Goal: Use online tool/utility: Utilize a website feature to perform a specific function

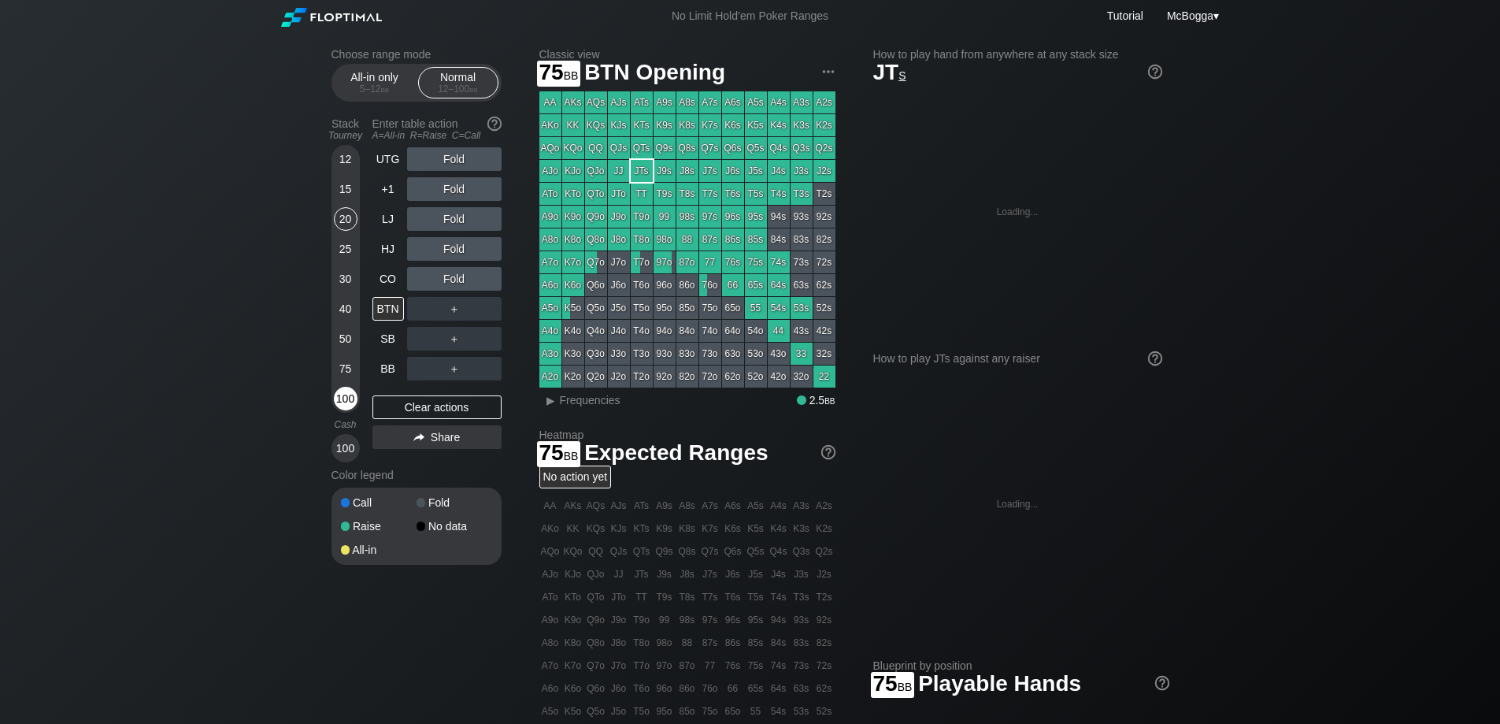
click at [349, 393] on div "100" at bounding box center [346, 399] width 24 height 24
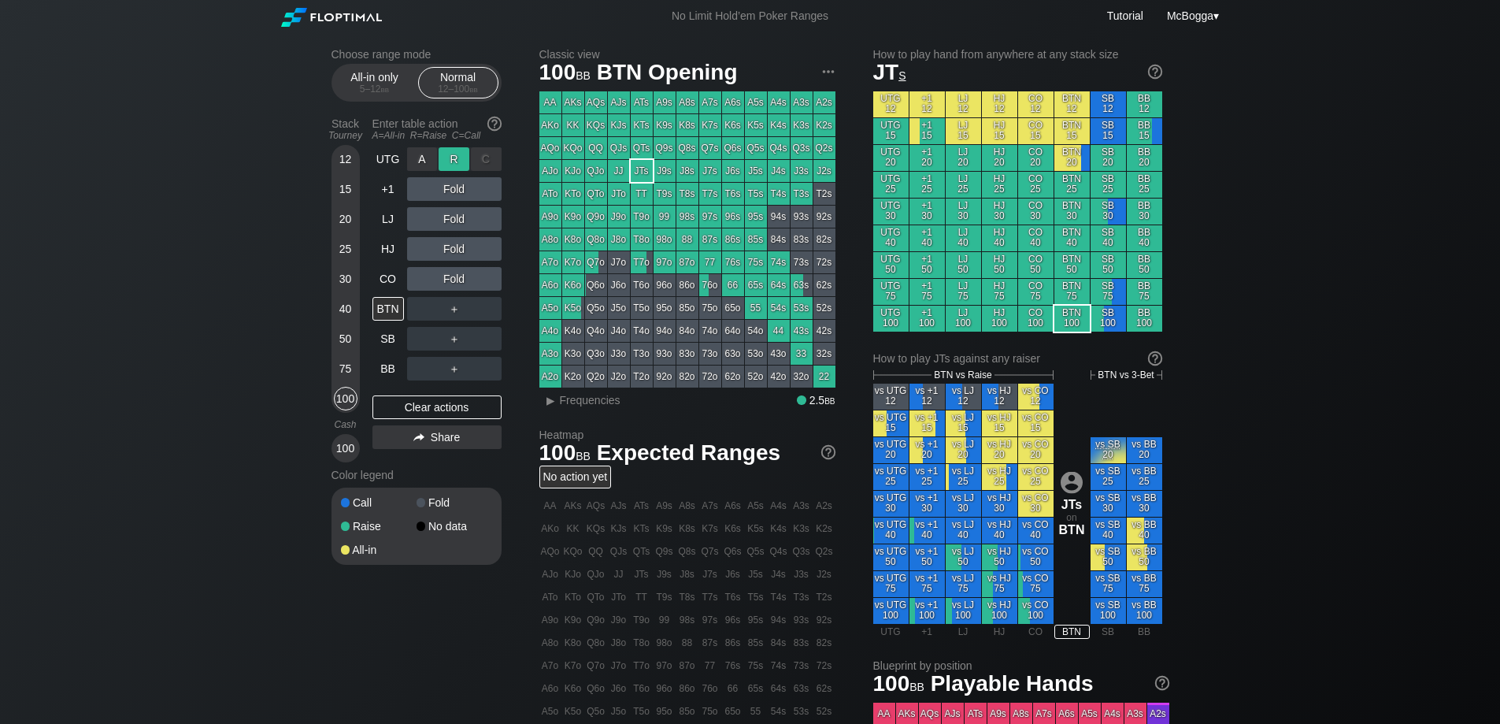
click at [455, 161] on div "R ✕" at bounding box center [454, 159] width 31 height 24
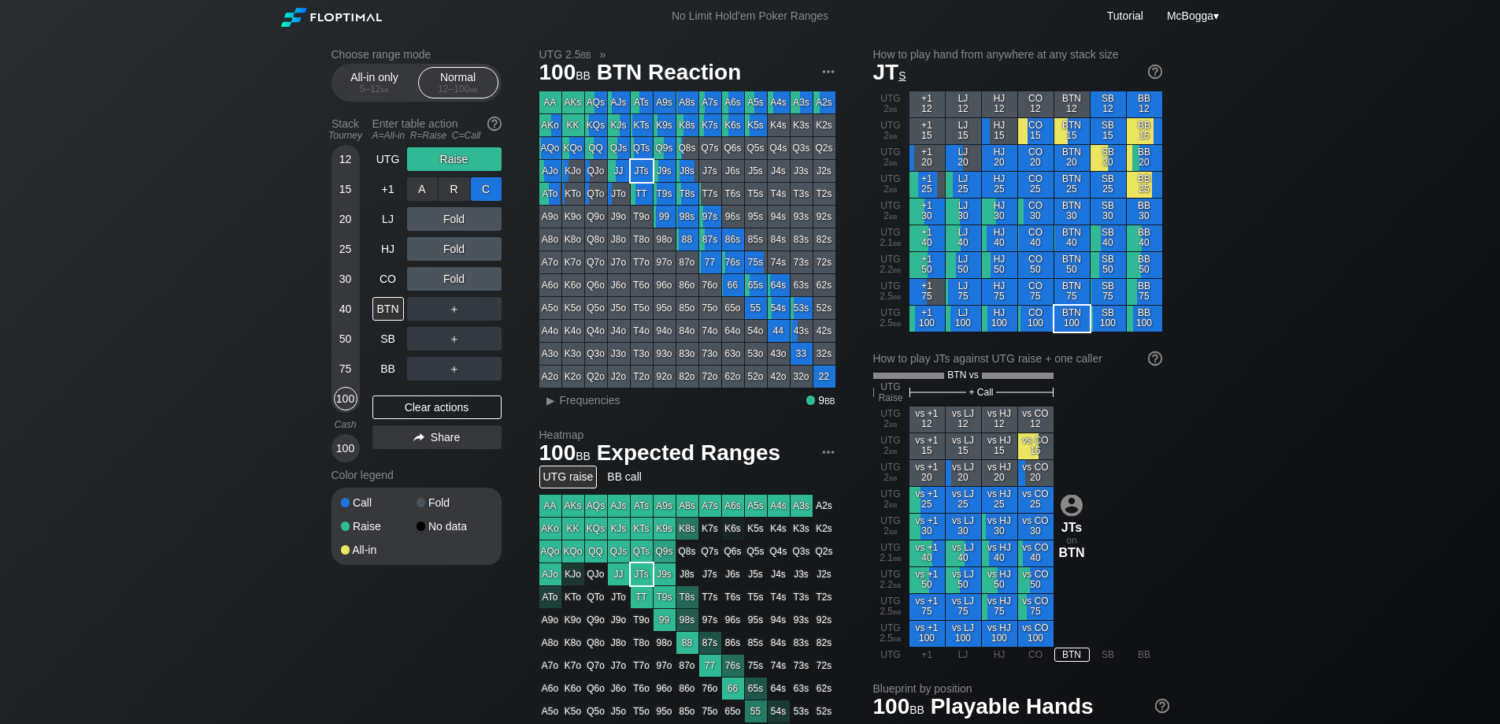
click at [484, 190] on div "C ✕" at bounding box center [486, 189] width 31 height 24
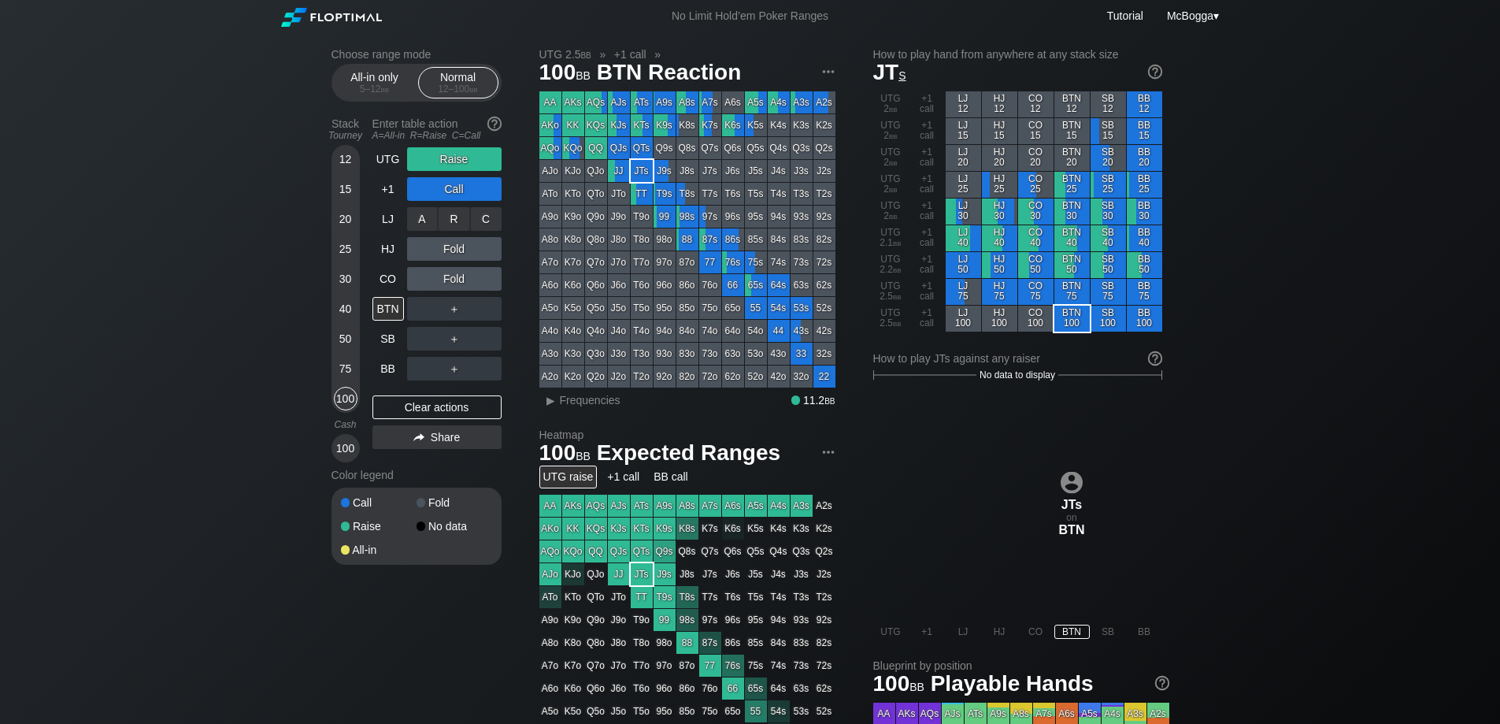
click at [491, 221] on div "C ✕" at bounding box center [486, 219] width 31 height 24
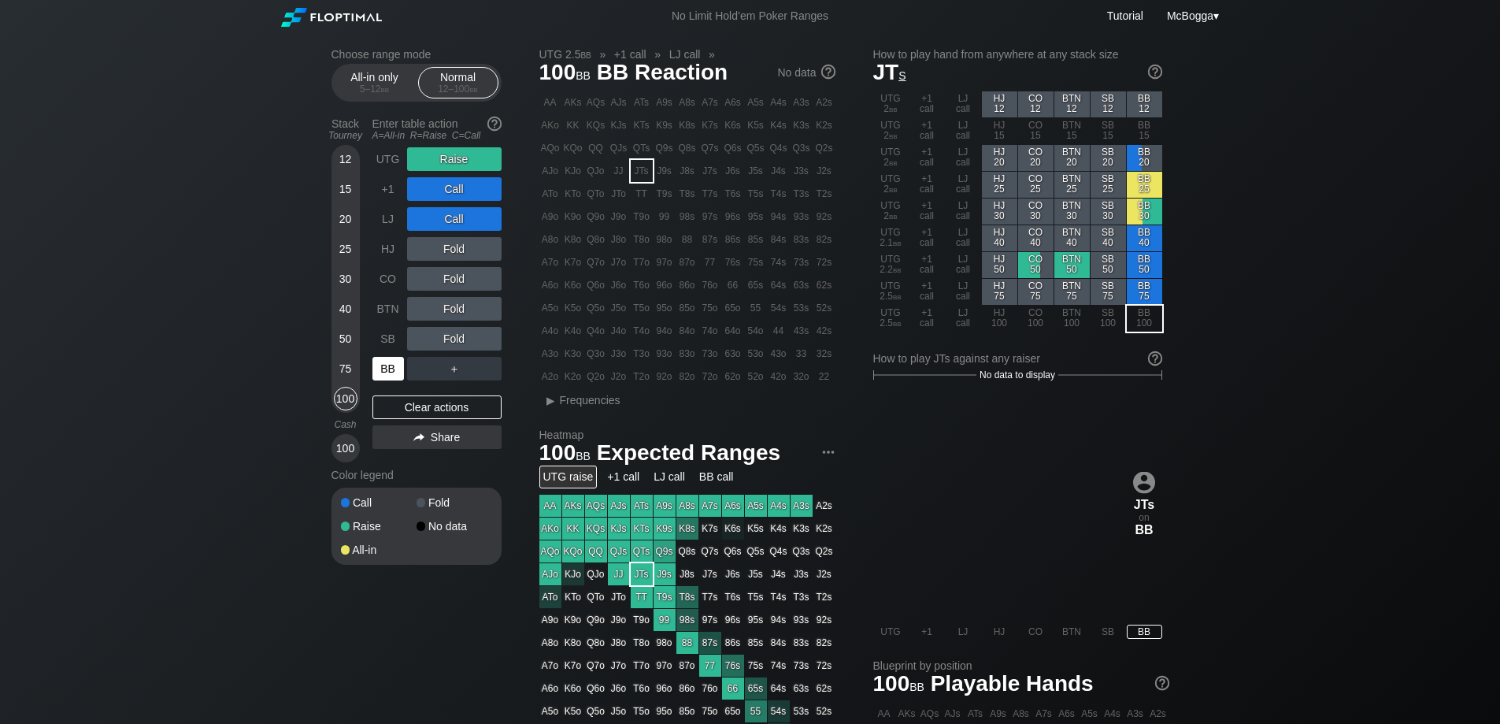
click at [376, 373] on div "BB" at bounding box center [389, 369] width 32 height 24
click at [445, 410] on div "Clear actions" at bounding box center [437, 407] width 129 height 24
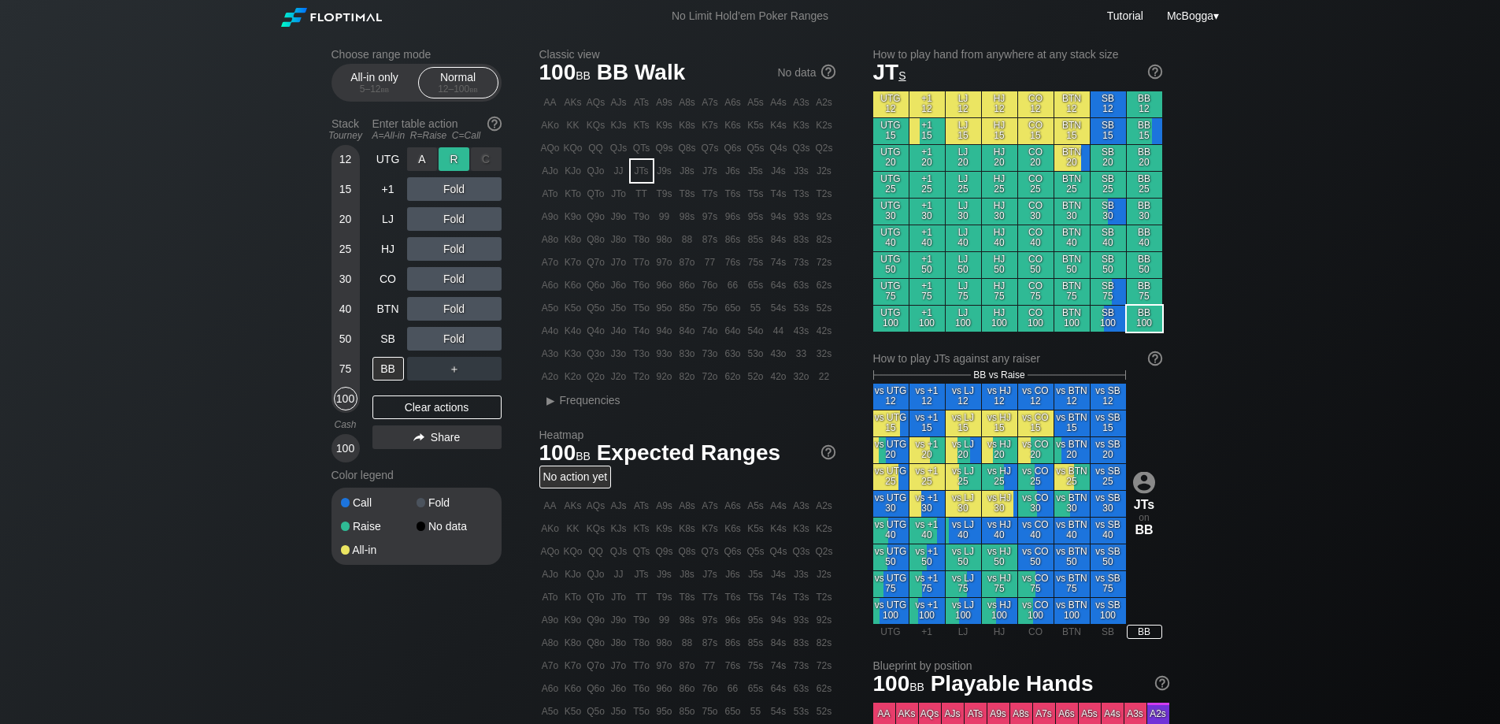
click at [454, 165] on div "R ✕" at bounding box center [454, 159] width 31 height 24
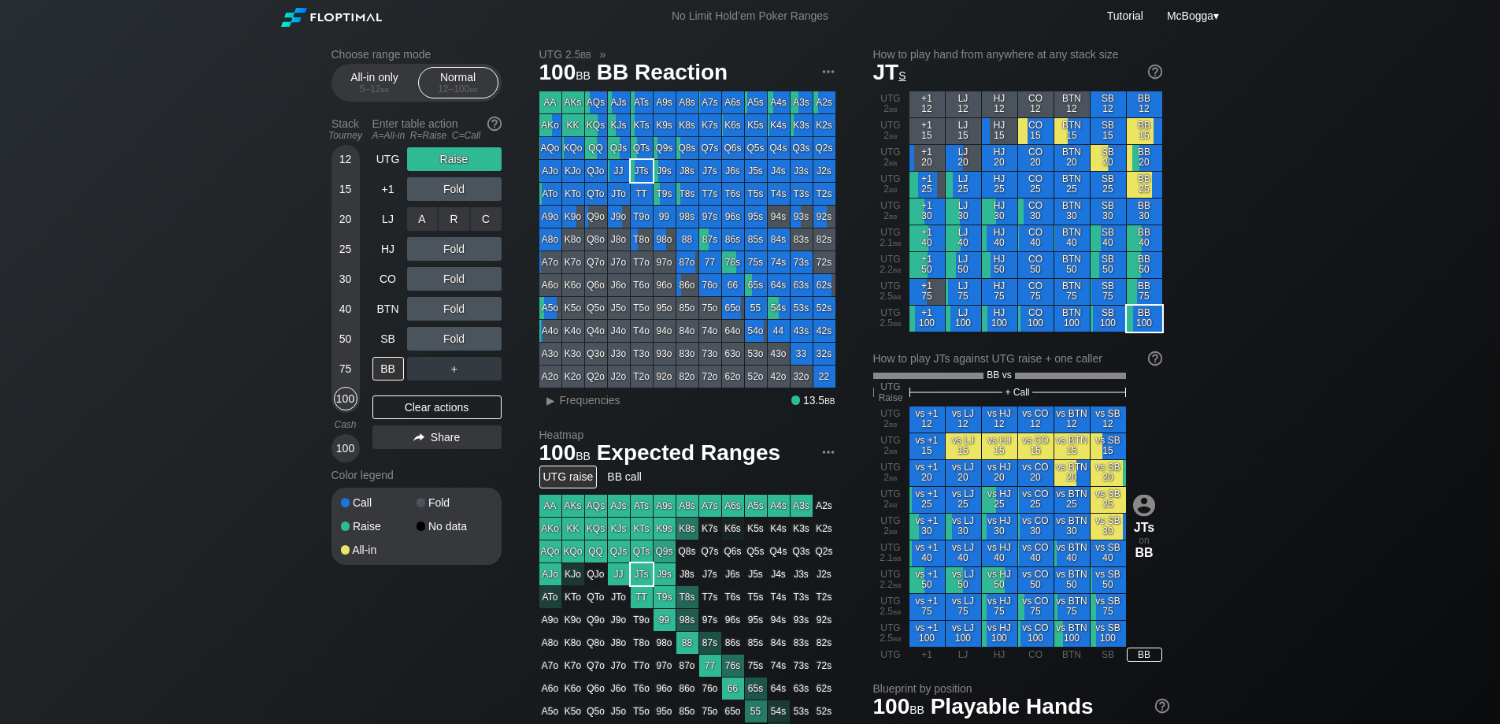
click at [481, 217] on div "C ✕" at bounding box center [486, 219] width 31 height 24
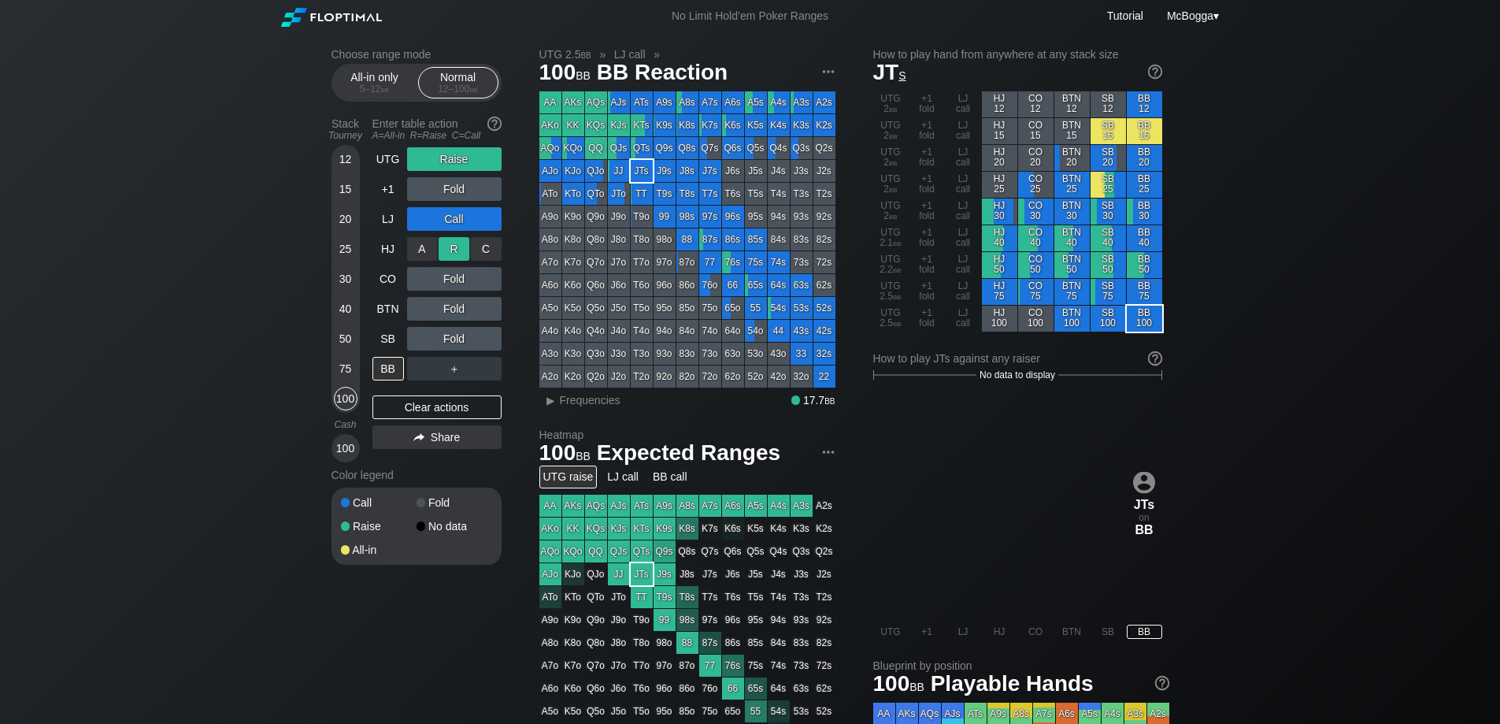
click at [456, 249] on div "R ✕" at bounding box center [454, 249] width 31 height 24
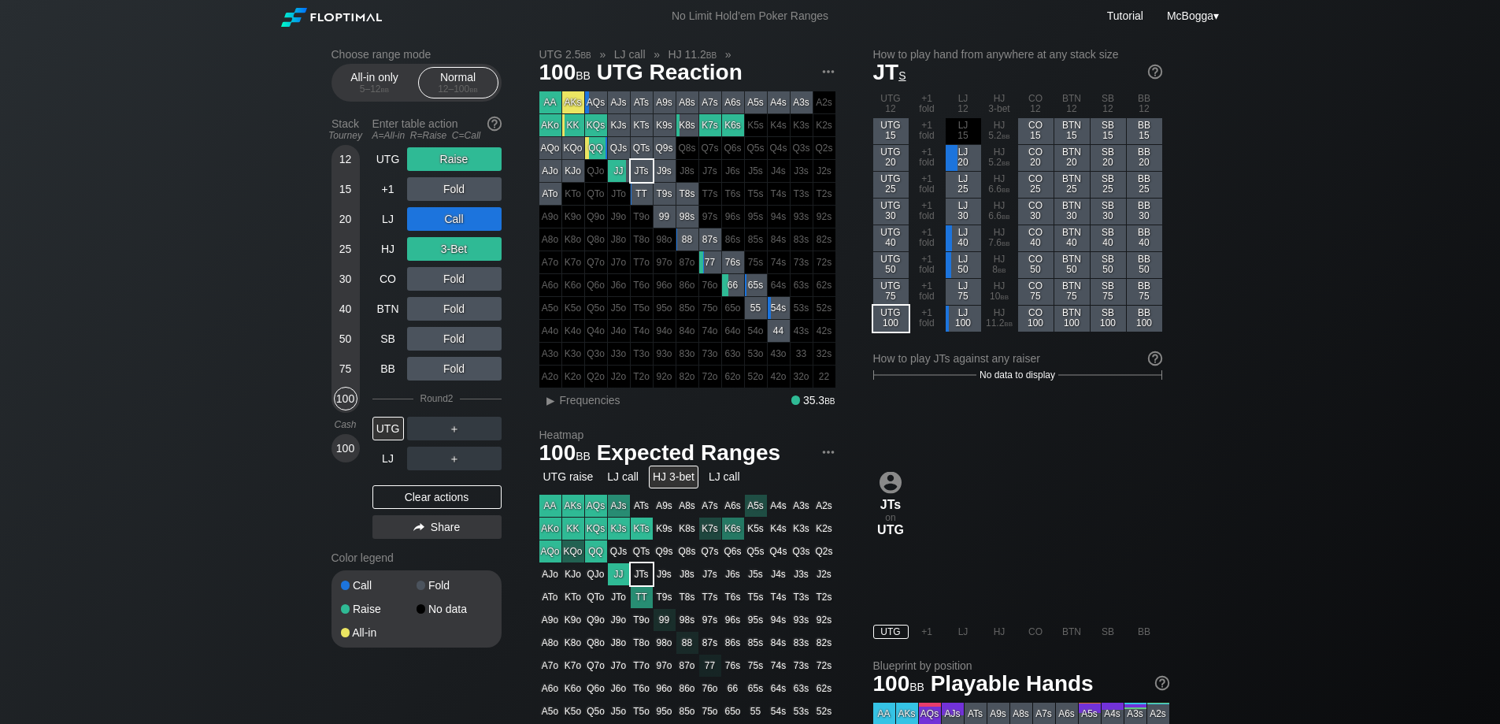
click at [432, 502] on div "Clear actions" at bounding box center [437, 497] width 129 height 24
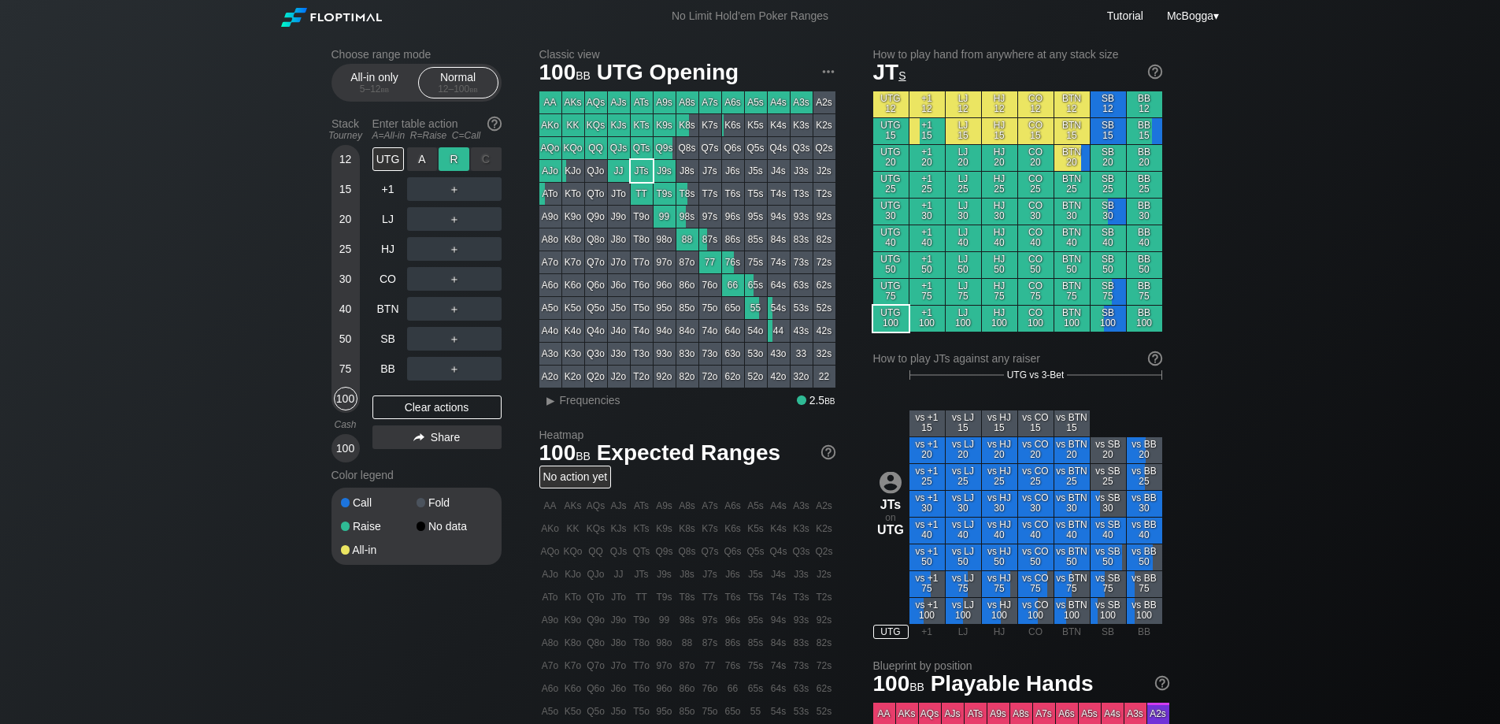
click at [454, 157] on div "R ✕" at bounding box center [454, 159] width 31 height 24
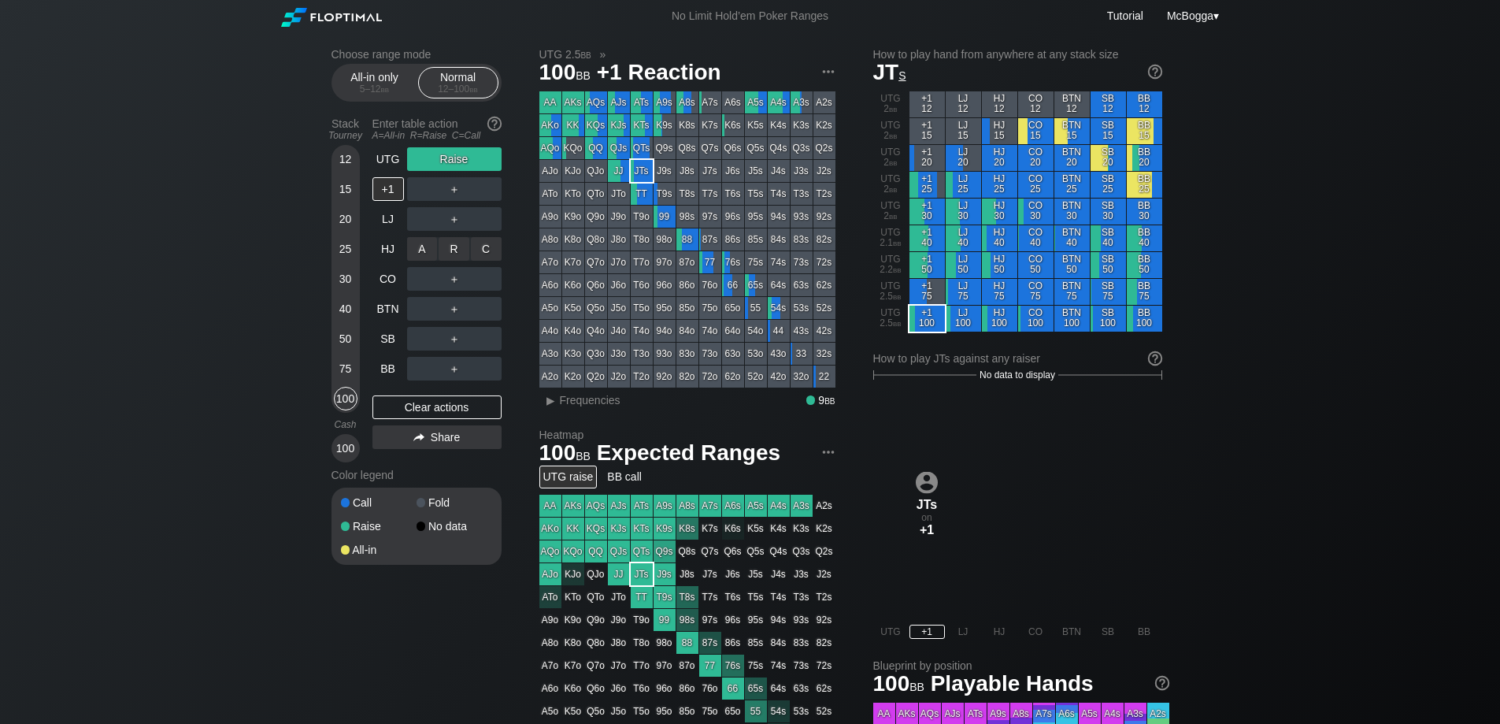
click at [454, 244] on div "R ✕" at bounding box center [454, 249] width 31 height 24
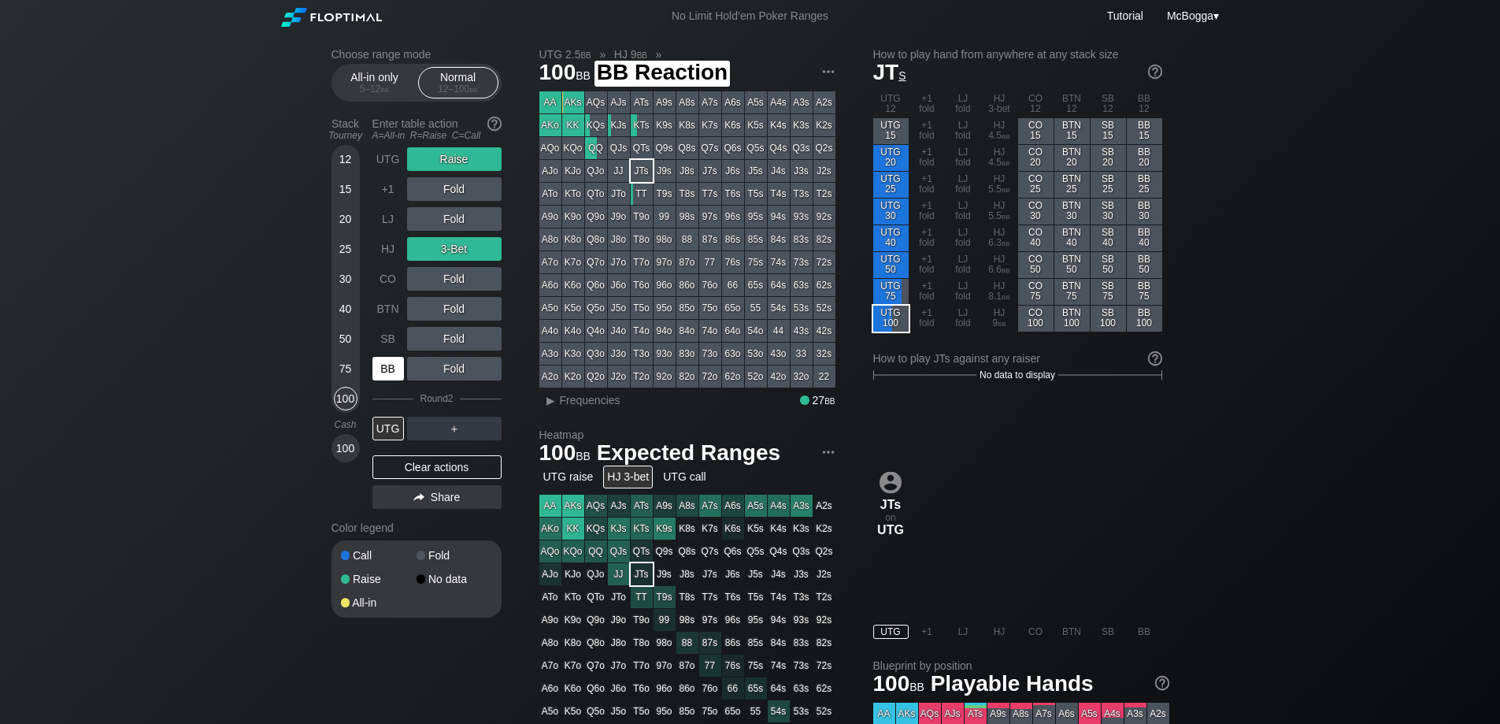
click at [377, 369] on div "BB" at bounding box center [389, 369] width 32 height 24
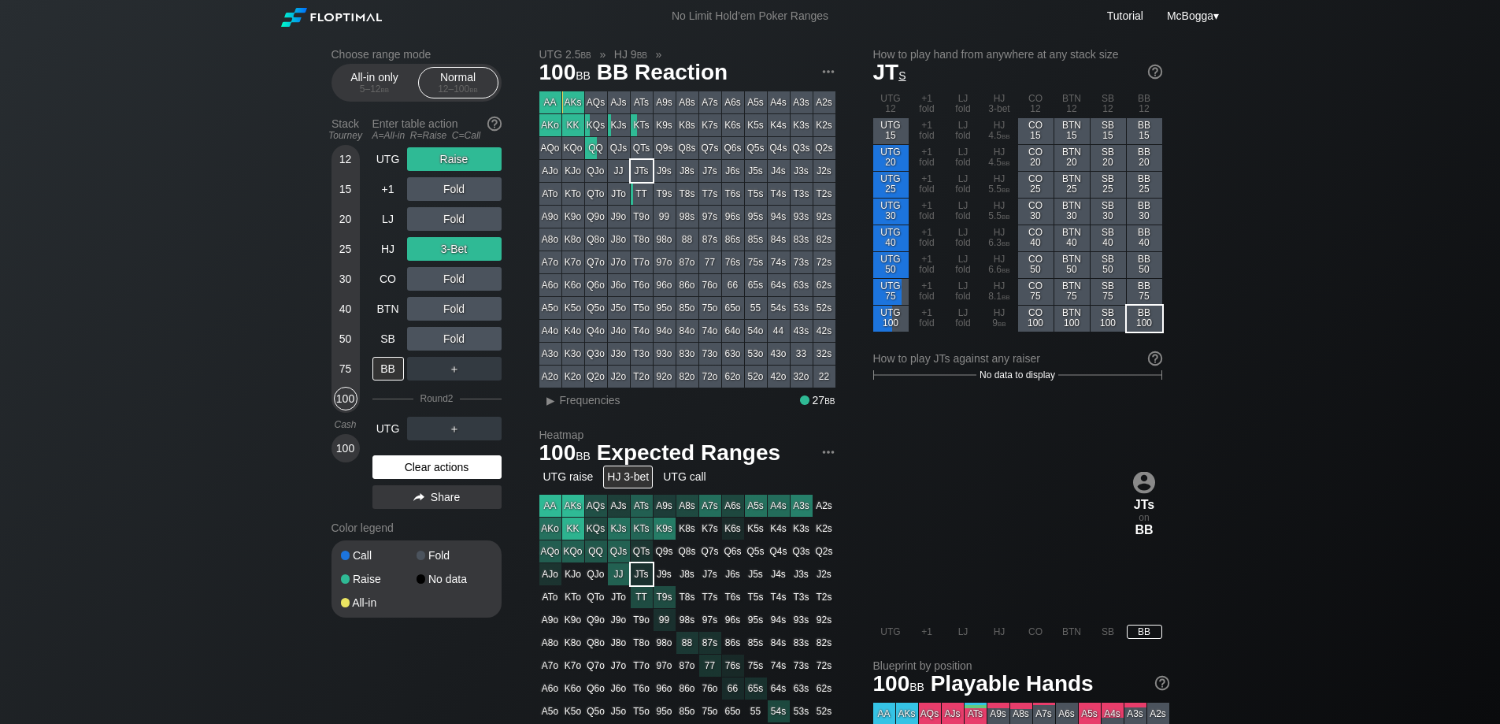
click at [447, 465] on div "Clear actions" at bounding box center [437, 467] width 129 height 24
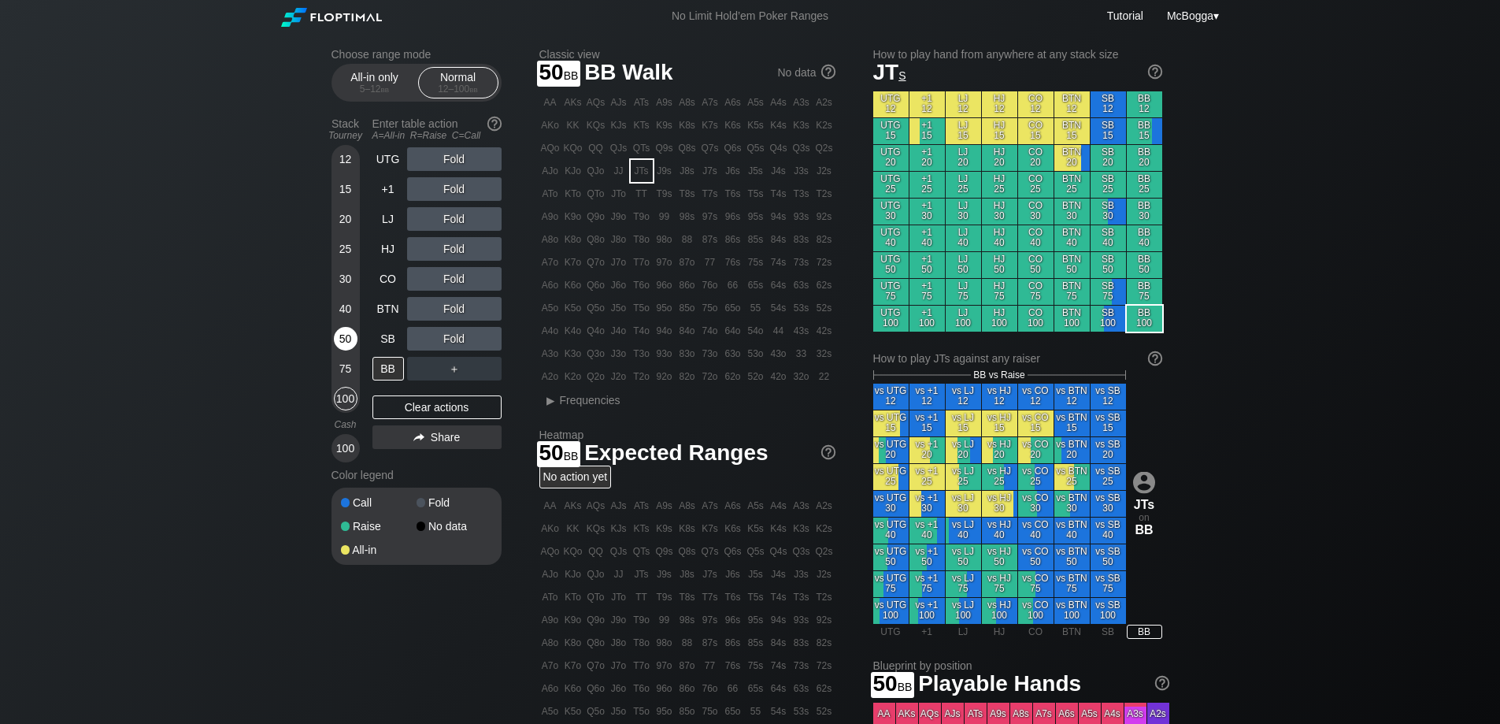
click at [341, 342] on div "50" at bounding box center [346, 339] width 24 height 24
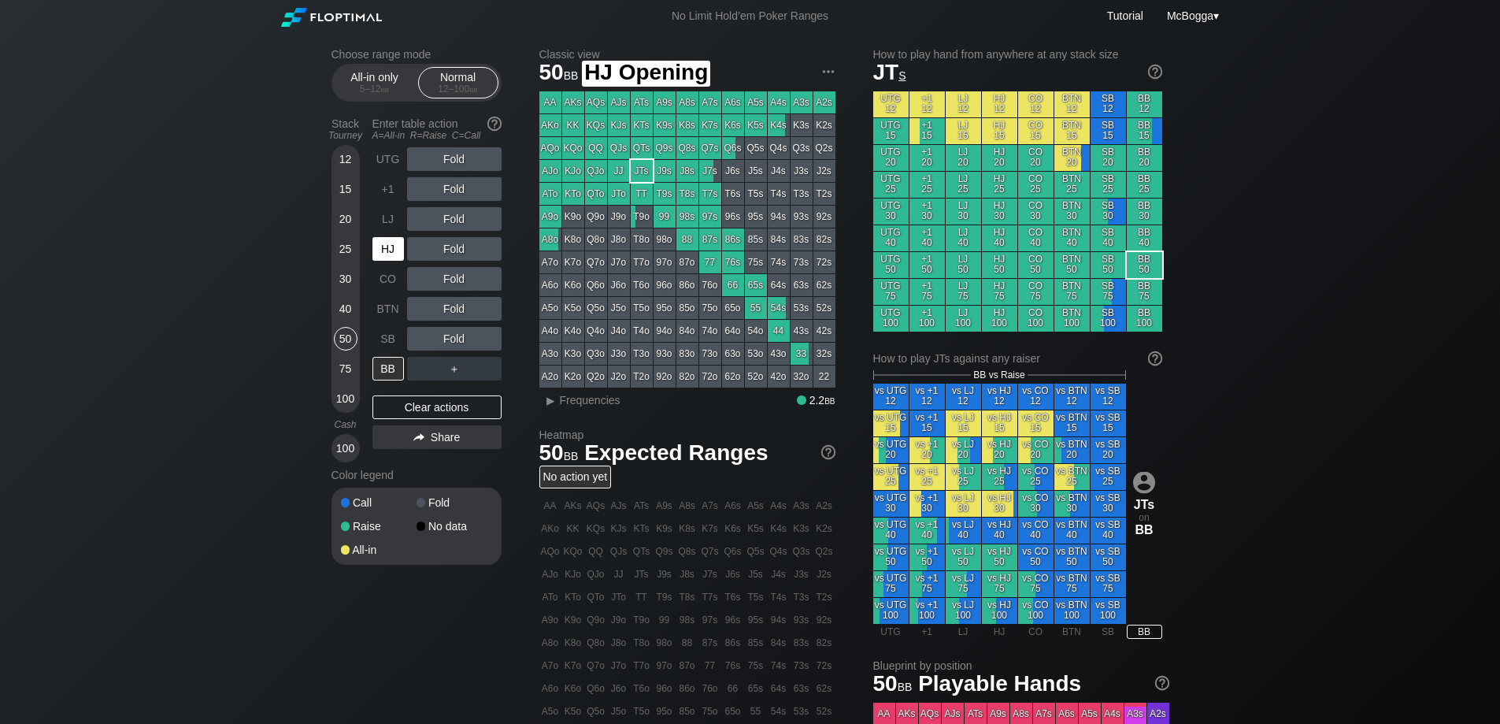
click at [393, 235] on div "HJ" at bounding box center [390, 249] width 35 height 30
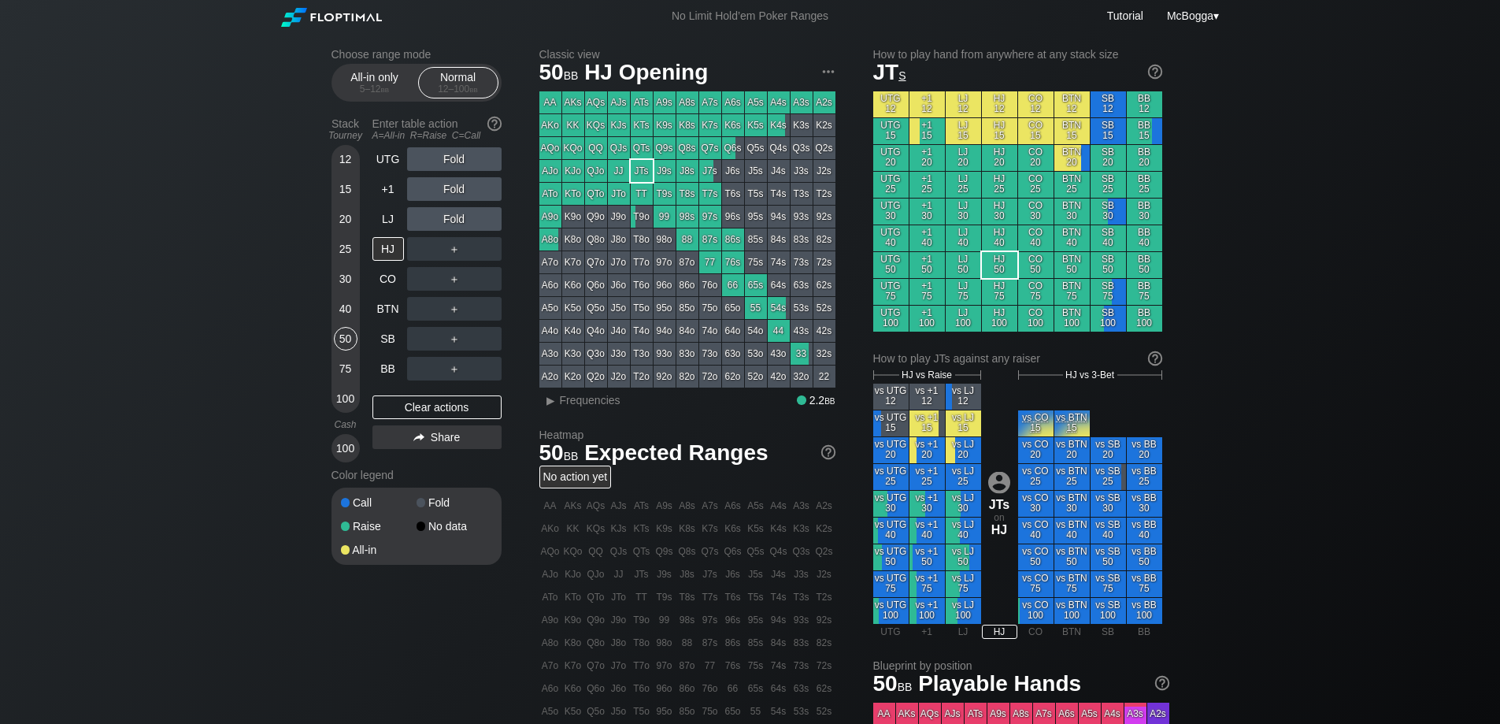
click at [347, 365] on div "75" at bounding box center [346, 369] width 24 height 24
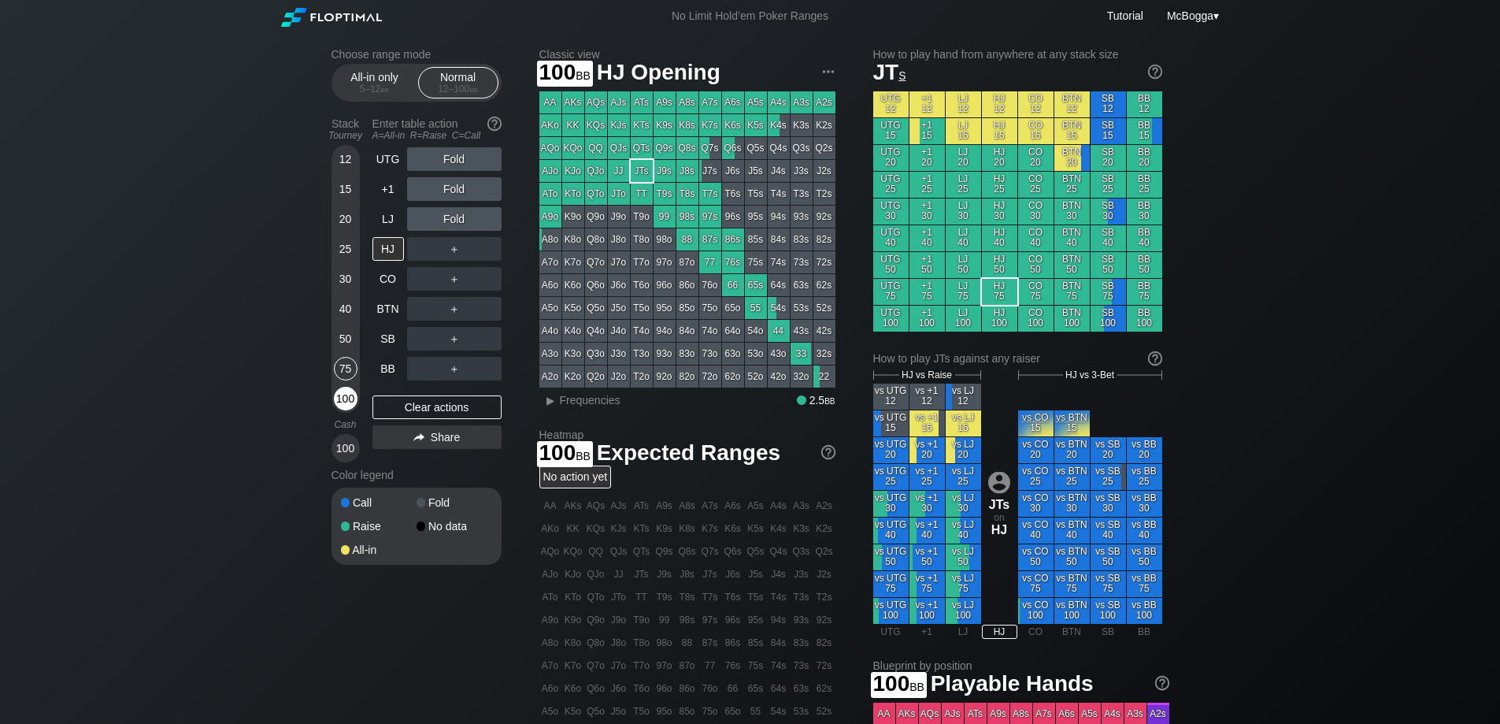
click at [352, 394] on div "100" at bounding box center [346, 399] width 24 height 24
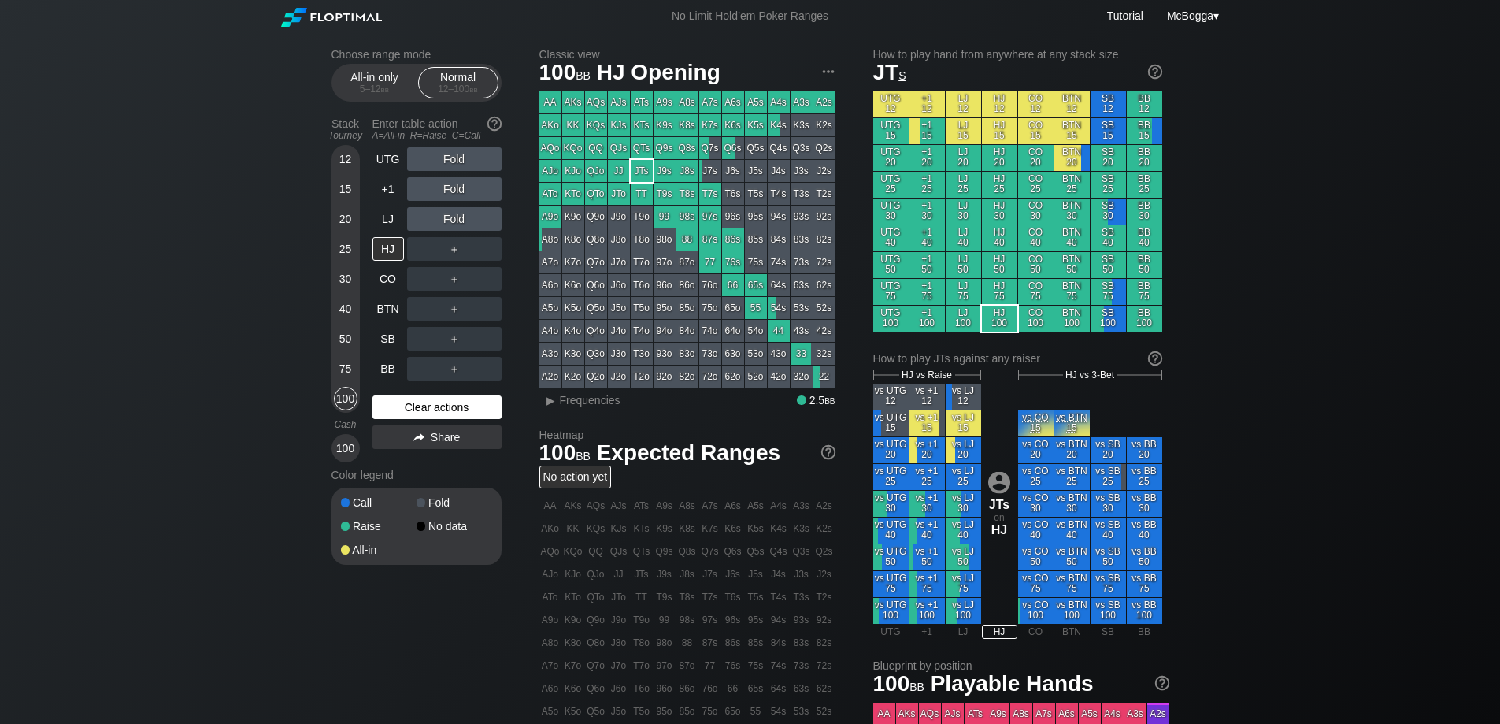
click at [442, 404] on div "Clear actions" at bounding box center [437, 407] width 129 height 24
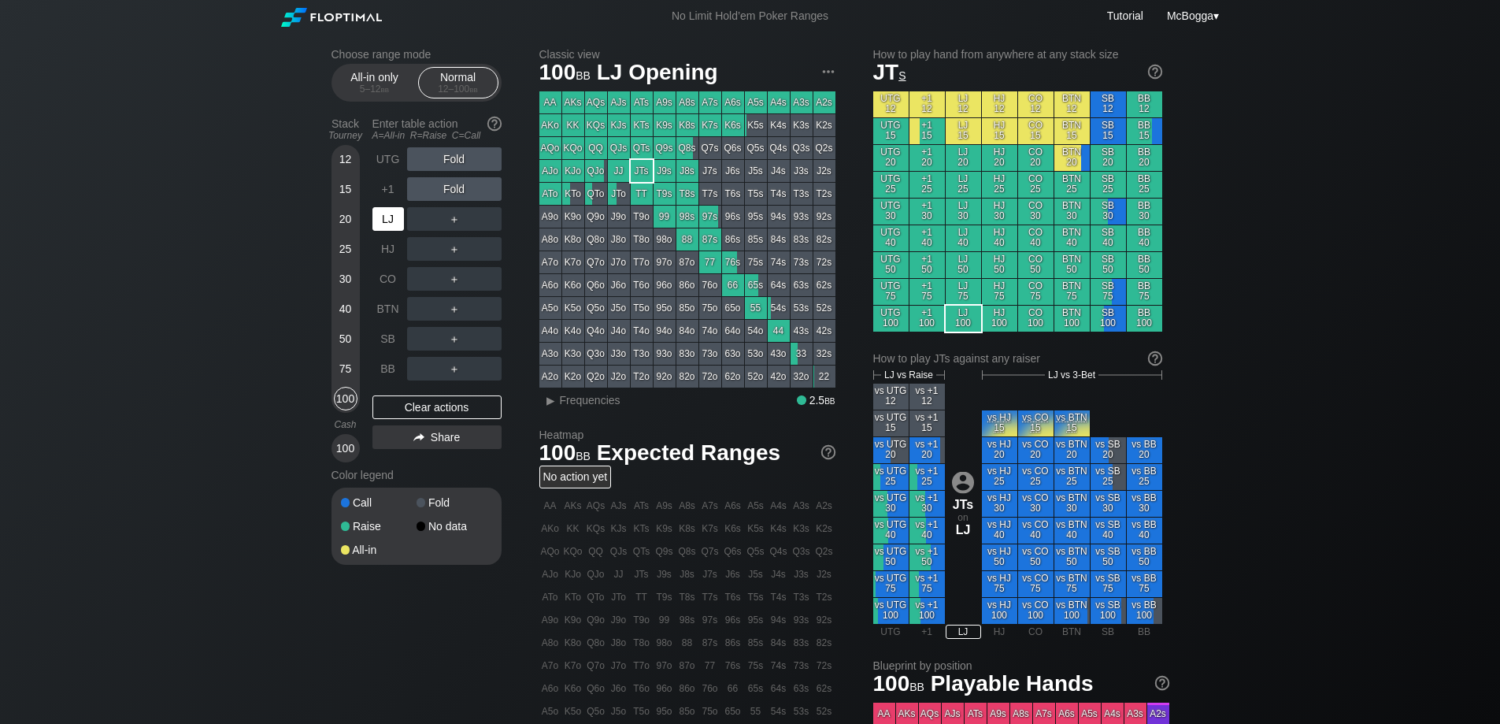
click at [386, 223] on div "LJ" at bounding box center [389, 219] width 32 height 24
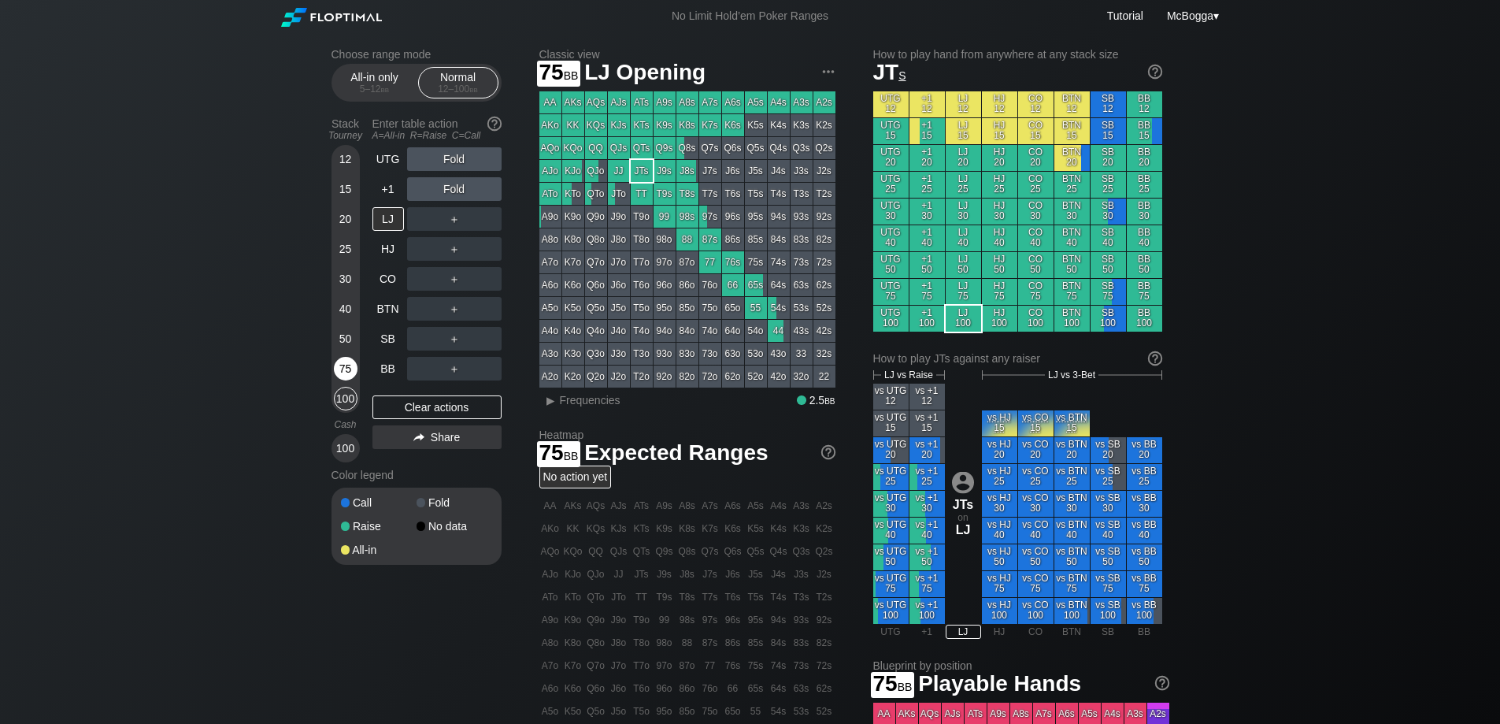
click at [339, 359] on div "75" at bounding box center [346, 369] width 24 height 24
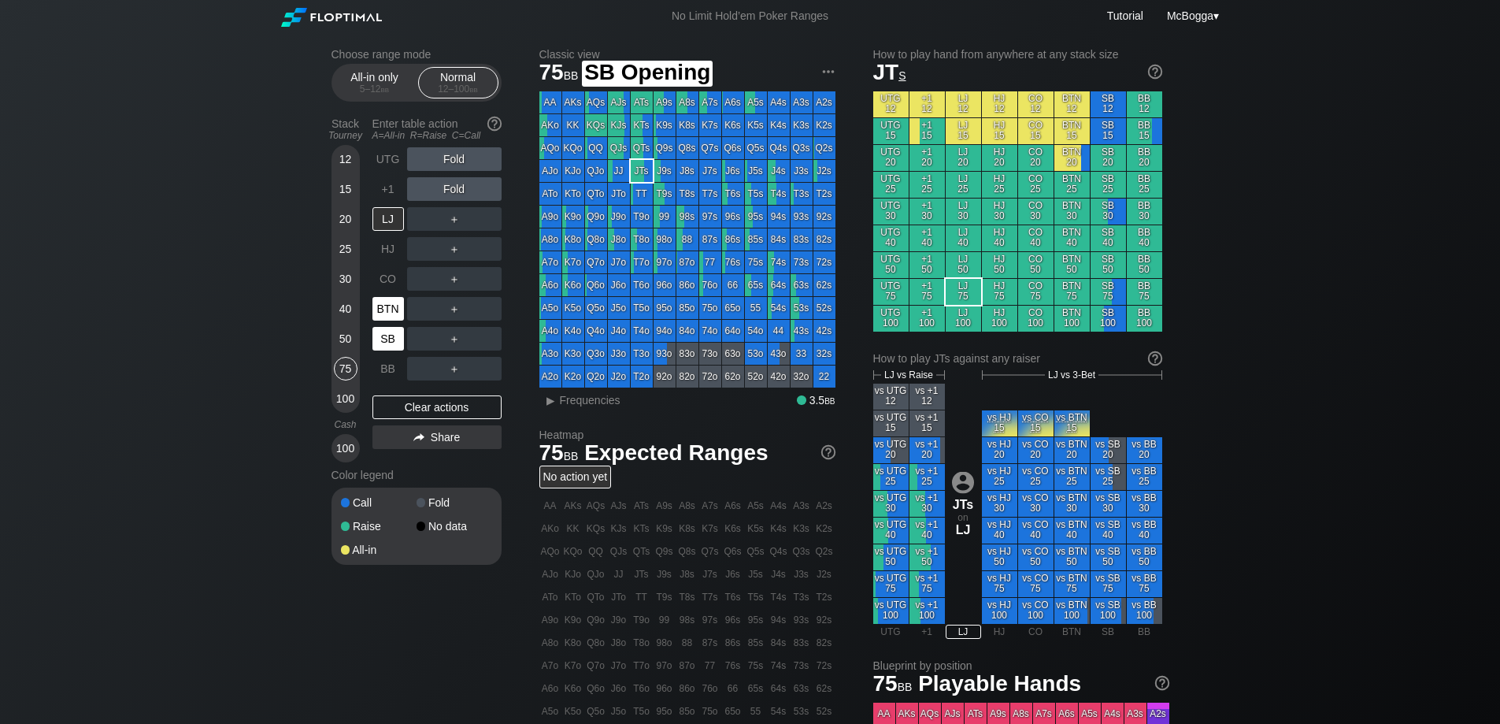
click at [387, 313] on div "BTN" at bounding box center [389, 309] width 32 height 24
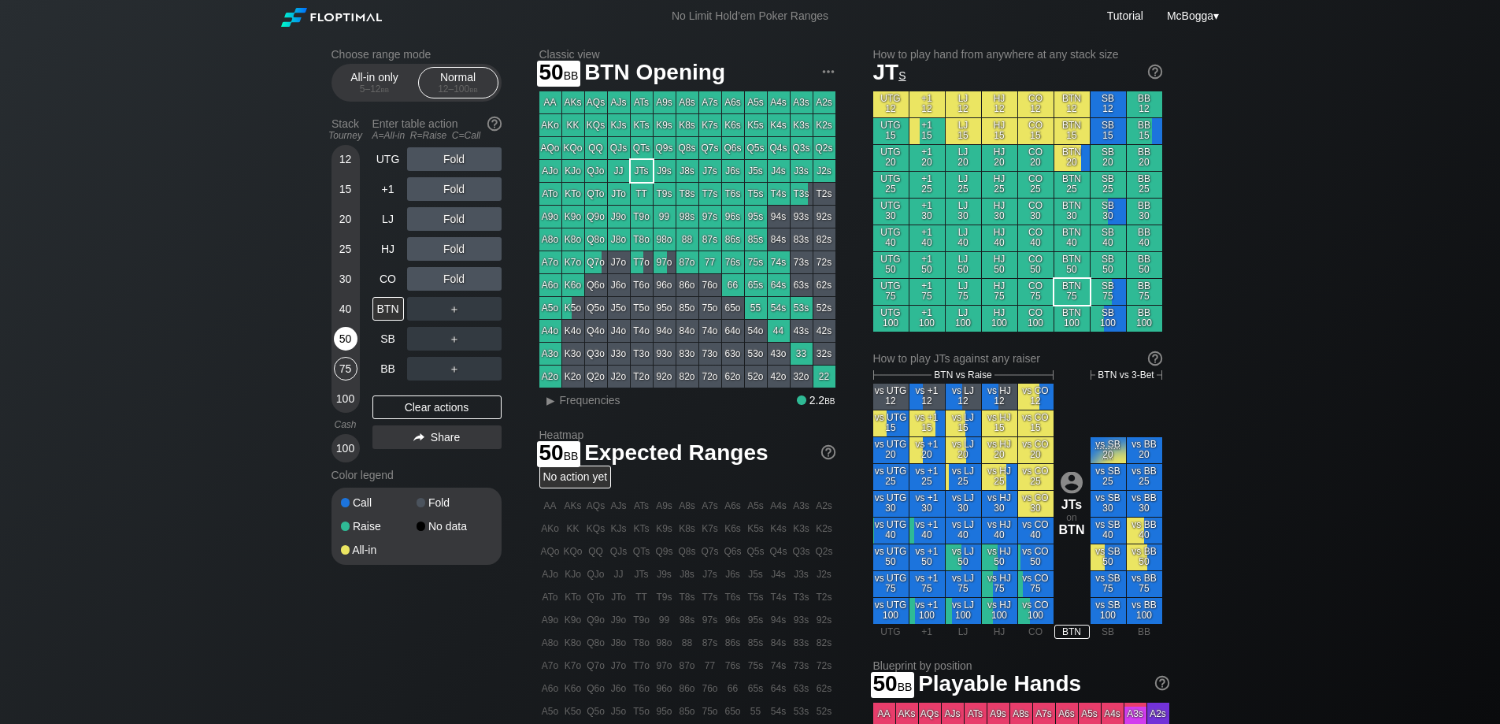
click at [354, 336] on div "50" at bounding box center [346, 339] width 24 height 24
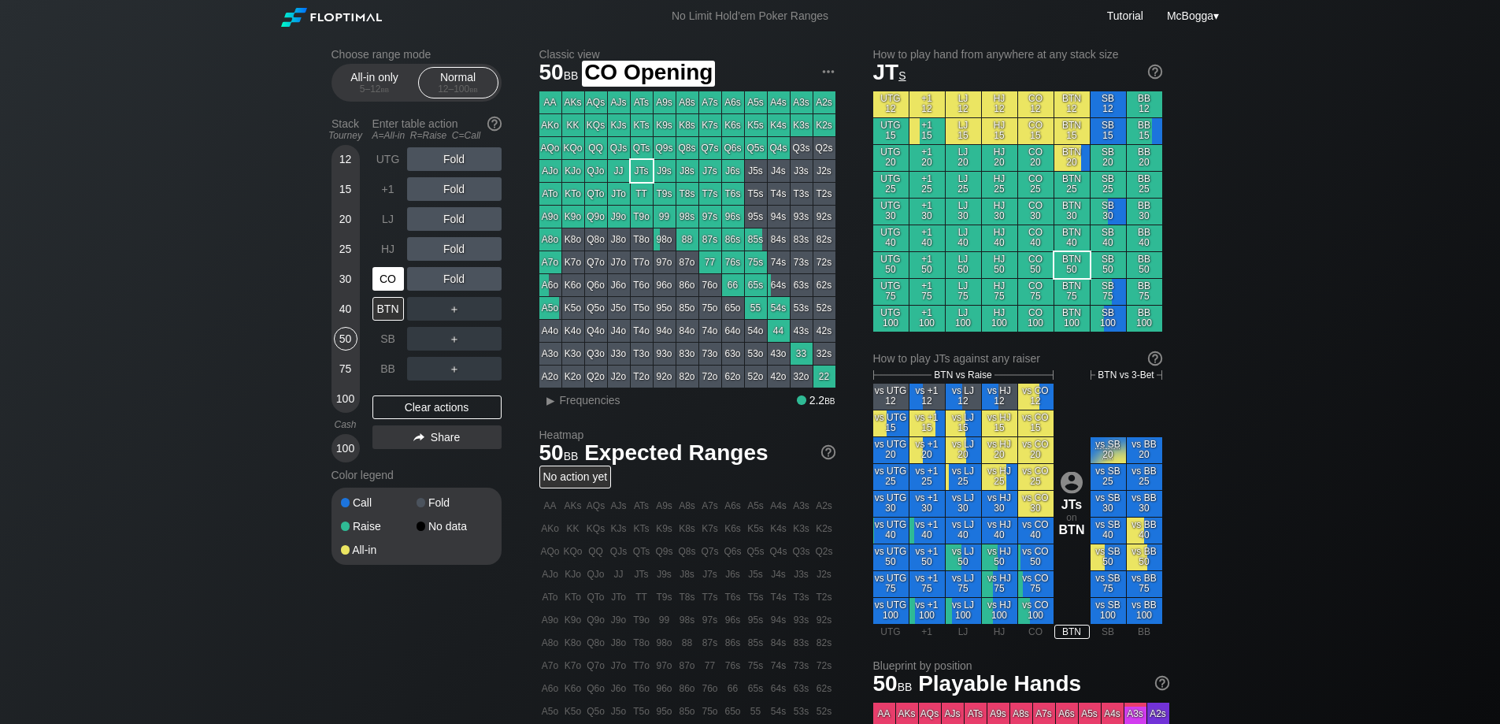
click at [391, 282] on div "CO" at bounding box center [389, 279] width 32 height 24
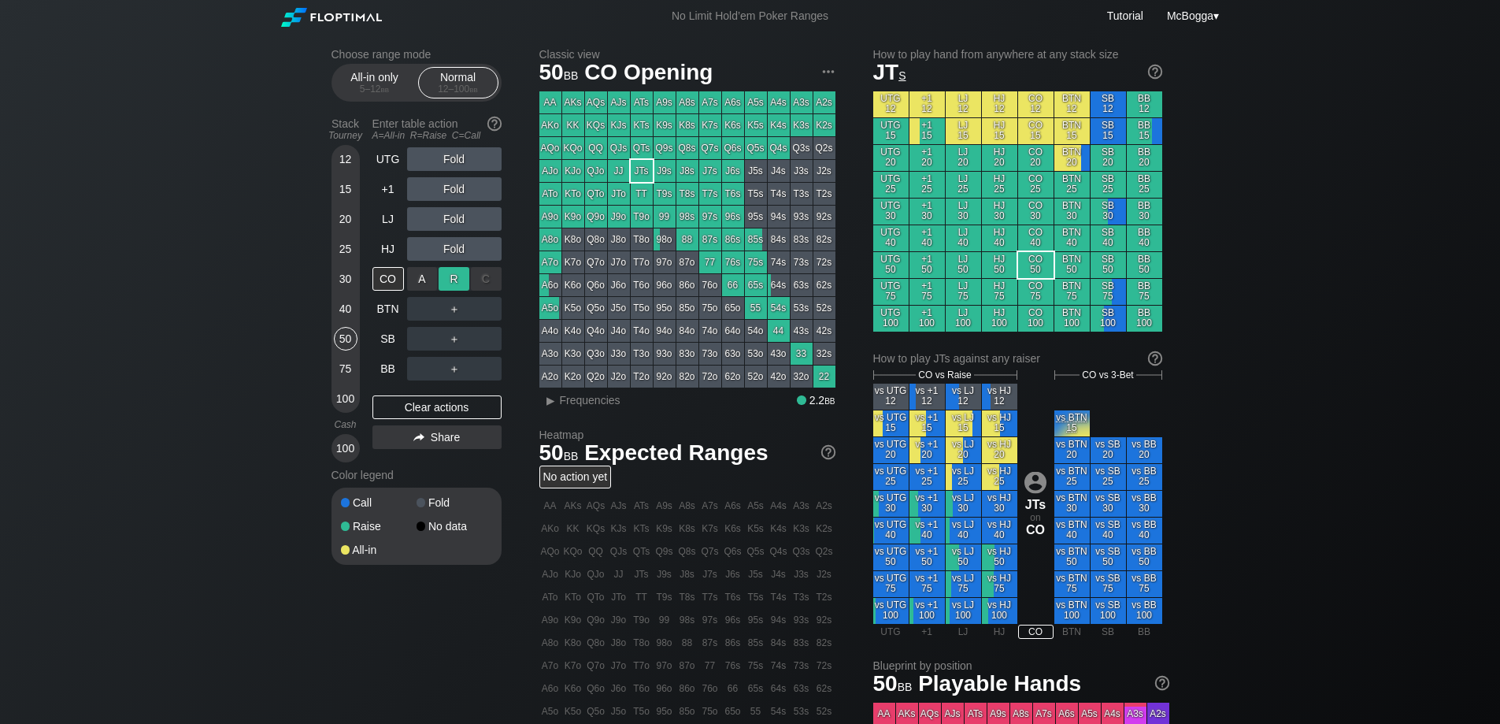
click at [453, 280] on div "R ✕" at bounding box center [454, 279] width 31 height 24
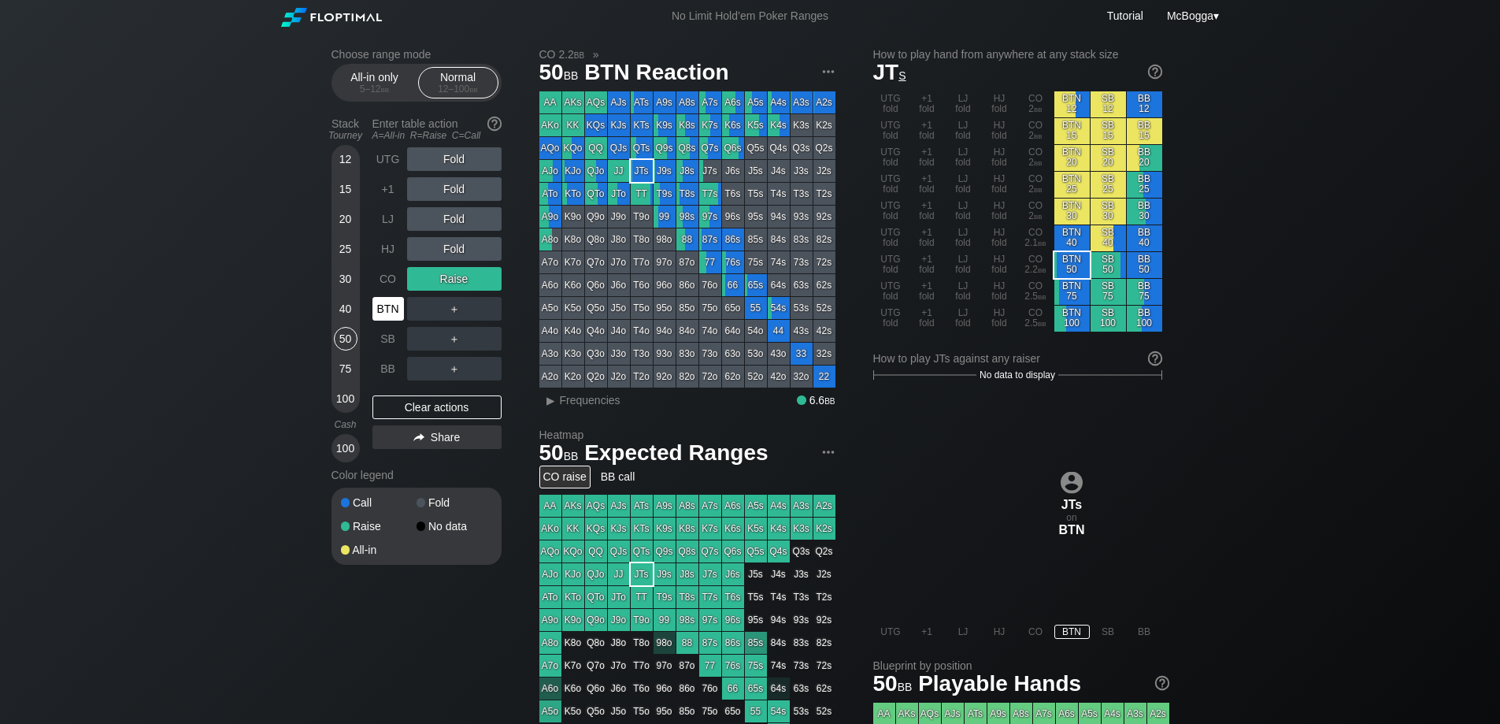
click at [385, 314] on div "BTN" at bounding box center [389, 309] width 32 height 24
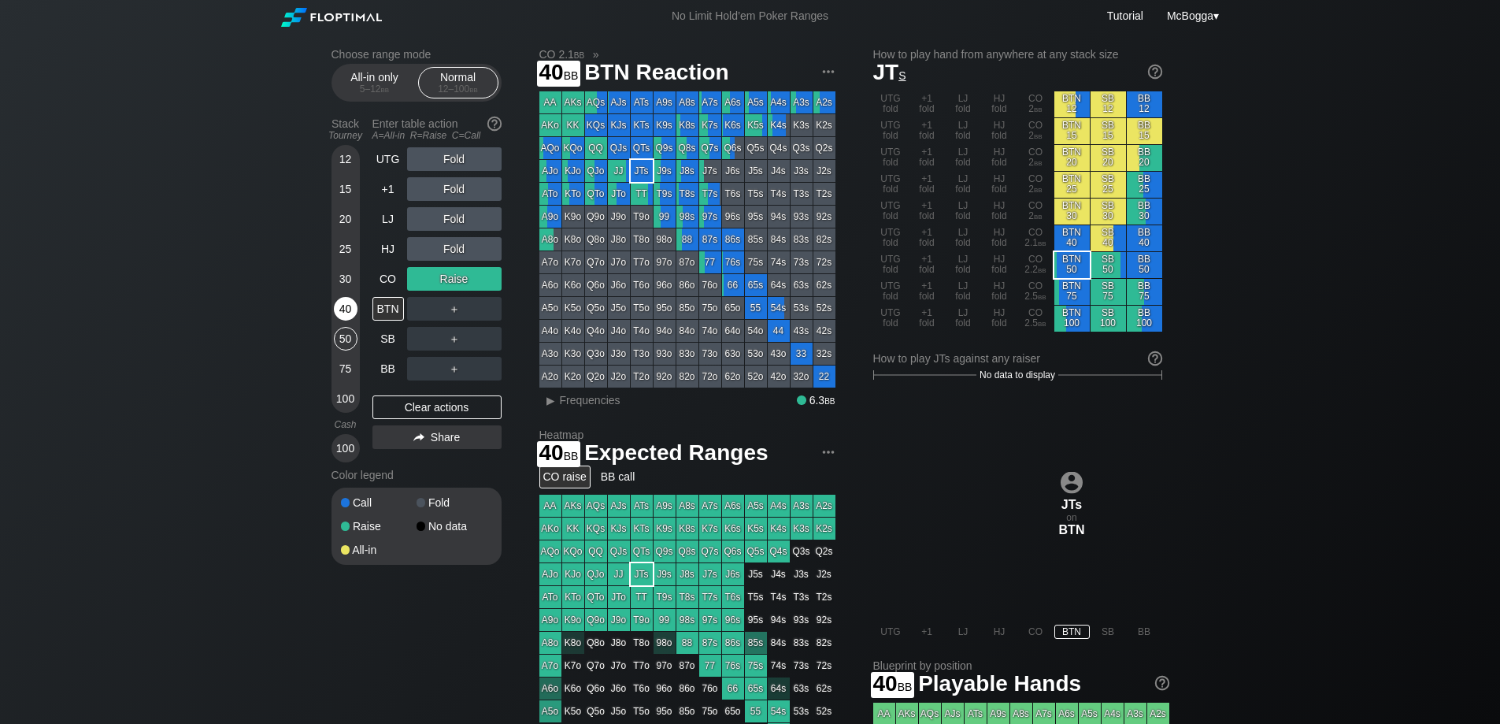
click at [347, 310] on div "40" at bounding box center [346, 309] width 24 height 24
click at [444, 217] on div "R ✕" at bounding box center [454, 219] width 31 height 24
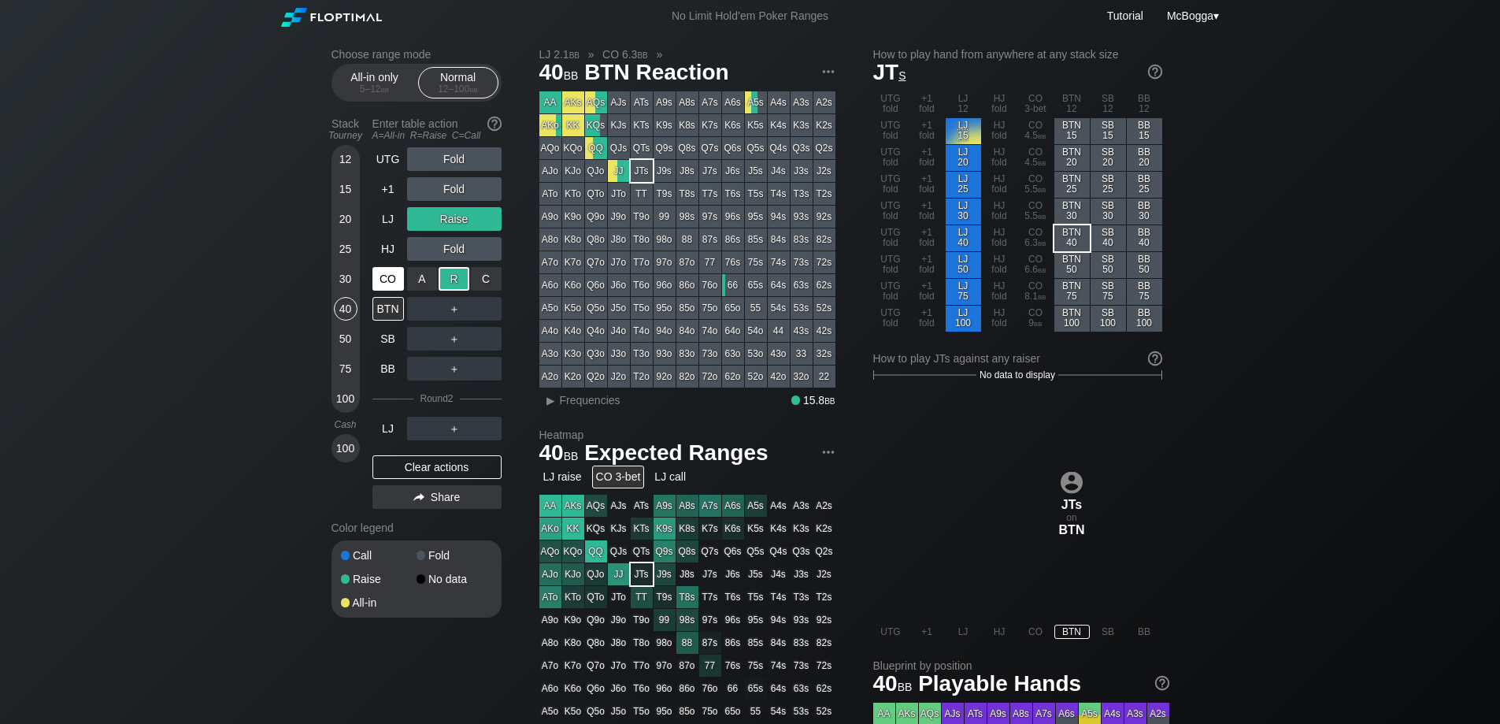
click at [395, 280] on div "CO" at bounding box center [389, 279] width 32 height 24
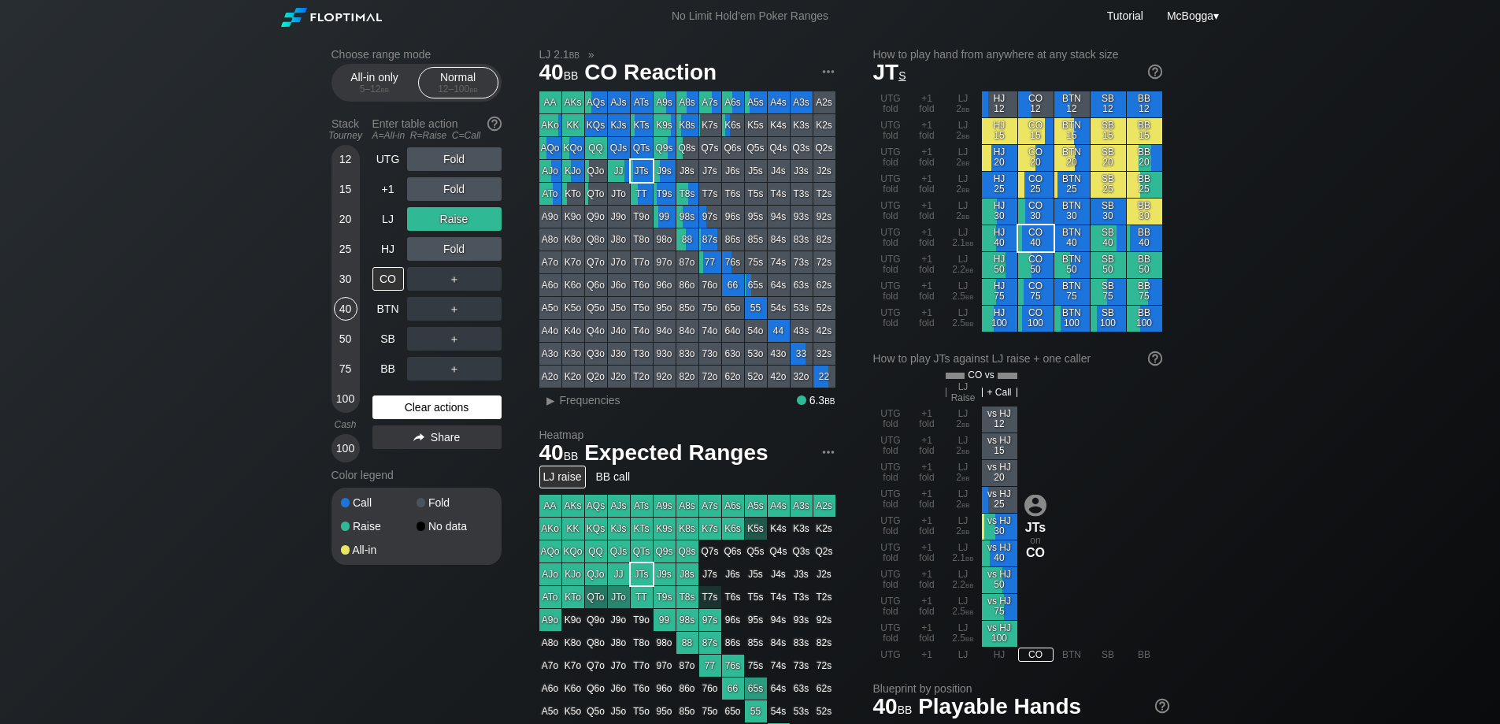
click at [474, 410] on div "Clear actions" at bounding box center [437, 407] width 129 height 24
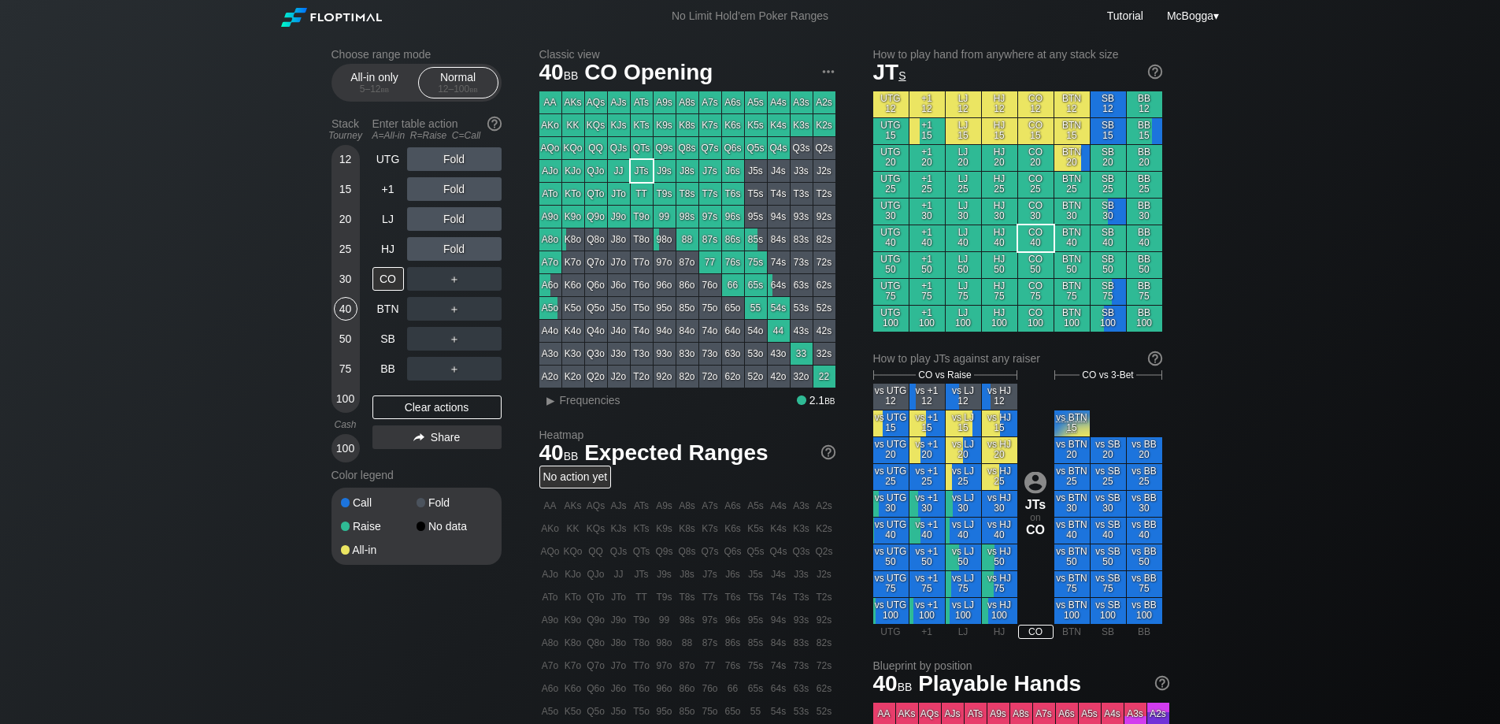
drag, startPoint x: 393, startPoint y: 163, endPoint x: 413, endPoint y: 159, distance: 20.9
click at [393, 163] on div "UTG" at bounding box center [389, 159] width 32 height 24
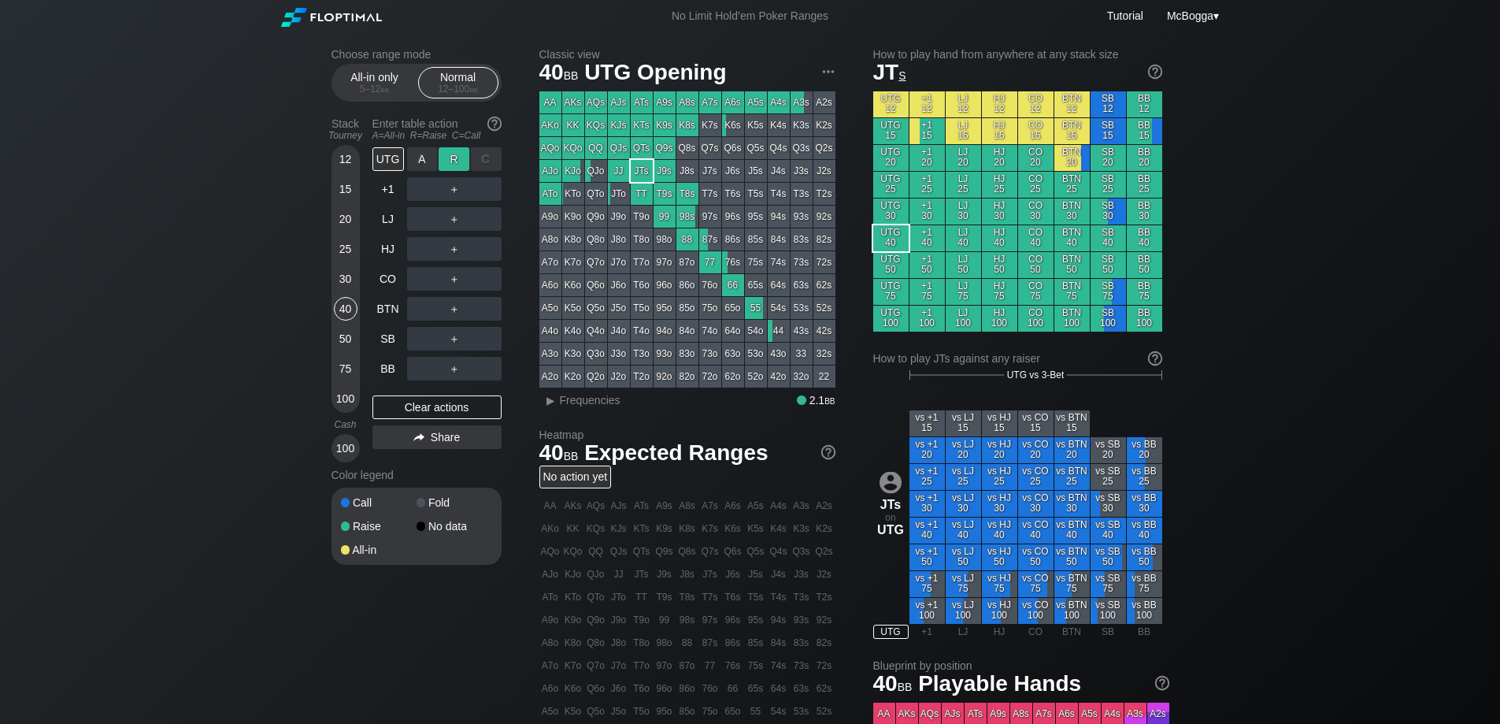
click at [456, 161] on div "R ✕" at bounding box center [454, 159] width 31 height 24
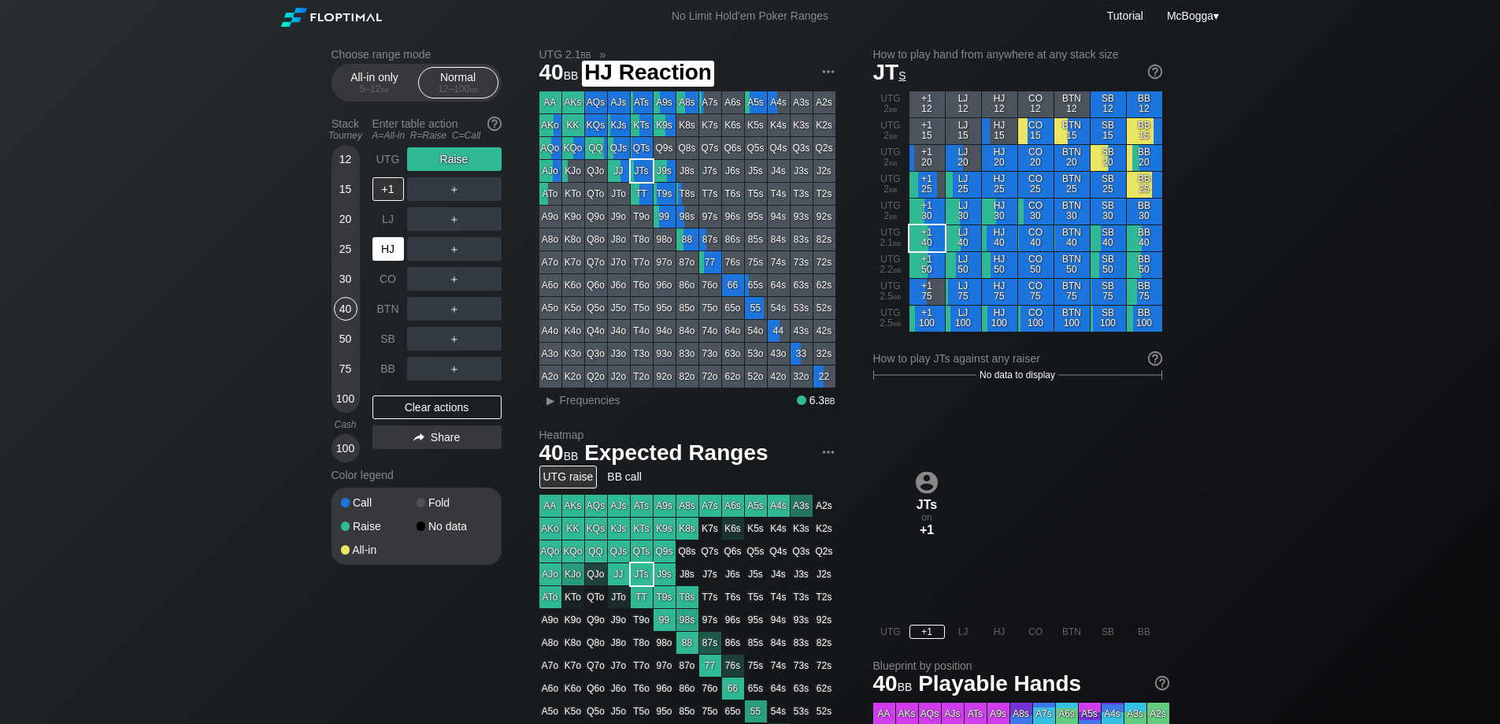
click at [385, 254] on div "HJ" at bounding box center [389, 249] width 32 height 24
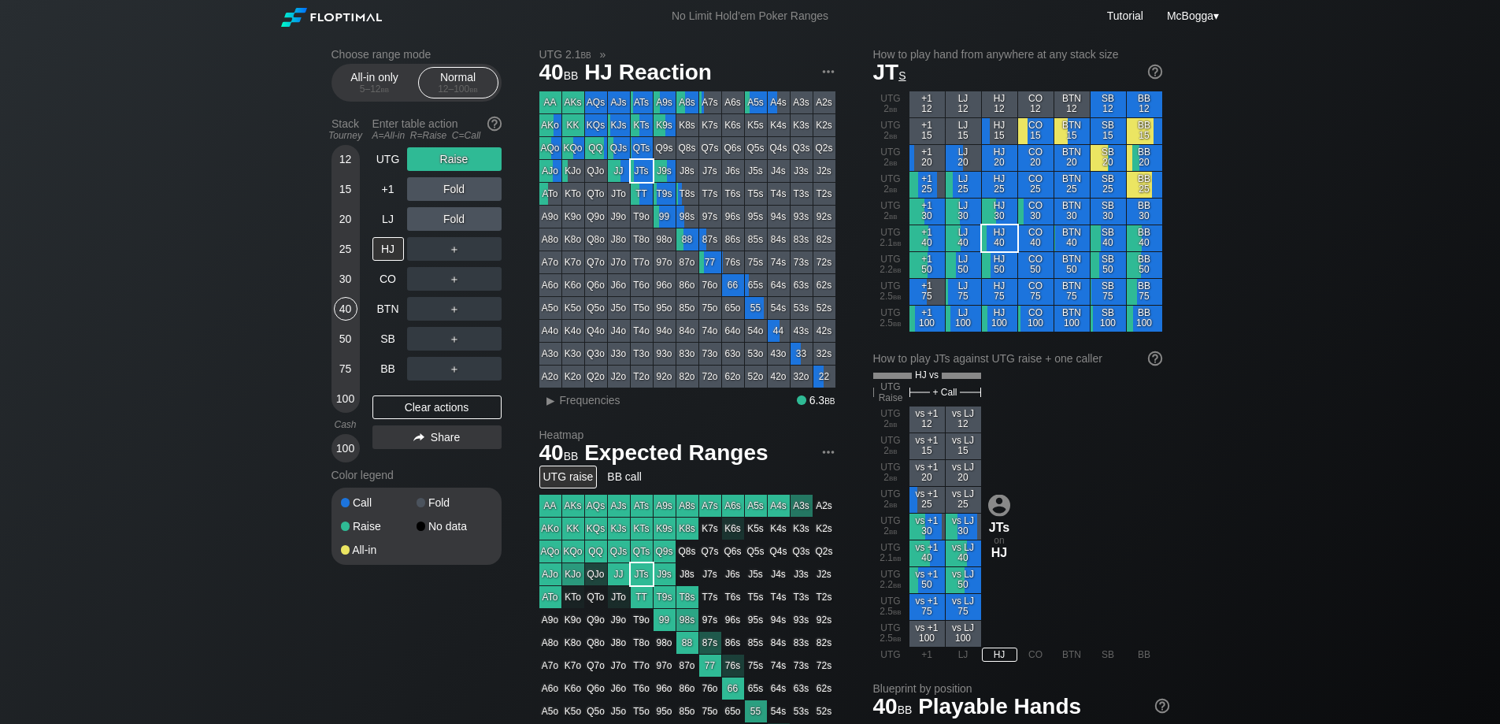
click at [458, 248] on div "＋" at bounding box center [454, 249] width 95 height 24
click at [487, 252] on div "C ✕" at bounding box center [486, 249] width 31 height 24
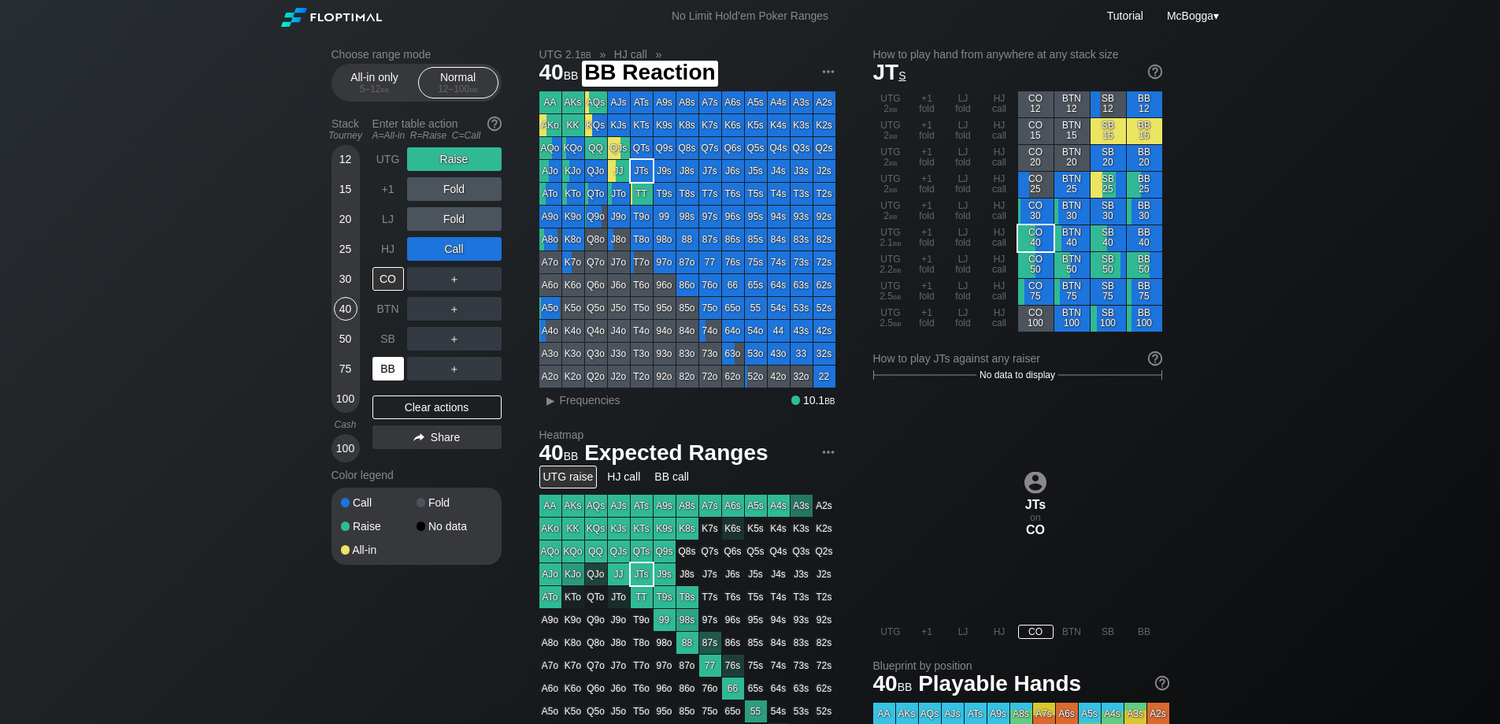
click at [398, 367] on div "BB" at bounding box center [389, 369] width 32 height 24
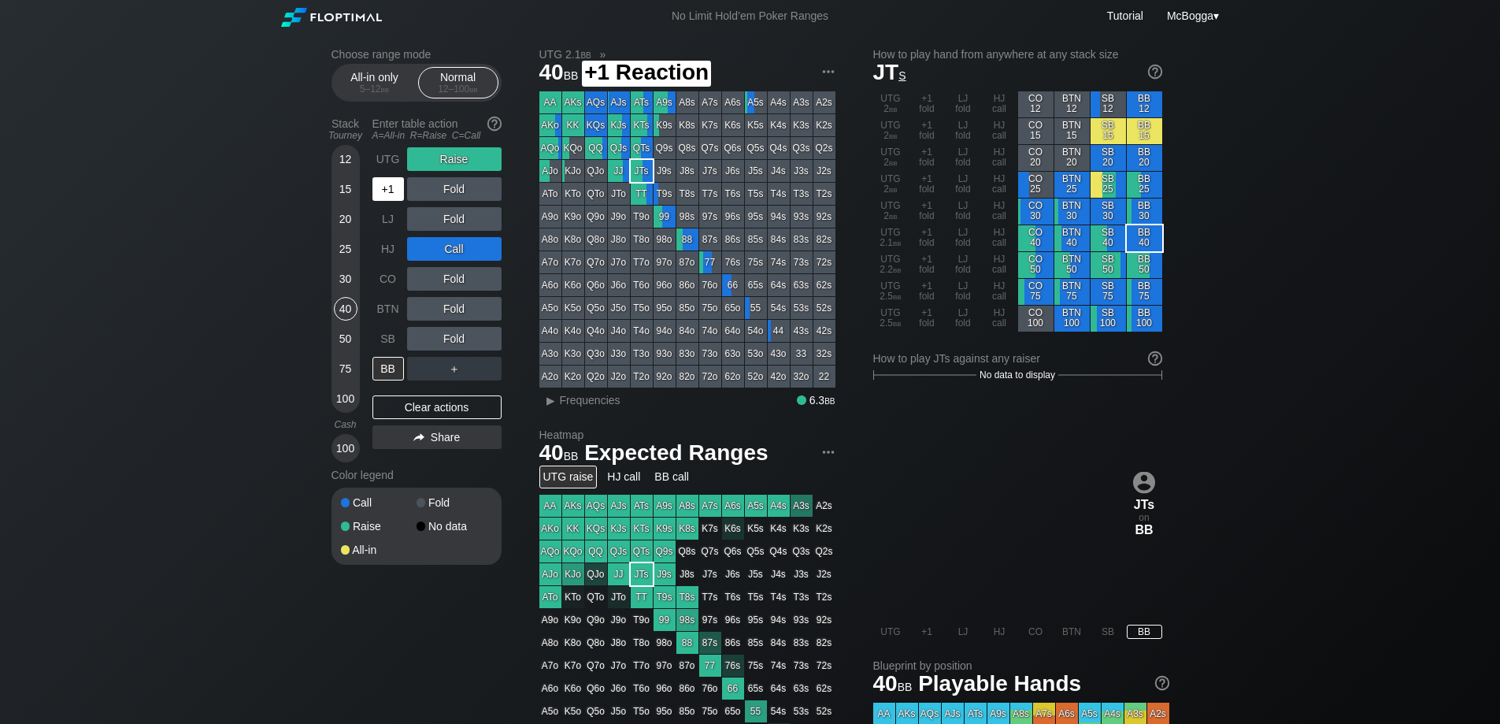
click at [395, 194] on div "+1" at bounding box center [389, 189] width 32 height 24
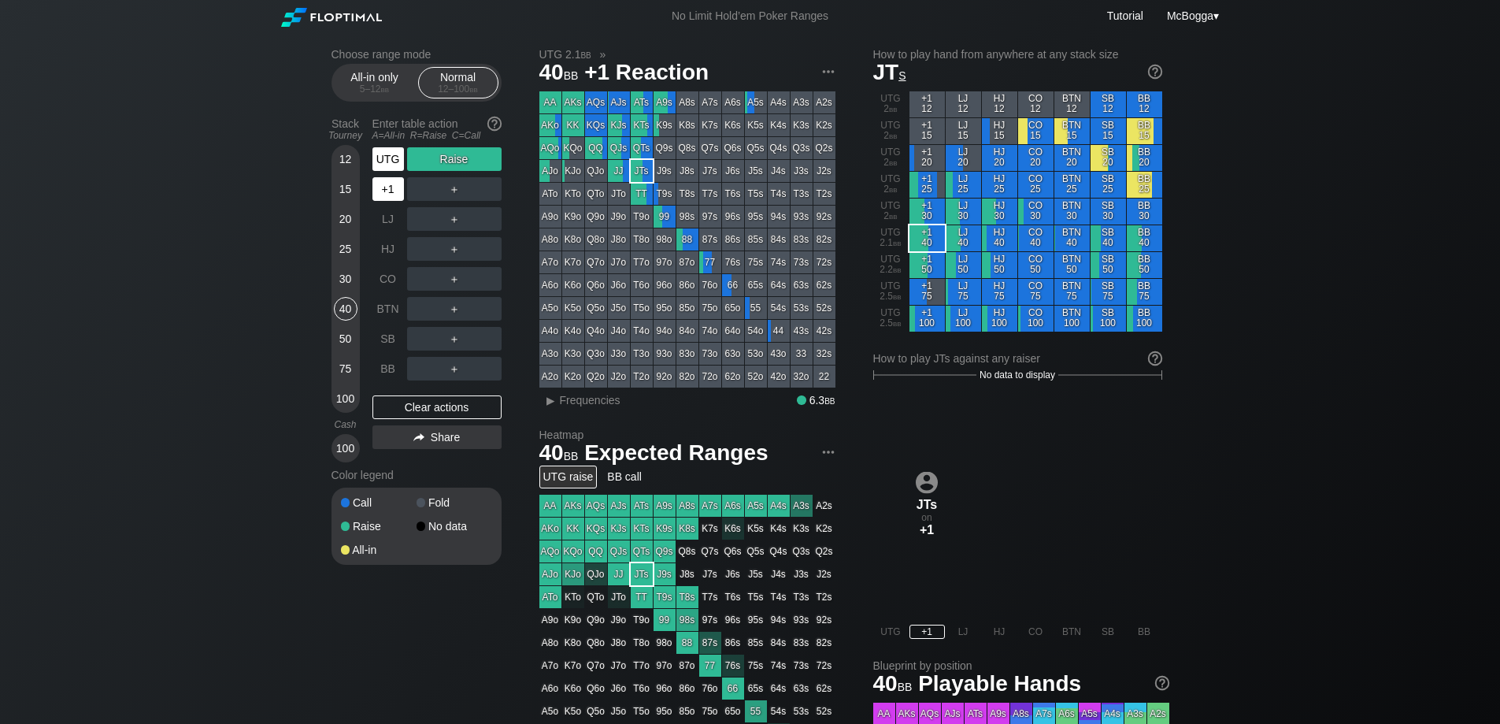
click at [391, 161] on div "UTG" at bounding box center [389, 159] width 32 height 24
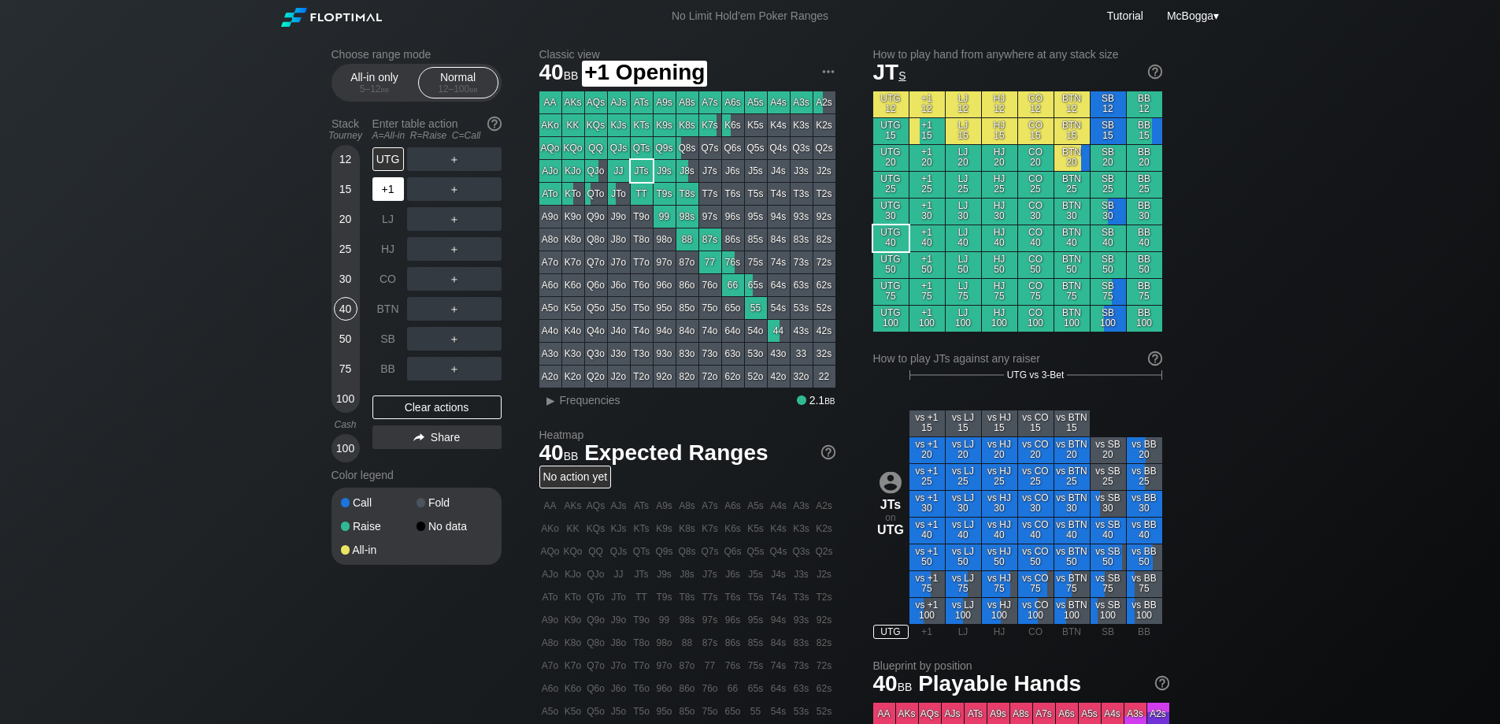
click at [387, 193] on div "+1" at bounding box center [389, 189] width 32 height 24
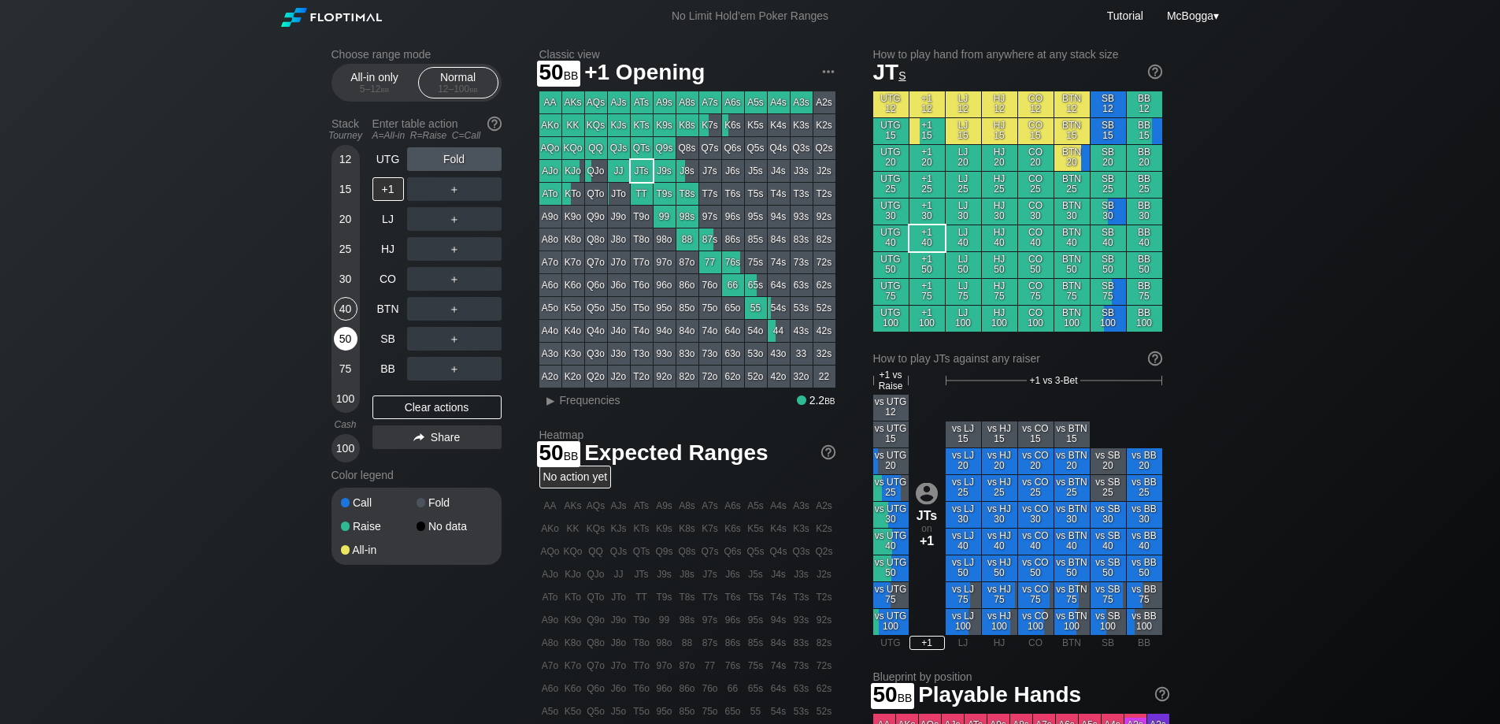
click at [355, 347] on div "50" at bounding box center [346, 342] width 24 height 30
click at [343, 274] on div "30" at bounding box center [346, 279] width 24 height 24
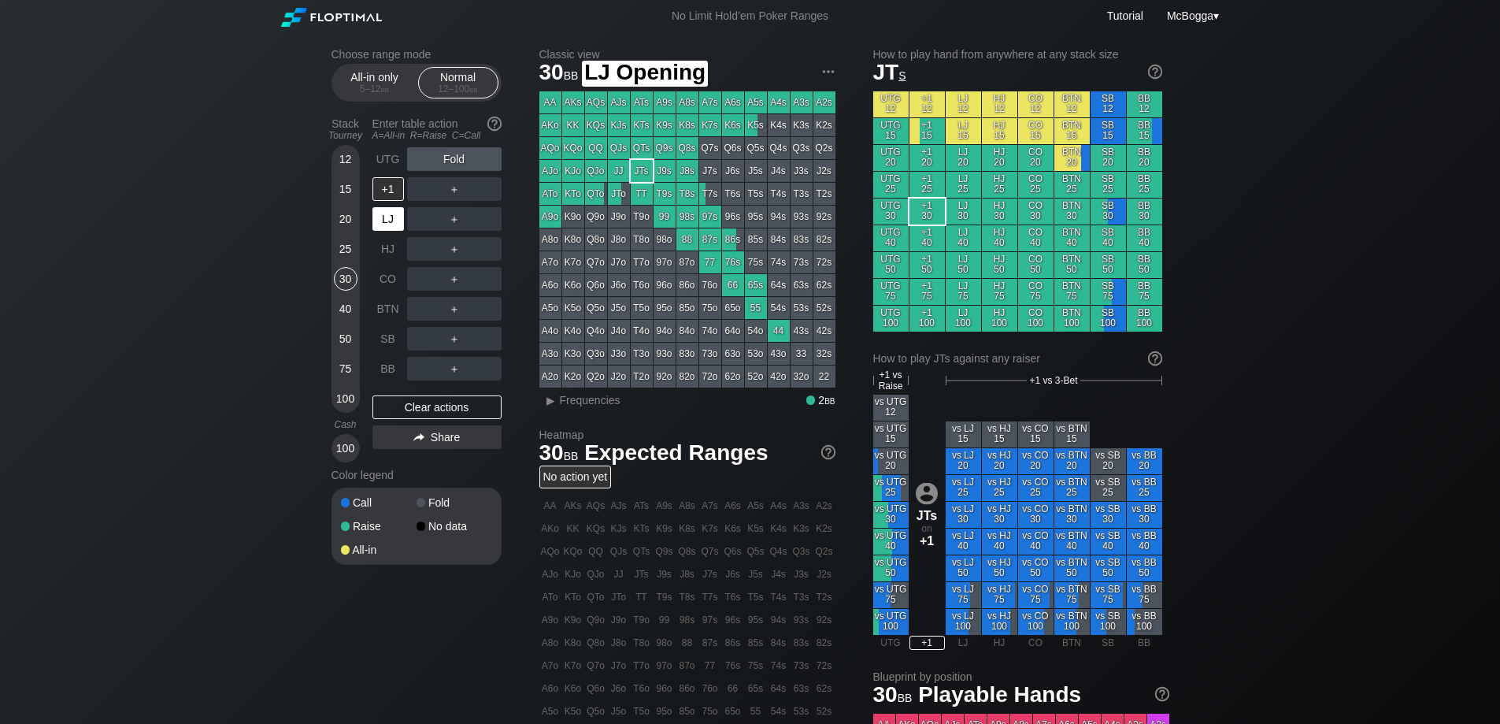
click at [392, 225] on div "LJ" at bounding box center [389, 219] width 32 height 24
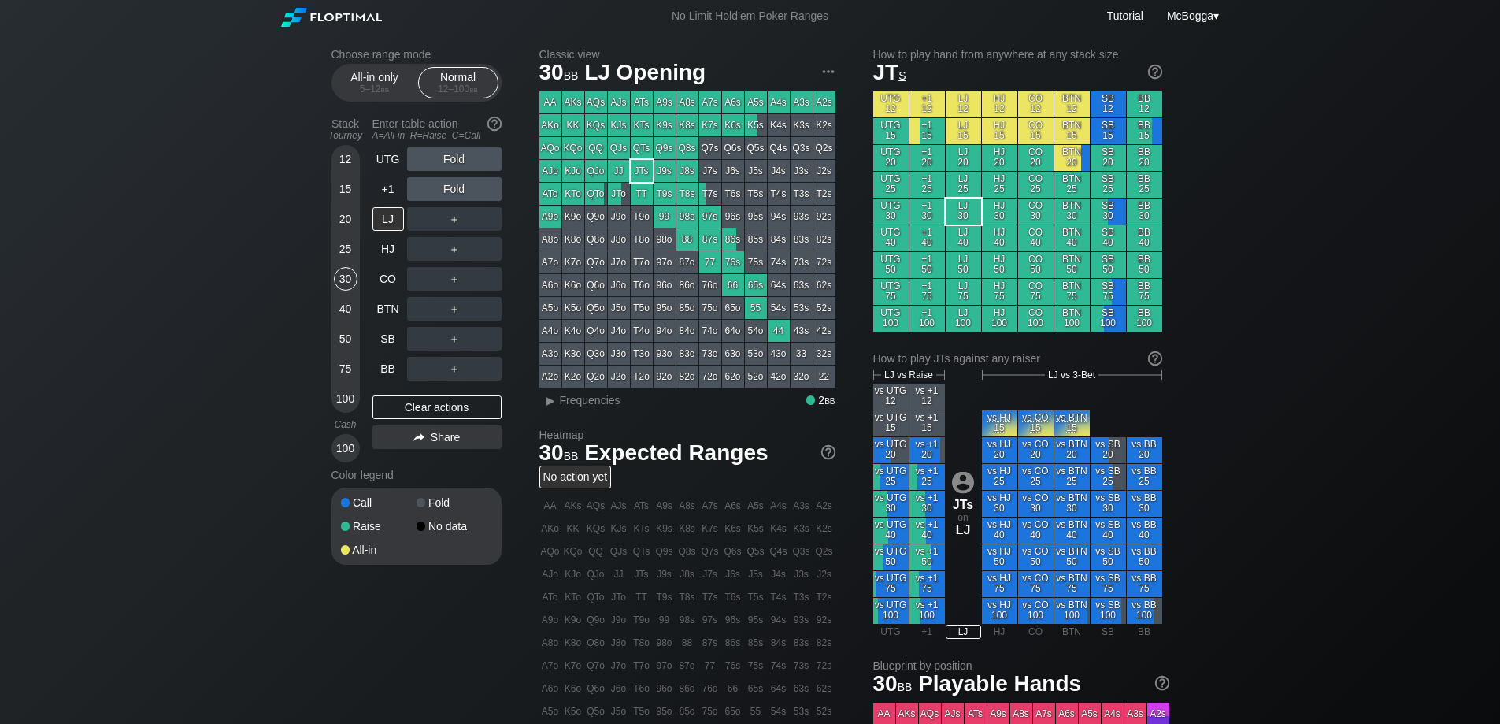
drag, startPoint x: 391, startPoint y: 166, endPoint x: 414, endPoint y: 165, distance: 23.6
click at [391, 166] on div "UTG" at bounding box center [389, 159] width 32 height 24
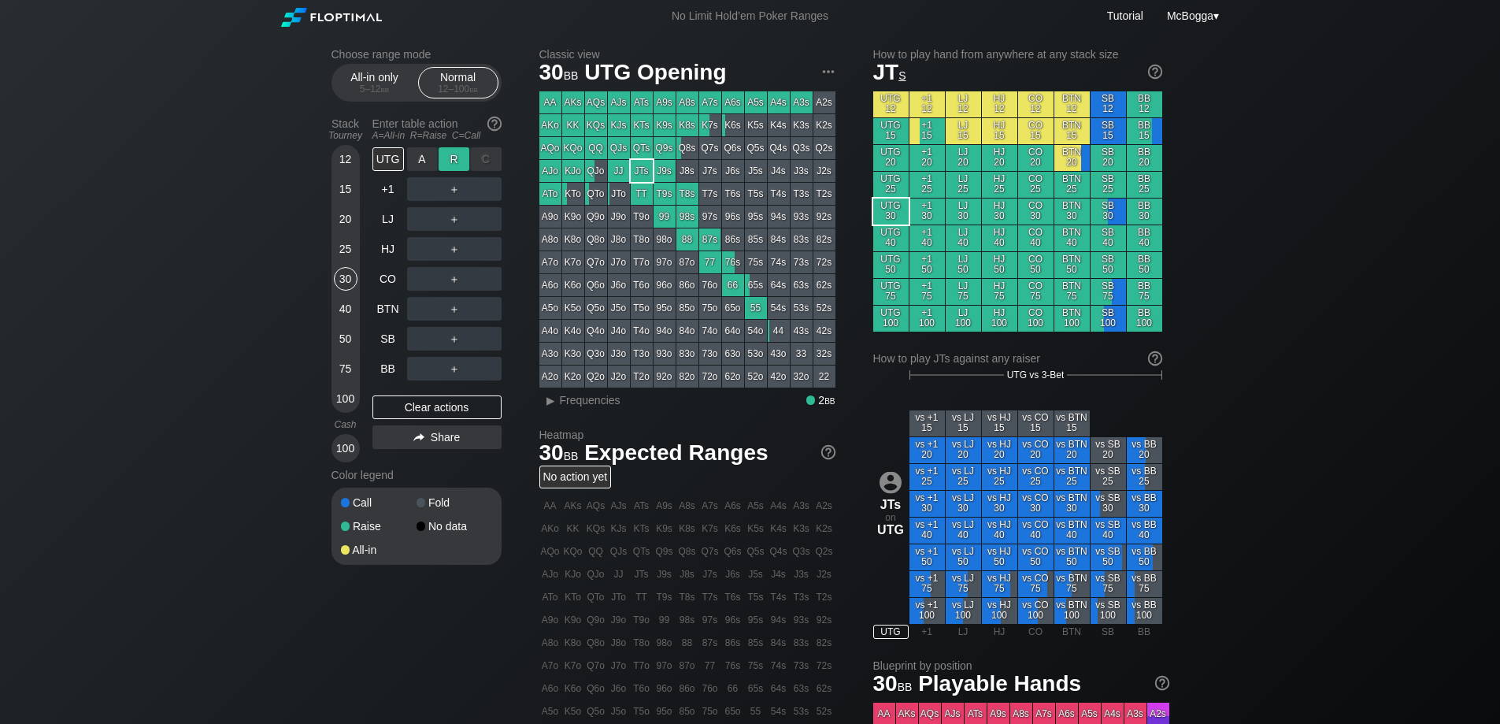
click at [454, 165] on div "R ✕" at bounding box center [454, 159] width 31 height 24
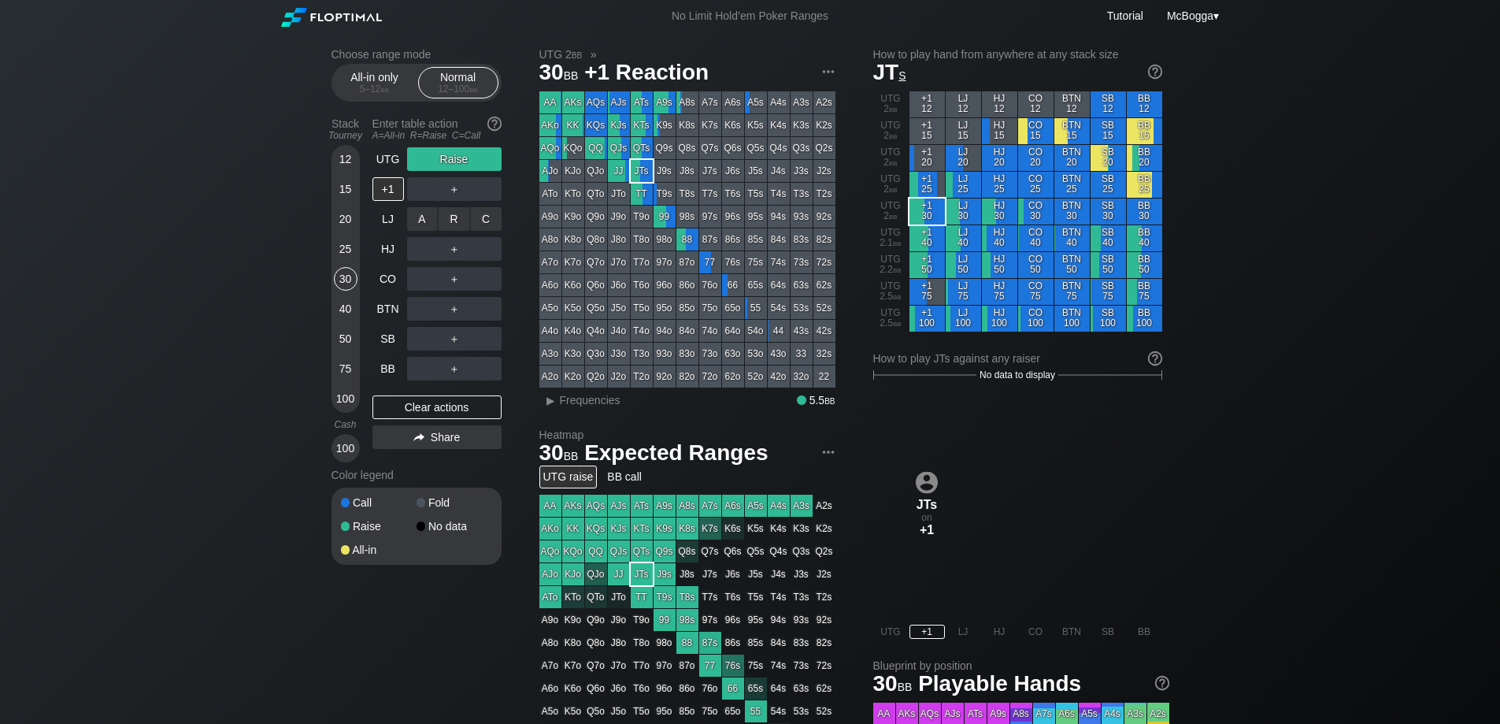
click at [486, 217] on div "C ✕" at bounding box center [486, 219] width 31 height 24
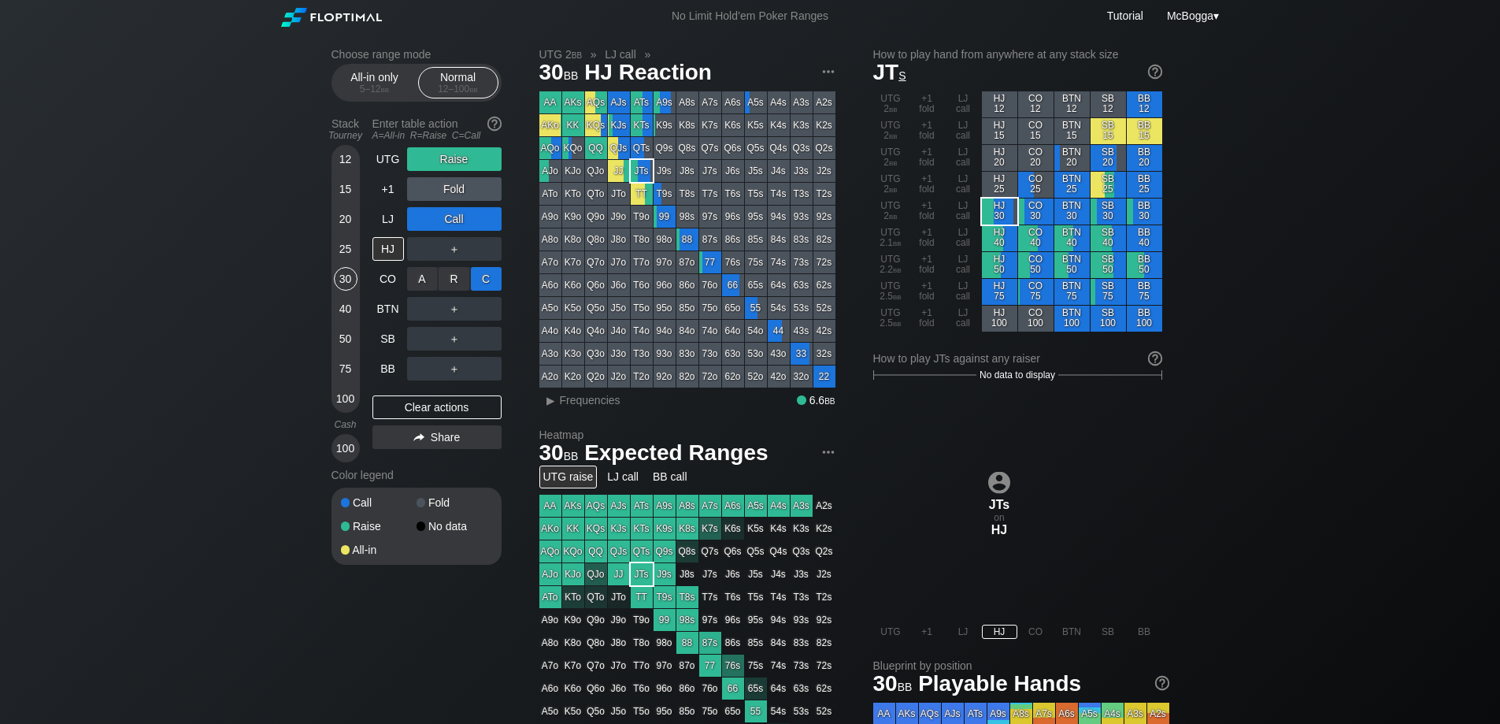
click at [488, 276] on div "C ✕" at bounding box center [486, 279] width 31 height 24
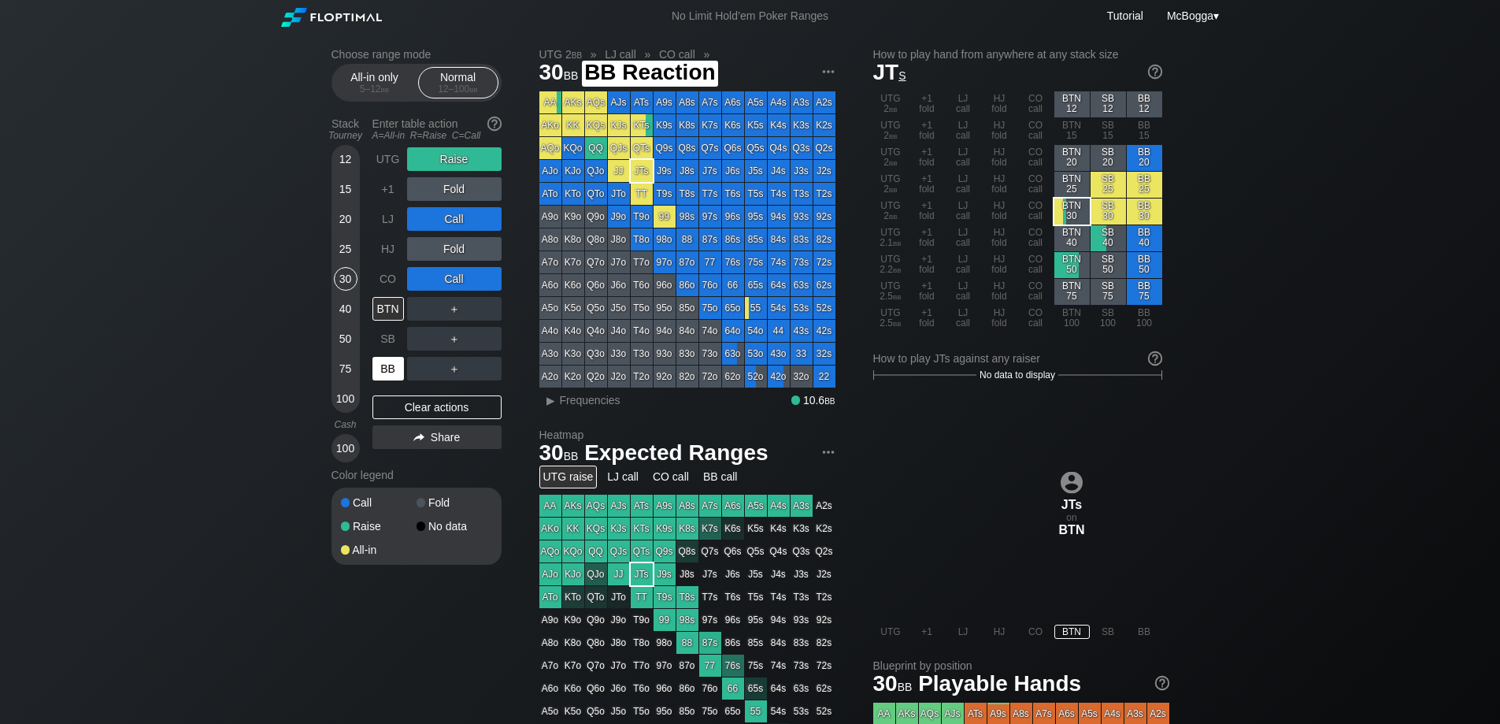
click at [394, 373] on div "BB" at bounding box center [389, 369] width 32 height 24
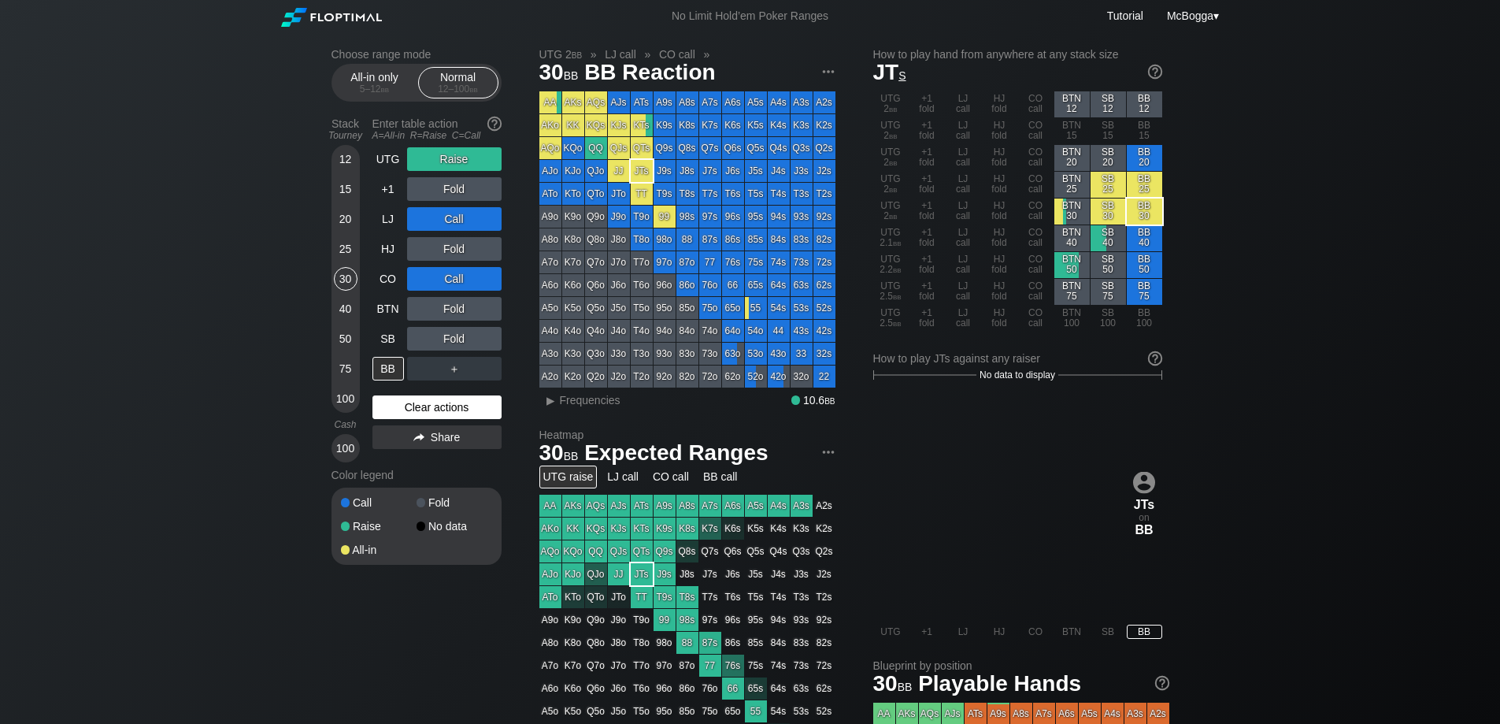
drag, startPoint x: 452, startPoint y: 408, endPoint x: 460, endPoint y: 404, distance: 8.8
click at [454, 406] on div "Clear actions" at bounding box center [437, 407] width 129 height 24
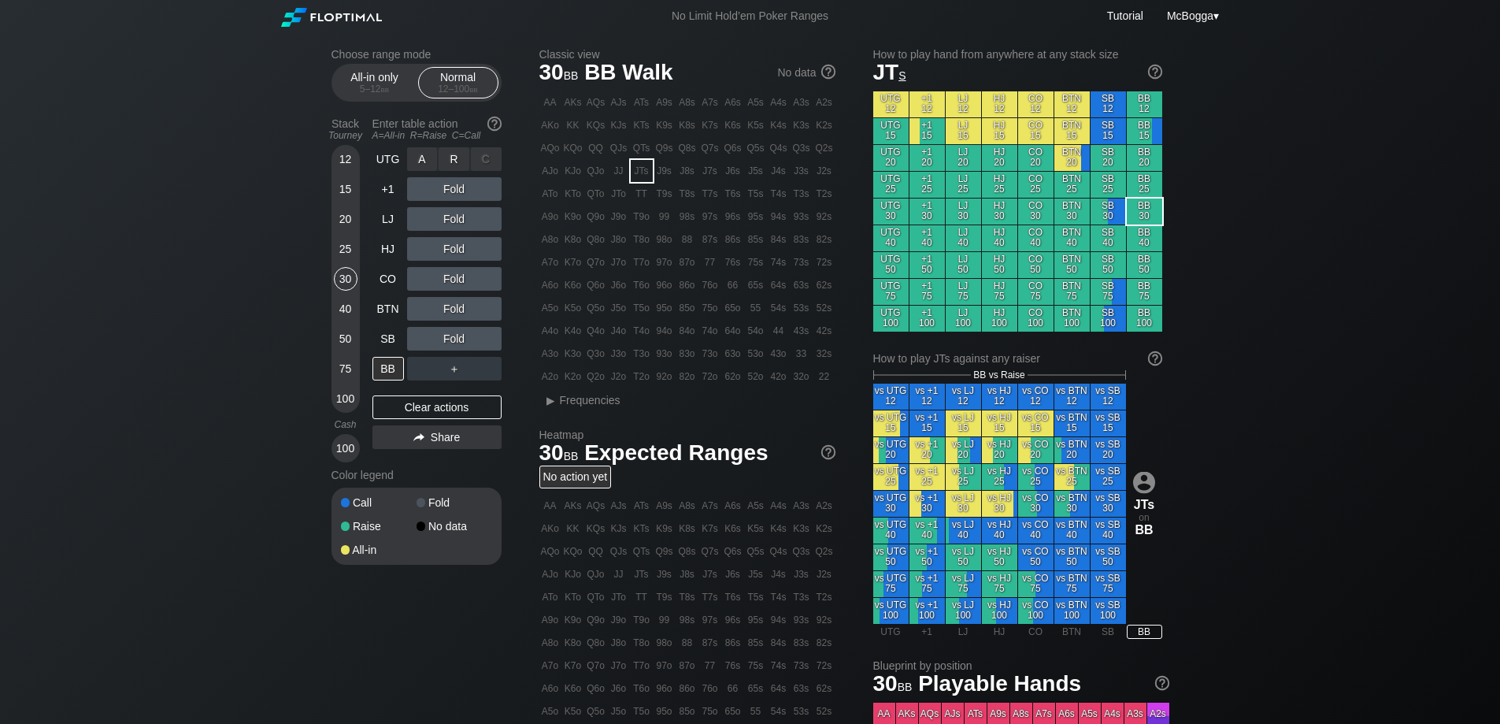
click at [454, 156] on div "R ✕" at bounding box center [454, 159] width 31 height 24
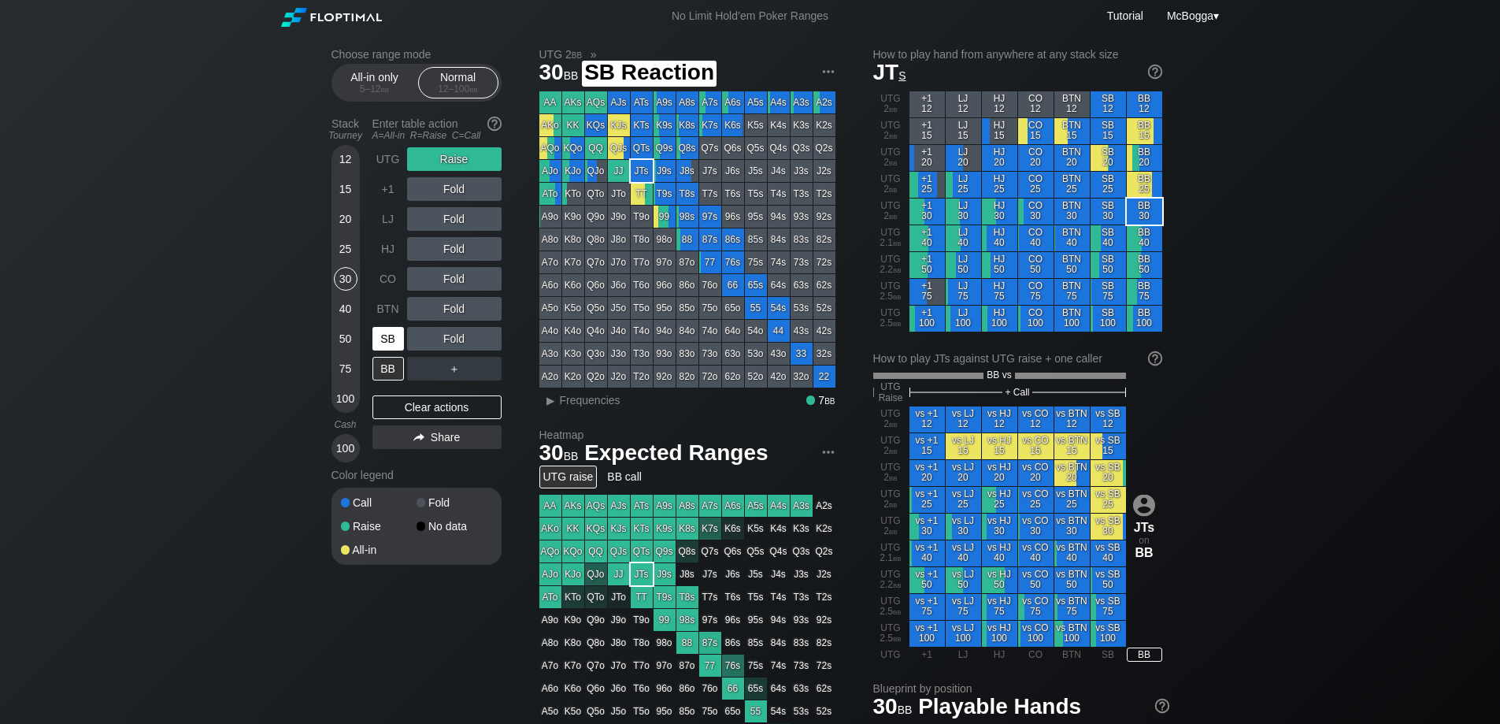
click at [395, 336] on div "SB" at bounding box center [389, 339] width 32 height 24
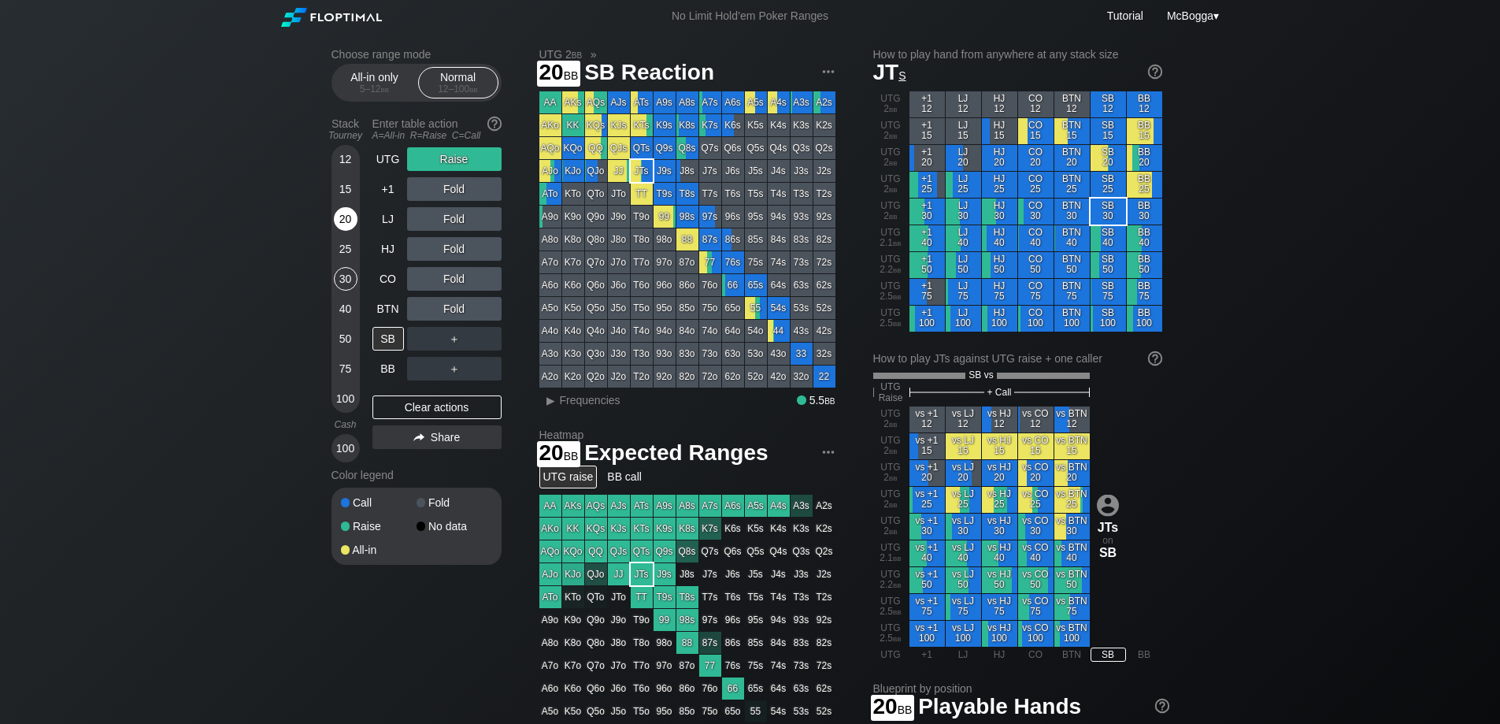
click at [348, 216] on div "20" at bounding box center [346, 219] width 24 height 24
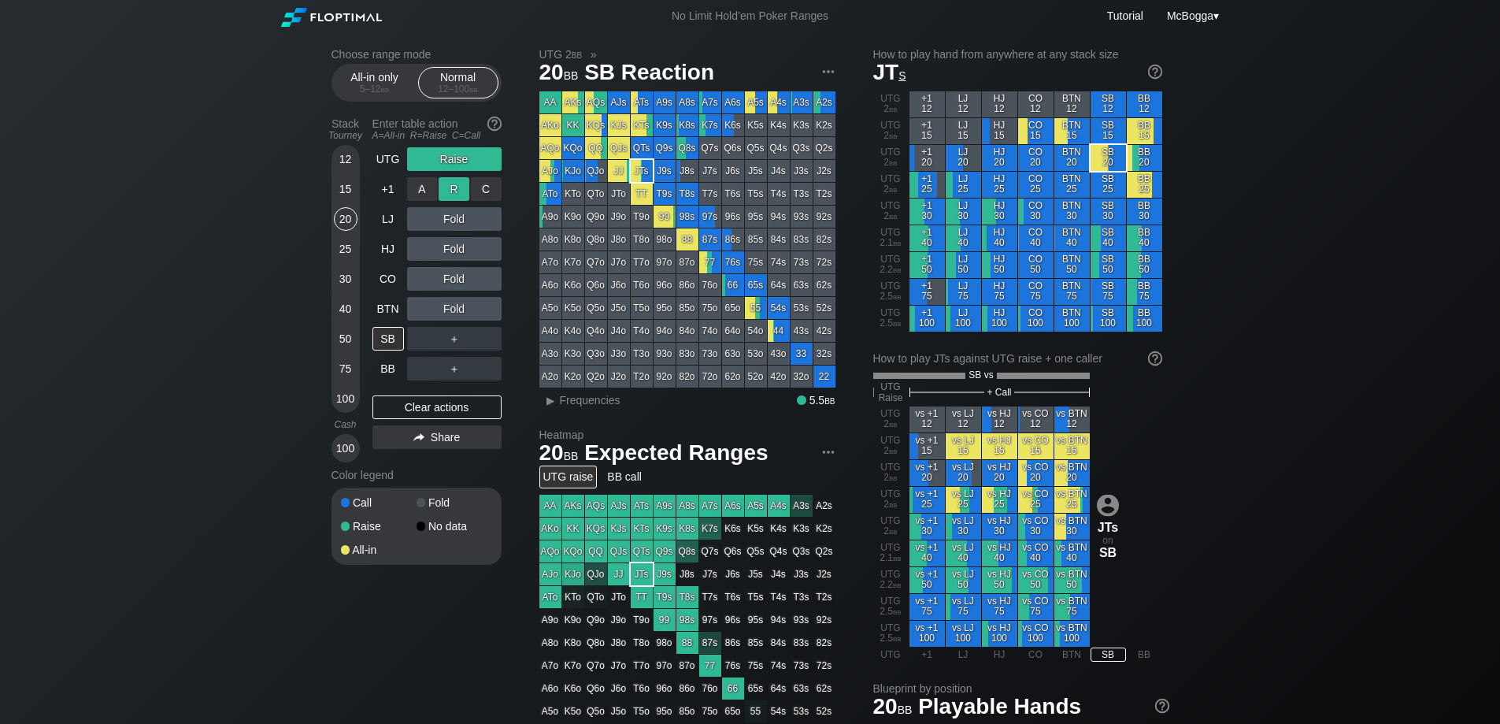
click at [452, 188] on div "R ✕" at bounding box center [454, 189] width 31 height 24
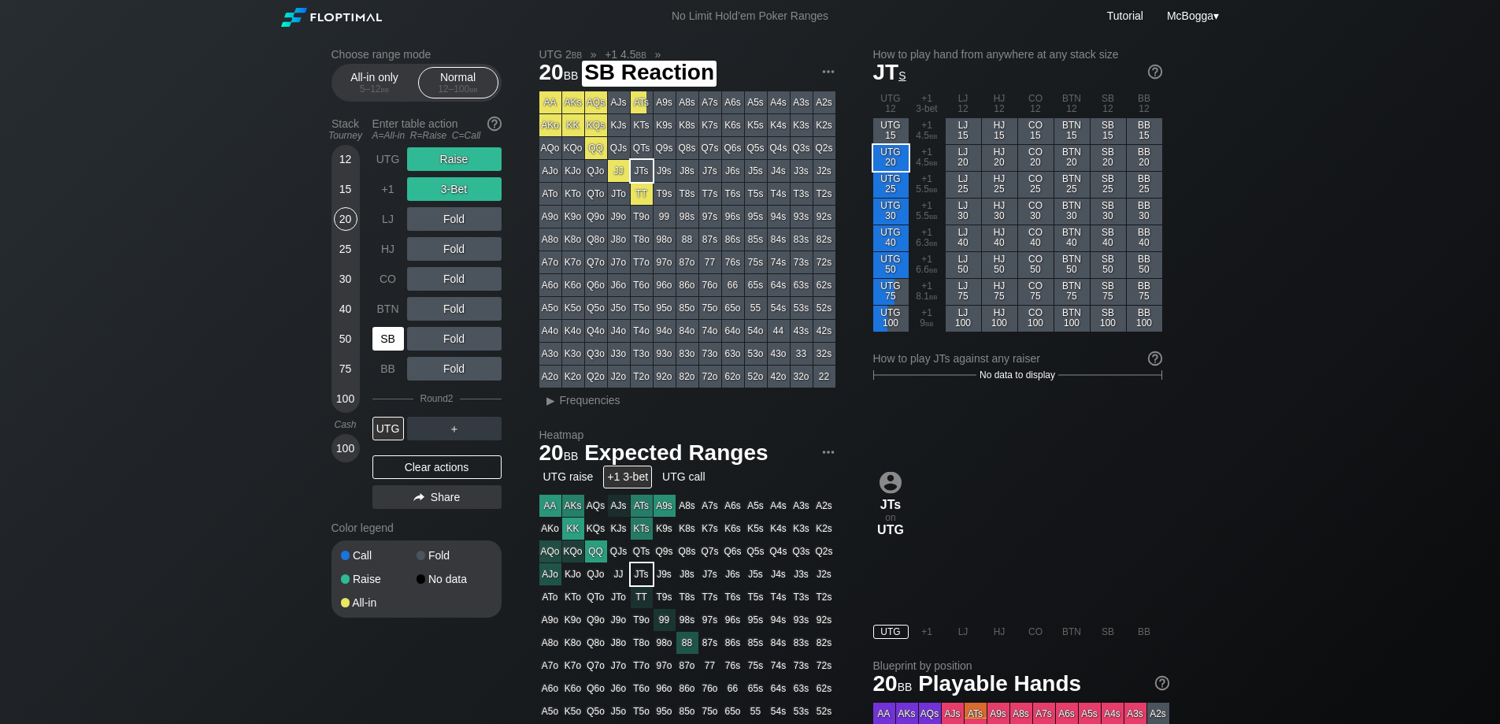
click at [391, 335] on div "SB" at bounding box center [389, 339] width 32 height 24
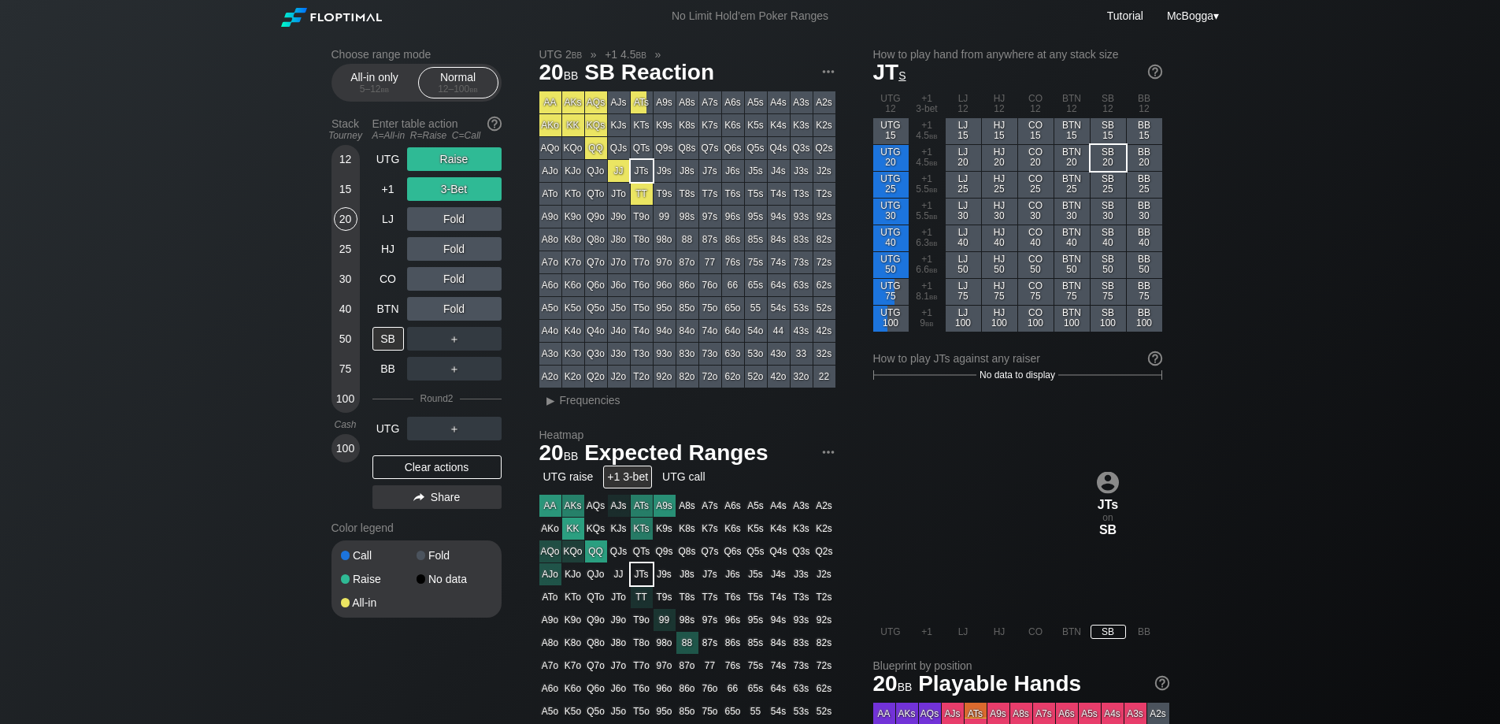
click at [428, 465] on div "Clear actions" at bounding box center [437, 467] width 129 height 24
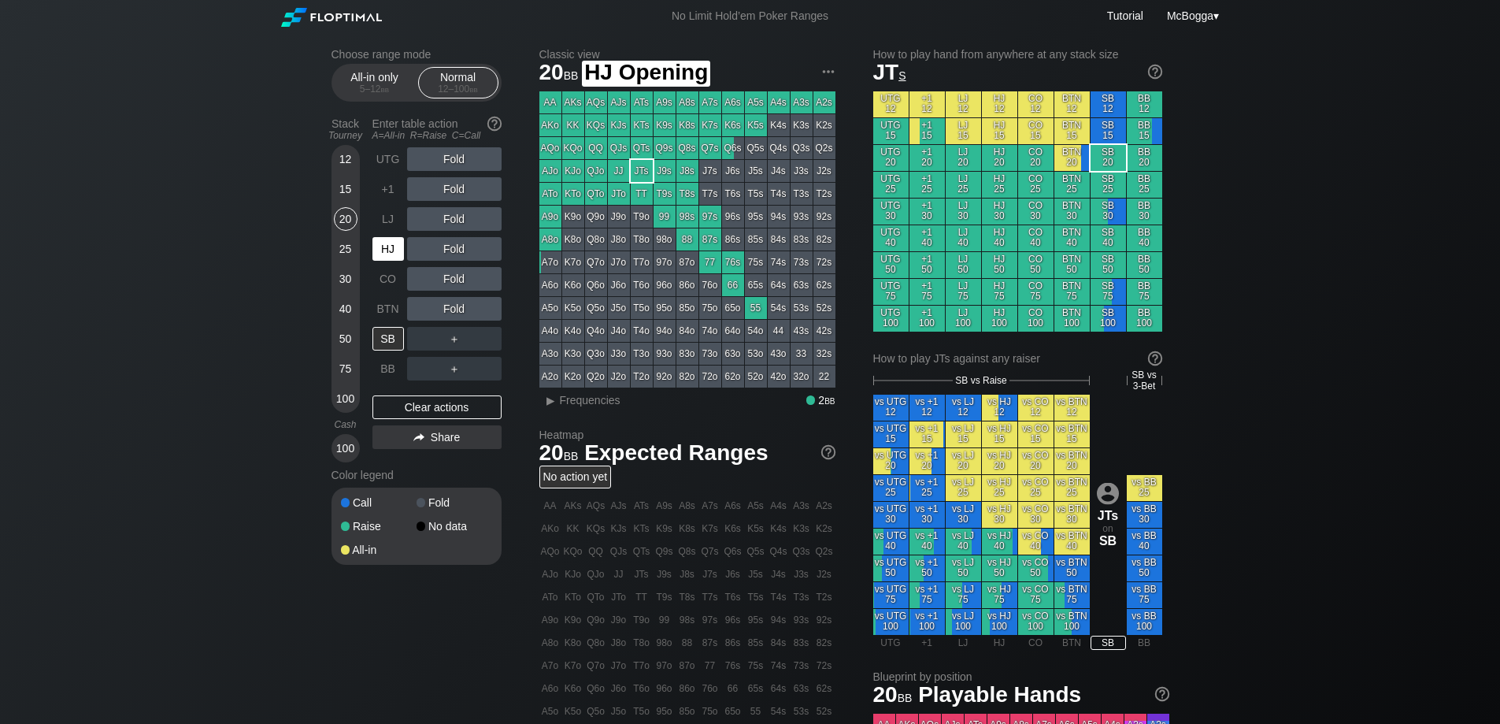
click at [389, 250] on div "HJ" at bounding box center [389, 249] width 32 height 24
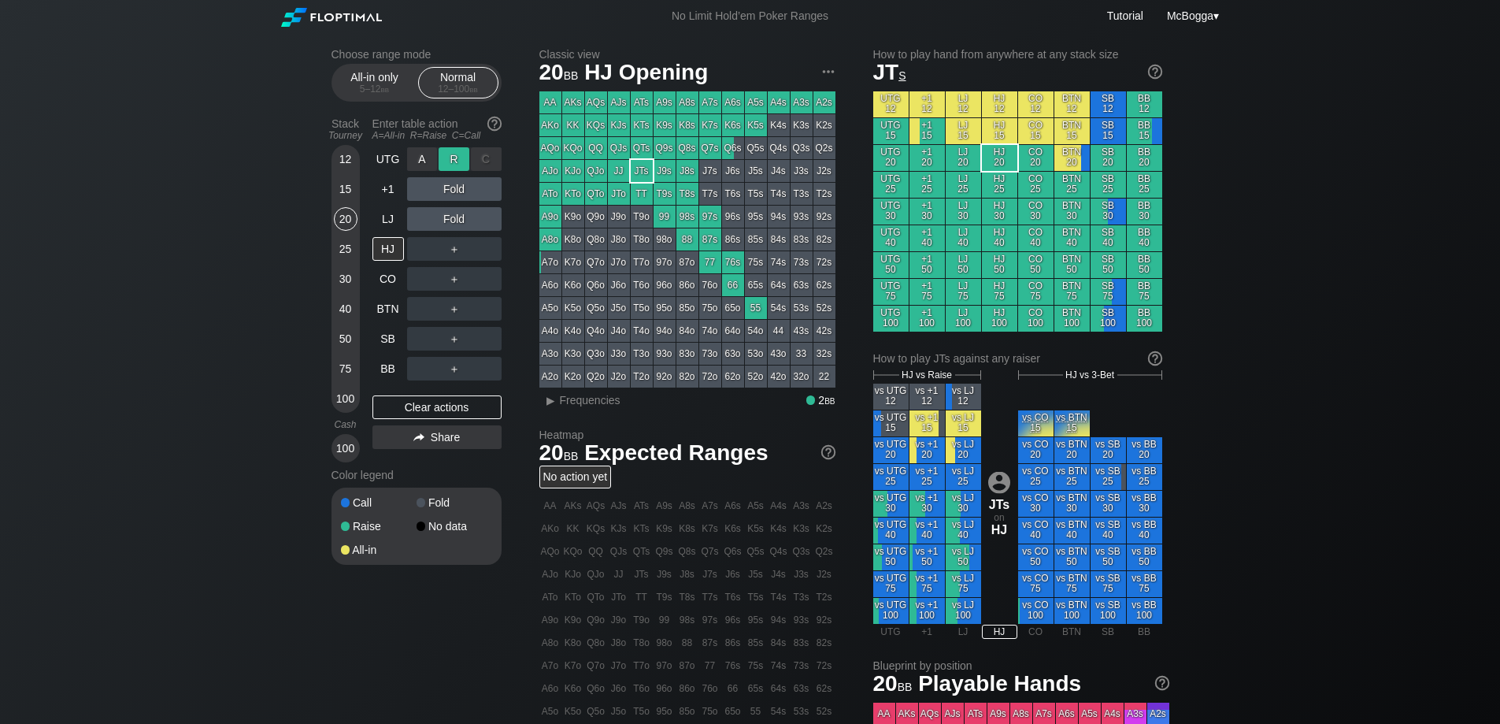
click at [456, 159] on div "R ✕" at bounding box center [454, 159] width 31 height 24
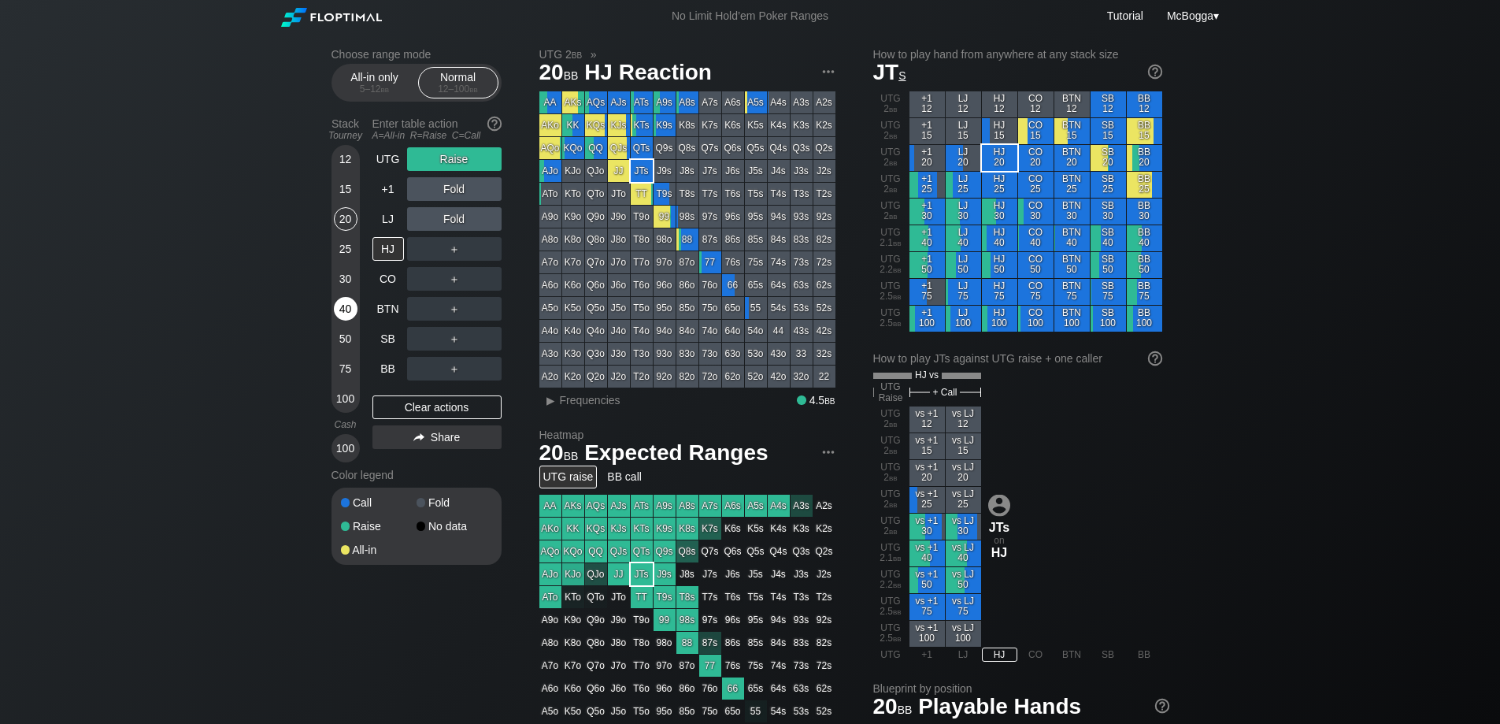
click at [347, 308] on div "40" at bounding box center [346, 309] width 24 height 24
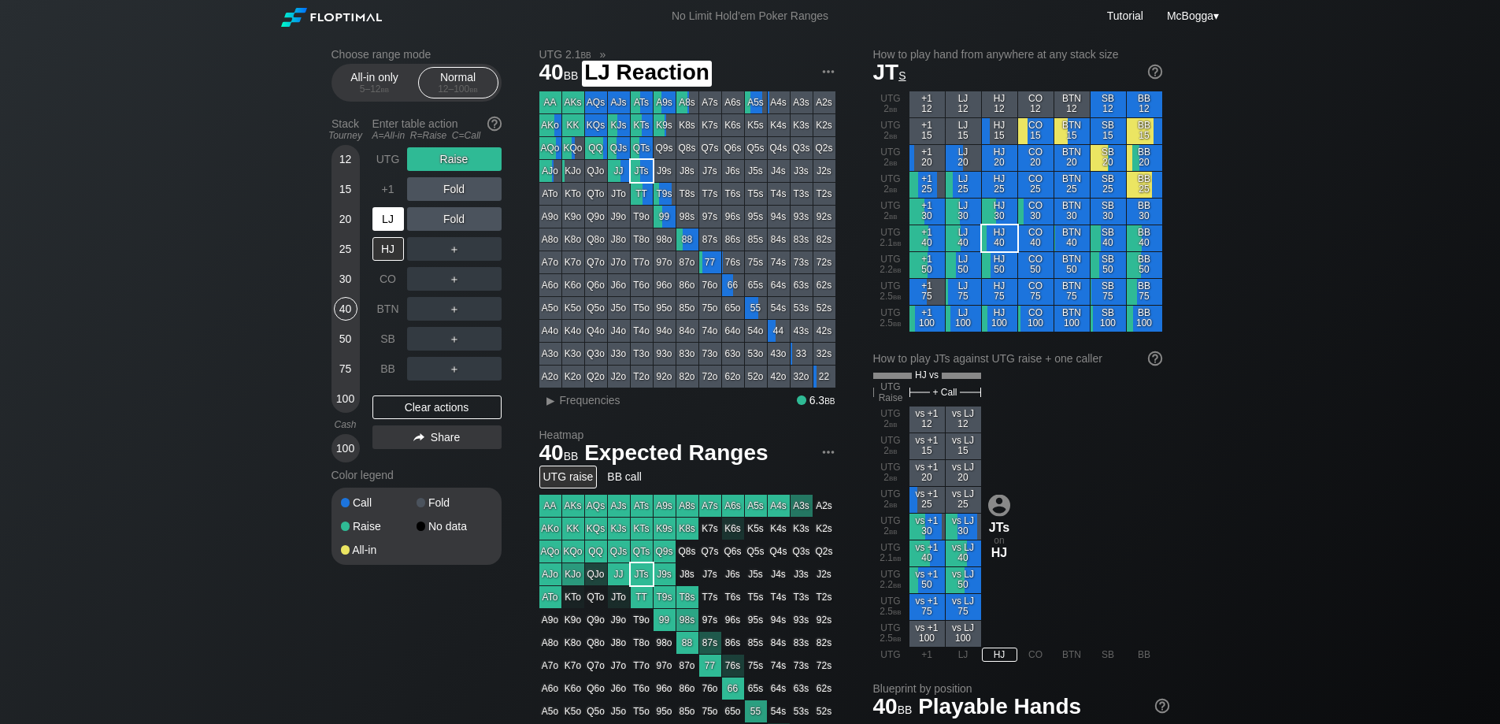
click at [384, 218] on div "LJ" at bounding box center [389, 219] width 32 height 24
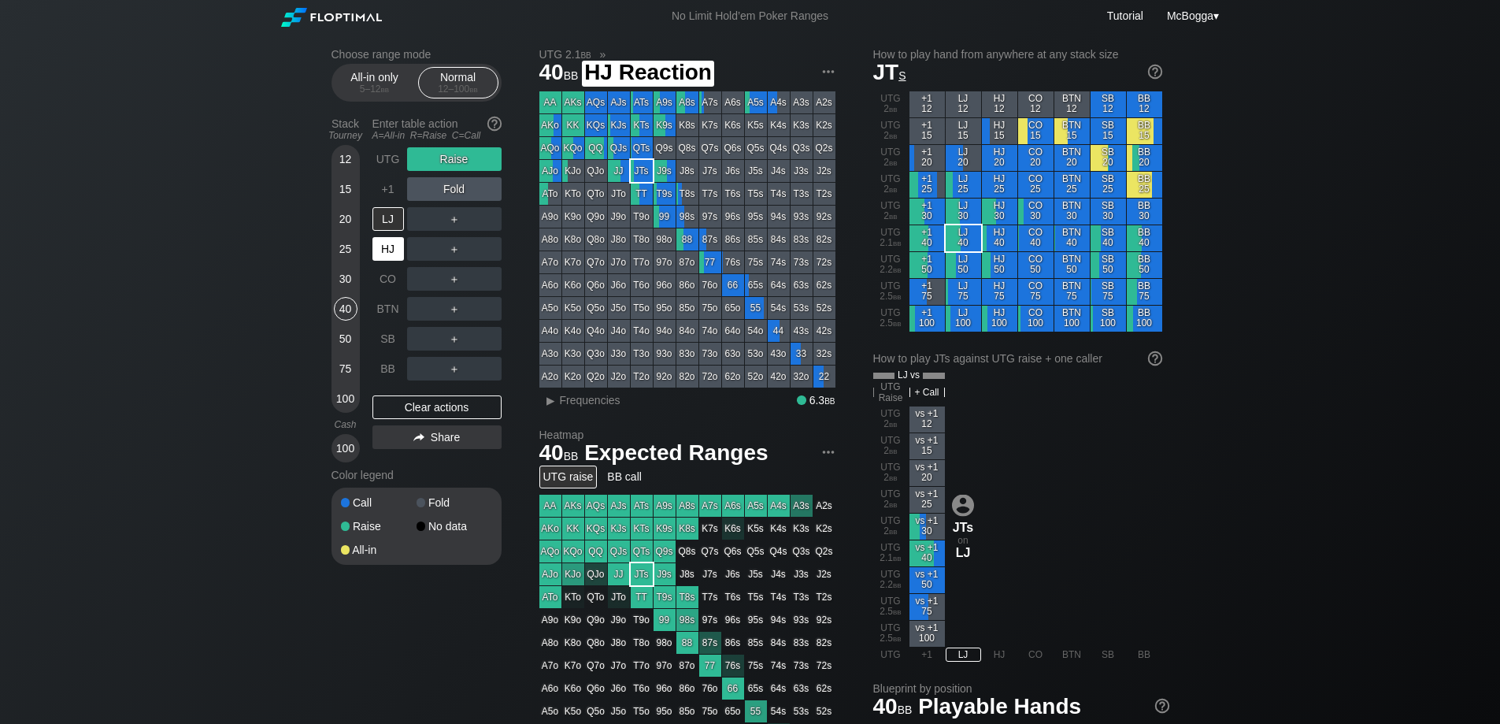
click at [395, 245] on div "HJ" at bounding box center [389, 249] width 32 height 24
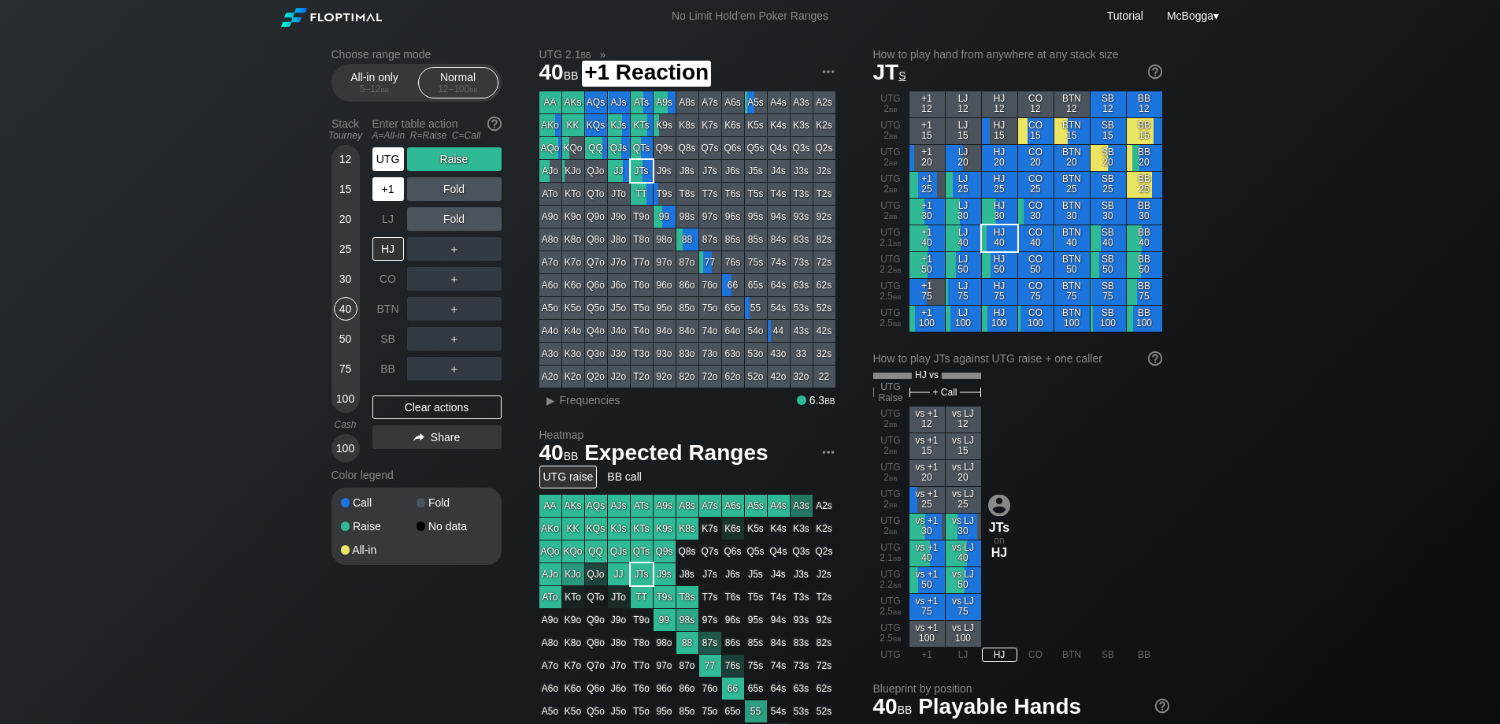
click at [394, 172] on div "UTG" at bounding box center [390, 159] width 35 height 30
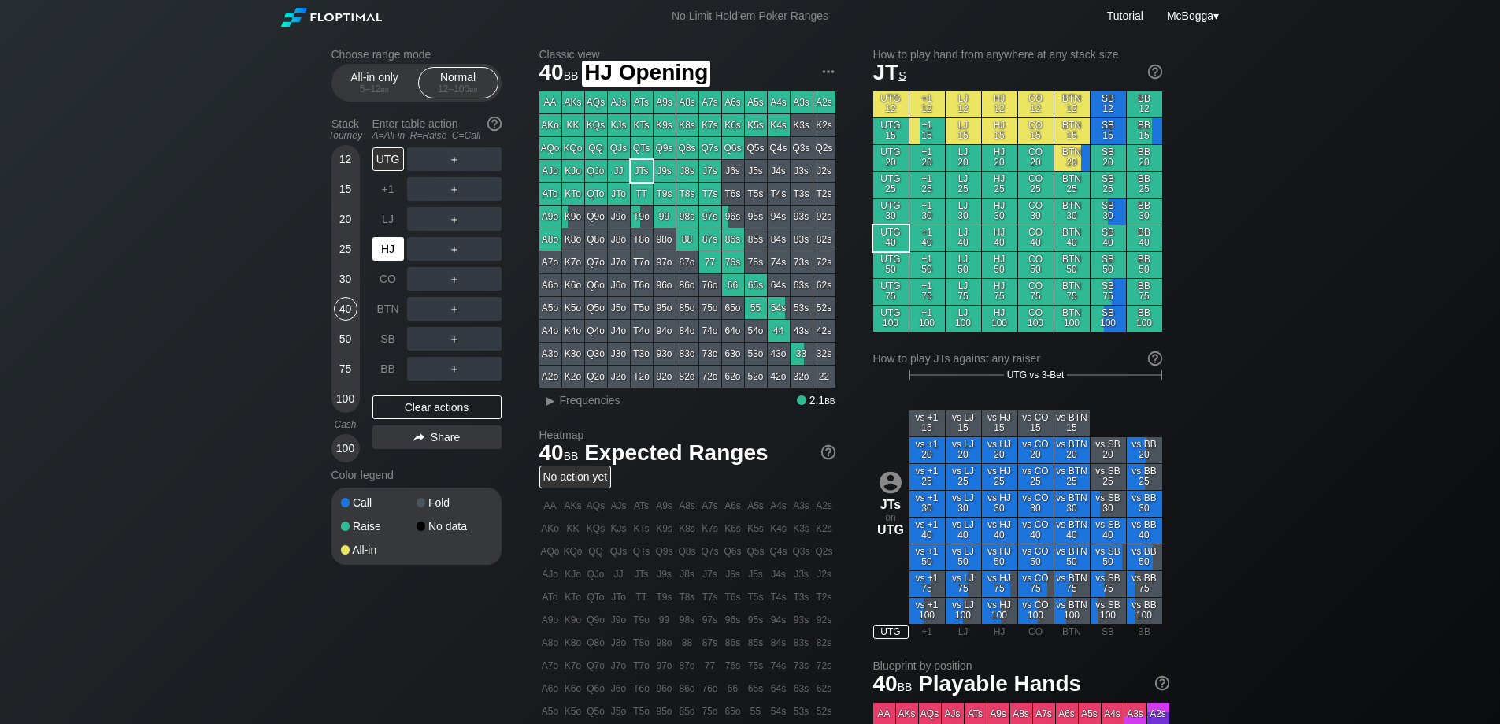
click at [391, 239] on div "HJ" at bounding box center [389, 249] width 32 height 24
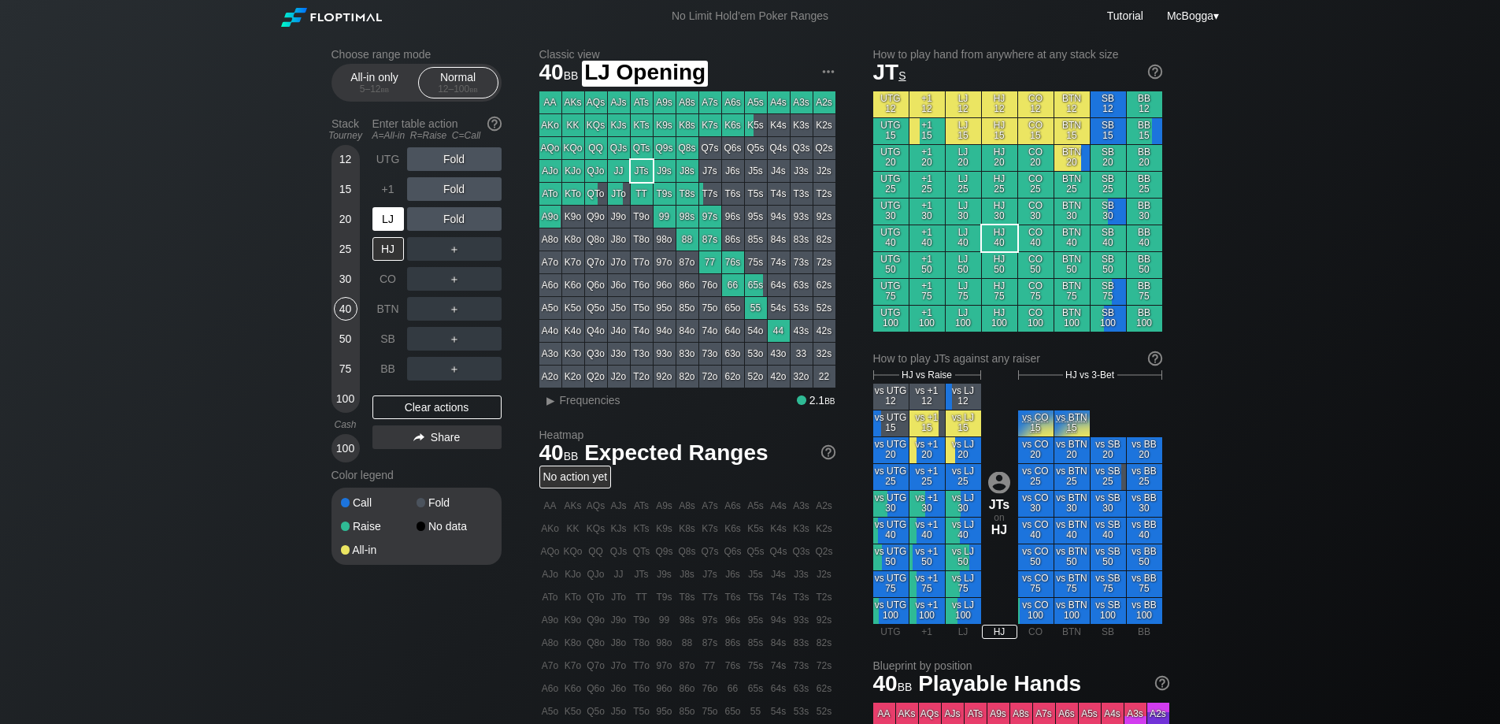
click at [389, 225] on div "LJ" at bounding box center [389, 219] width 32 height 24
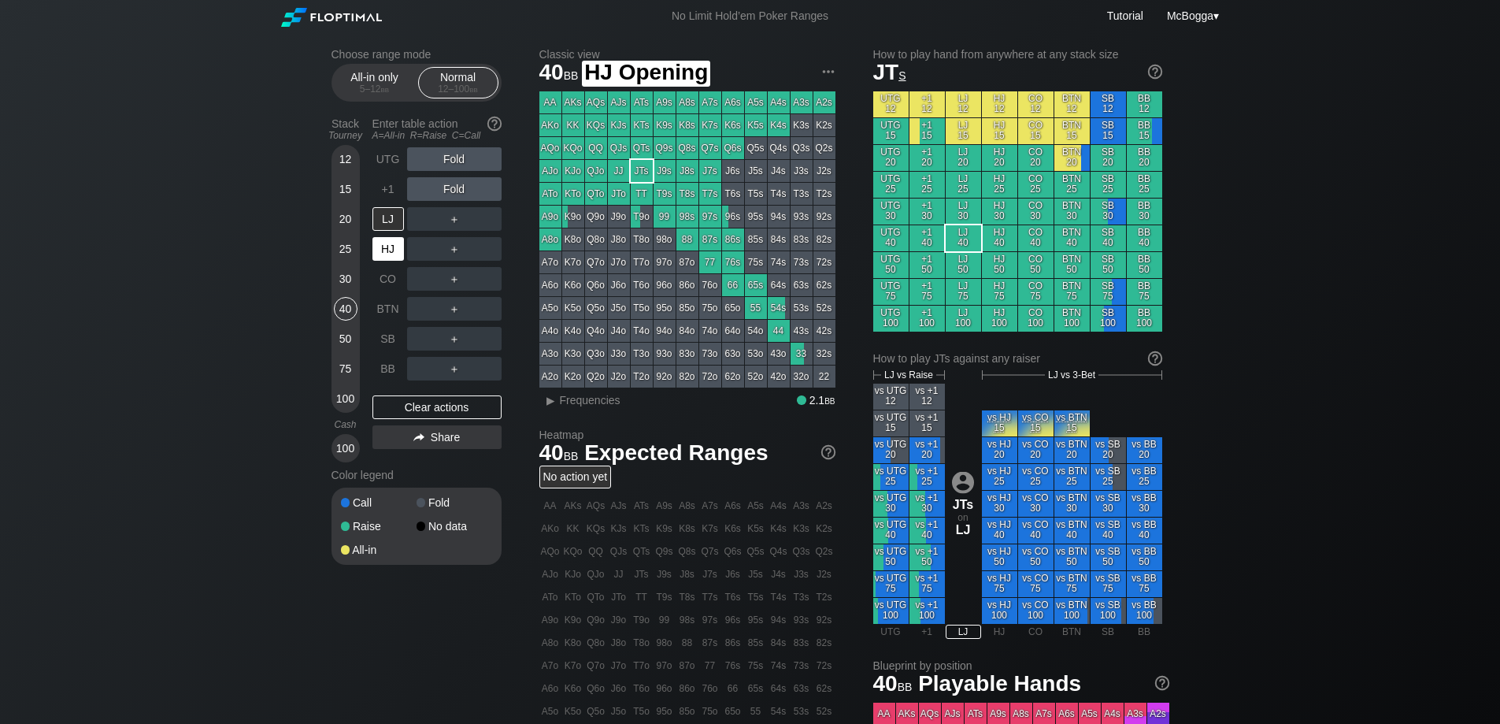
click at [385, 246] on div "HJ" at bounding box center [389, 249] width 32 height 24
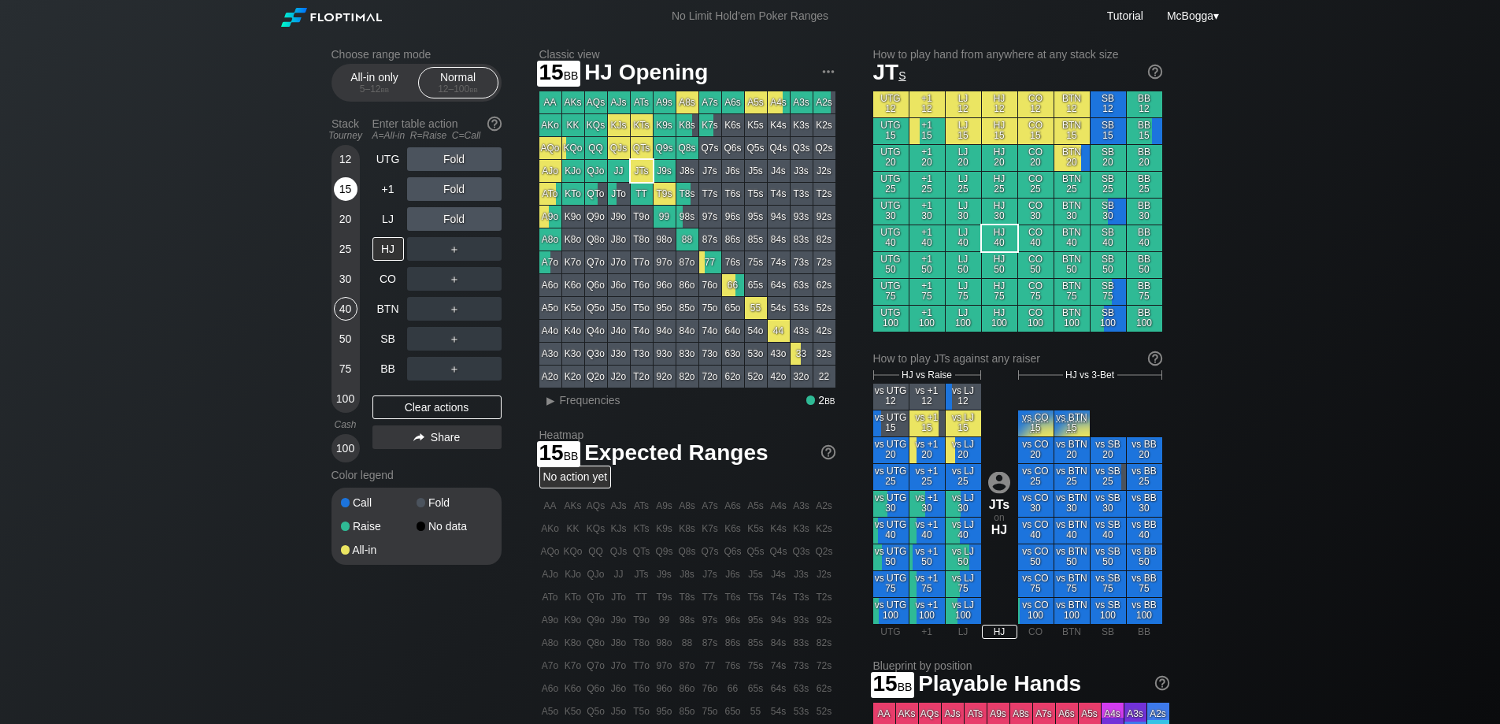
click at [342, 183] on div "15" at bounding box center [346, 189] width 24 height 24
click at [340, 306] on div "40" at bounding box center [346, 309] width 24 height 24
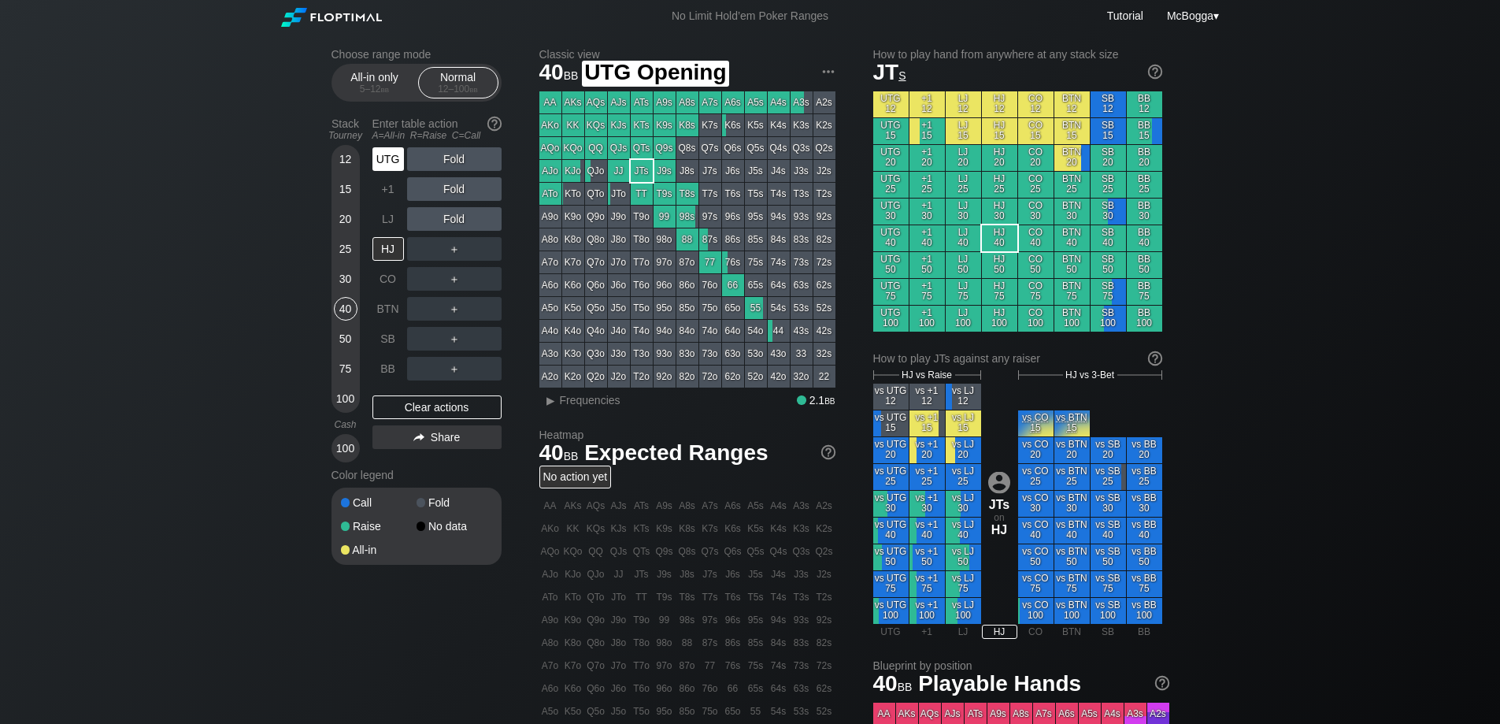
click at [391, 160] on div "UTG" at bounding box center [389, 159] width 32 height 24
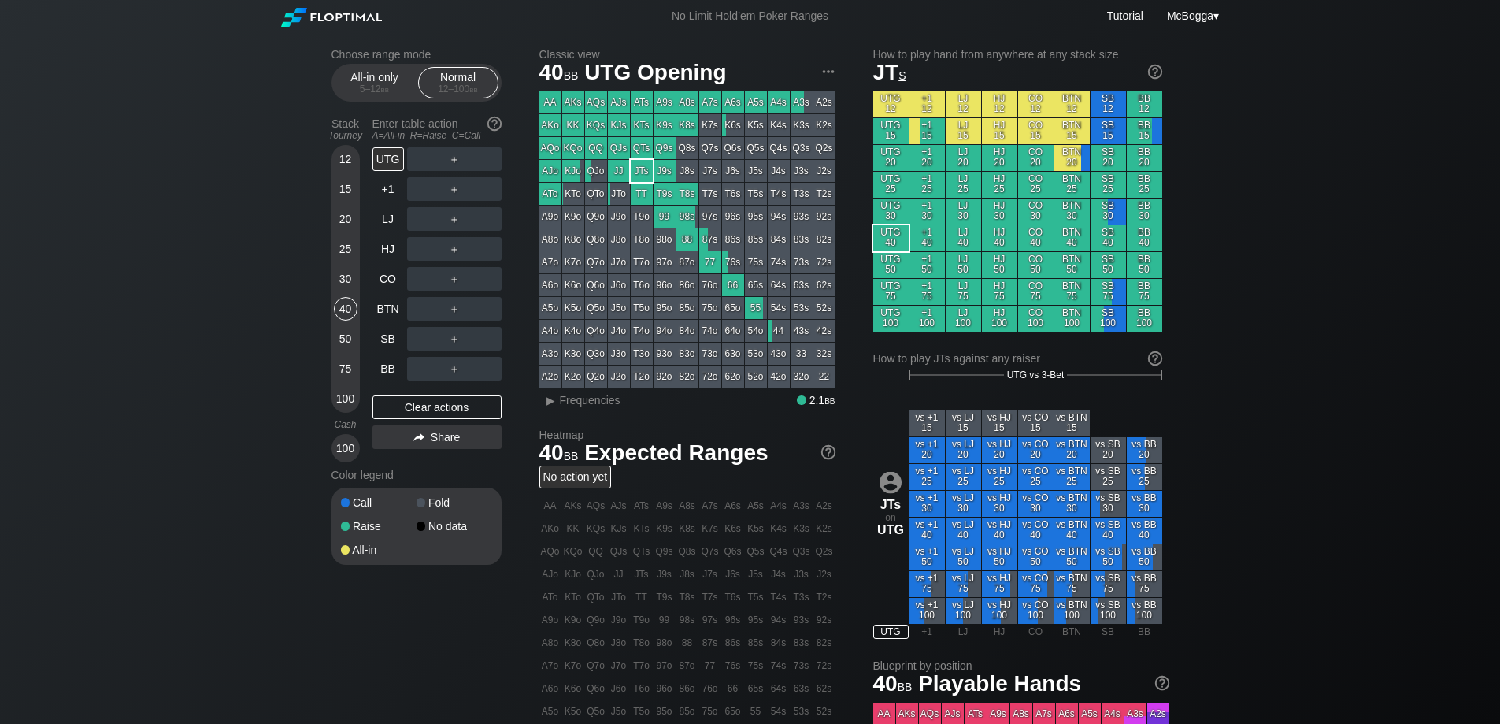
drag, startPoint x: 342, startPoint y: 155, endPoint x: 341, endPoint y: 163, distance: 7.9
click at [342, 155] on div "12" at bounding box center [346, 159] width 24 height 24
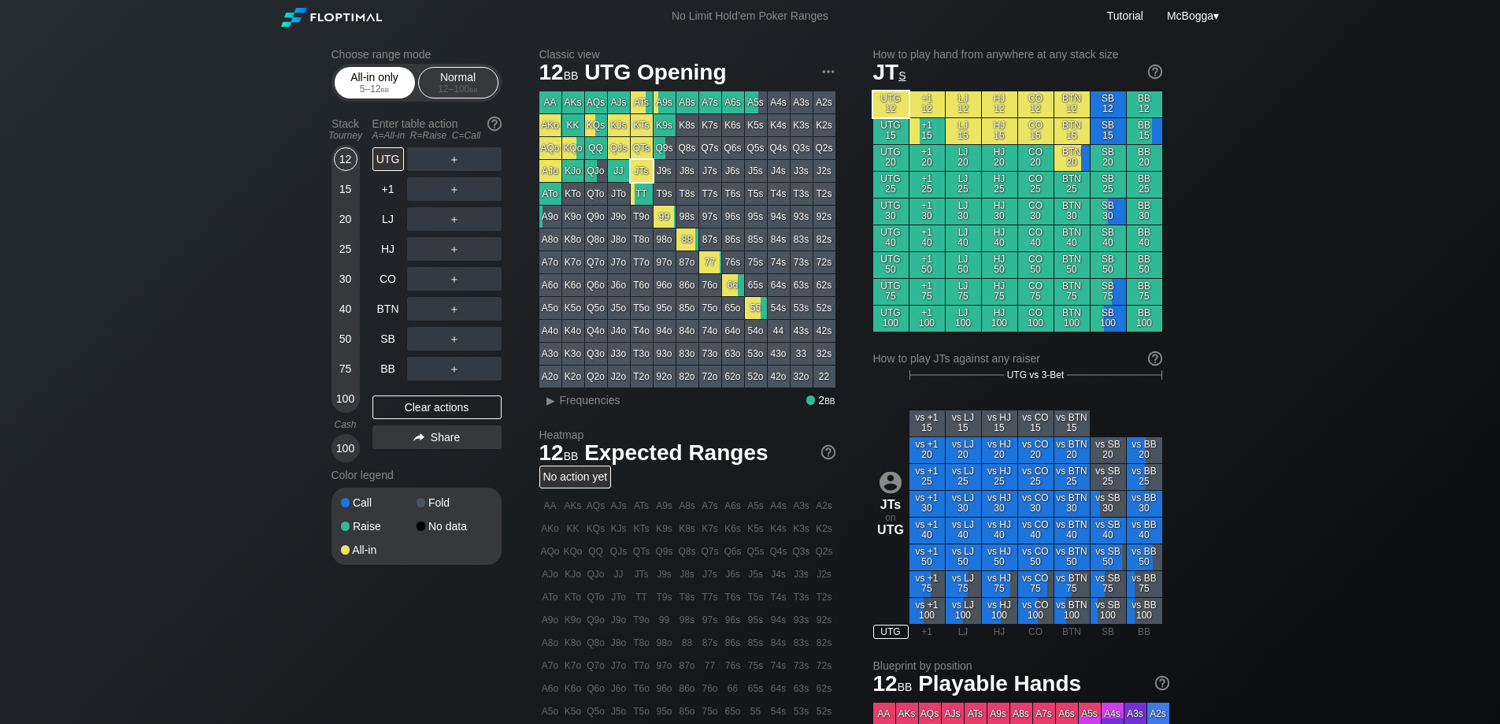
click at [378, 72] on div "All-in only 5 – 12 bb" at bounding box center [375, 83] width 72 height 30
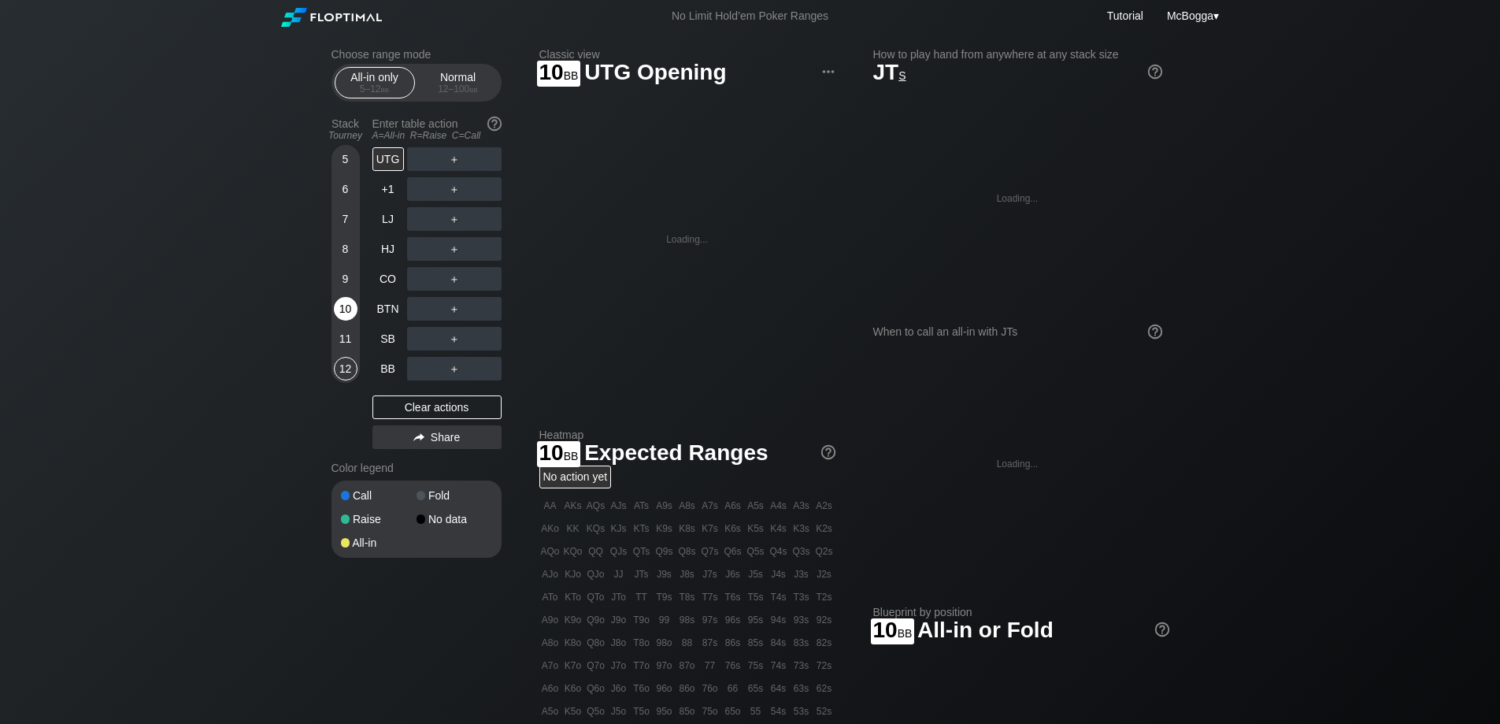
click at [346, 318] on div "10" at bounding box center [346, 309] width 24 height 24
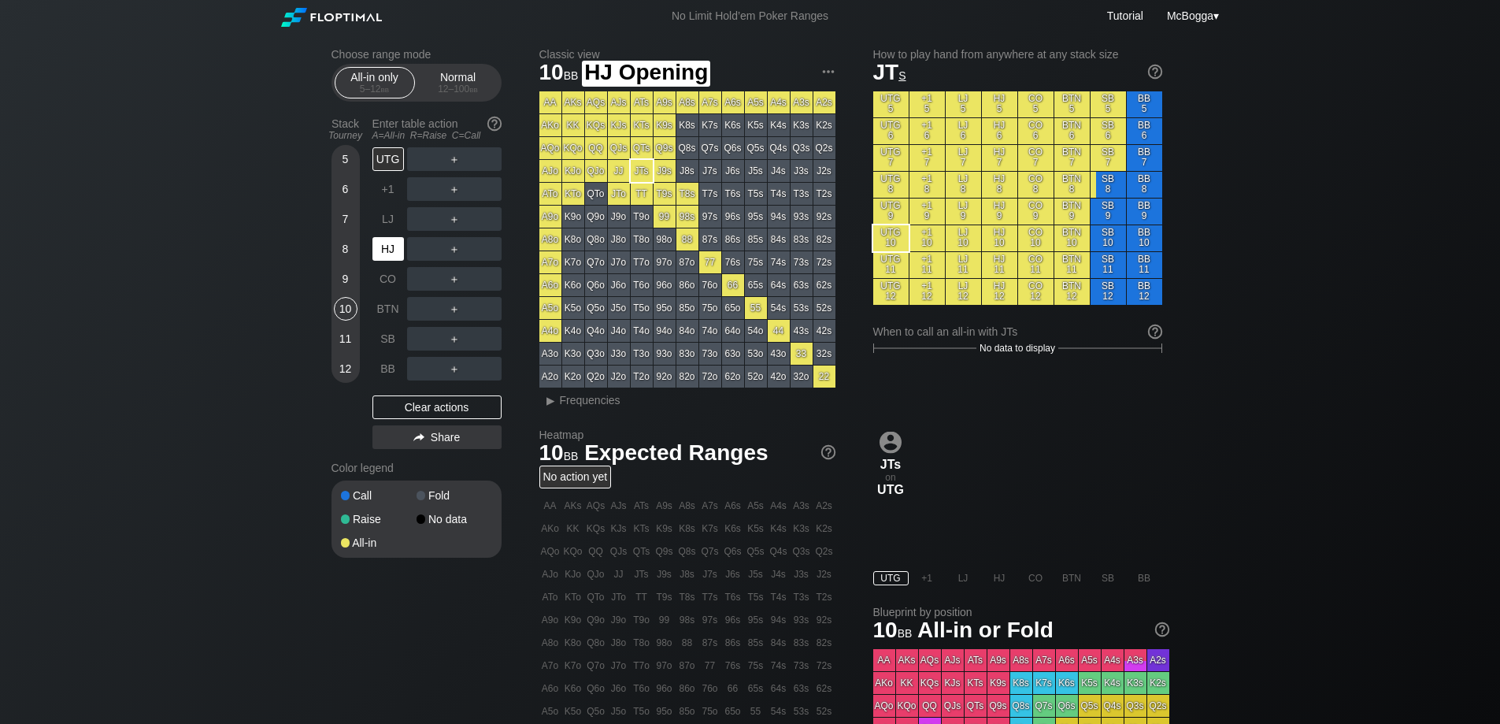
click at [391, 248] on div "HJ" at bounding box center [389, 249] width 32 height 24
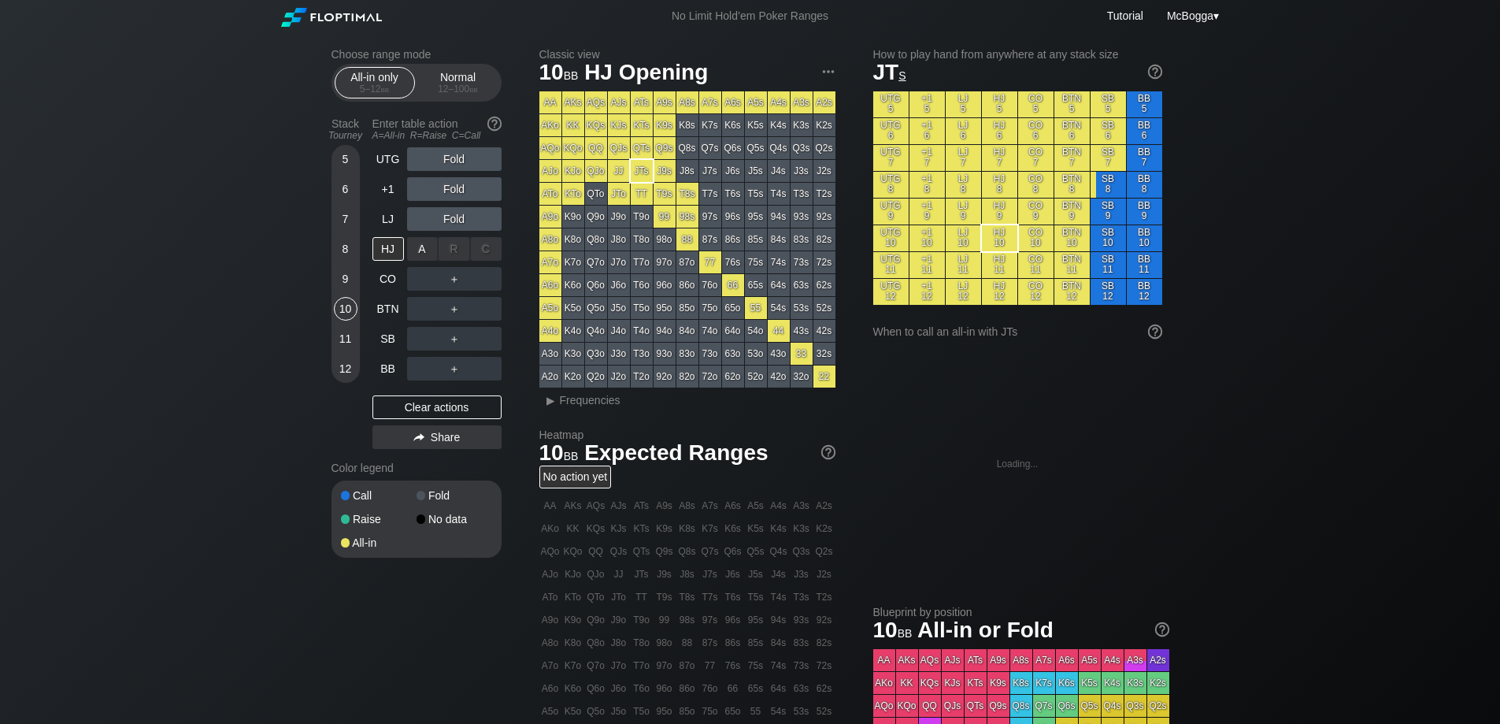
click at [458, 242] on div "R ✕" at bounding box center [454, 249] width 31 height 24
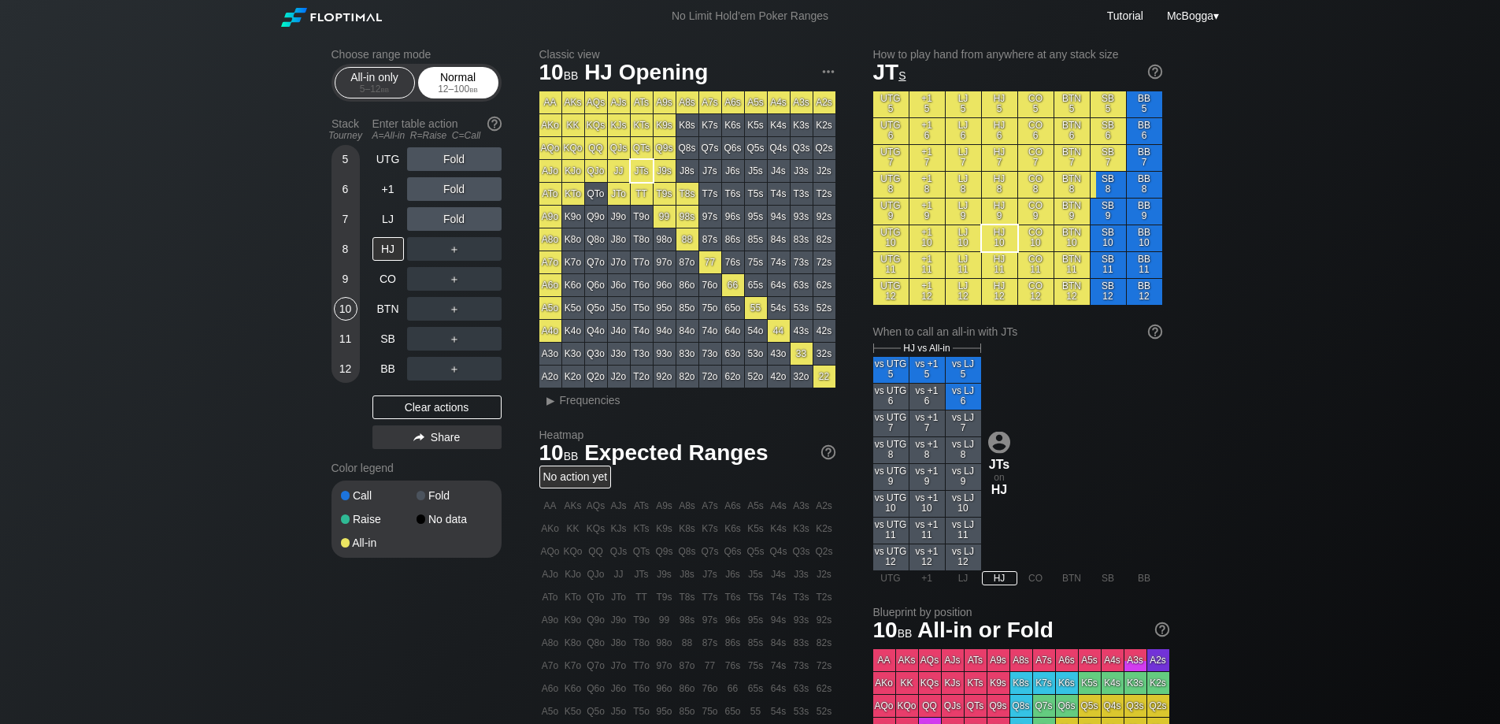
click at [461, 83] on div "12 – 100 bb" at bounding box center [458, 88] width 66 height 11
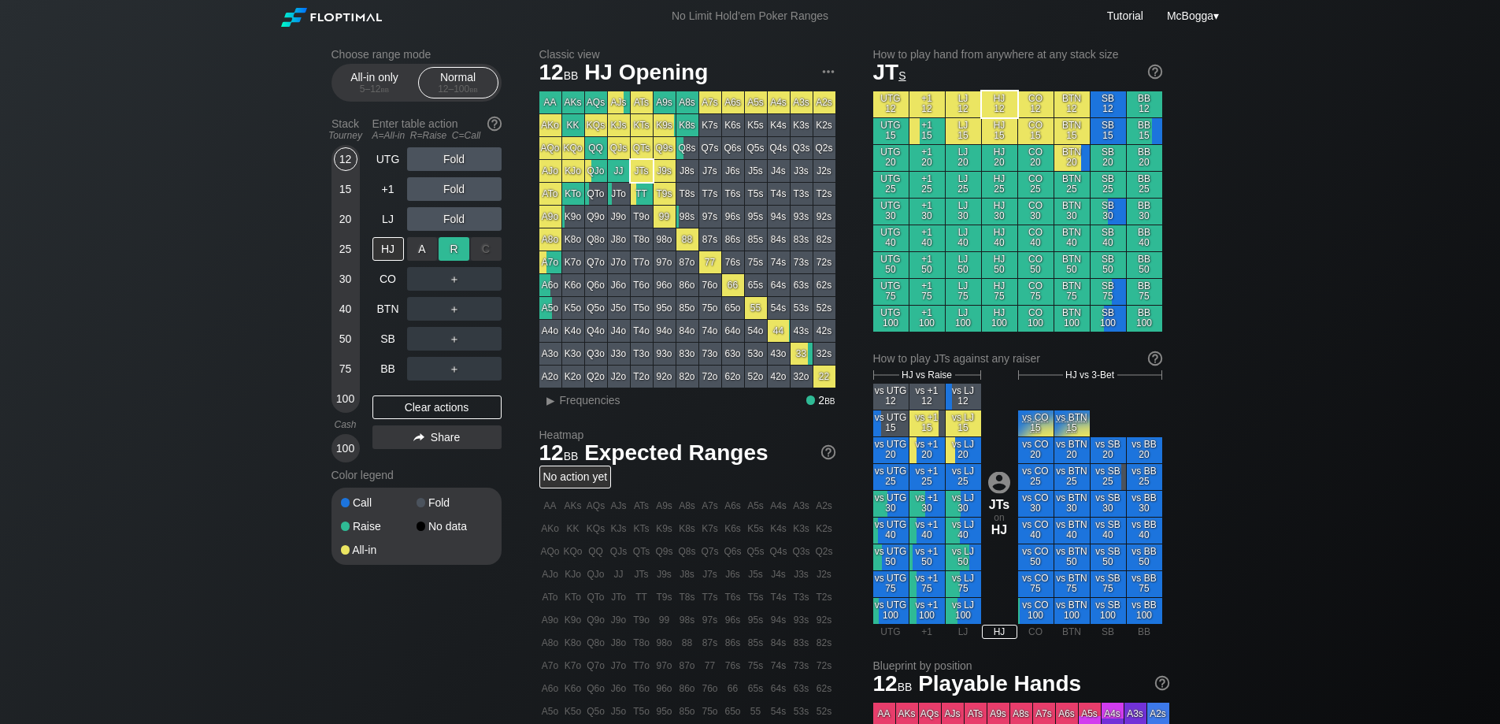
click at [456, 247] on div "R ✕" at bounding box center [454, 249] width 31 height 24
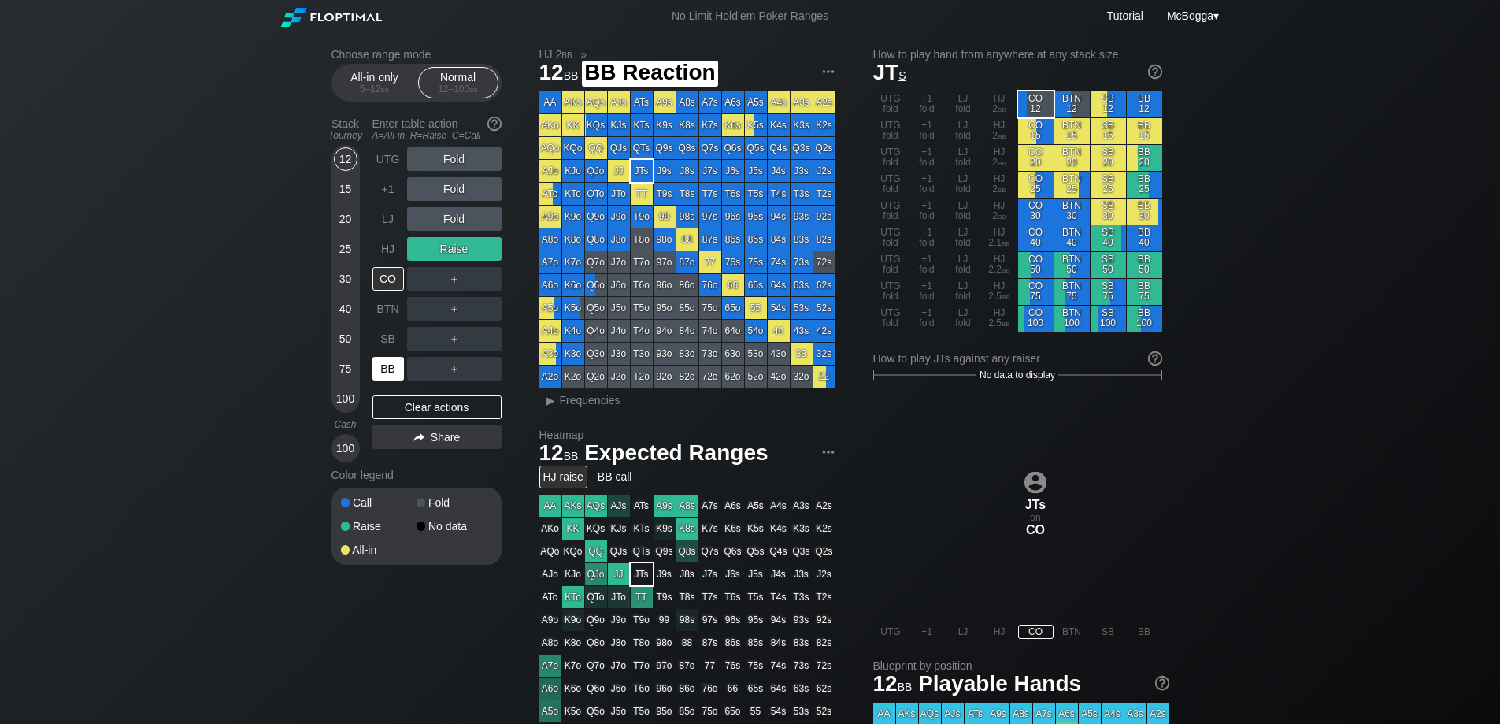
click at [395, 376] on div "BB" at bounding box center [389, 369] width 32 height 24
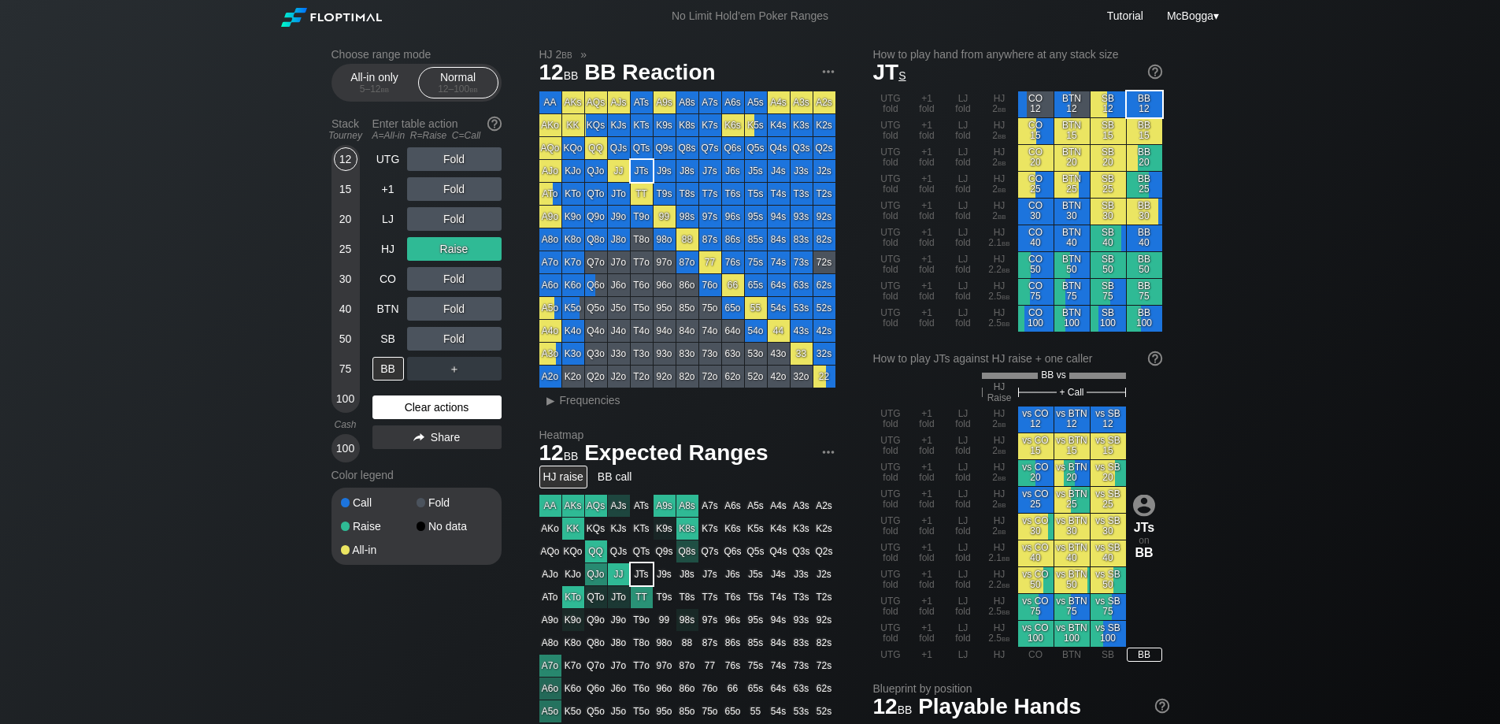
click at [445, 412] on div "Clear actions" at bounding box center [437, 407] width 129 height 24
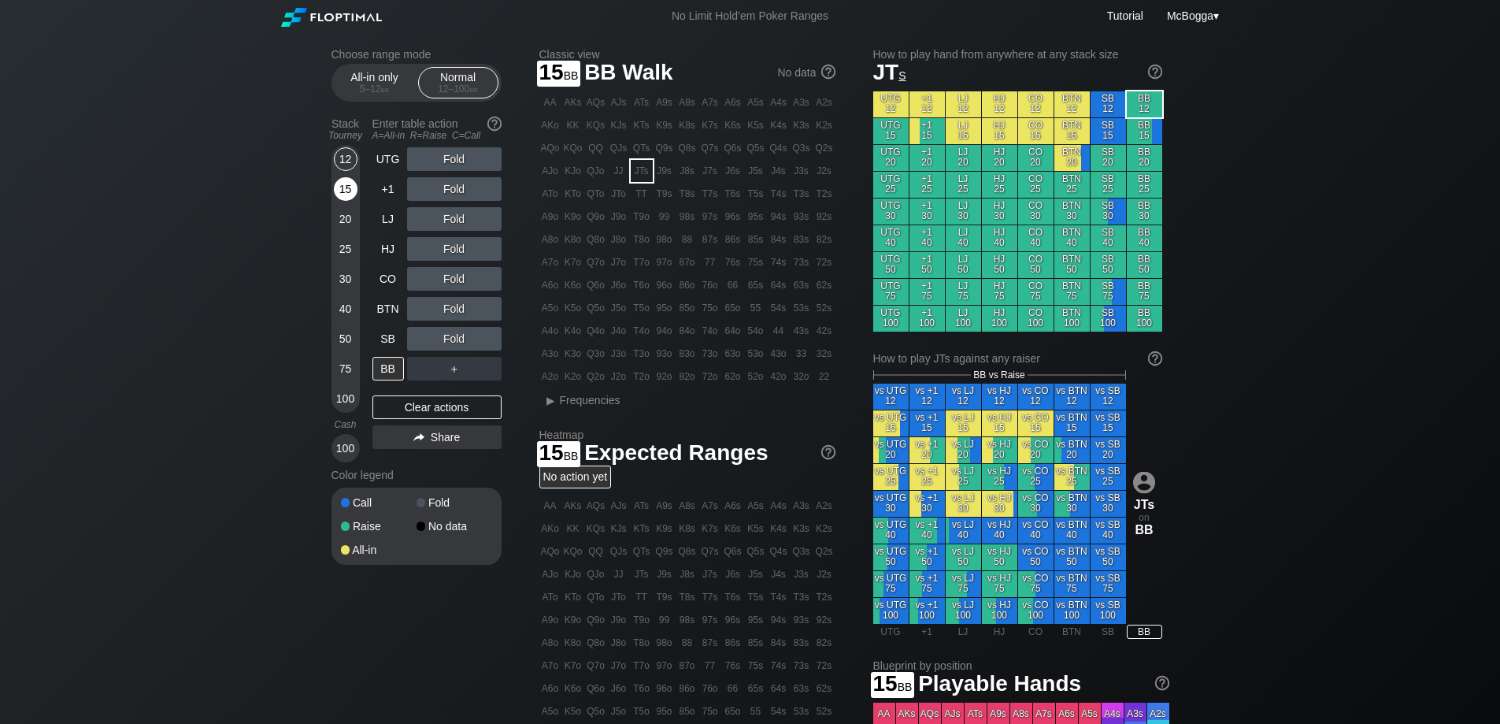
click at [345, 194] on div "15" at bounding box center [346, 189] width 24 height 24
click at [368, 76] on div "All-in only 5 – 12 bb" at bounding box center [375, 83] width 72 height 30
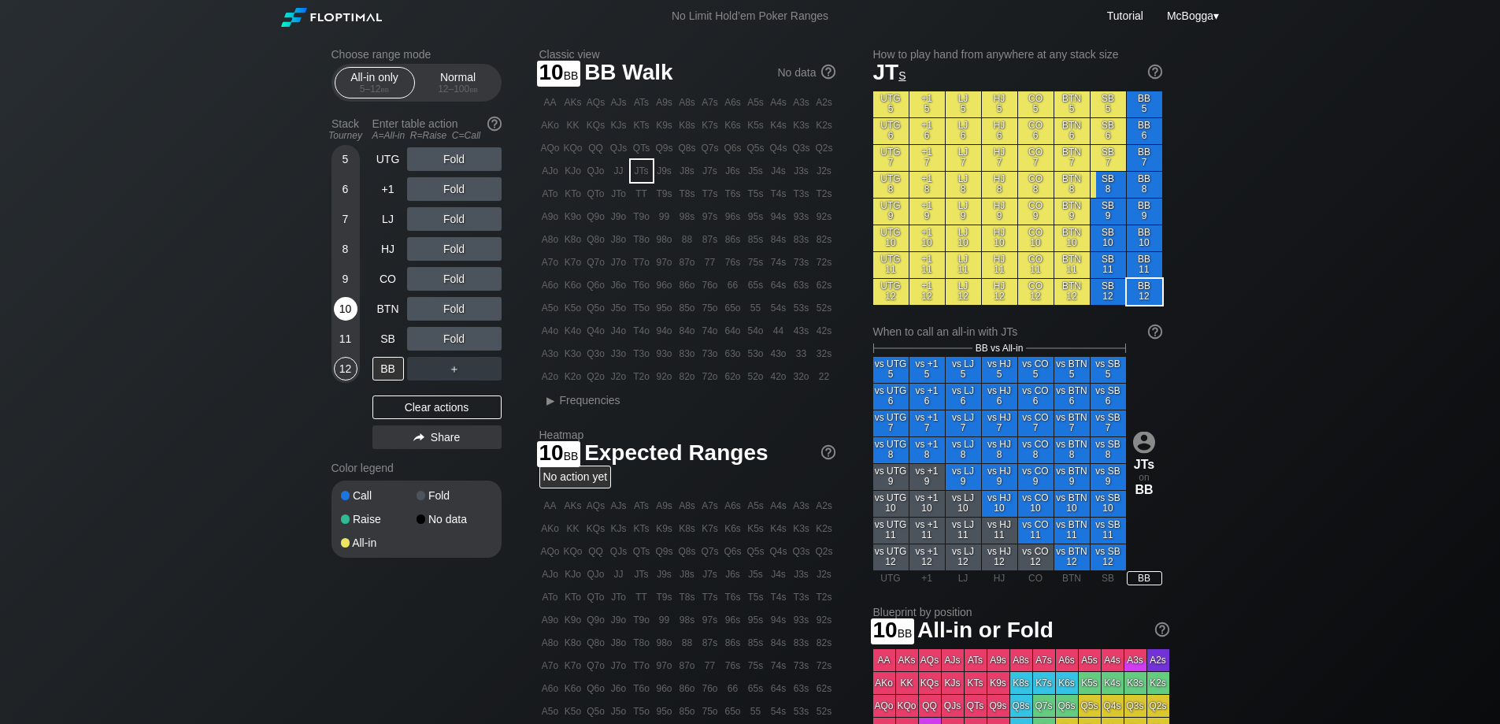
click at [345, 319] on div "10" at bounding box center [346, 309] width 24 height 24
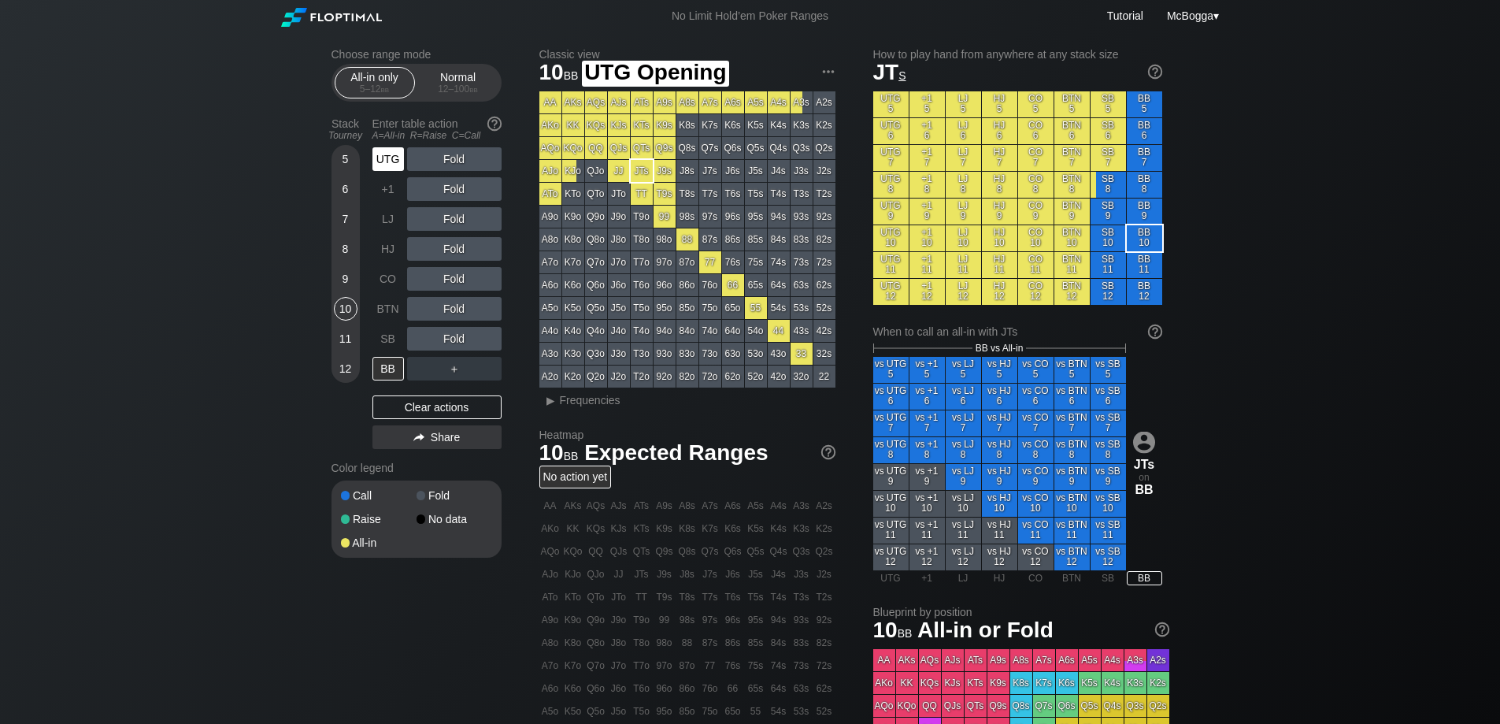
click at [389, 161] on div "UTG" at bounding box center [389, 159] width 32 height 24
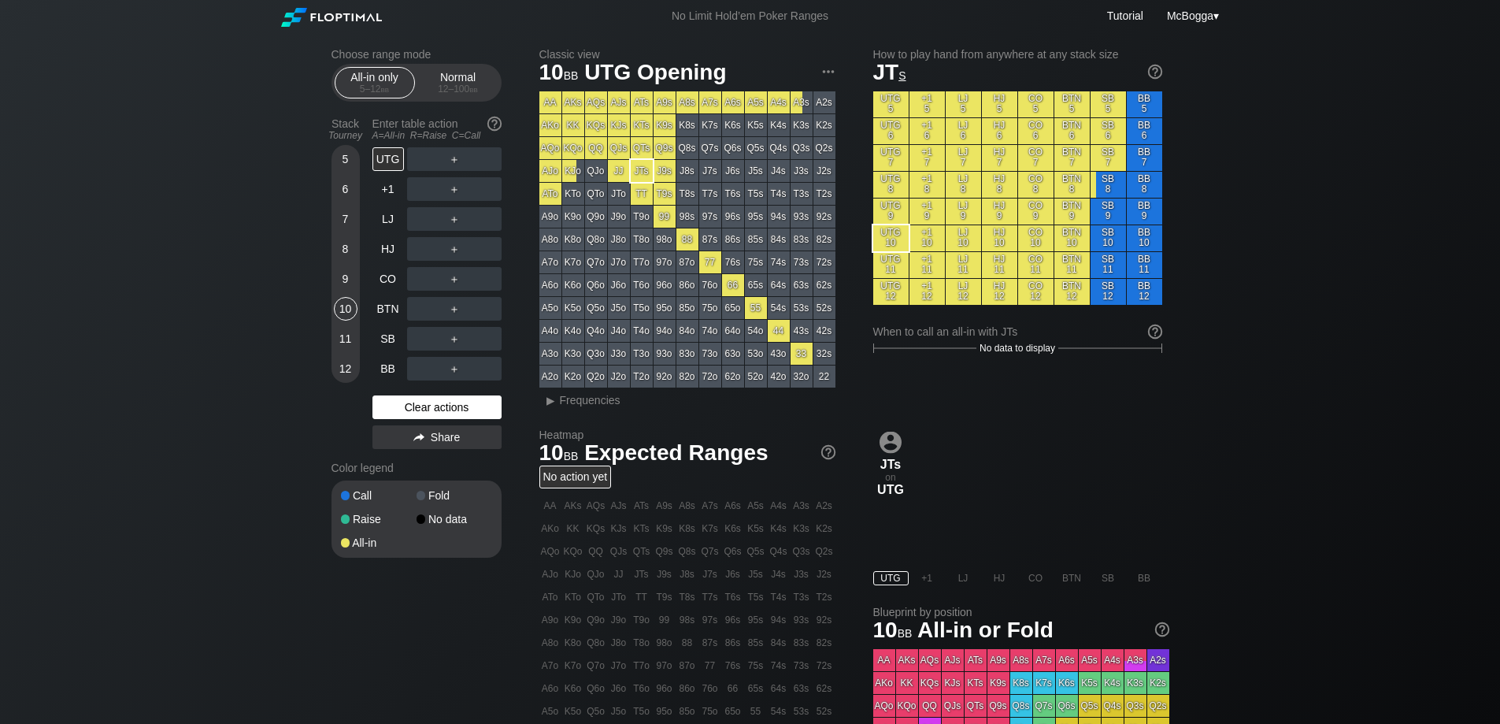
click at [463, 404] on div "Clear actions" at bounding box center [437, 407] width 129 height 24
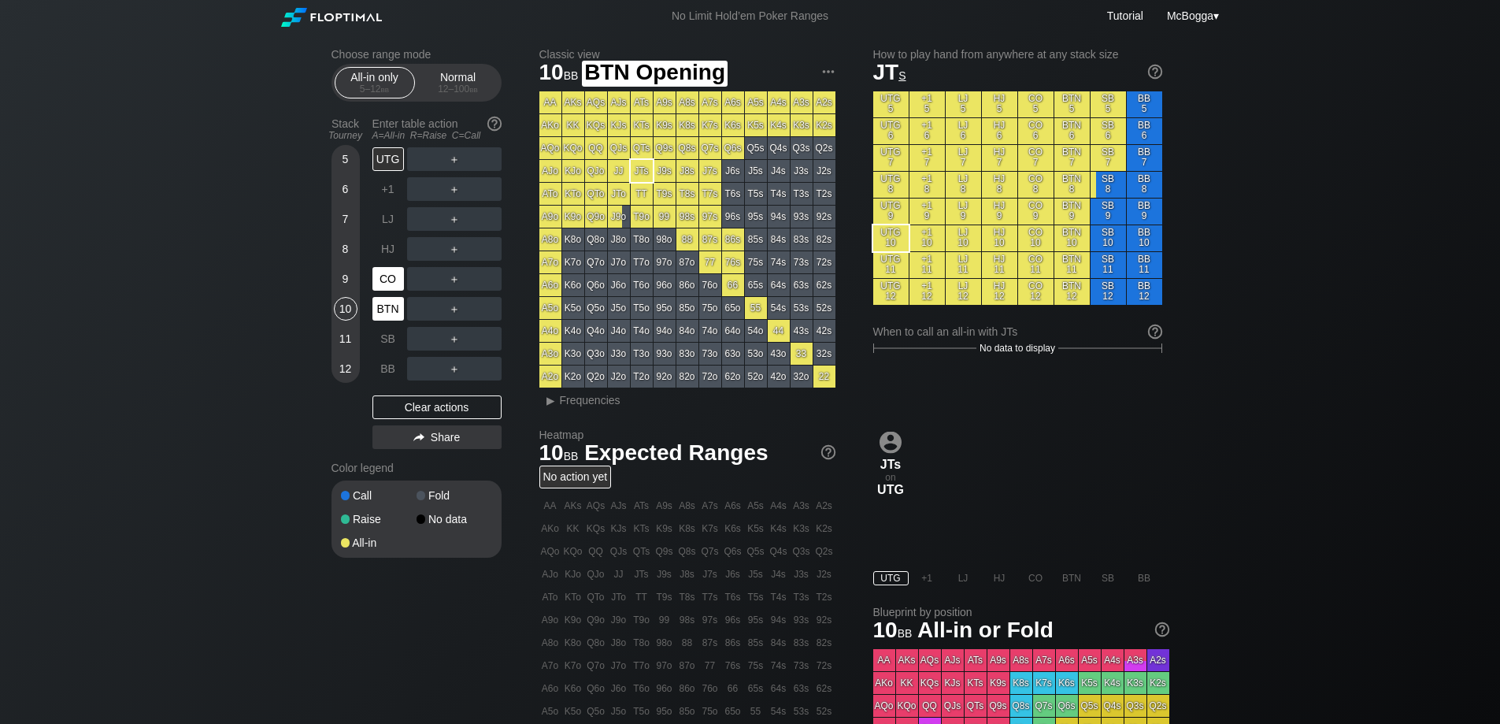
click at [387, 272] on div "CO" at bounding box center [389, 279] width 32 height 24
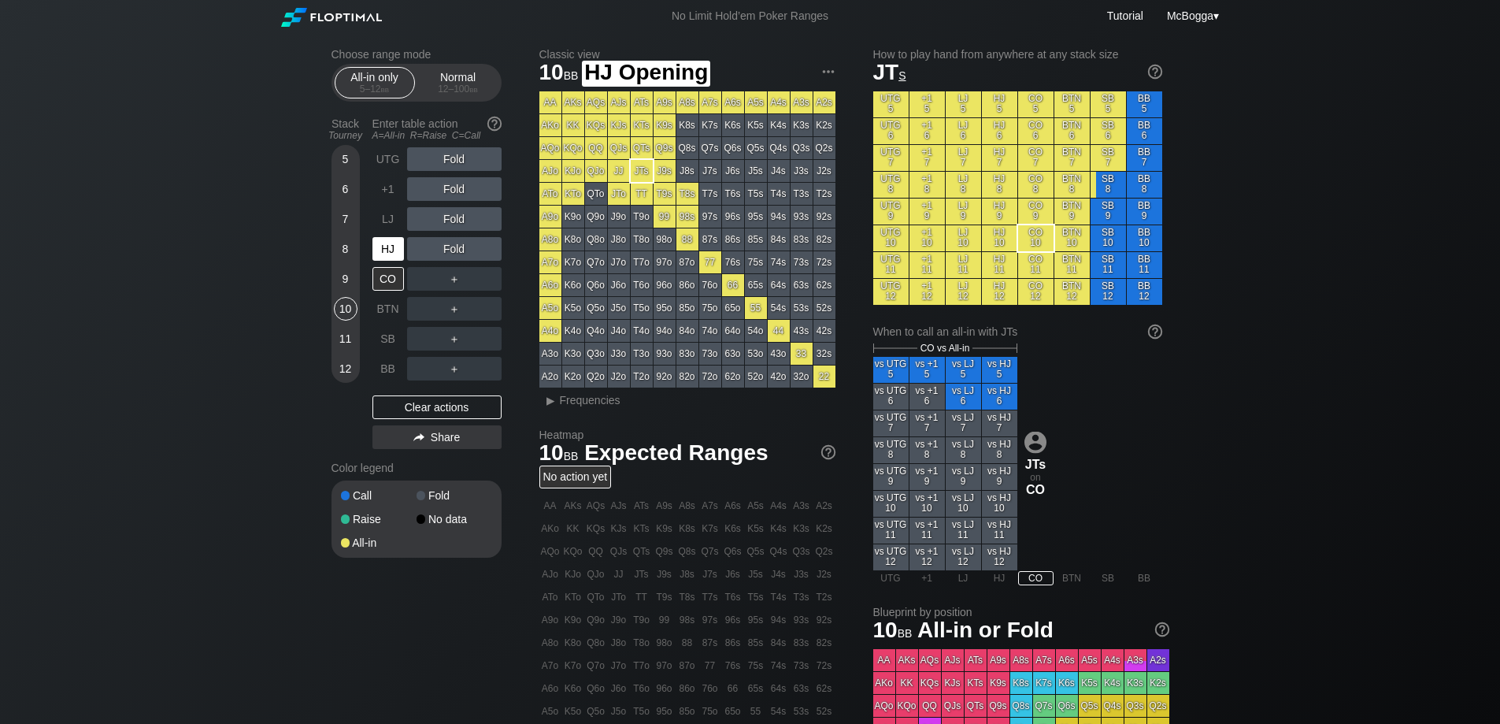
click at [387, 247] on div "HJ" at bounding box center [389, 249] width 32 height 24
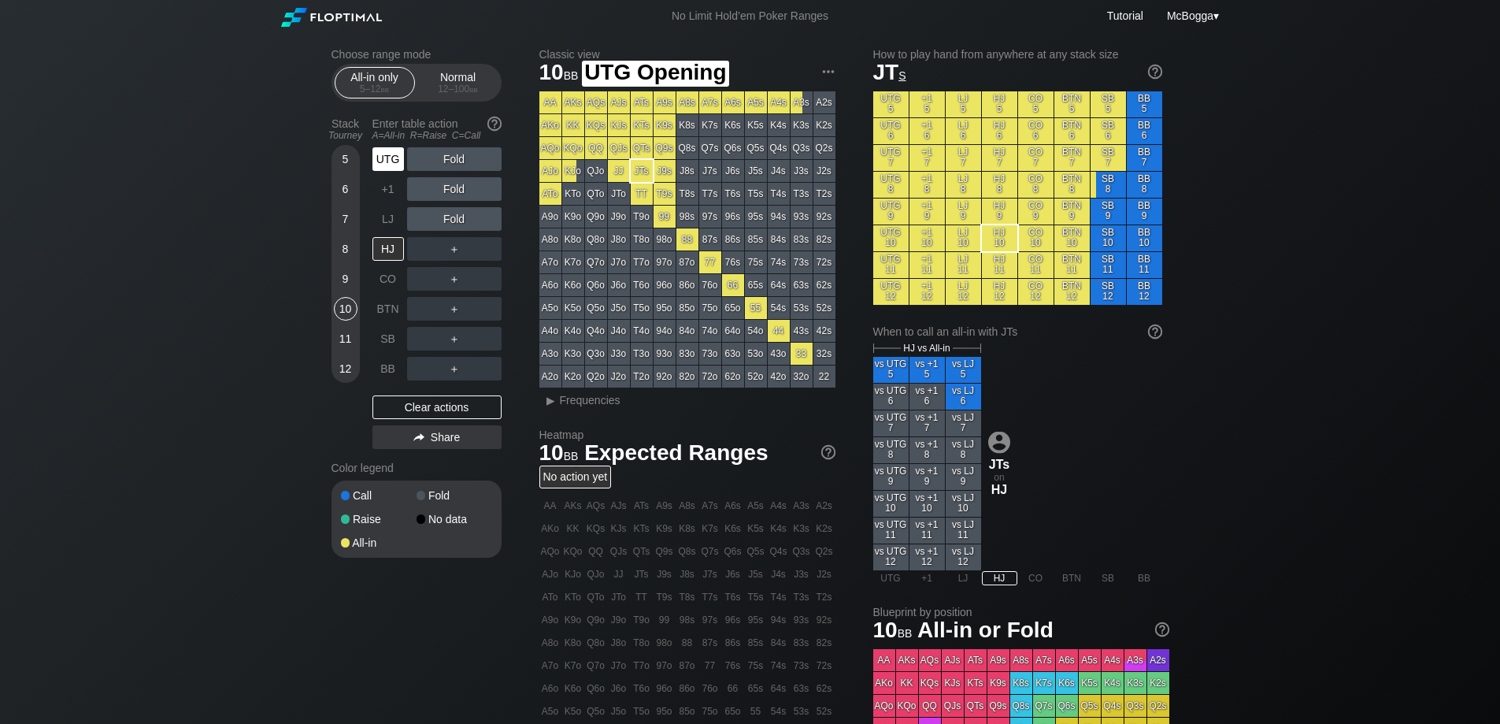
click at [394, 169] on div "UTG" at bounding box center [389, 159] width 32 height 24
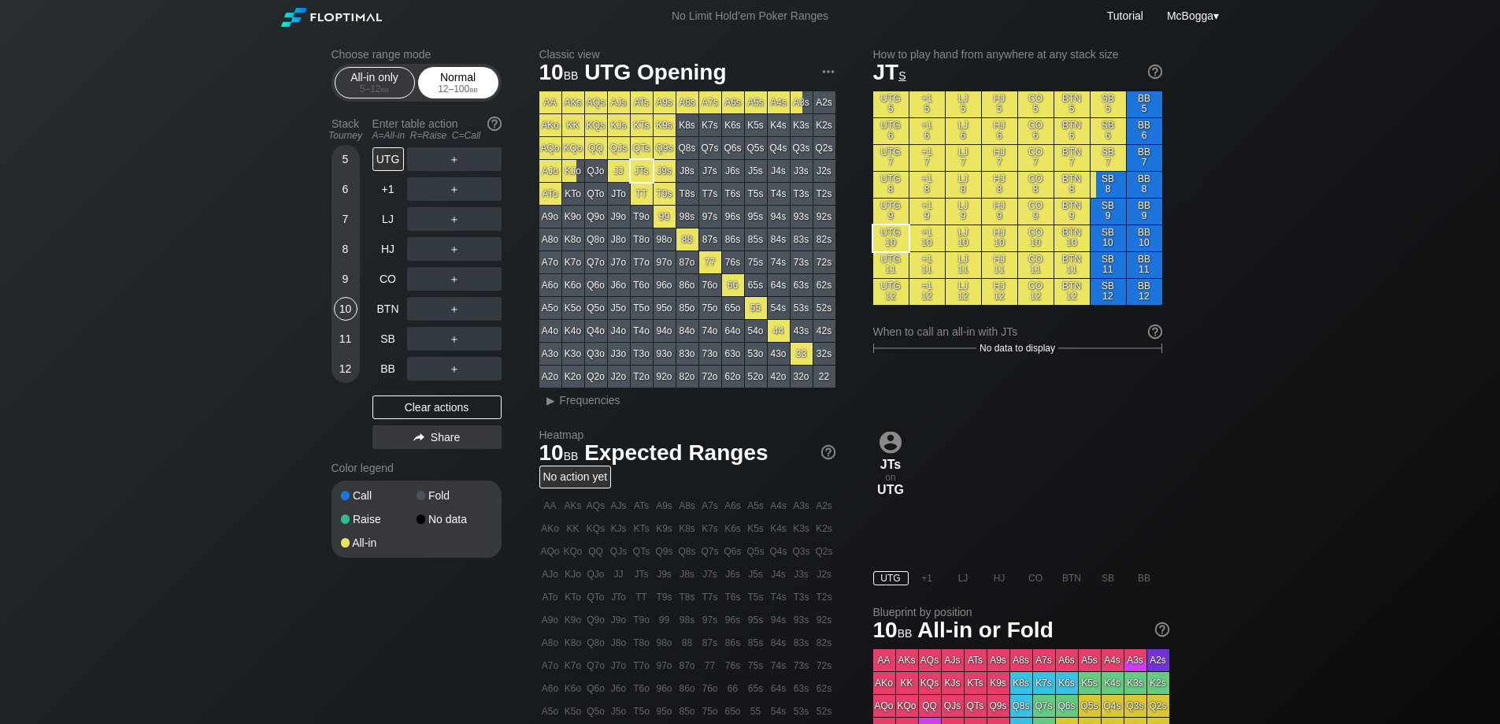
click at [466, 76] on div "Normal 12 – 100 bb" at bounding box center [458, 83] width 72 height 30
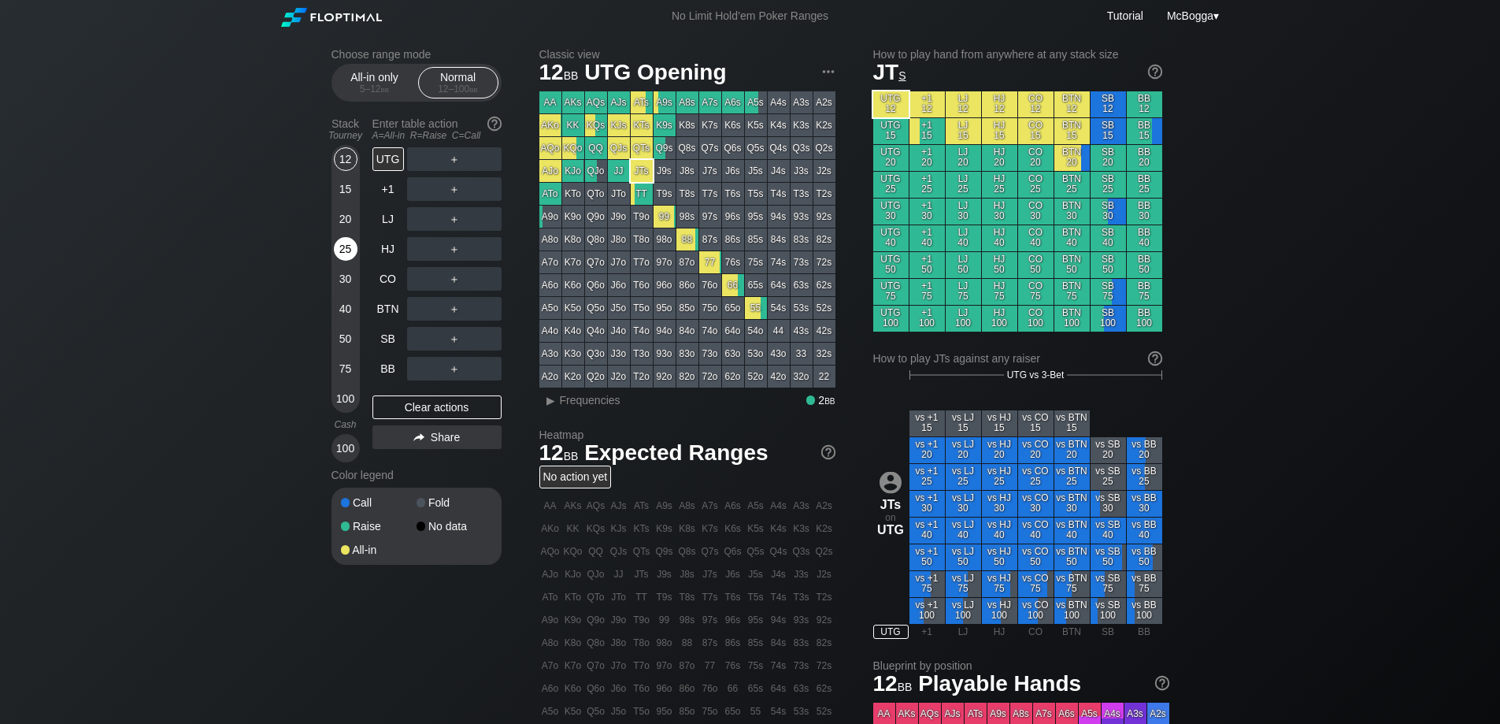
click at [333, 250] on div "Choose range mode All-in only 5 – 12 bb Normal 12 – 100 bb Stack Tourney Enter …" at bounding box center [750, 535] width 863 height 1006
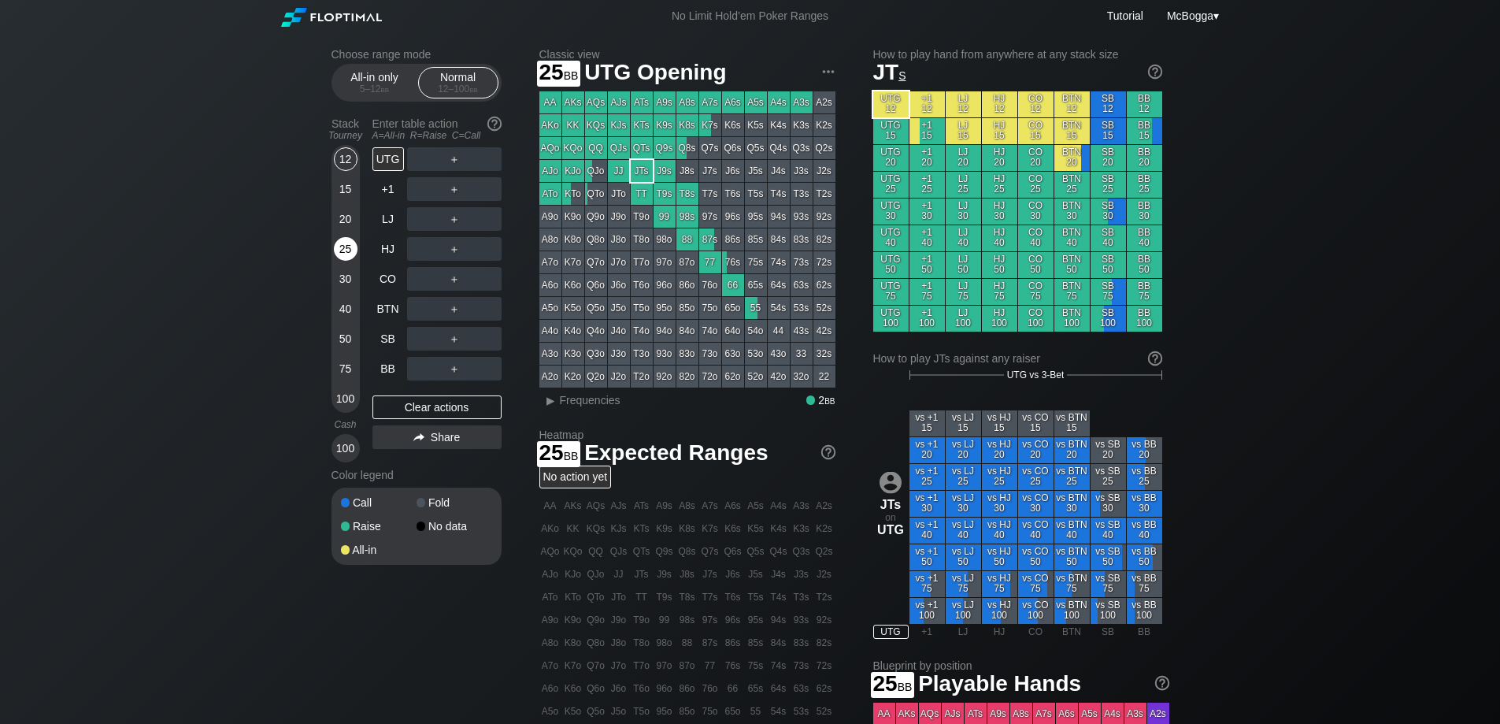
click at [341, 252] on div "25" at bounding box center [346, 249] width 24 height 24
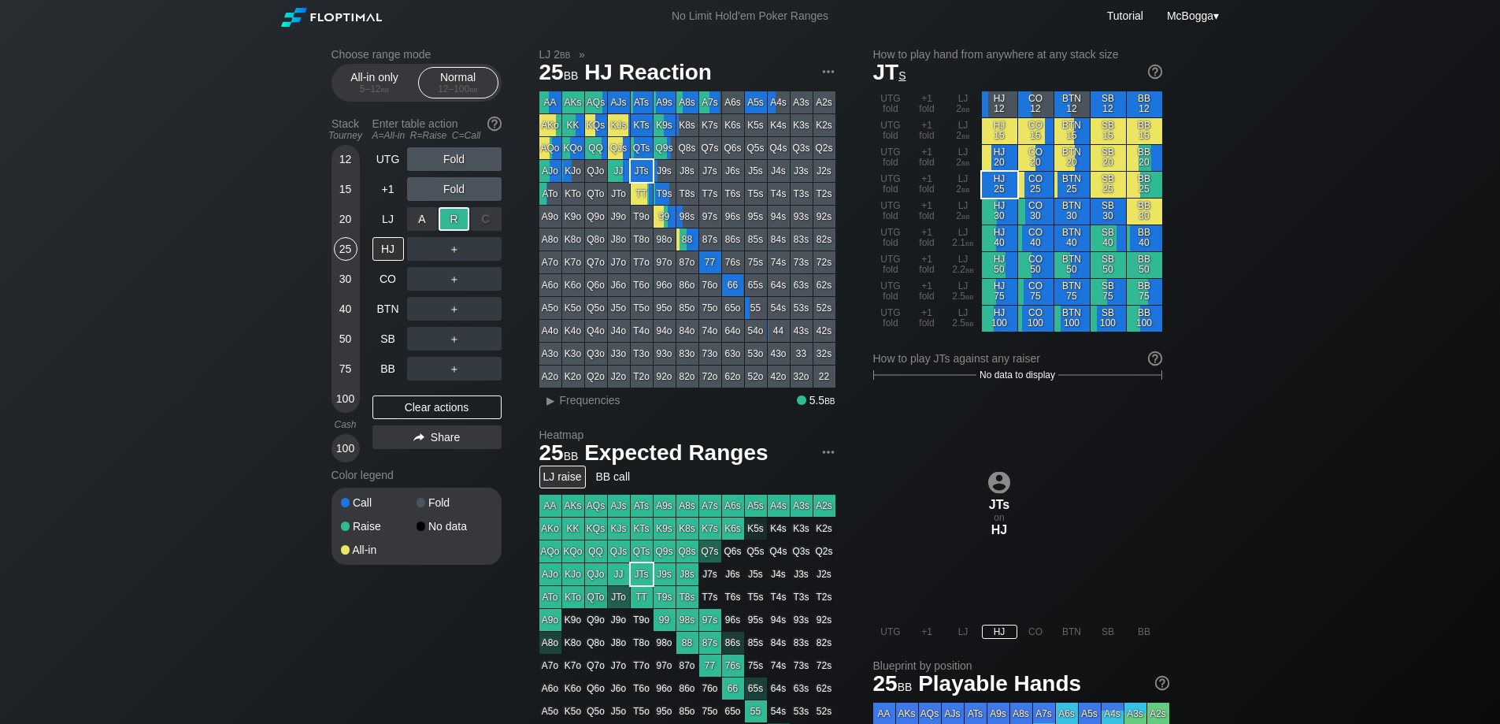
click at [455, 212] on div "R ✕" at bounding box center [454, 219] width 31 height 24
click at [460, 251] on div "R ✕" at bounding box center [454, 249] width 31 height 24
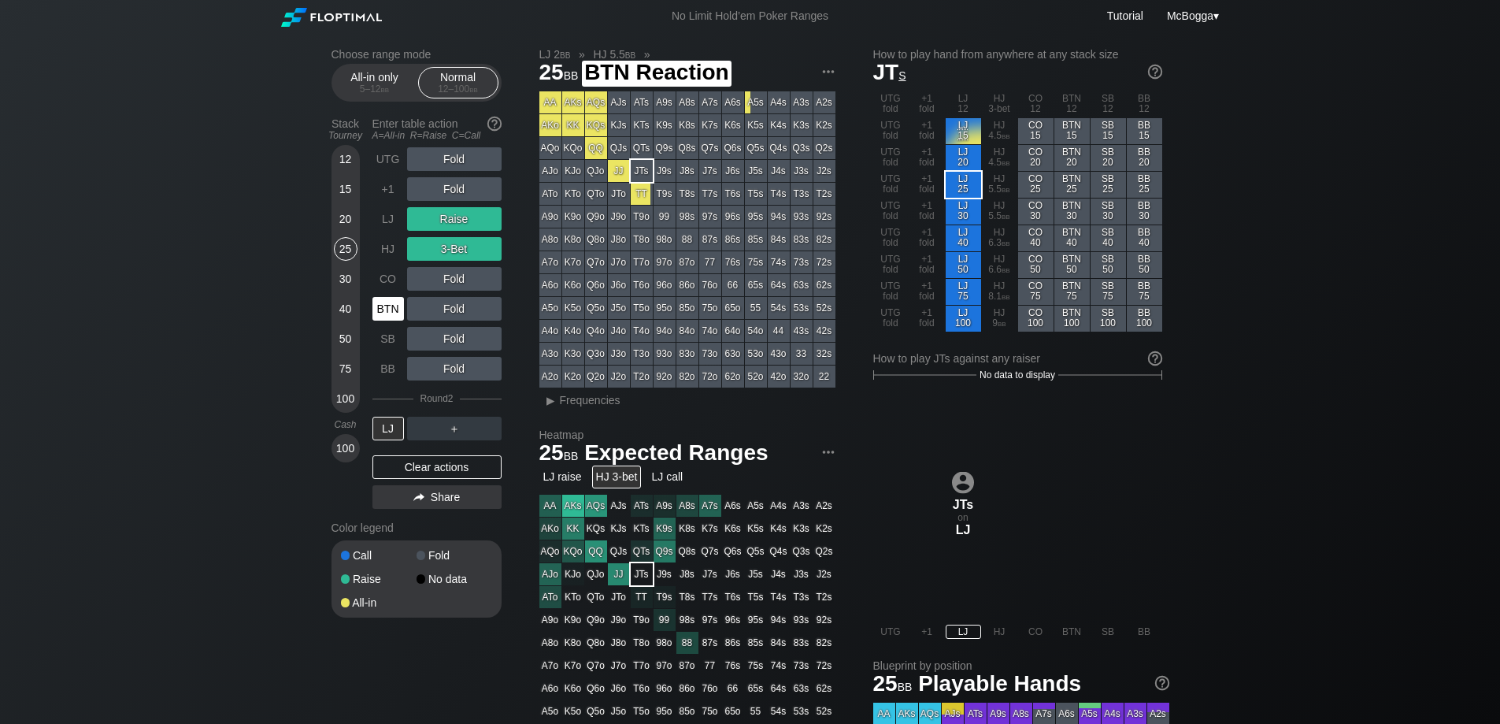
click at [397, 313] on div "BTN" at bounding box center [389, 309] width 32 height 24
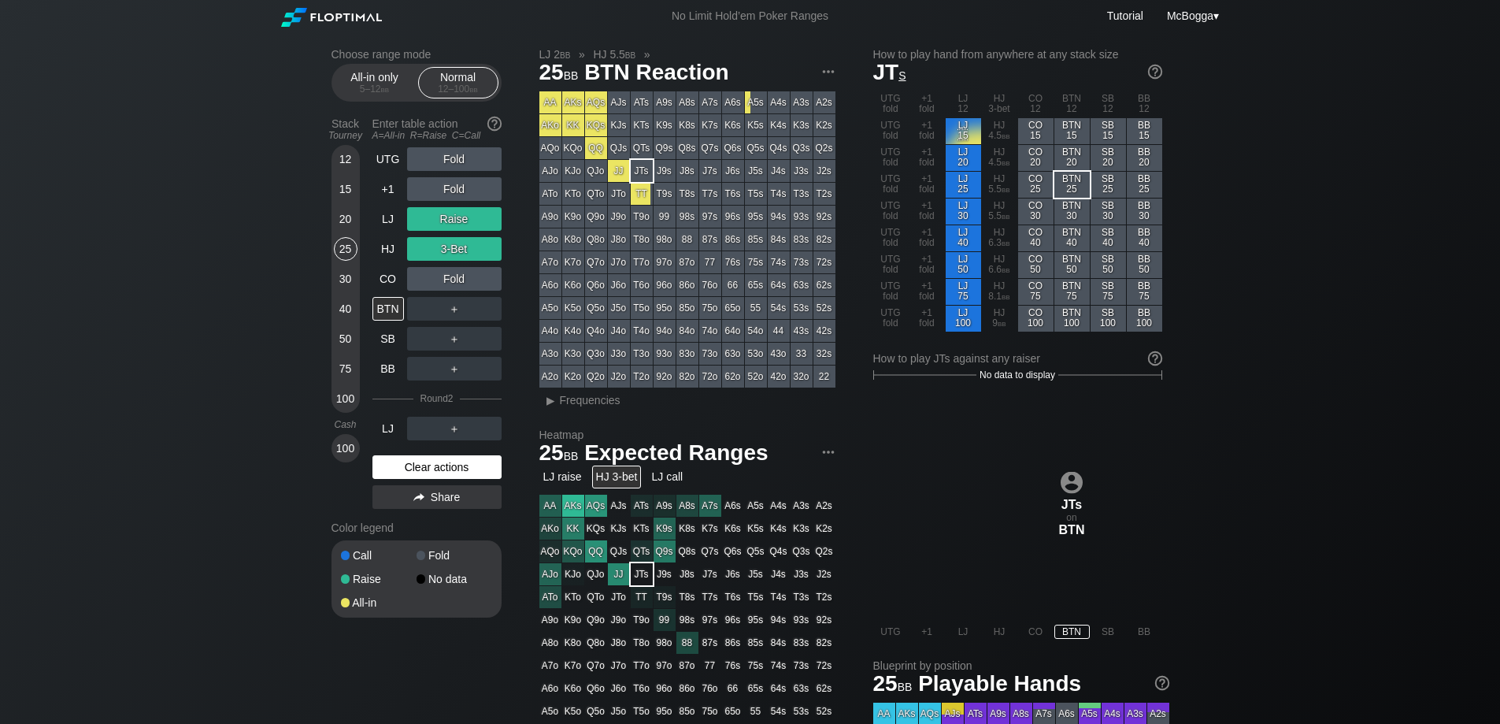
click at [446, 472] on div "Clear actions" at bounding box center [437, 467] width 129 height 24
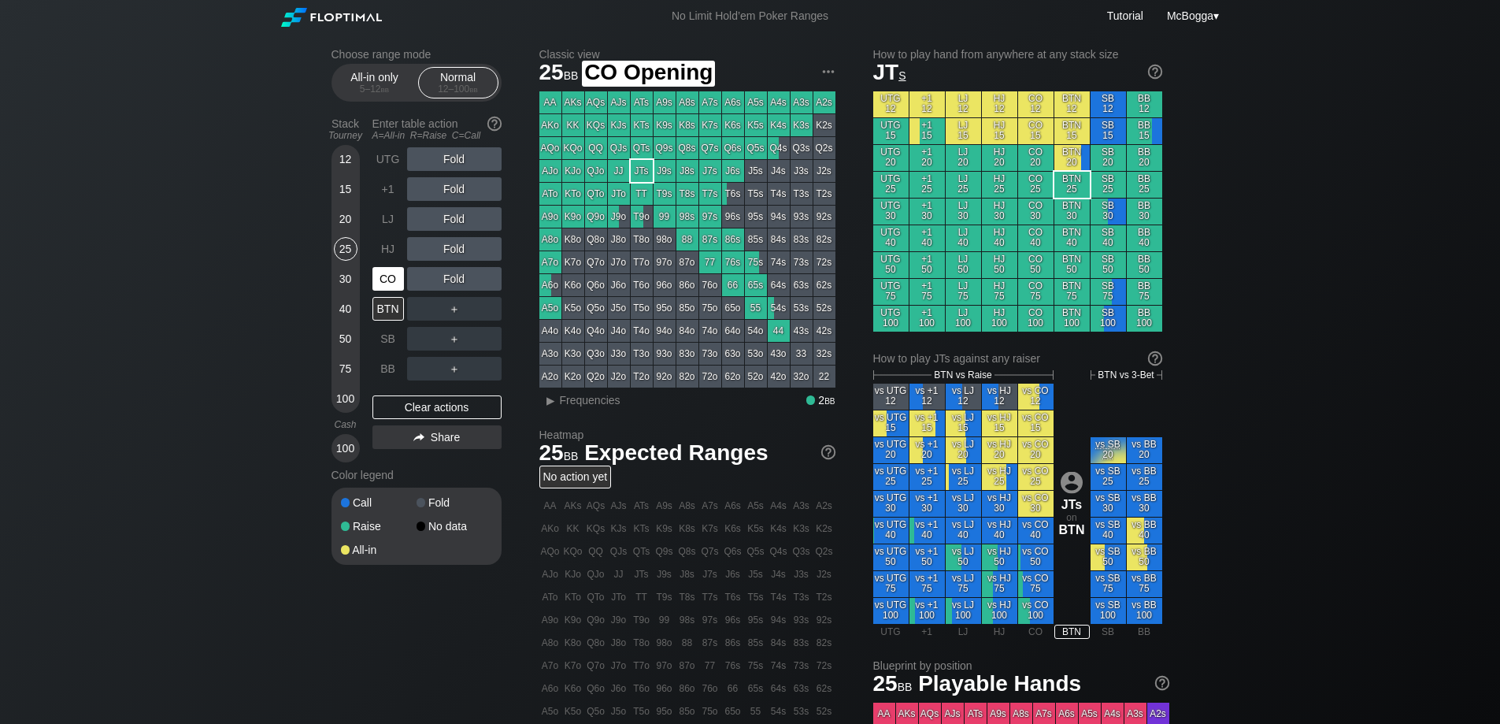
click at [388, 284] on div "CO" at bounding box center [389, 279] width 32 height 24
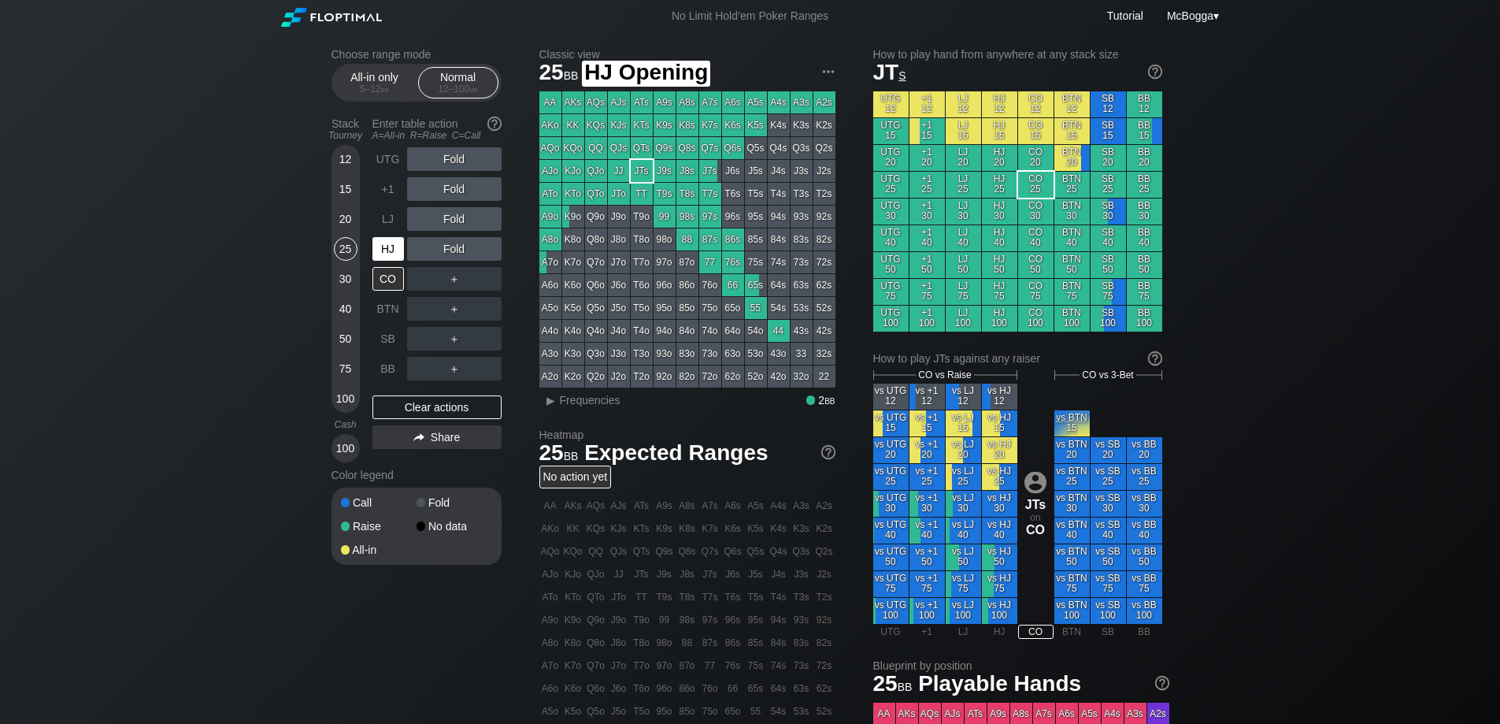
click at [397, 252] on div "HJ" at bounding box center [389, 249] width 32 height 24
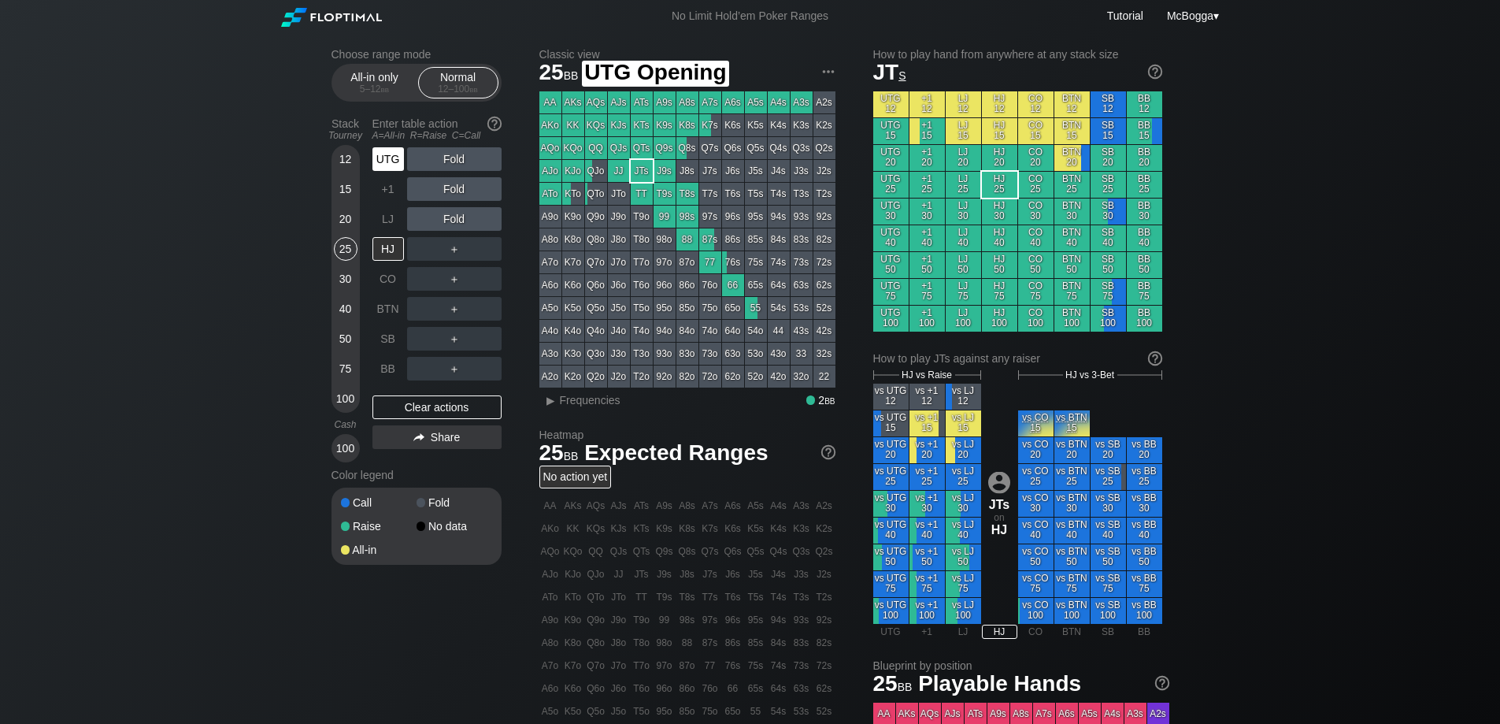
drag, startPoint x: 388, startPoint y: 152, endPoint x: 385, endPoint y: 169, distance: 16.8
click at [388, 154] on div "UTG" at bounding box center [389, 159] width 32 height 24
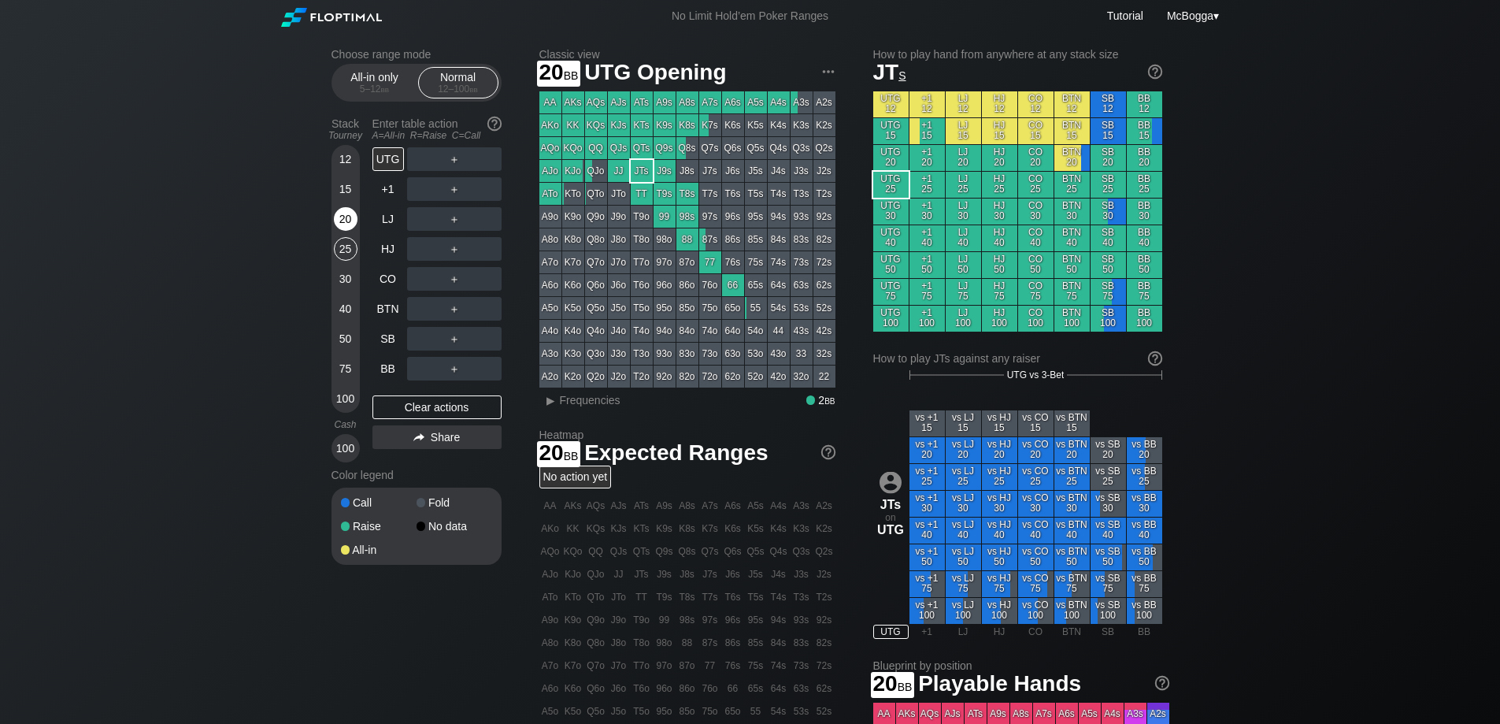
click at [339, 217] on div "20" at bounding box center [346, 219] width 24 height 24
click at [468, 217] on div "R ✕" at bounding box center [454, 219] width 31 height 24
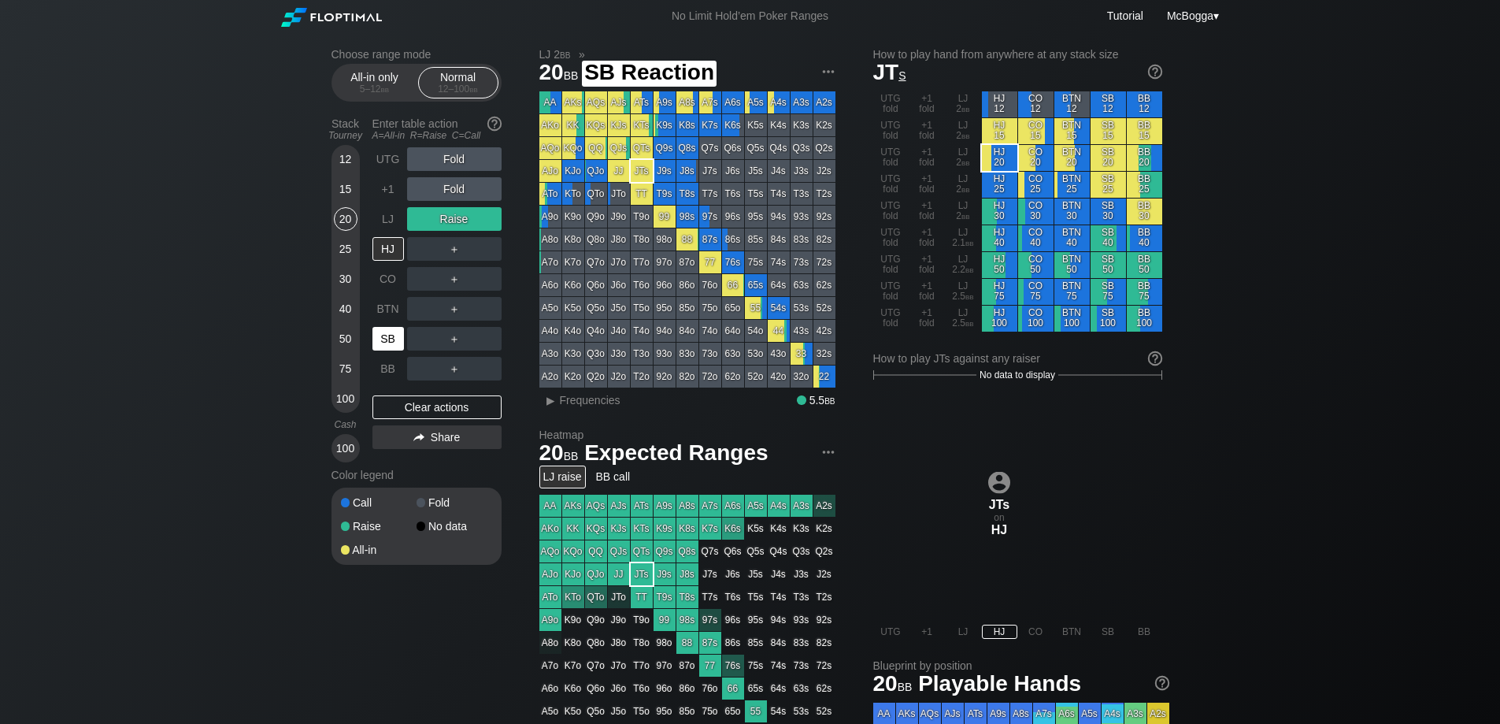
click at [390, 337] on div "SB" at bounding box center [389, 339] width 32 height 24
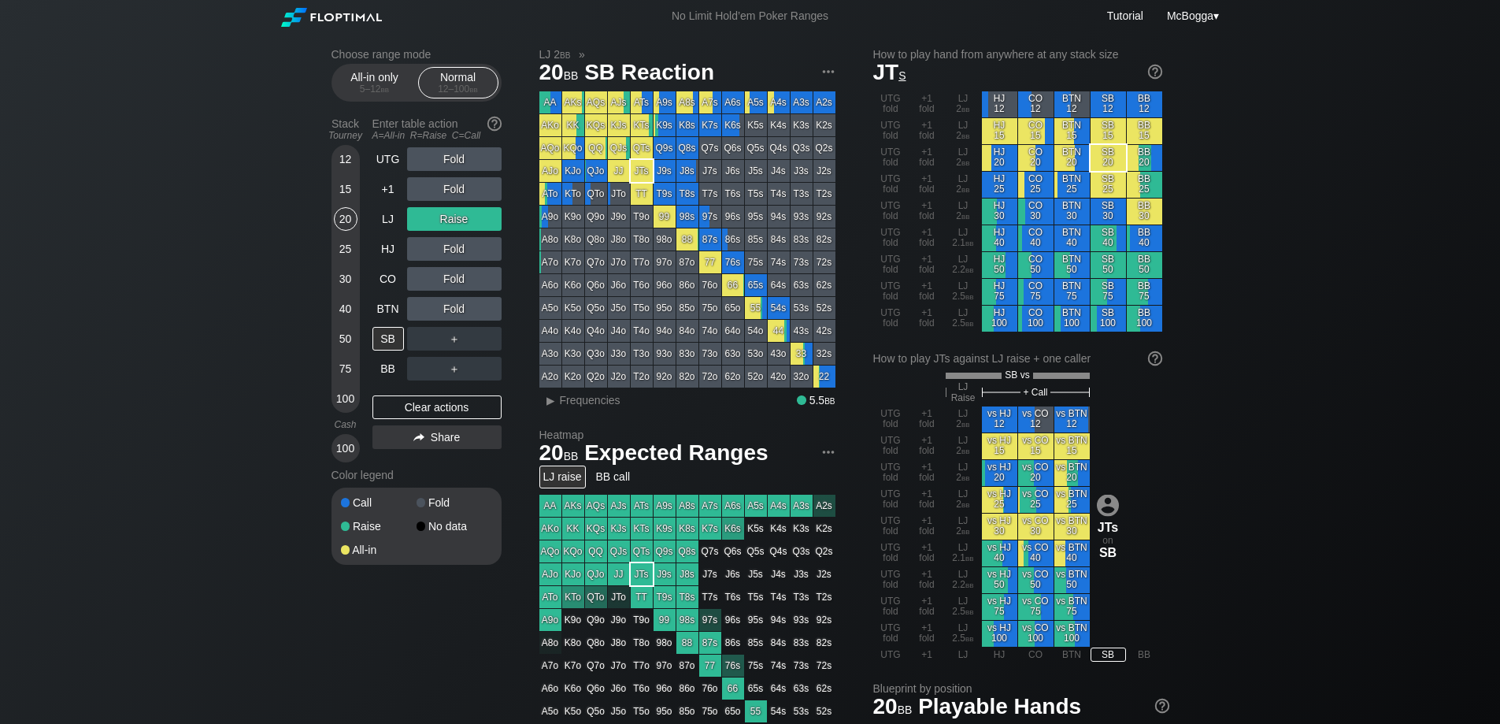
click at [334, 268] on div "30" at bounding box center [346, 282] width 24 height 30
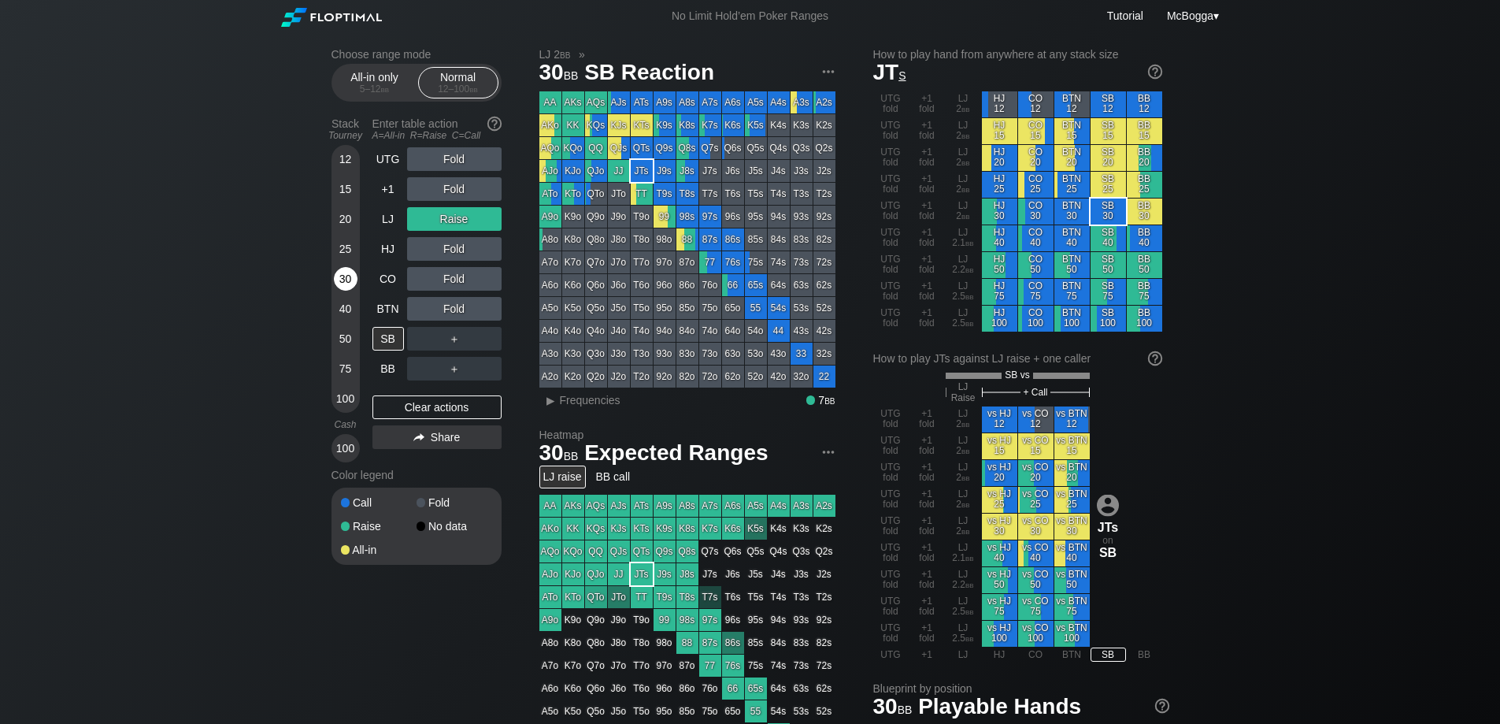
click at [343, 273] on div "30" at bounding box center [346, 279] width 24 height 24
click at [436, 400] on div "Clear actions" at bounding box center [437, 407] width 129 height 24
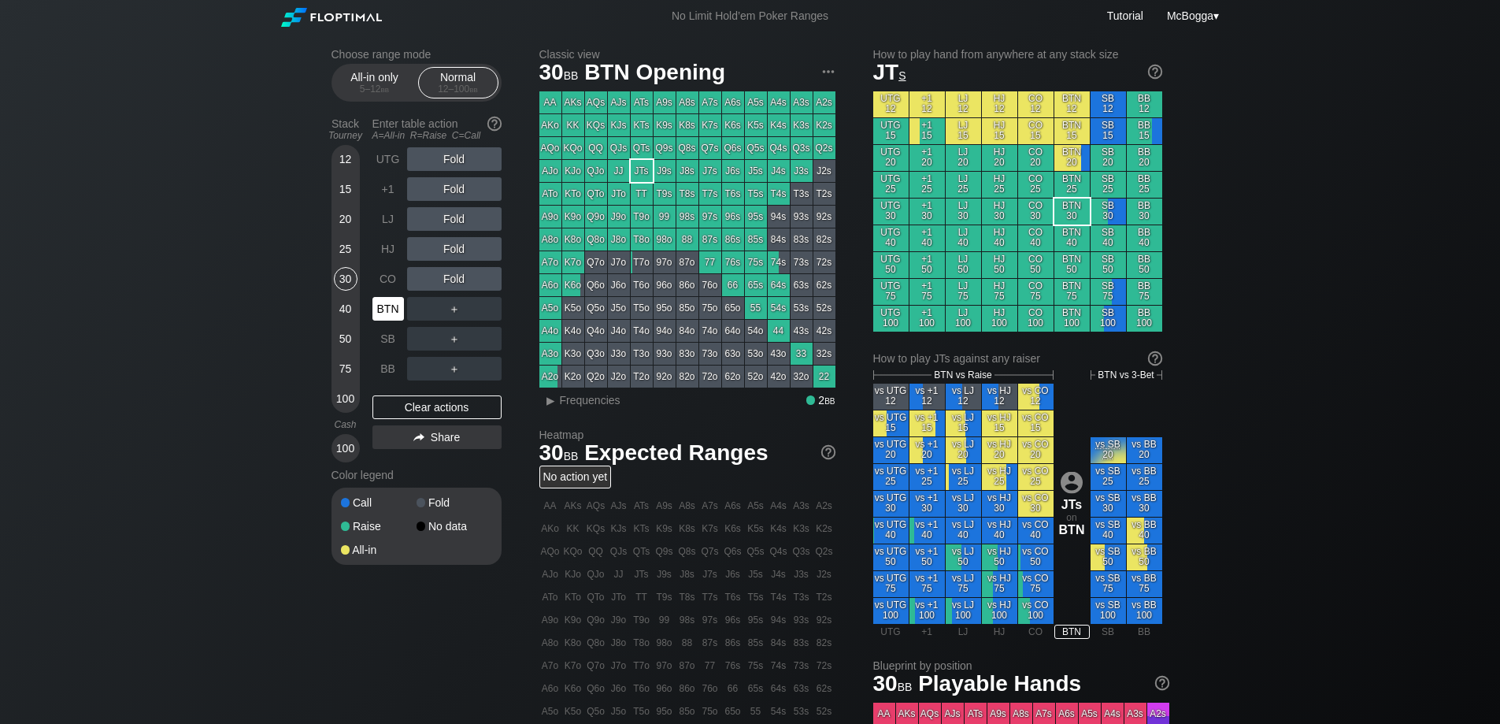
click at [382, 306] on div "BTN" at bounding box center [389, 309] width 32 height 24
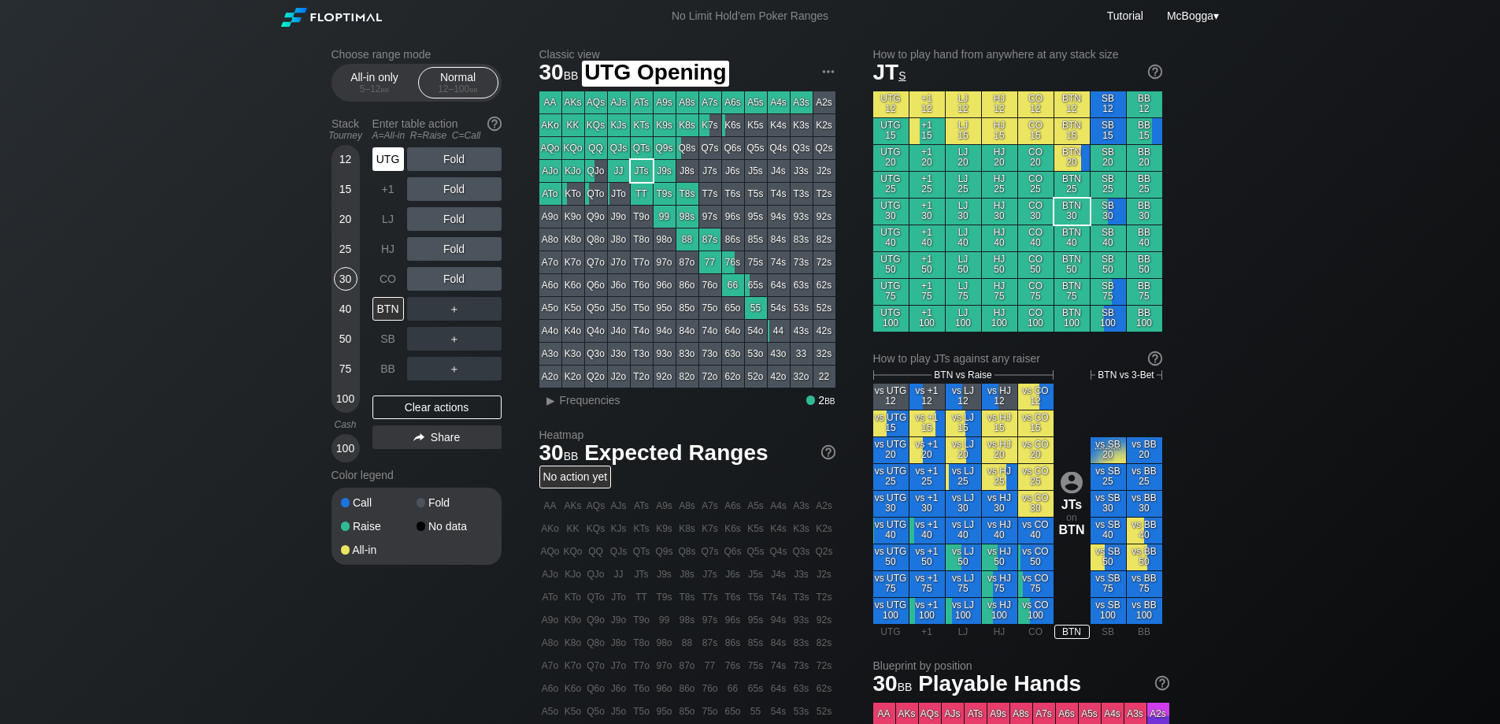
click at [397, 161] on div "UTG" at bounding box center [389, 159] width 32 height 24
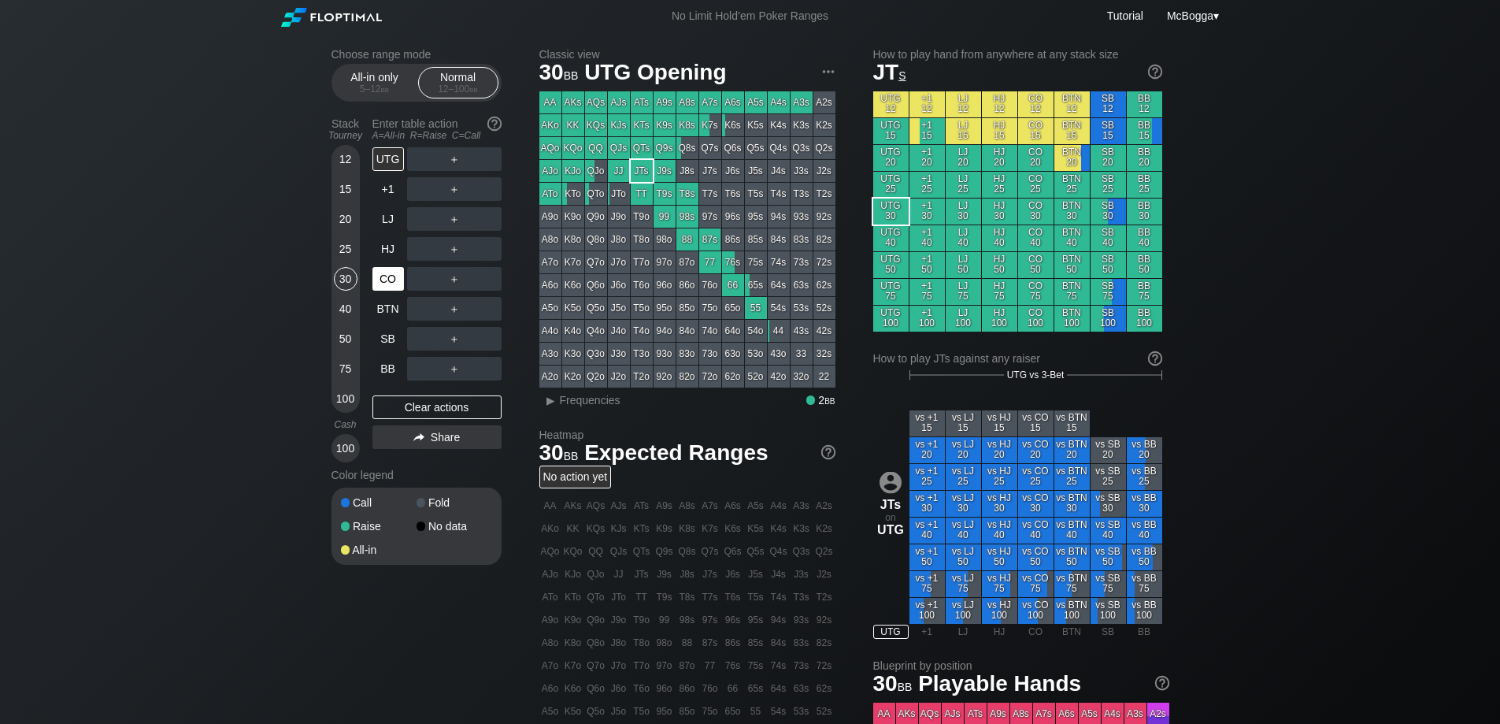
click at [383, 279] on div "CO" at bounding box center [389, 279] width 32 height 24
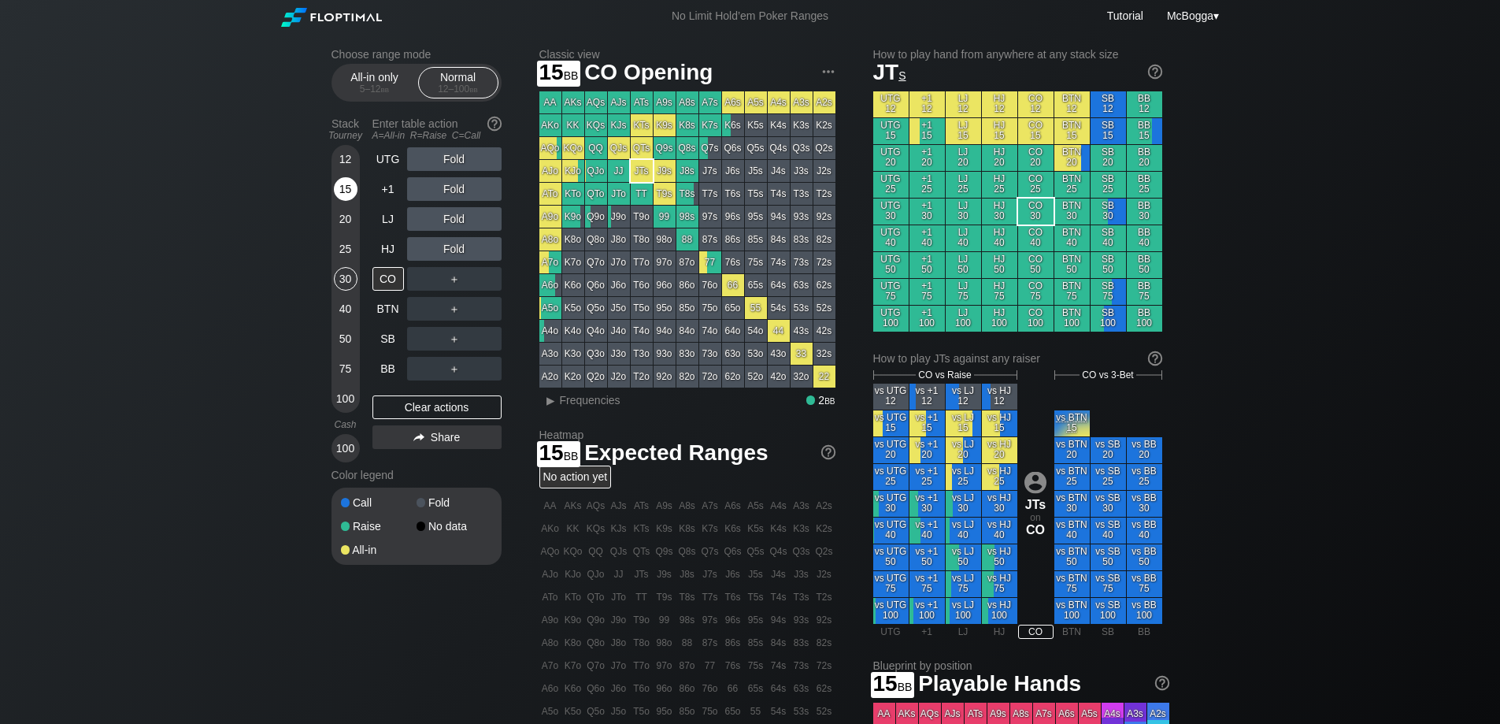
click at [348, 206] on div "15" at bounding box center [346, 192] width 24 height 30
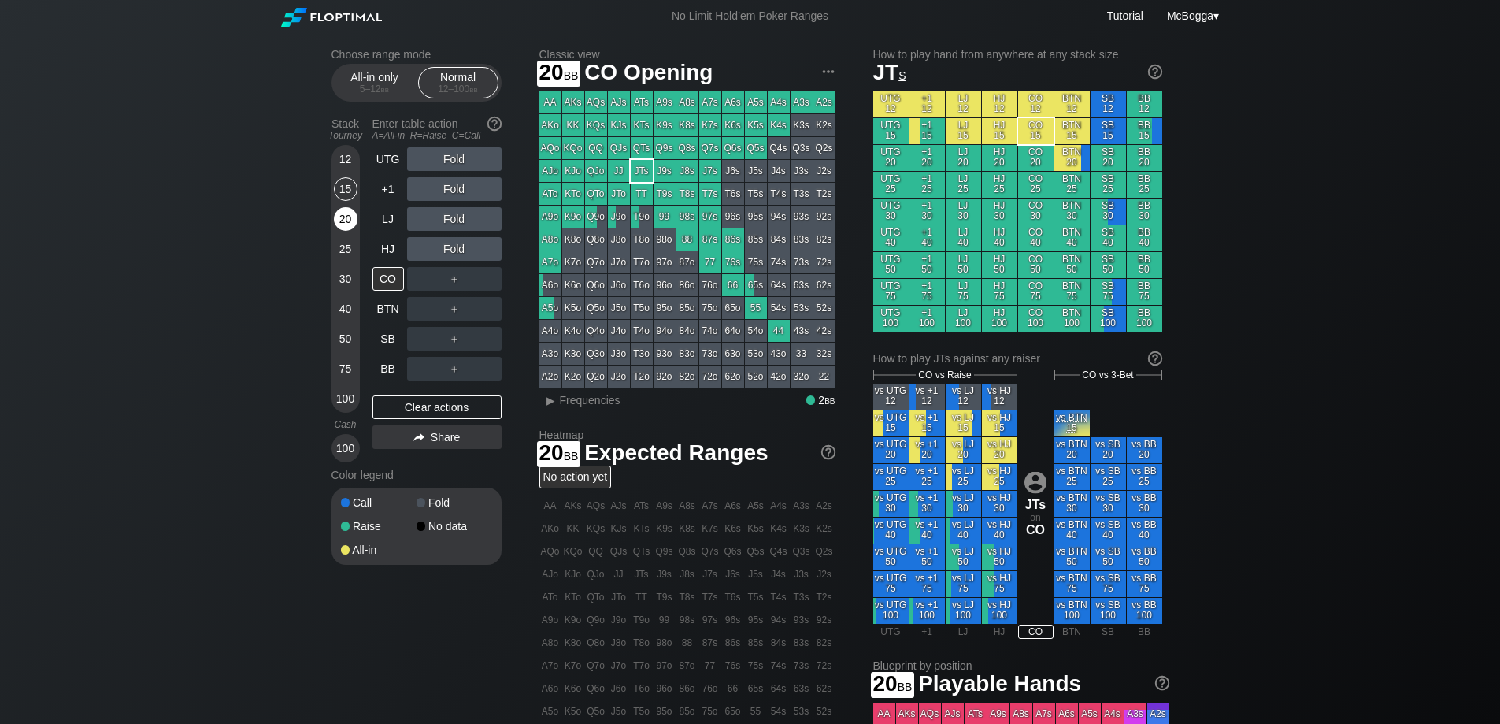
click at [349, 220] on div "20" at bounding box center [346, 219] width 24 height 24
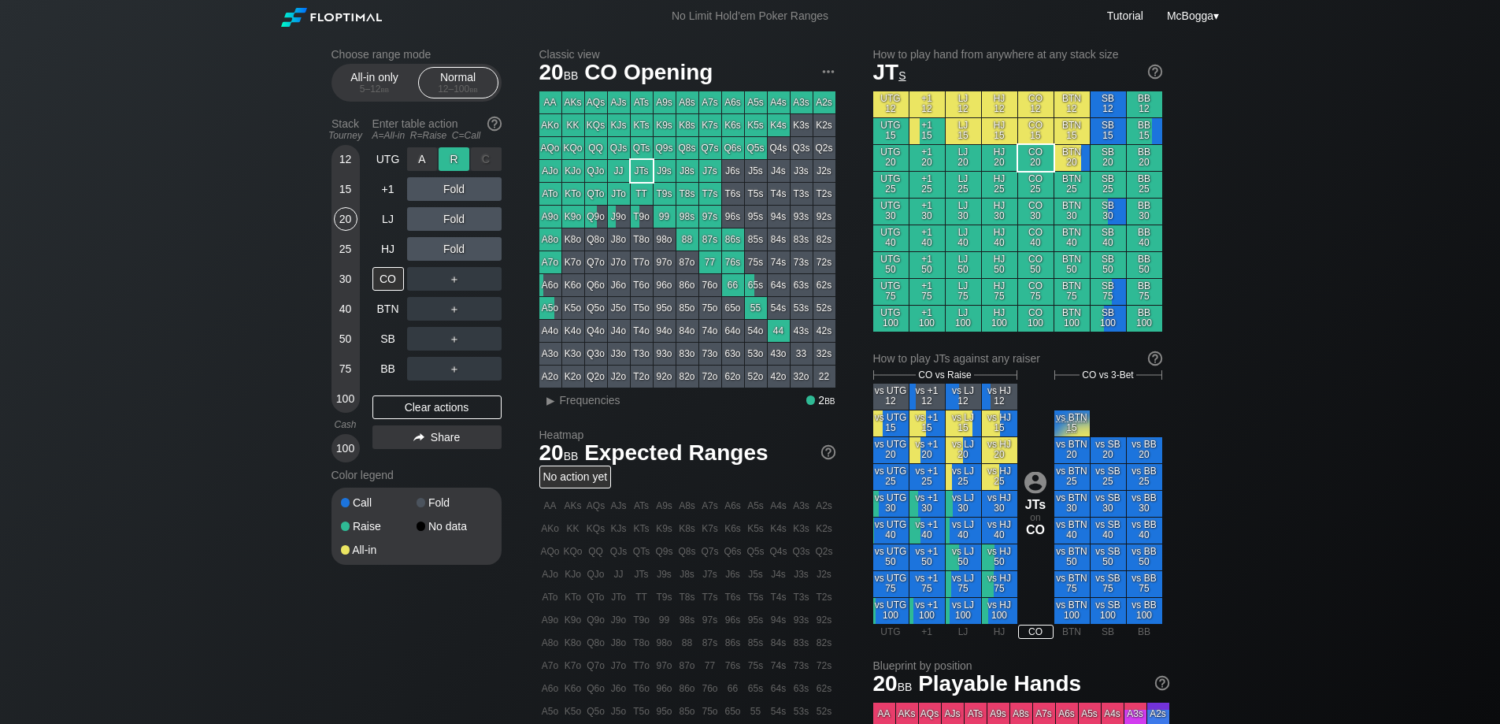
click at [464, 150] on div "R ✕" at bounding box center [454, 159] width 31 height 24
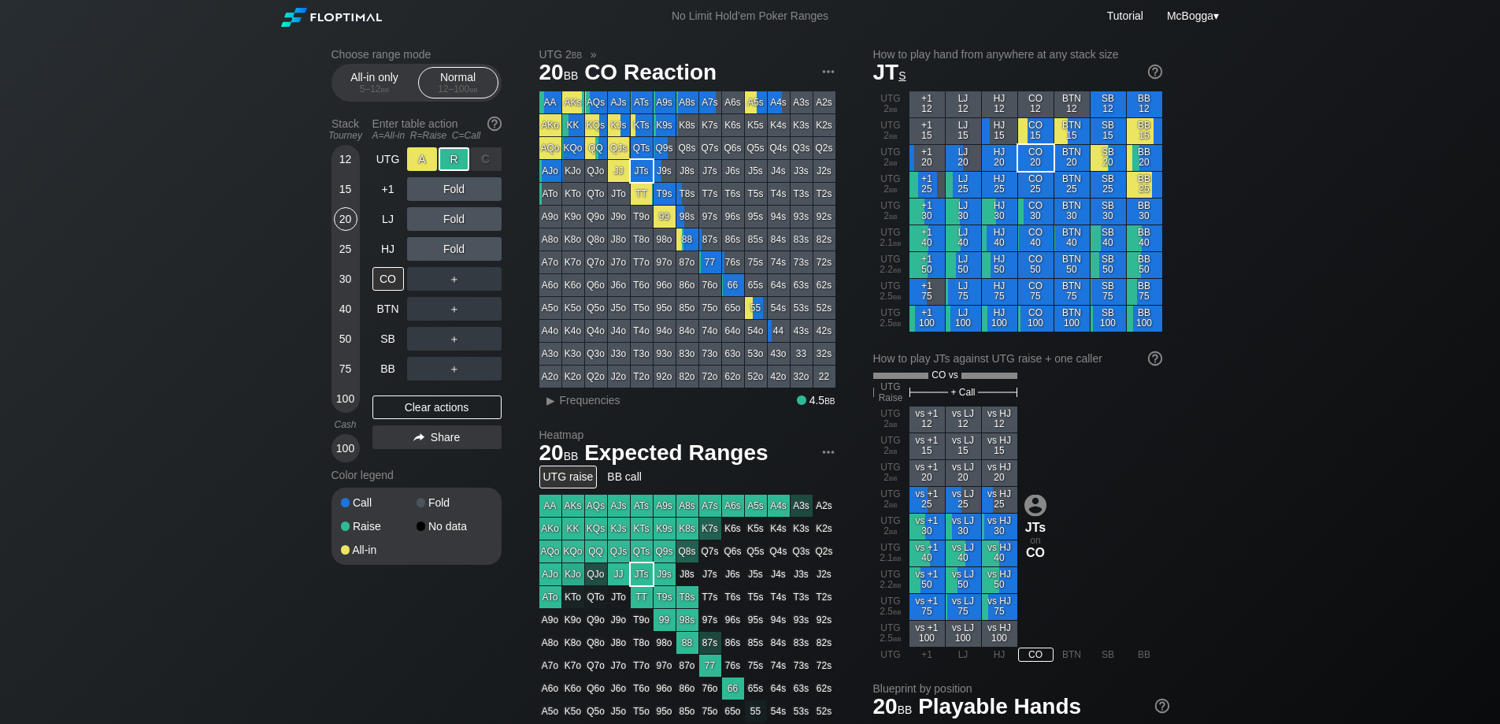
click at [425, 159] on div "A ✕" at bounding box center [422, 159] width 31 height 24
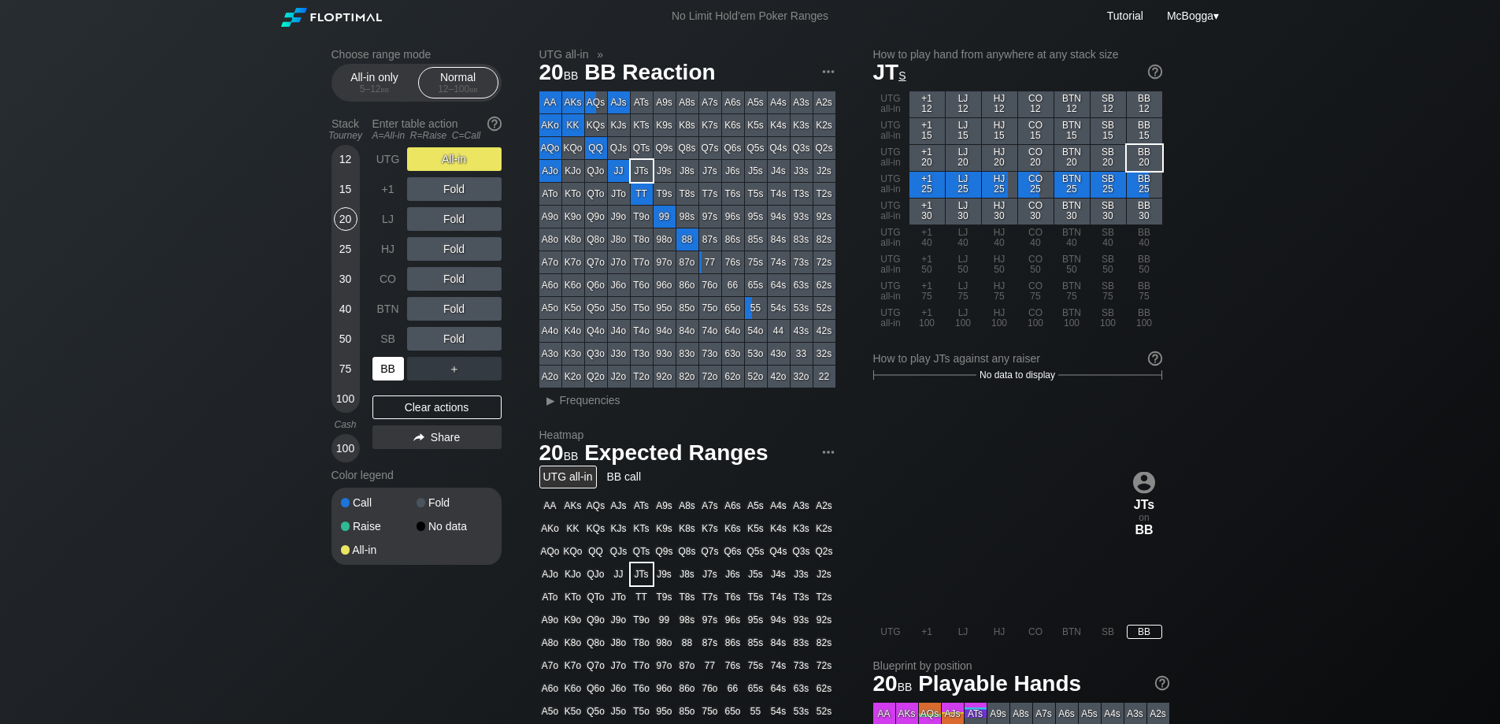
click at [387, 371] on div "BB" at bounding box center [389, 369] width 32 height 24
click at [454, 158] on div "R ✕" at bounding box center [454, 159] width 31 height 24
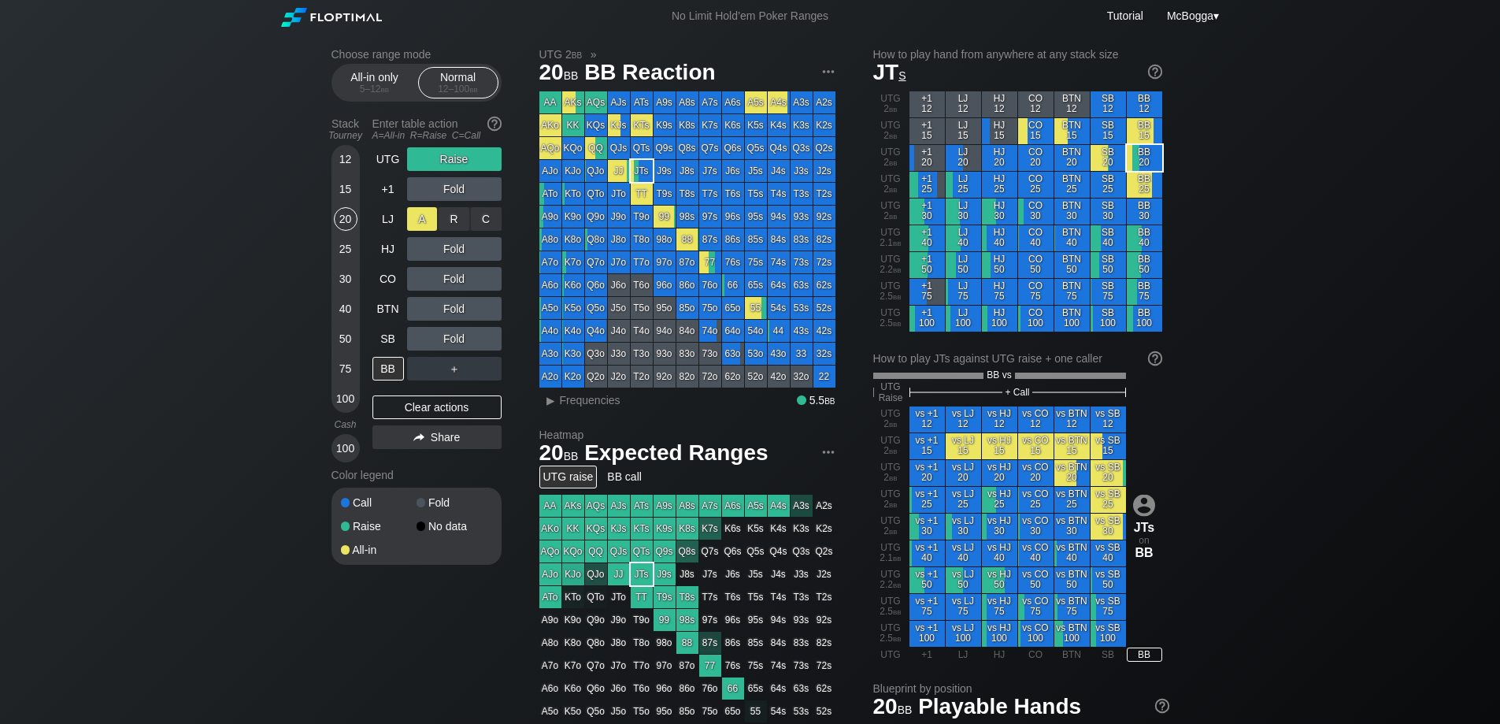
click at [423, 221] on div "A ✕" at bounding box center [422, 219] width 31 height 24
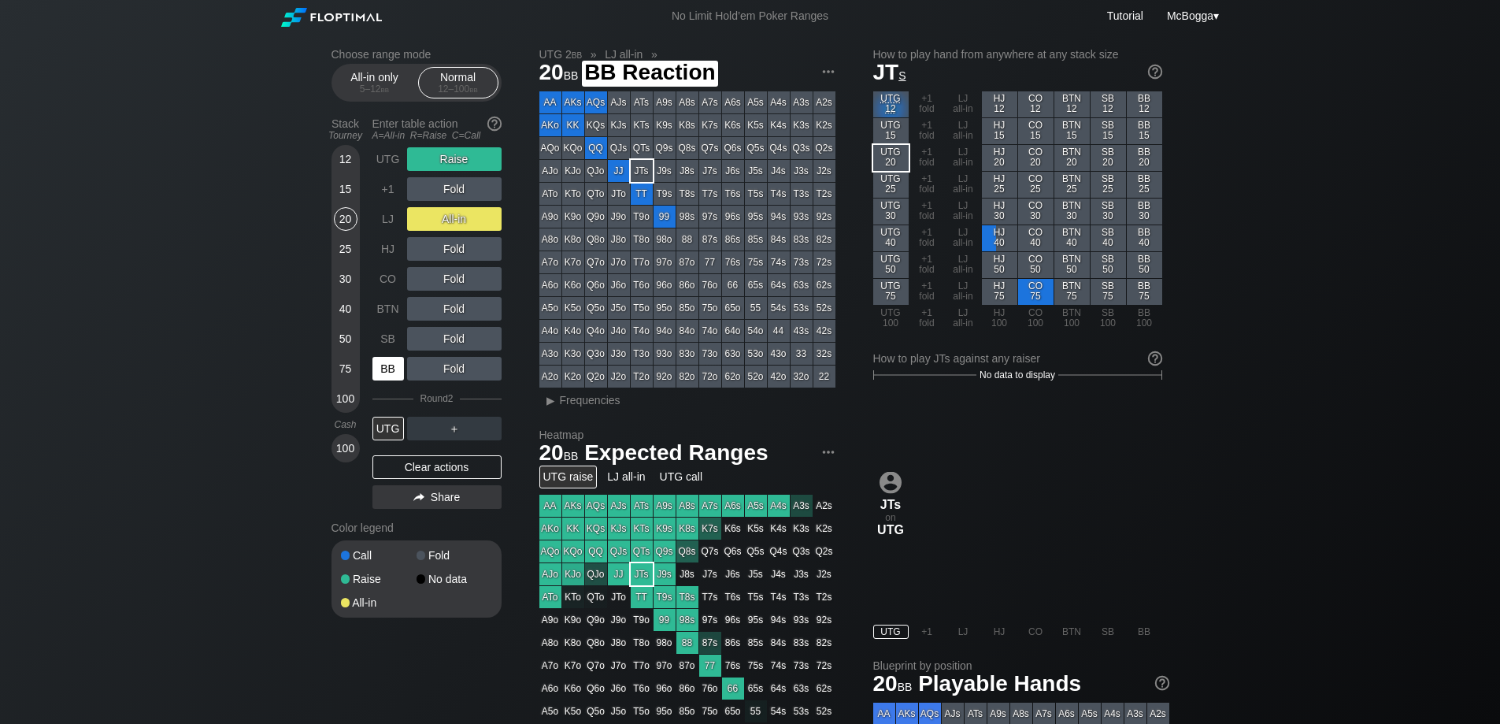
click at [395, 373] on div "BB" at bounding box center [389, 369] width 32 height 24
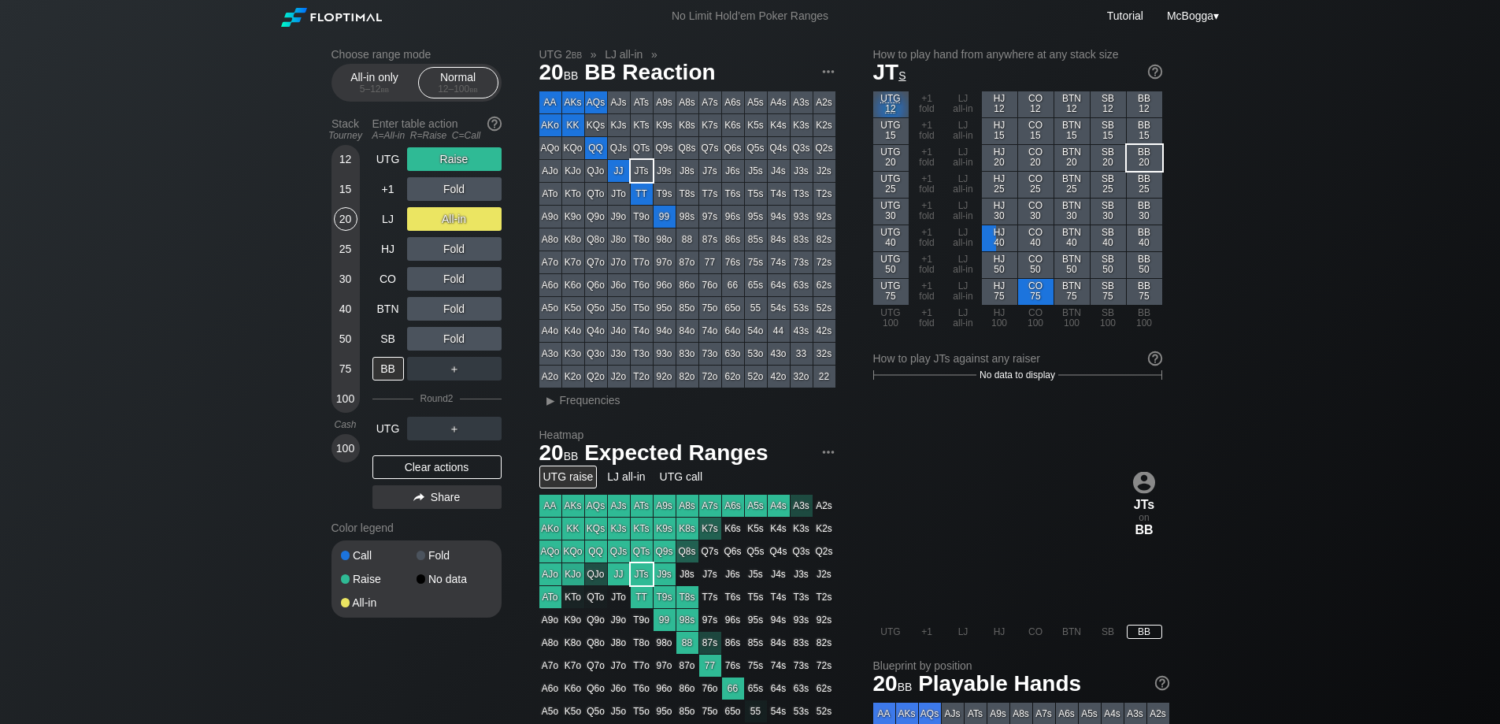
click at [469, 463] on div "Clear actions" at bounding box center [437, 467] width 129 height 24
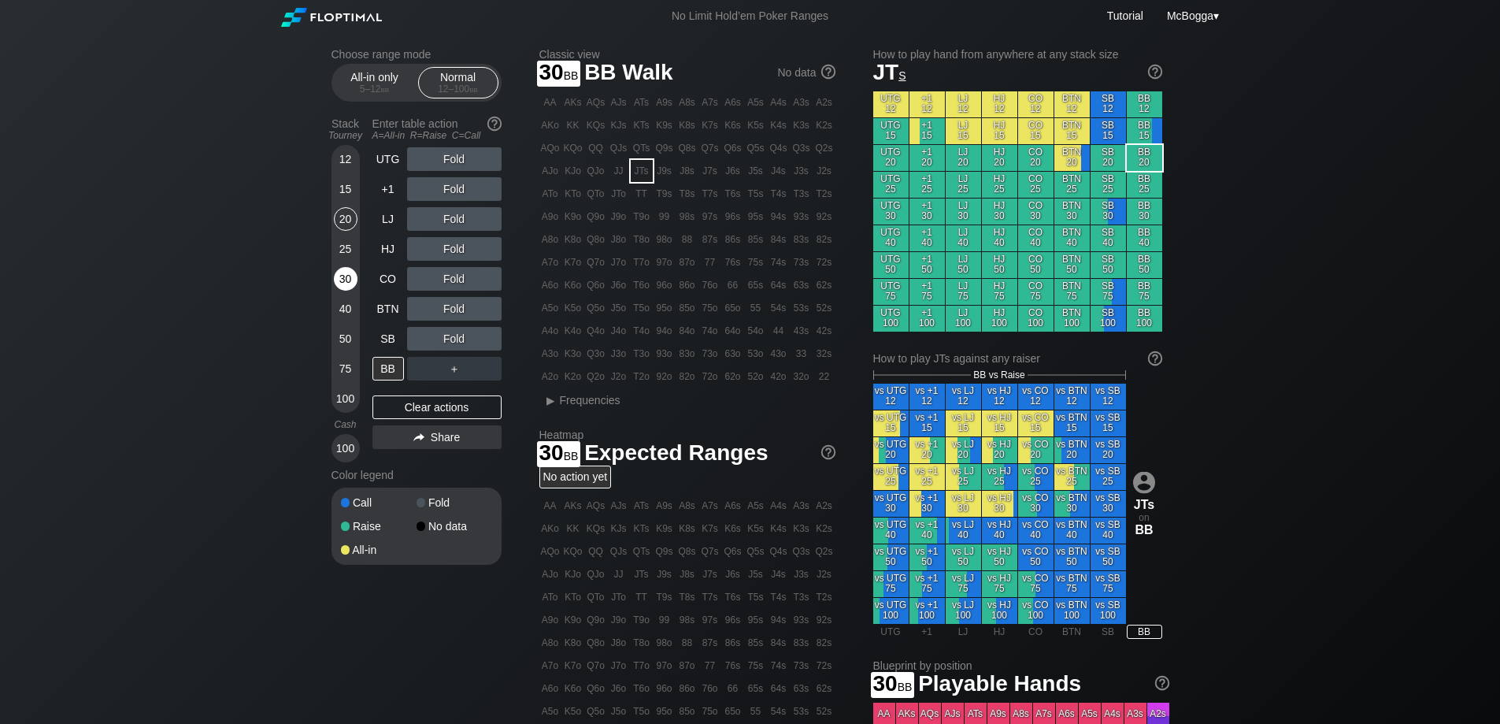
click at [343, 283] on div "30" at bounding box center [346, 279] width 24 height 24
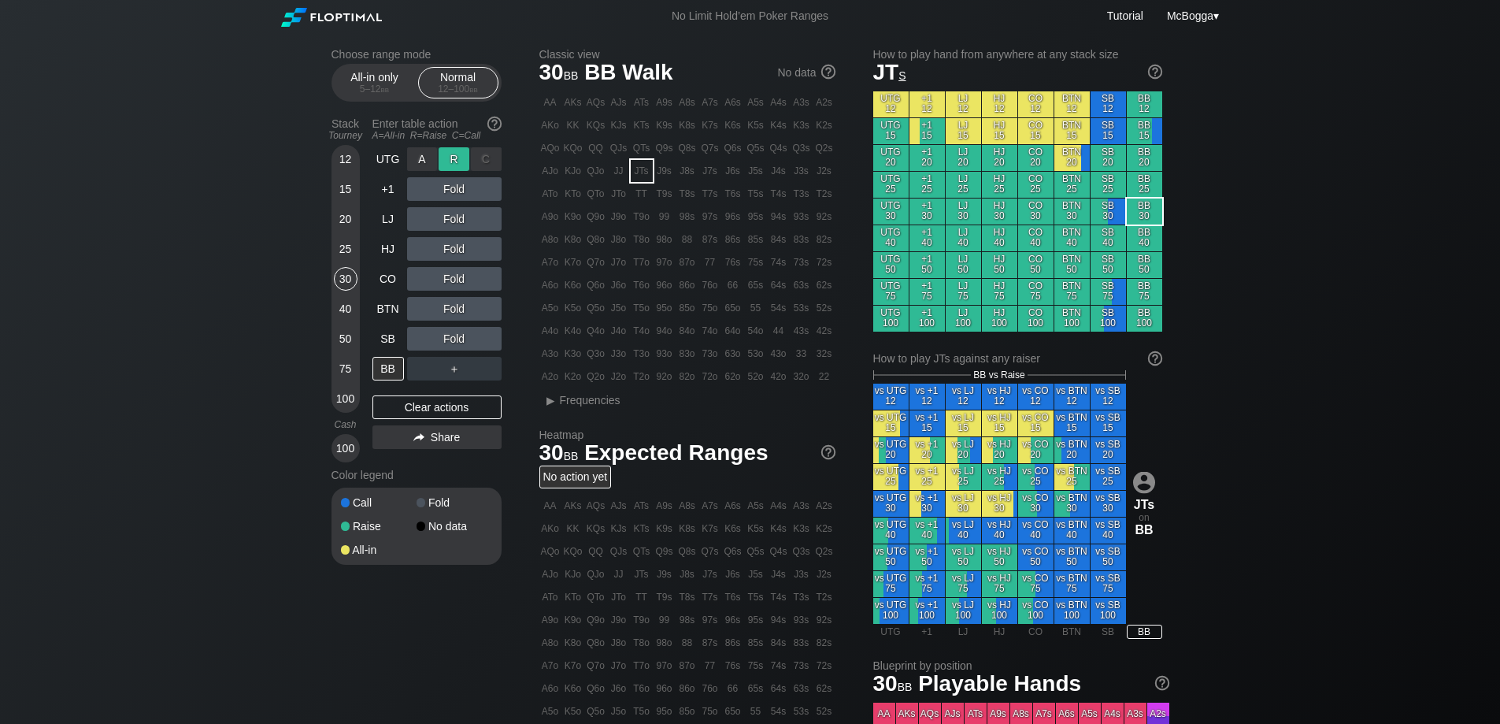
click at [458, 161] on div "R ✕" at bounding box center [454, 159] width 31 height 24
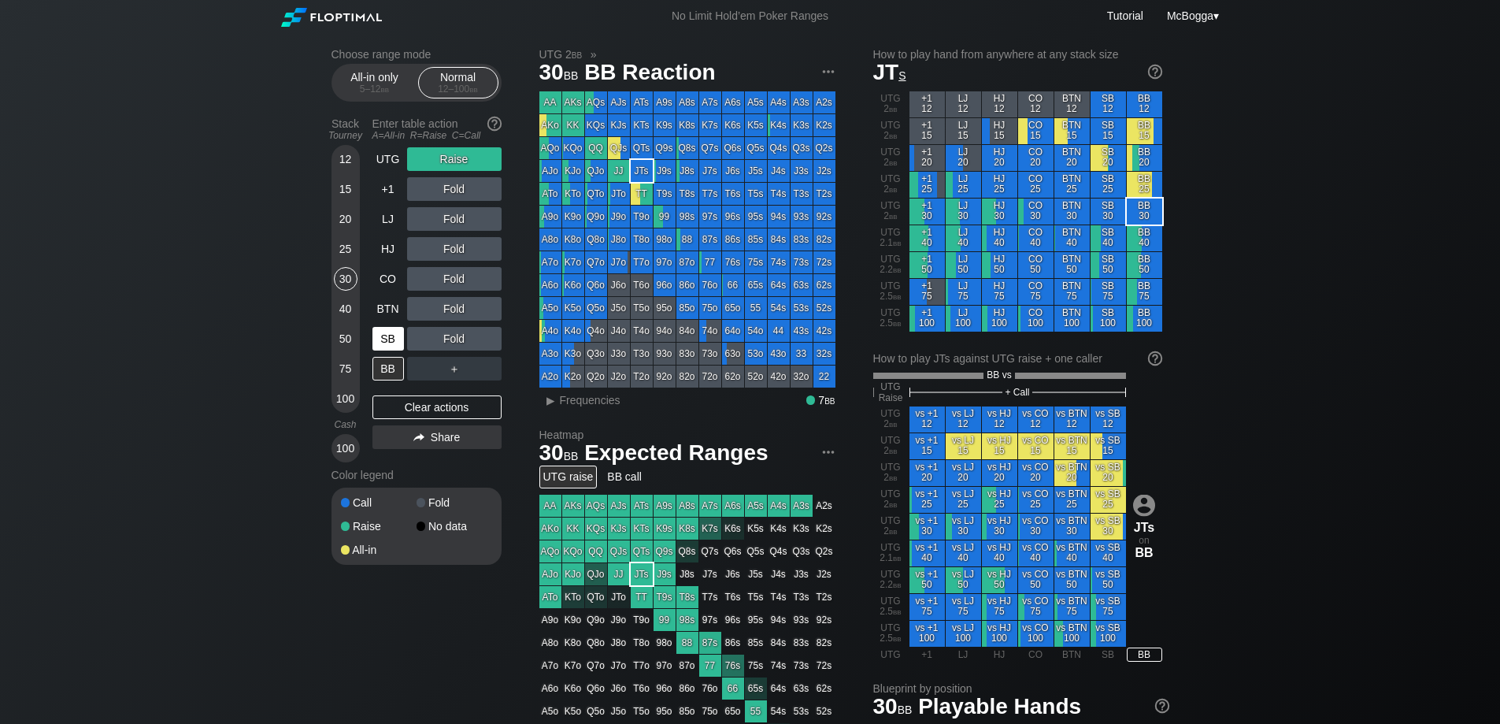
click at [395, 332] on div "SB" at bounding box center [389, 339] width 32 height 24
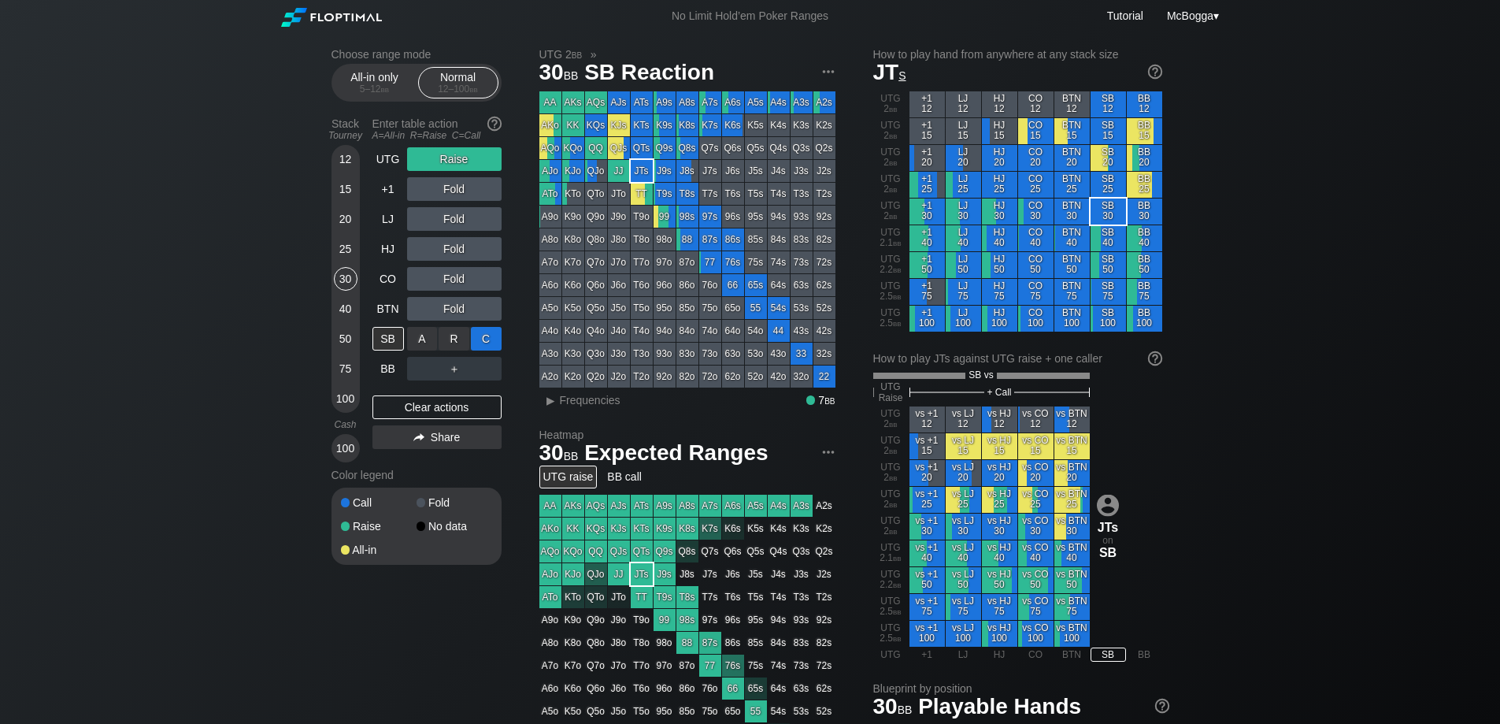
click at [487, 339] on div "C ✕" at bounding box center [486, 339] width 31 height 24
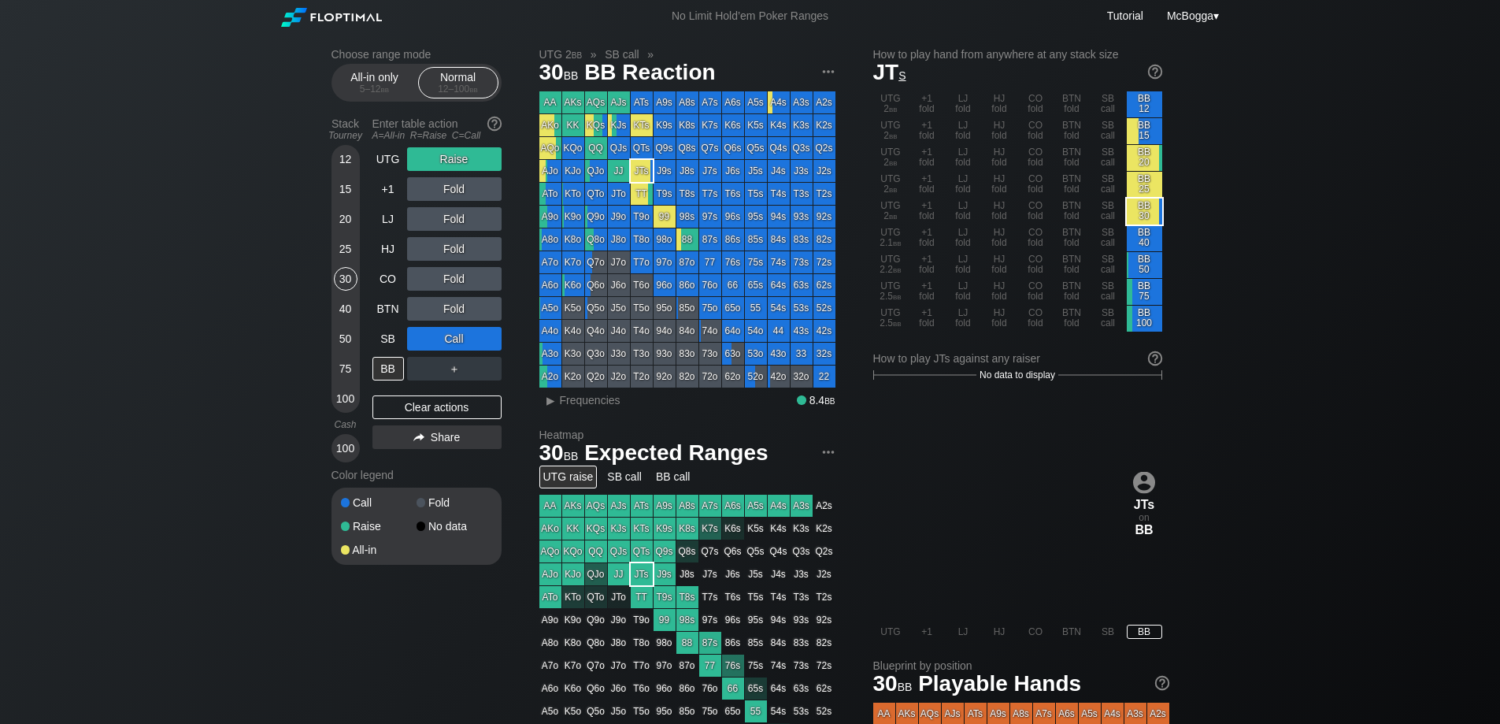
click at [458, 366] on div "＋" at bounding box center [454, 369] width 95 height 24
click at [456, 364] on div "R ✕" at bounding box center [454, 369] width 31 height 24
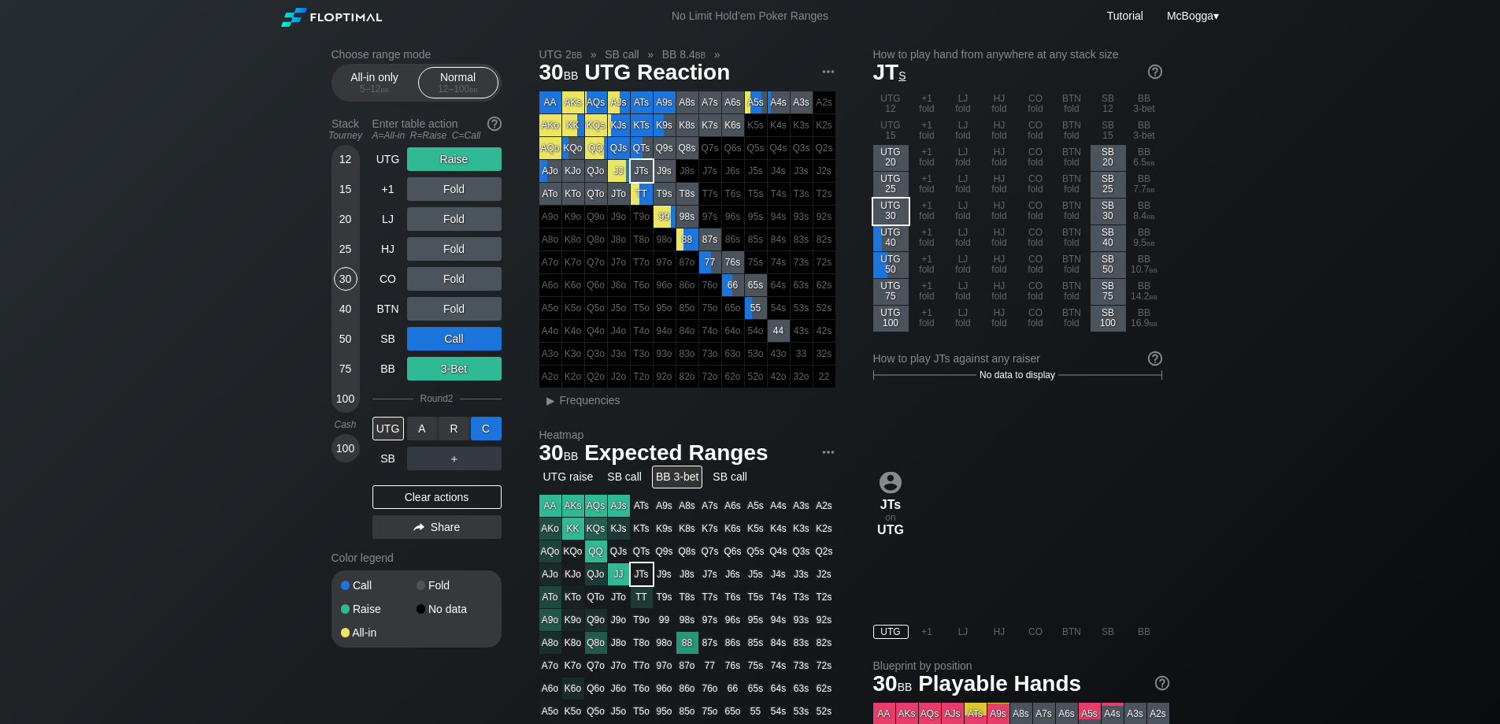
click at [489, 431] on div "C ✕" at bounding box center [486, 429] width 31 height 24
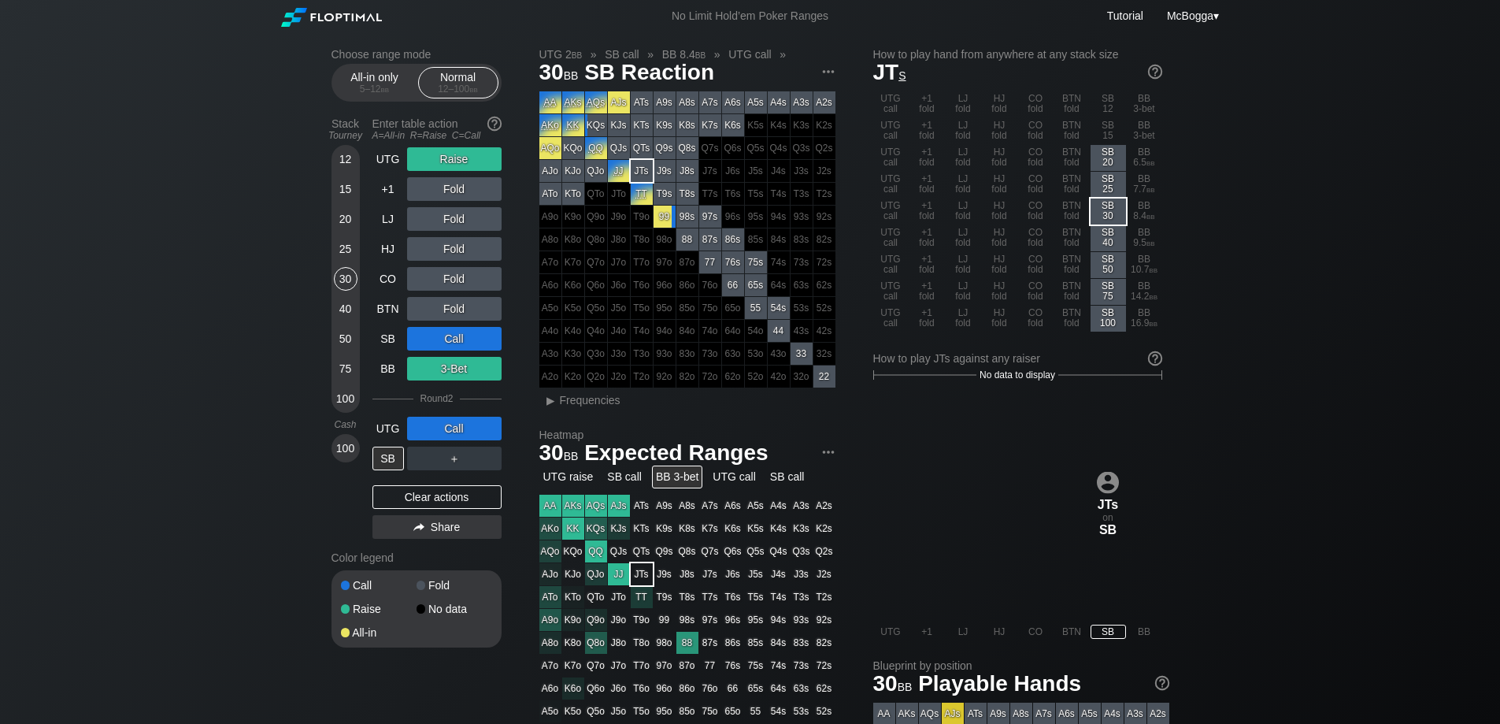
click at [410, 491] on div "Clear actions" at bounding box center [437, 497] width 129 height 24
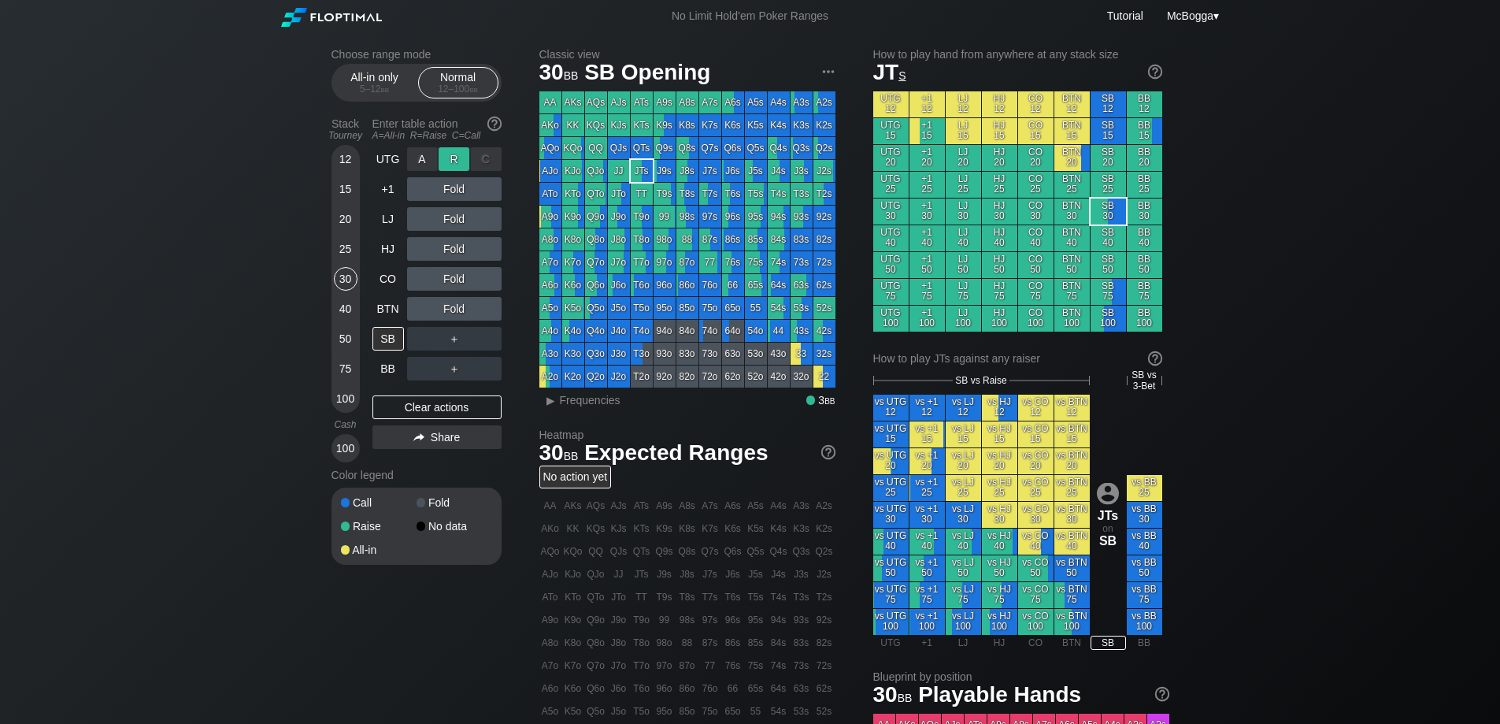
click at [456, 157] on div "R ✕" at bounding box center [454, 159] width 31 height 24
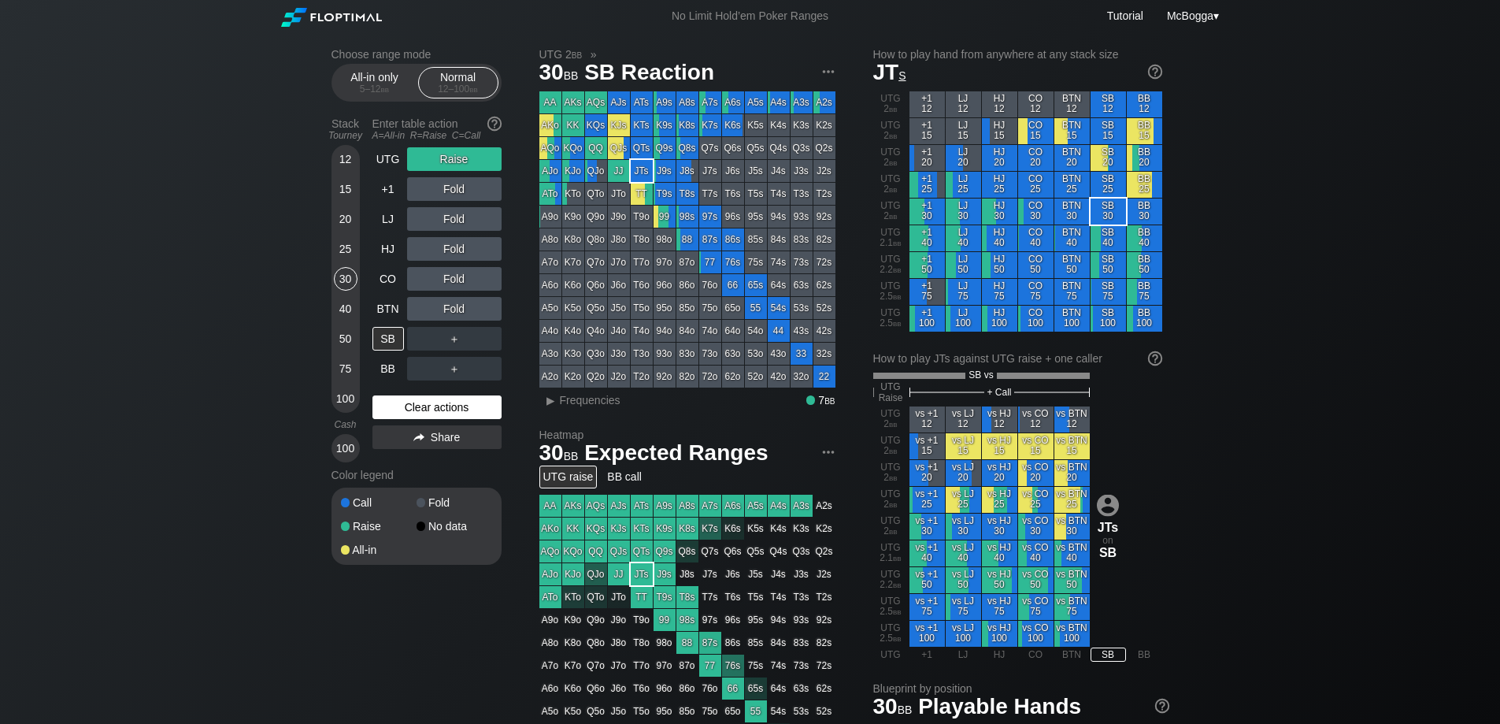
click at [436, 409] on div "Clear actions" at bounding box center [437, 407] width 129 height 24
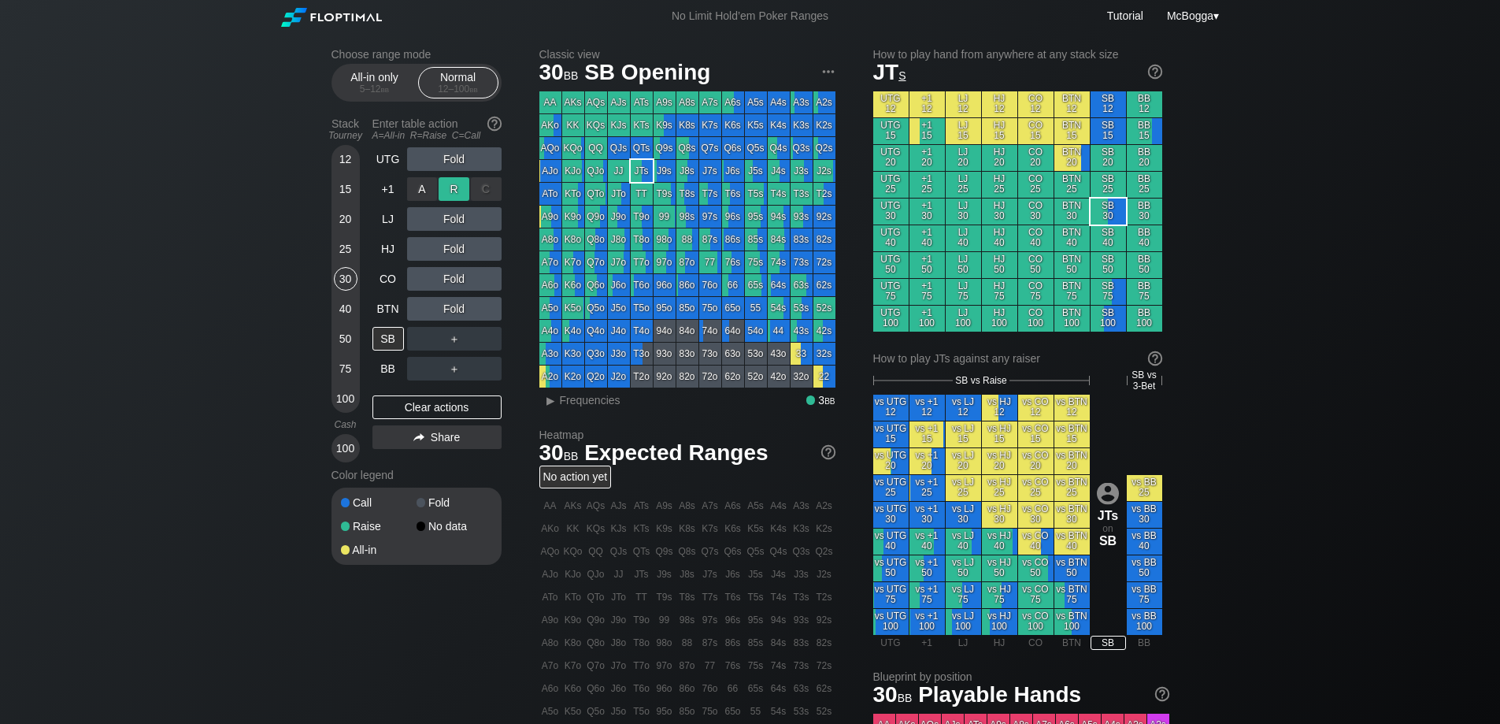
click at [458, 189] on div "R ✕" at bounding box center [454, 189] width 31 height 24
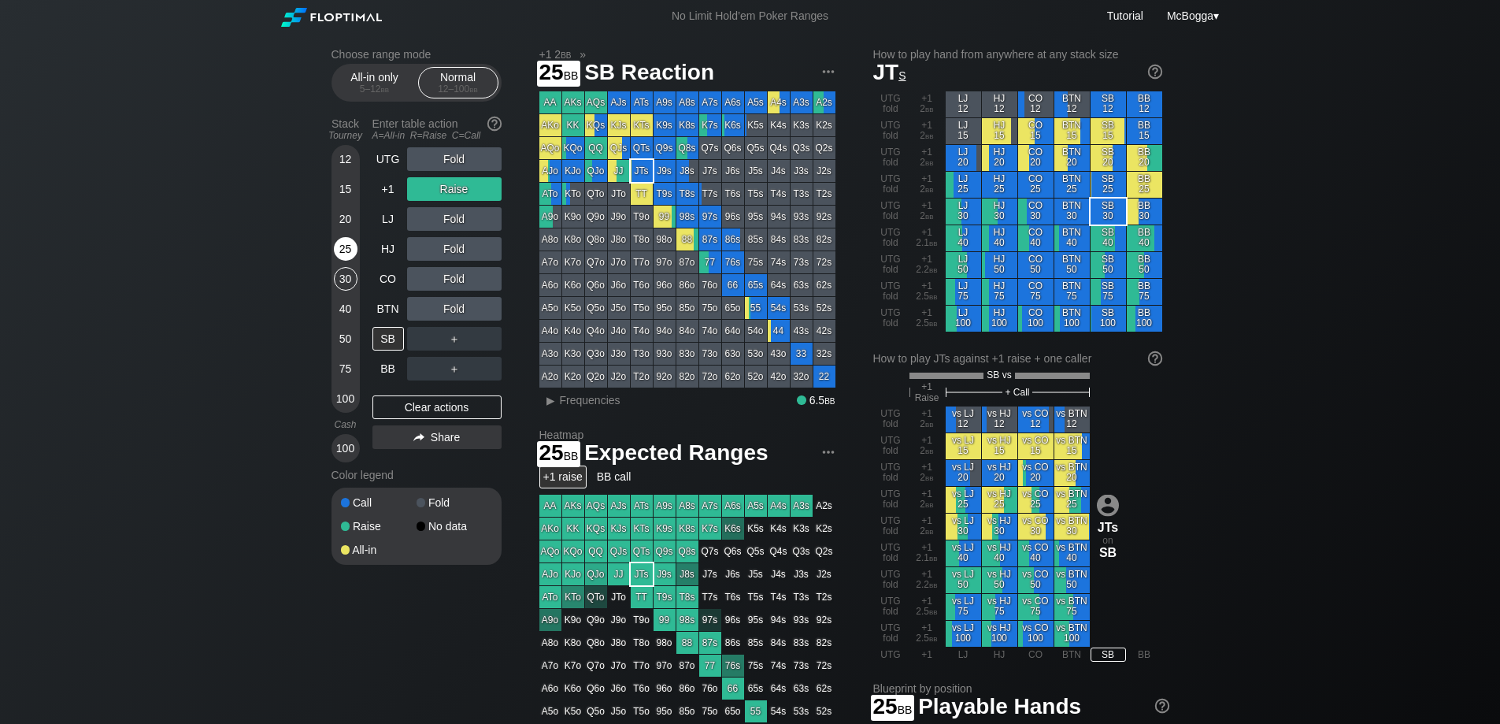
click at [334, 246] on div "25" at bounding box center [346, 252] width 24 height 30
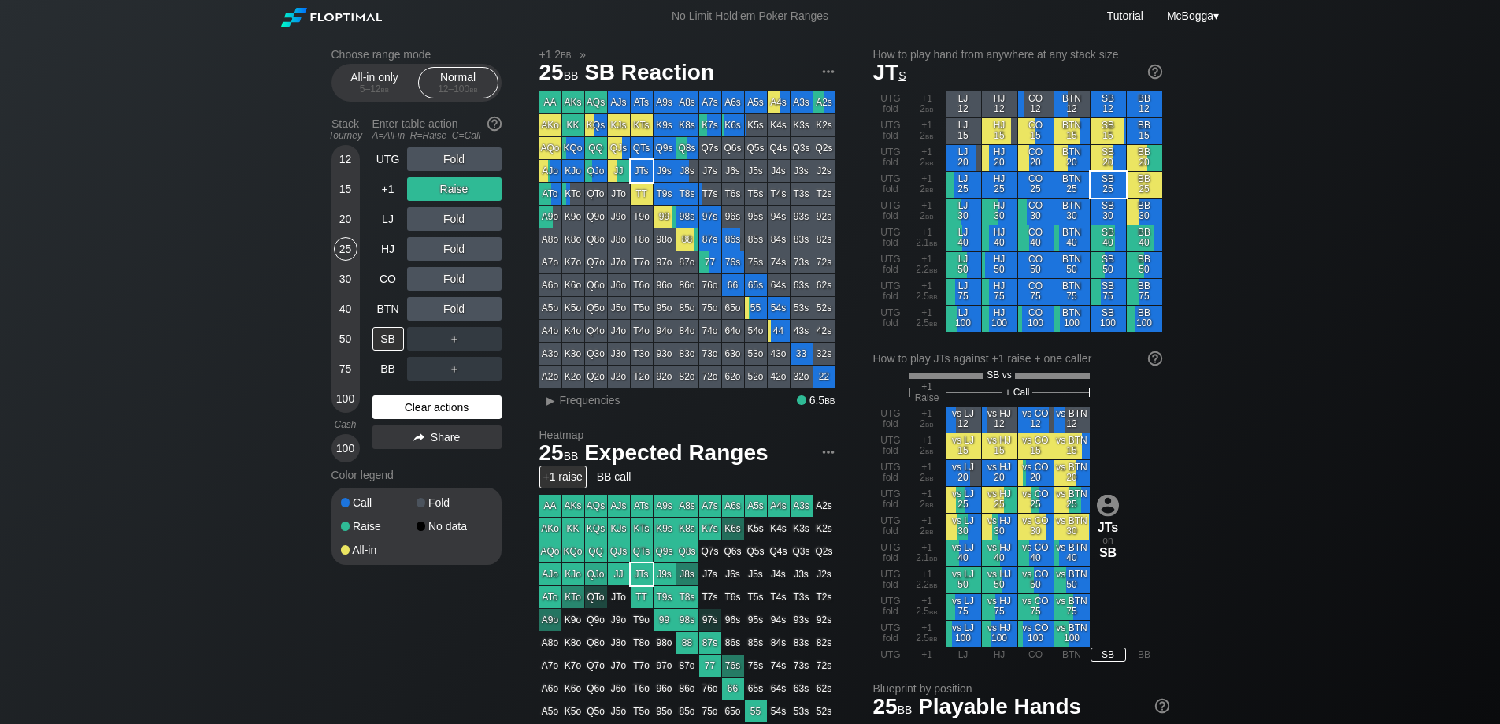
drag, startPoint x: 448, startPoint y: 410, endPoint x: 436, endPoint y: 408, distance: 11.9
click at [448, 410] on div "Clear actions" at bounding box center [437, 407] width 129 height 24
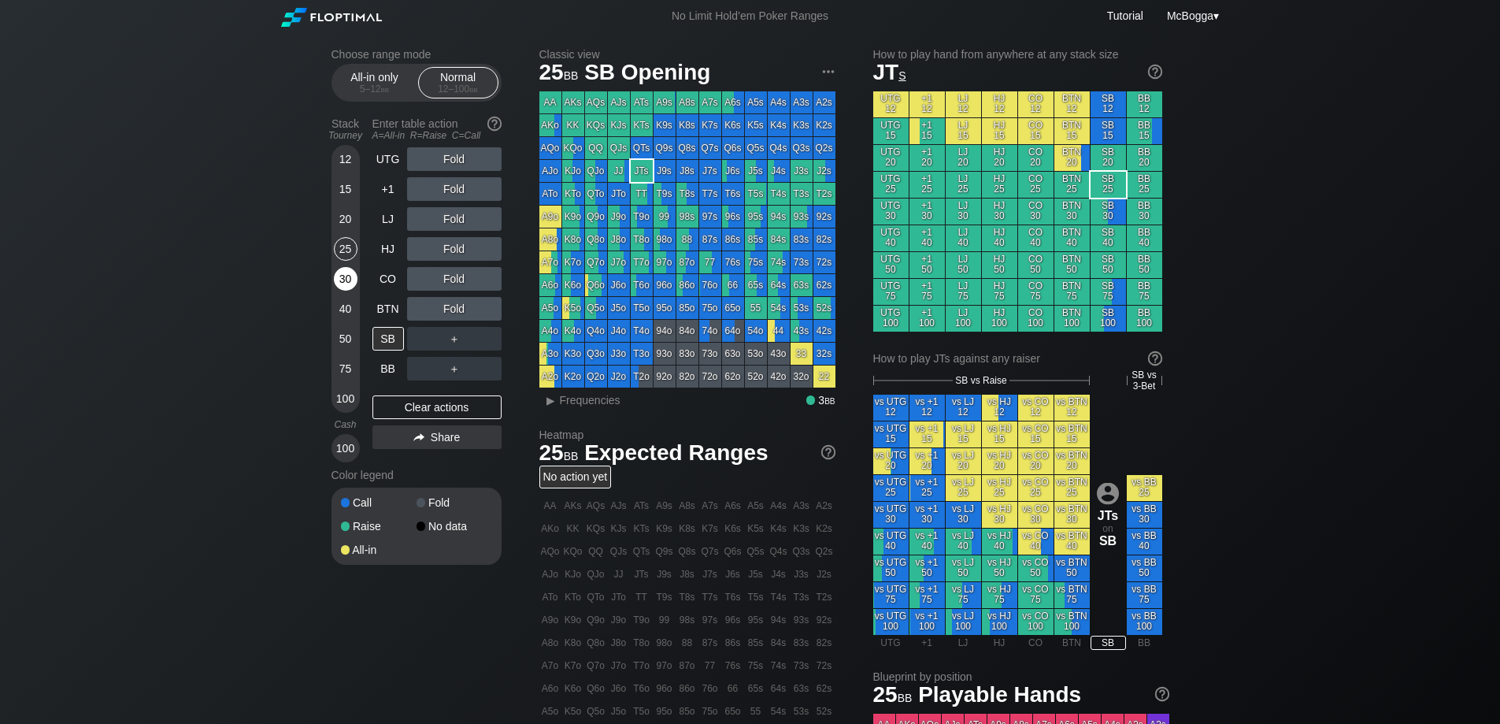
click at [346, 267] on div "12 15 20 25 30 40 50 75 100" at bounding box center [346, 279] width 28 height 268
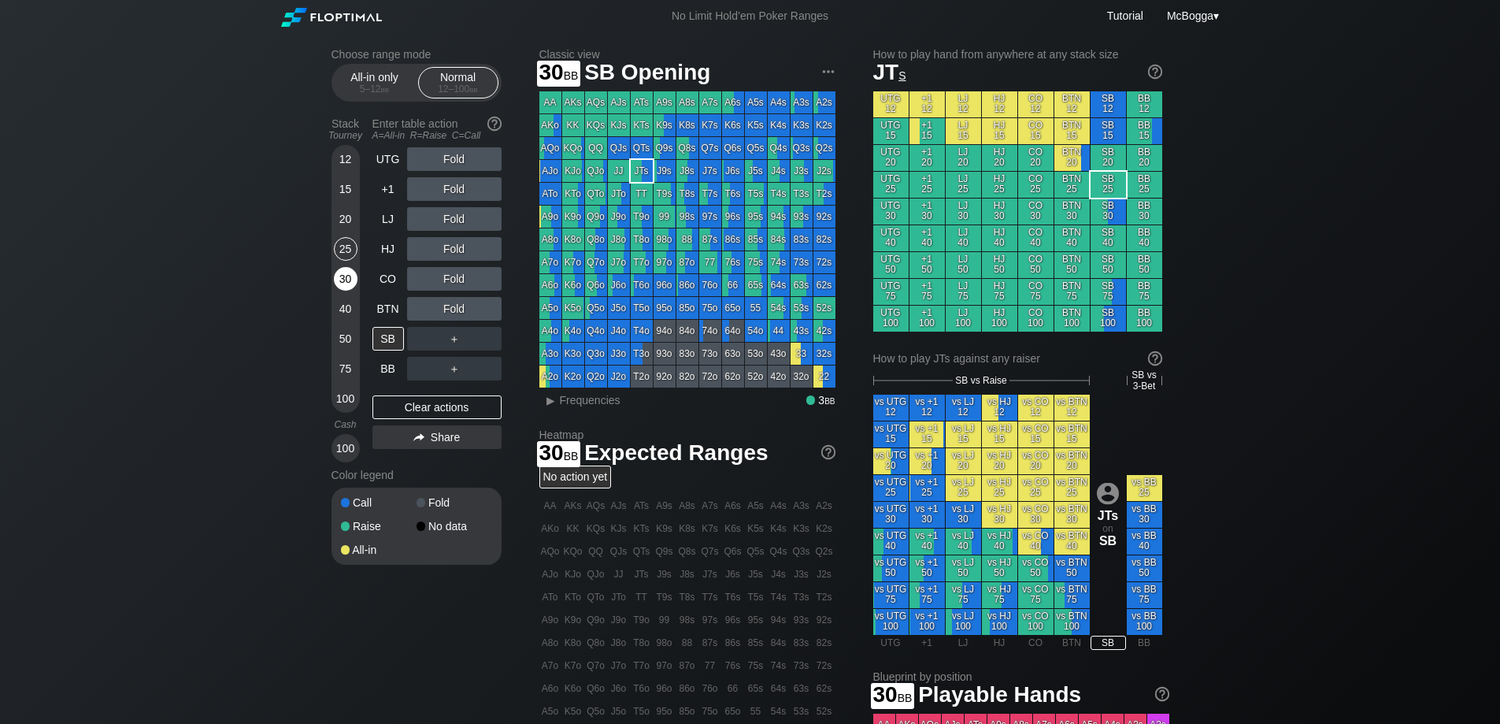
click at [346, 272] on div "30" at bounding box center [346, 279] width 24 height 24
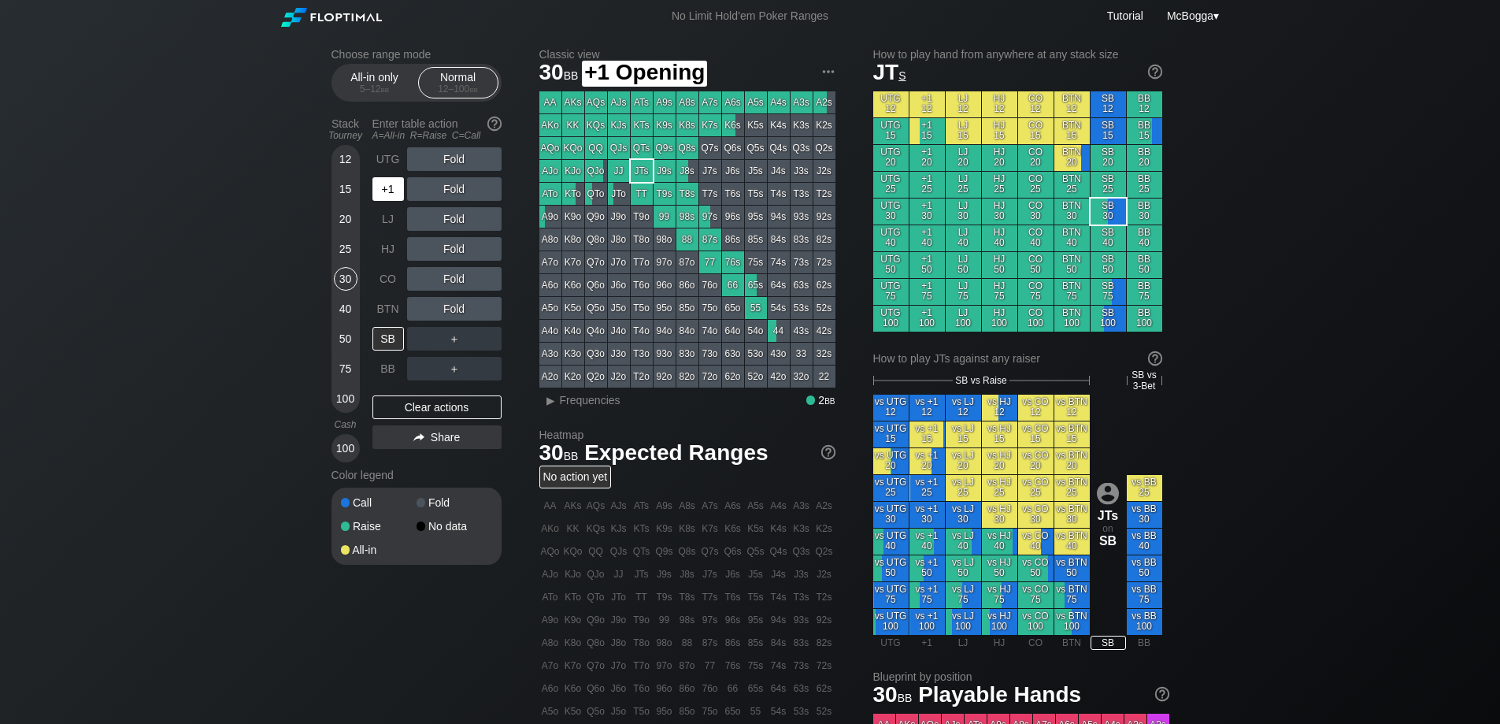
click at [391, 197] on div "+1" at bounding box center [389, 189] width 32 height 24
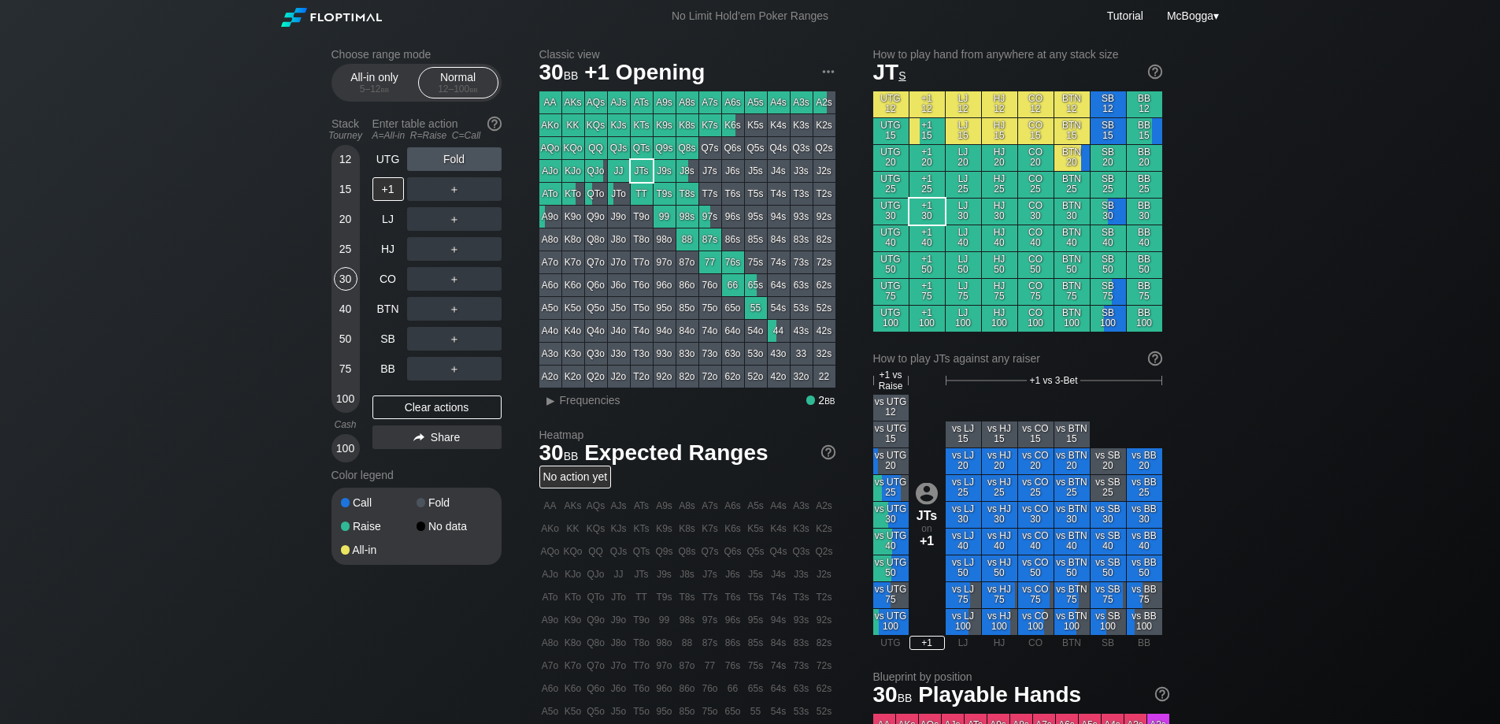
click at [339, 187] on div "15" at bounding box center [346, 189] width 24 height 24
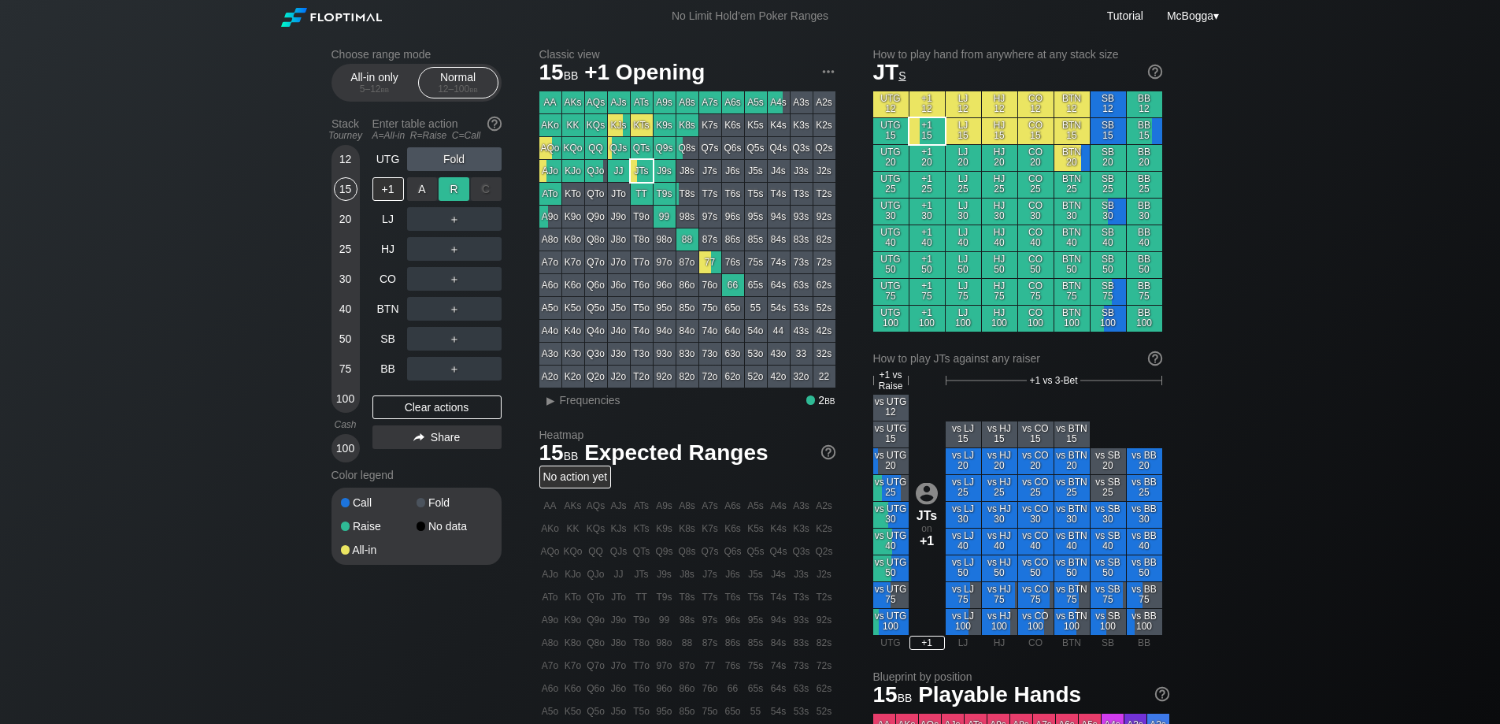
click at [453, 190] on div "R ✕" at bounding box center [454, 189] width 31 height 24
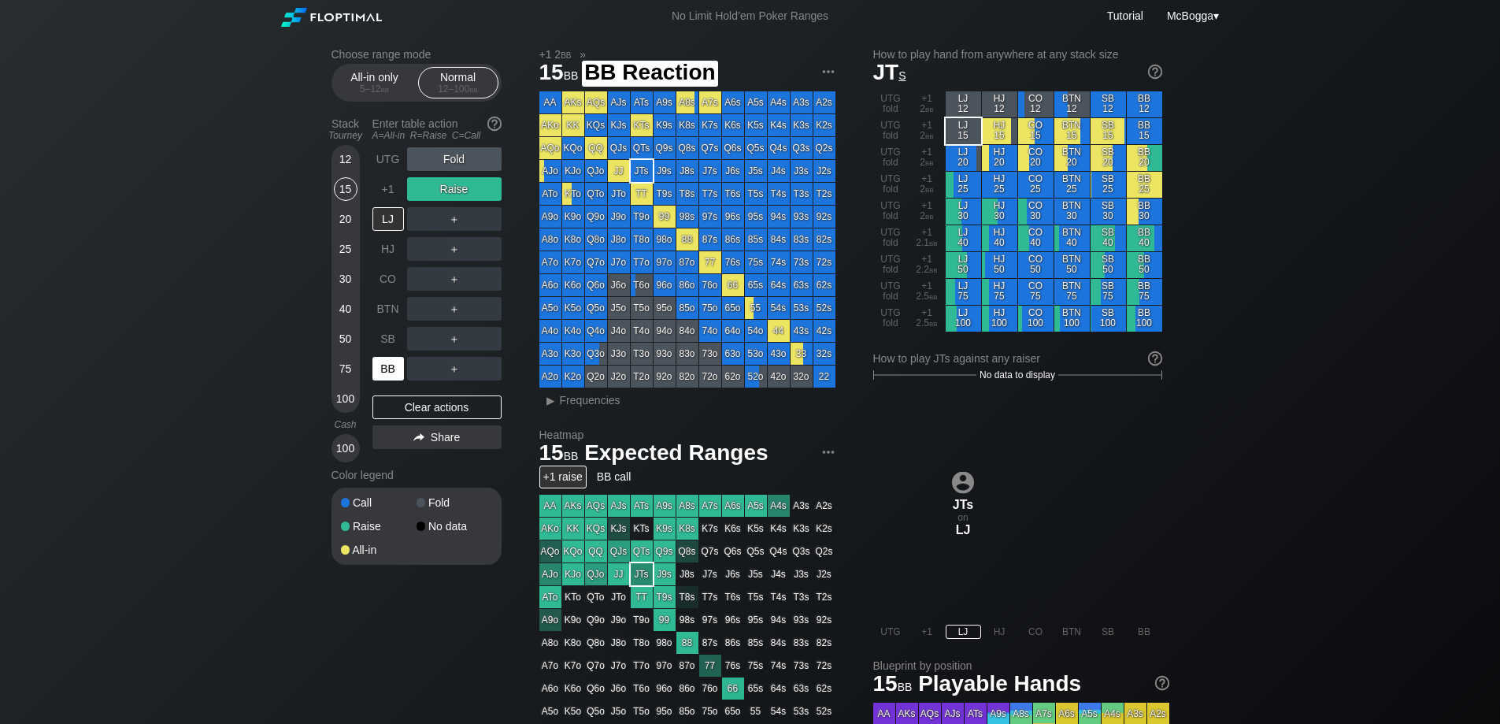
click at [391, 365] on div "BB" at bounding box center [389, 369] width 32 height 24
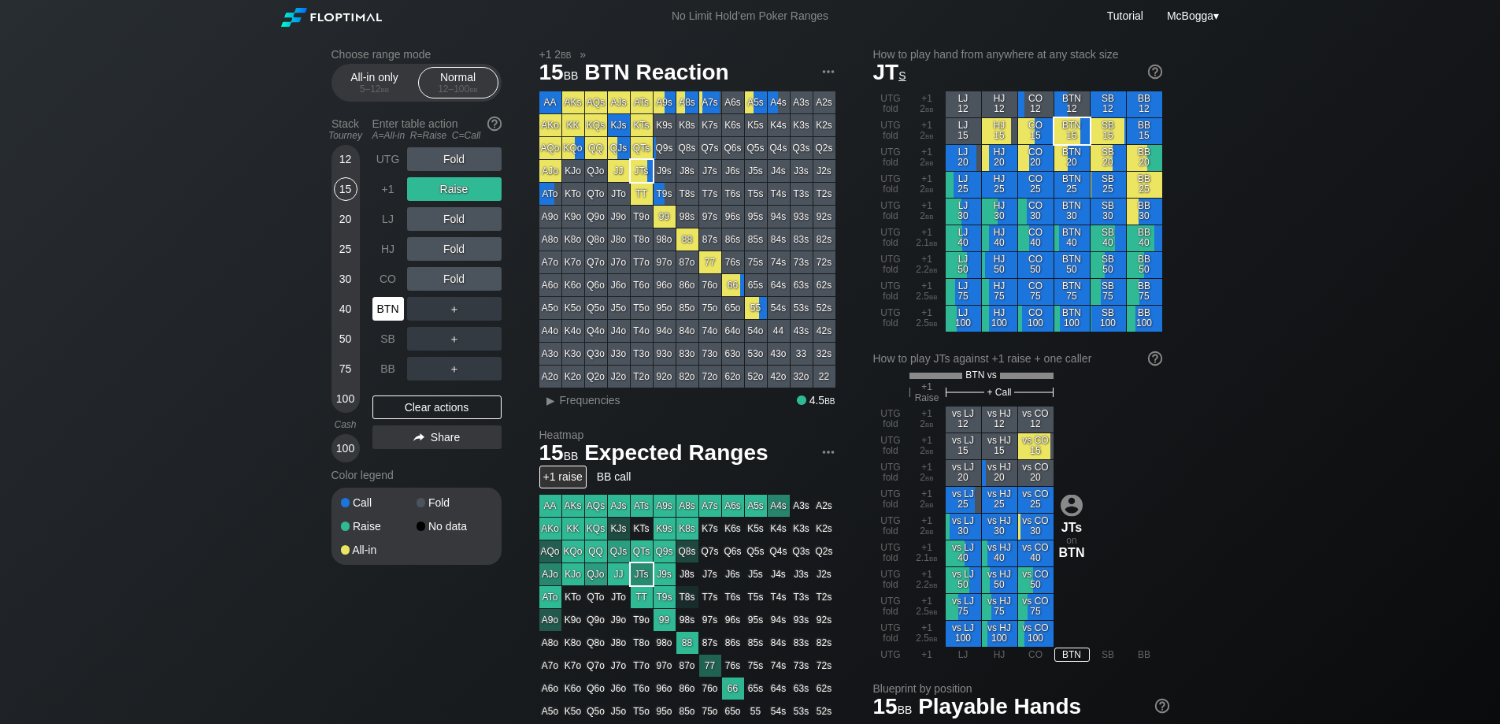
click at [388, 305] on div "BTN" at bounding box center [389, 309] width 32 height 24
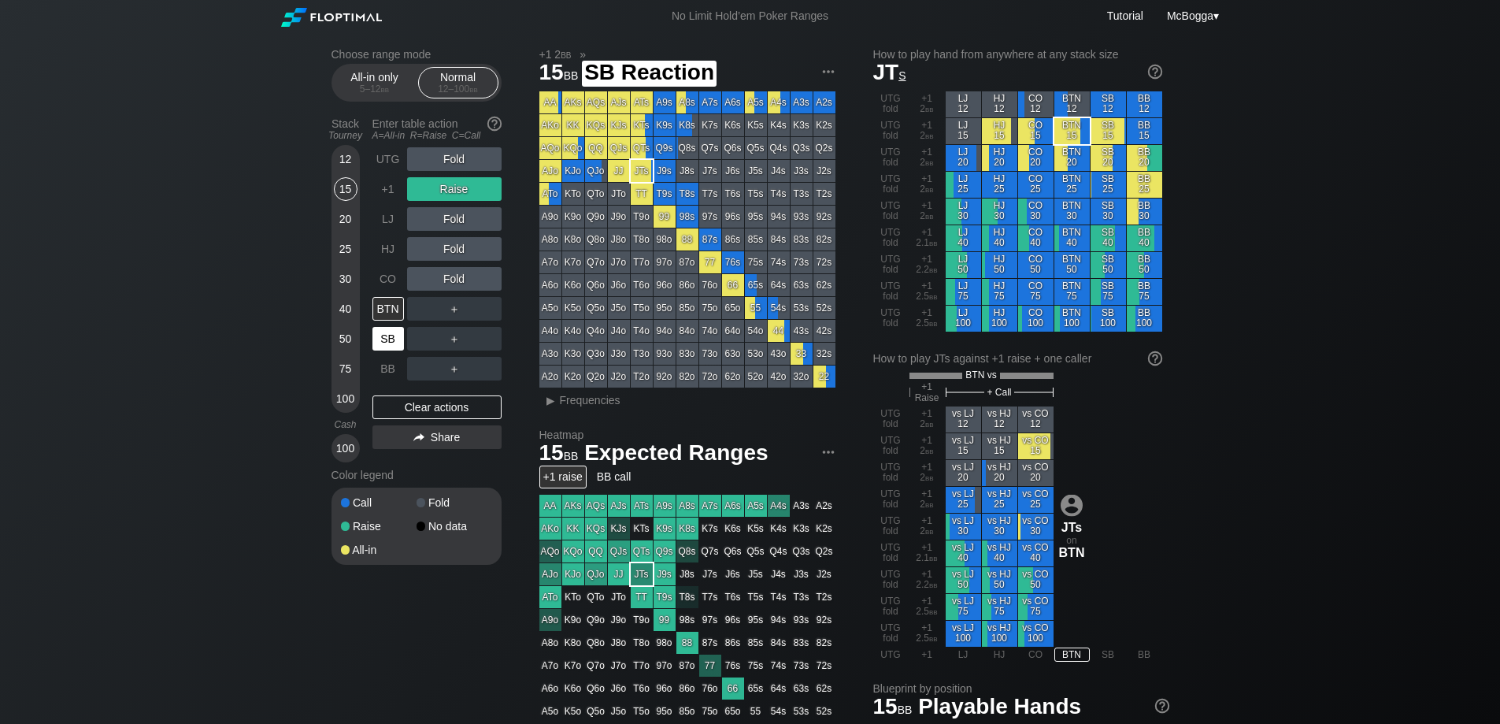
click at [397, 340] on div "SB" at bounding box center [389, 339] width 32 height 24
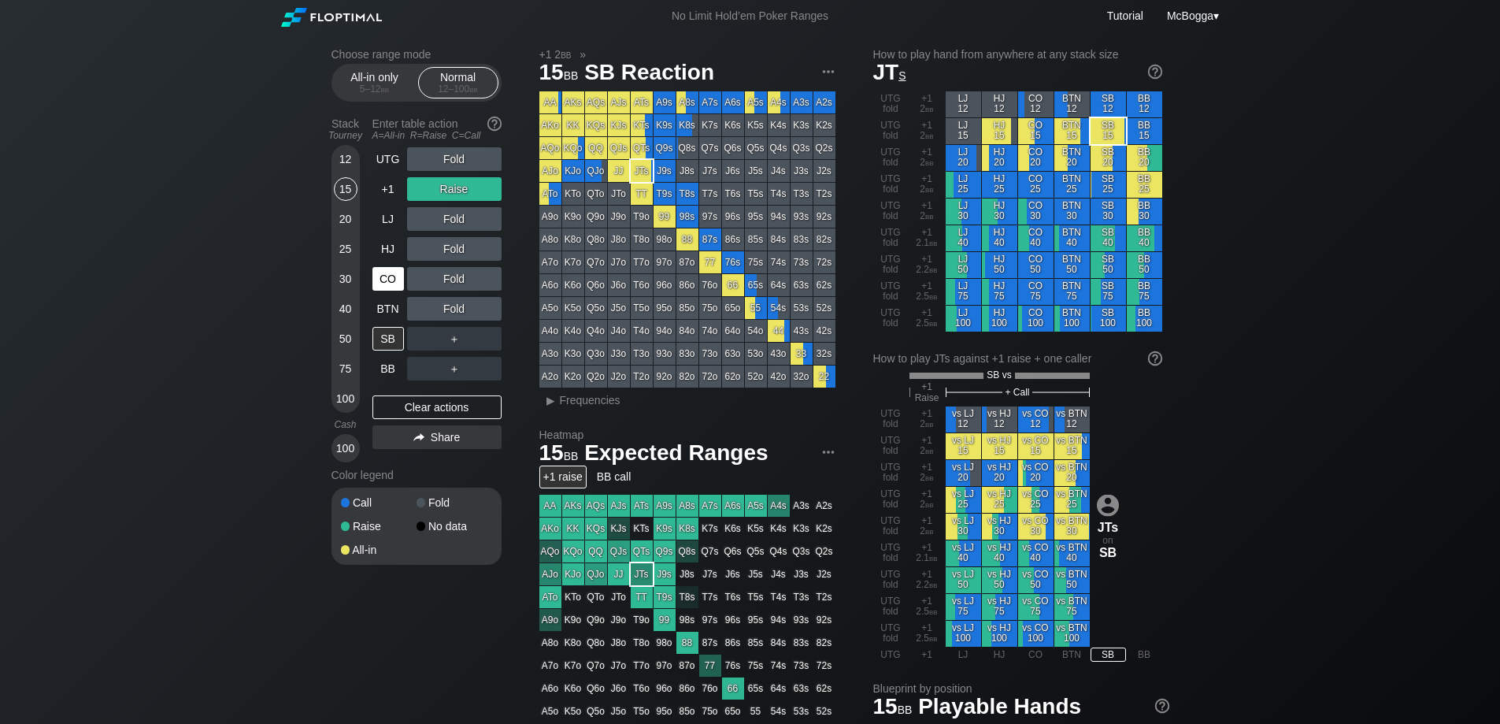
click at [391, 277] on div "CO" at bounding box center [389, 279] width 32 height 24
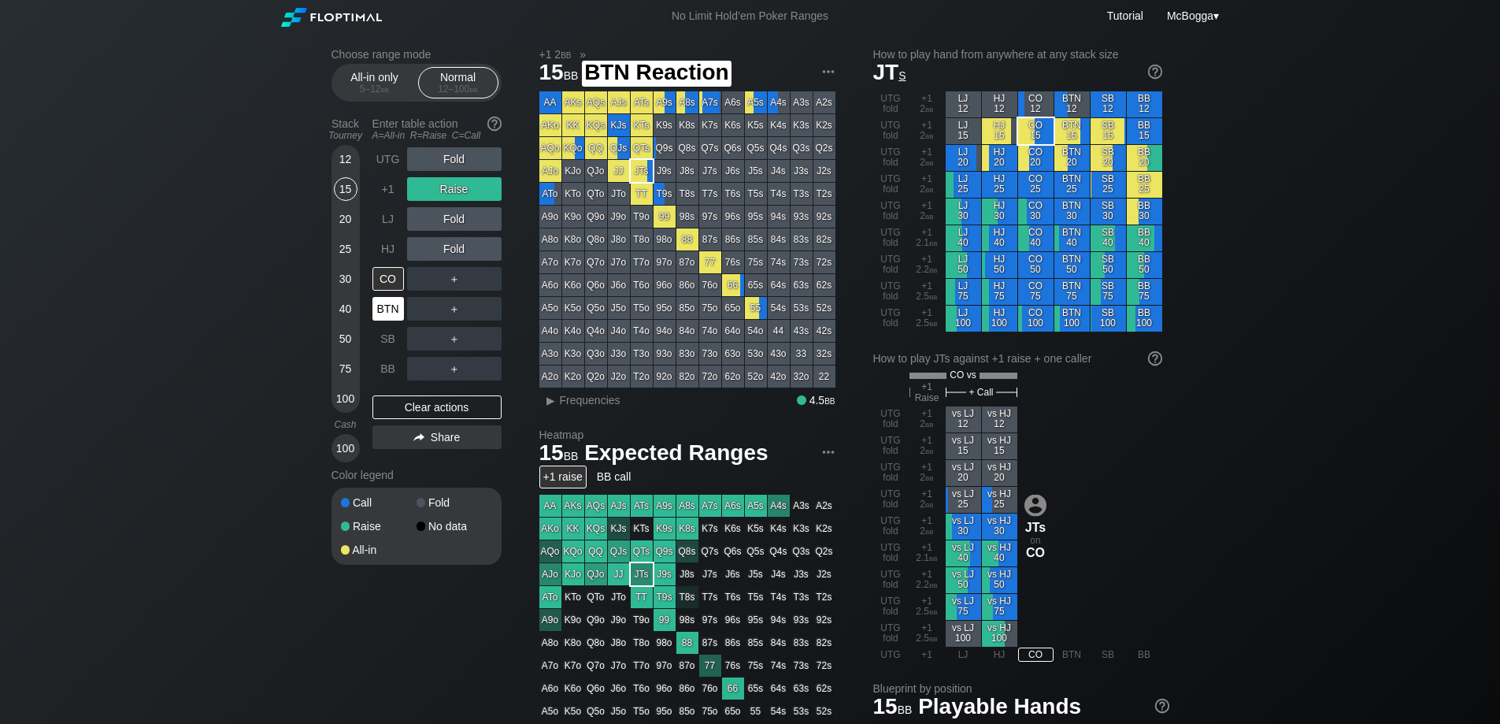
click at [386, 306] on div "BTN" at bounding box center [389, 309] width 32 height 24
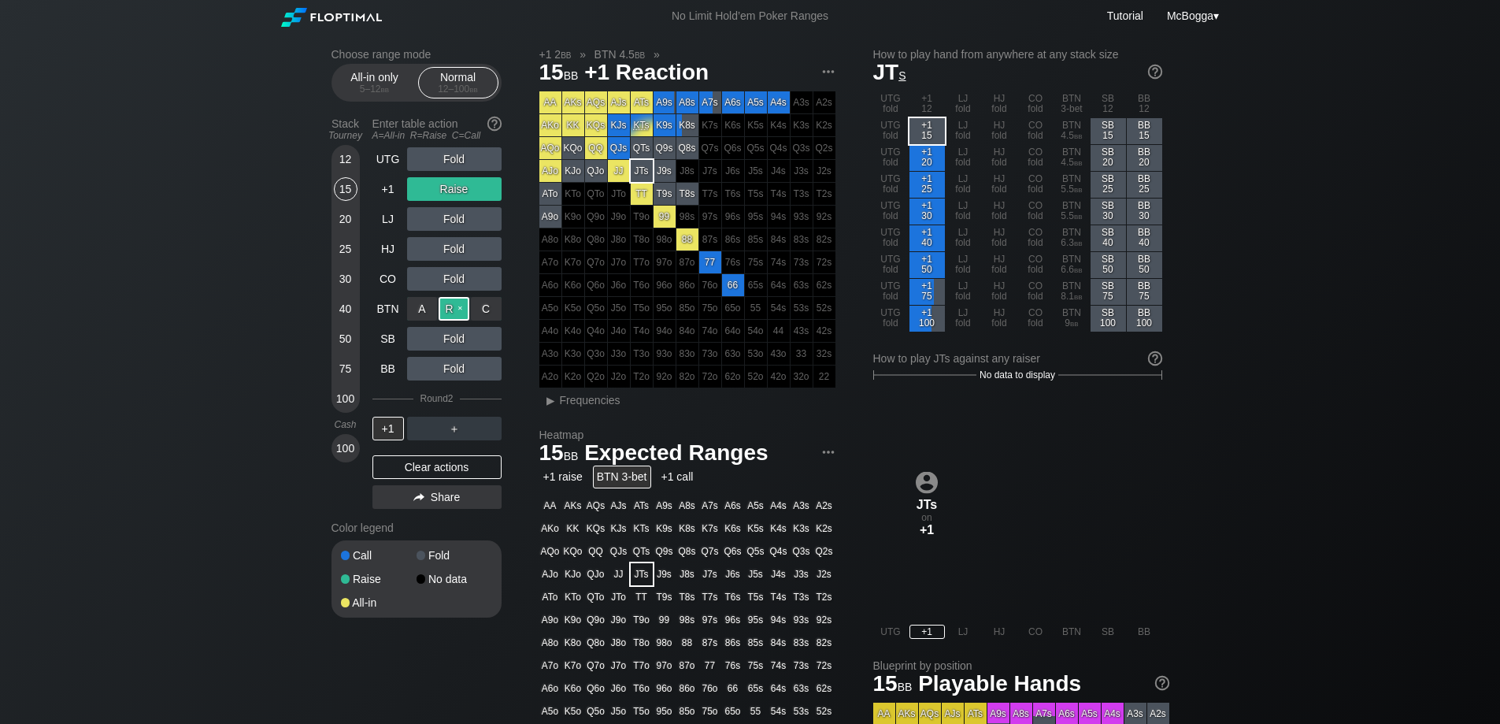
click at [458, 306] on div "R ✕" at bounding box center [454, 309] width 31 height 24
click at [390, 336] on div "SB" at bounding box center [389, 339] width 32 height 24
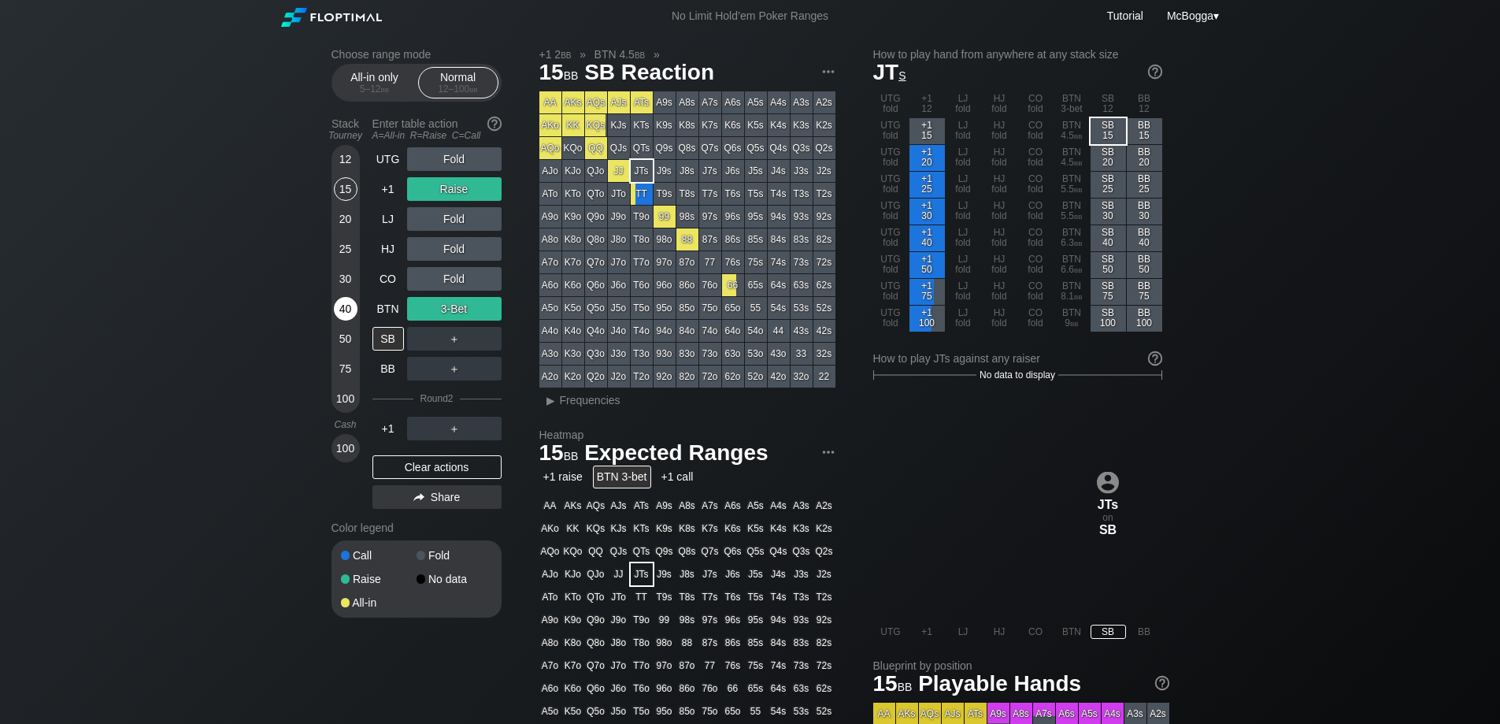
click at [334, 311] on div "40" at bounding box center [346, 309] width 24 height 24
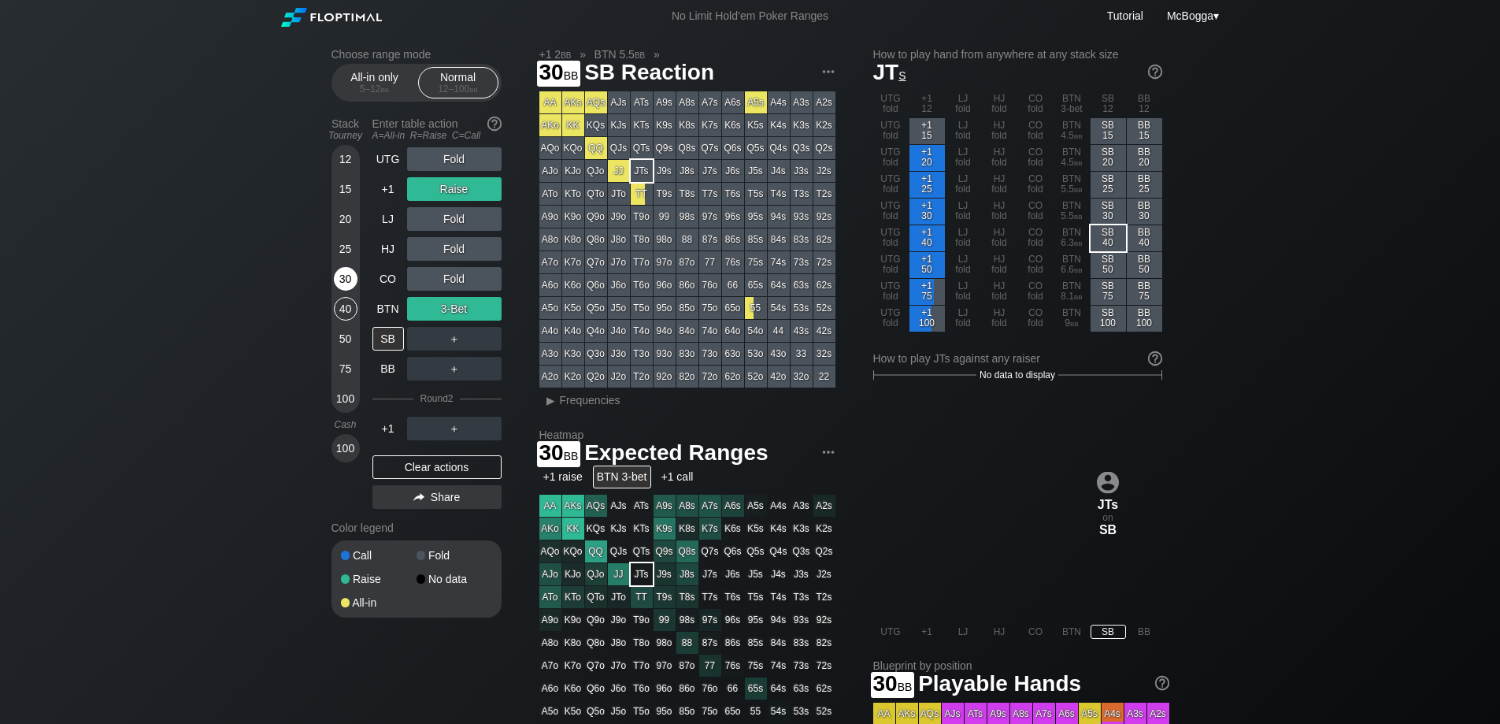
click at [342, 287] on div "30" at bounding box center [346, 279] width 24 height 24
drag, startPoint x: 447, startPoint y: 466, endPoint x: 458, endPoint y: 465, distance: 11.8
click at [448, 466] on div "Clear actions" at bounding box center [437, 467] width 129 height 24
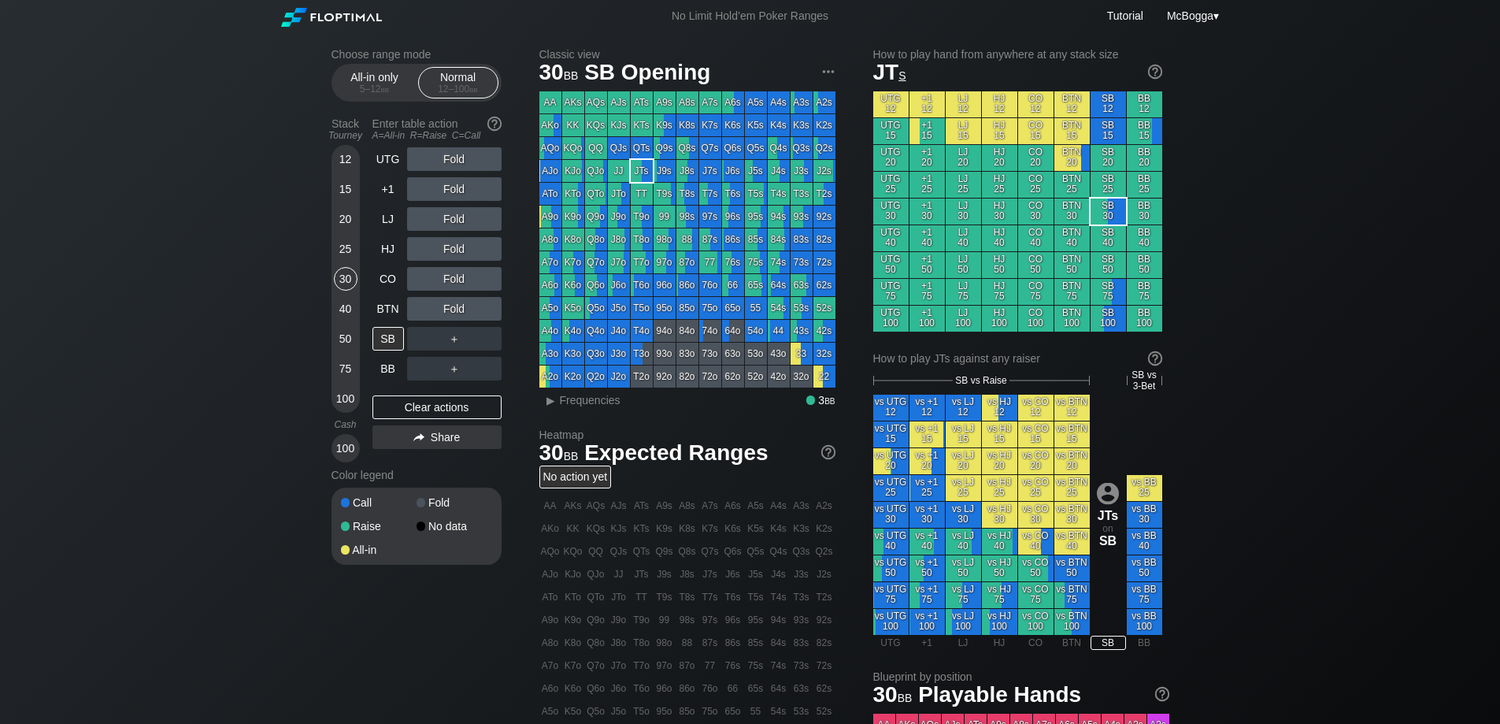
click at [347, 344] on div "50" at bounding box center [346, 339] width 24 height 24
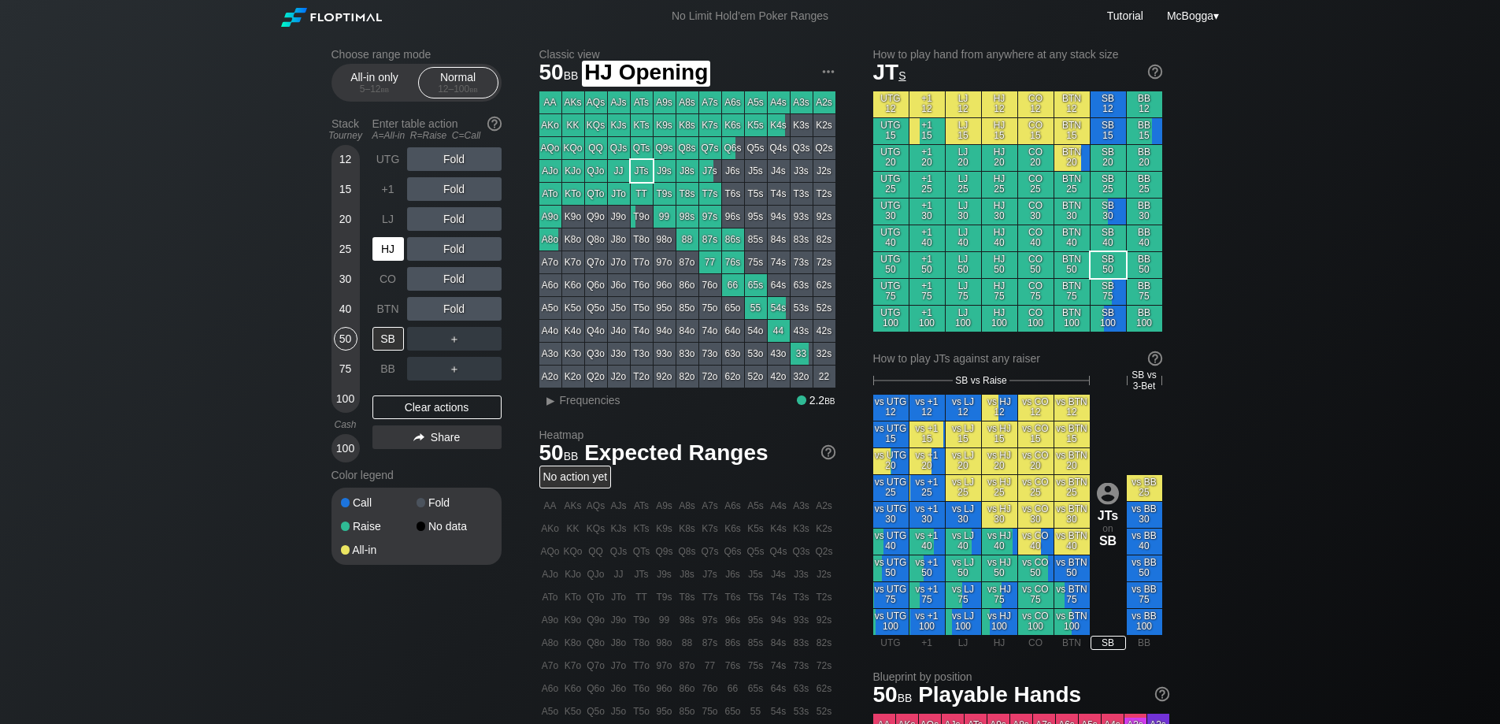
click at [391, 245] on div "HJ" at bounding box center [389, 249] width 32 height 24
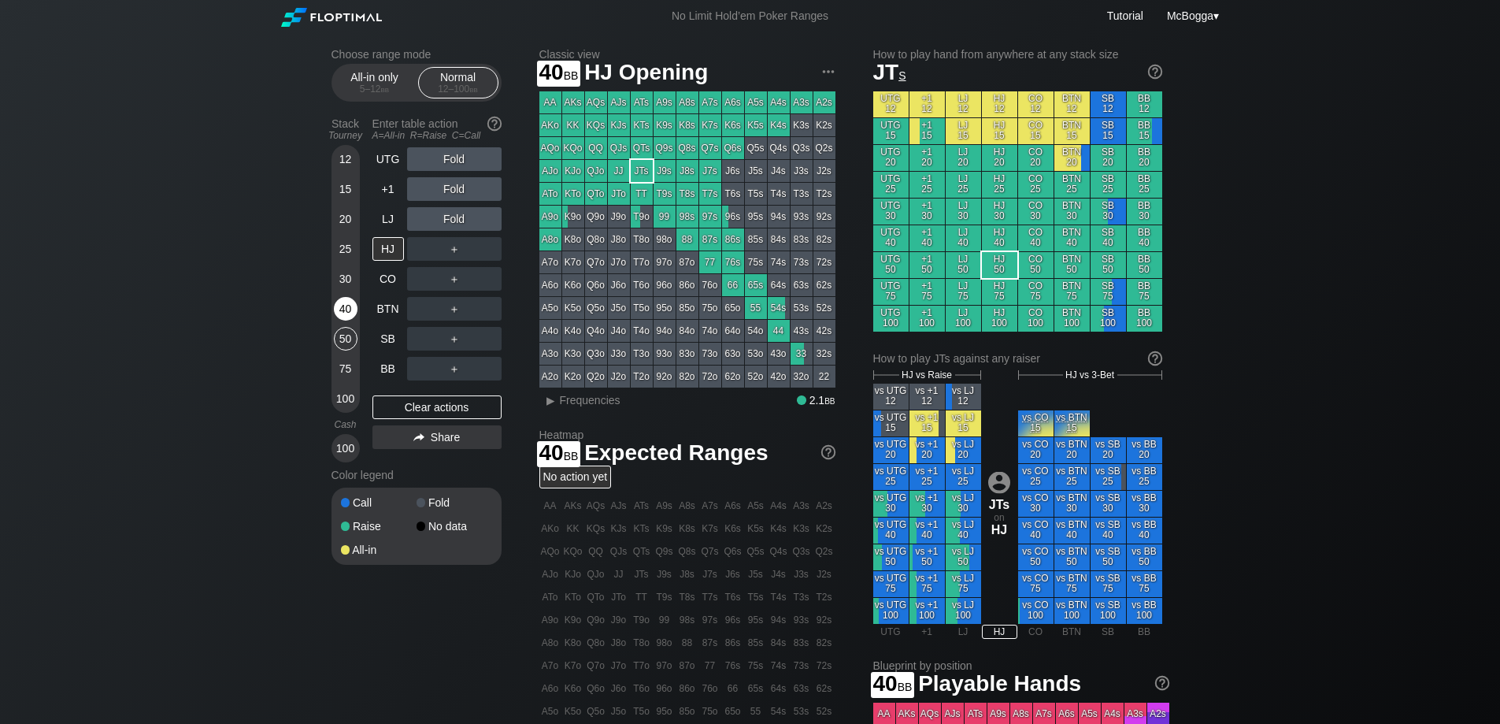
click at [343, 301] on div "40" at bounding box center [346, 309] width 24 height 24
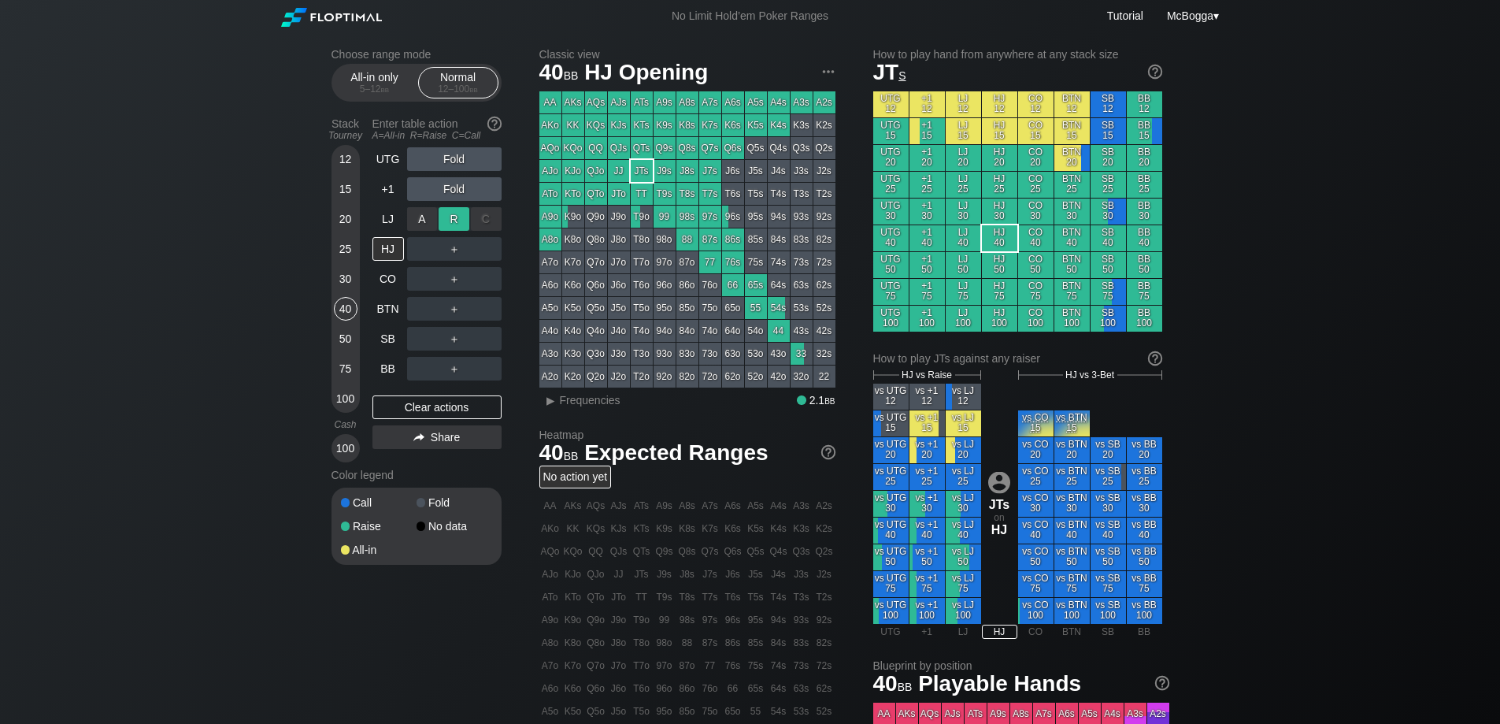
click at [451, 220] on div "R ✕" at bounding box center [454, 219] width 31 height 24
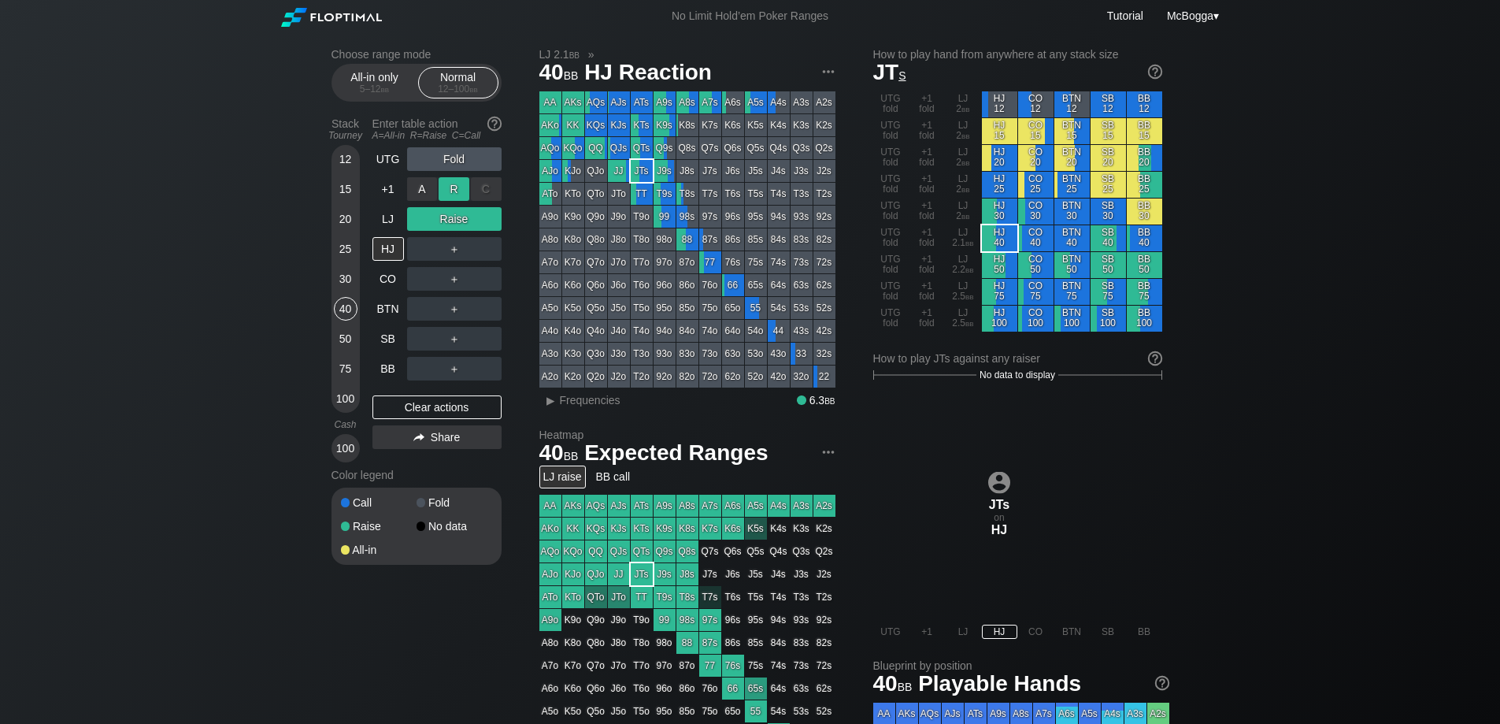
click at [458, 190] on div "R ✕" at bounding box center [454, 189] width 31 height 24
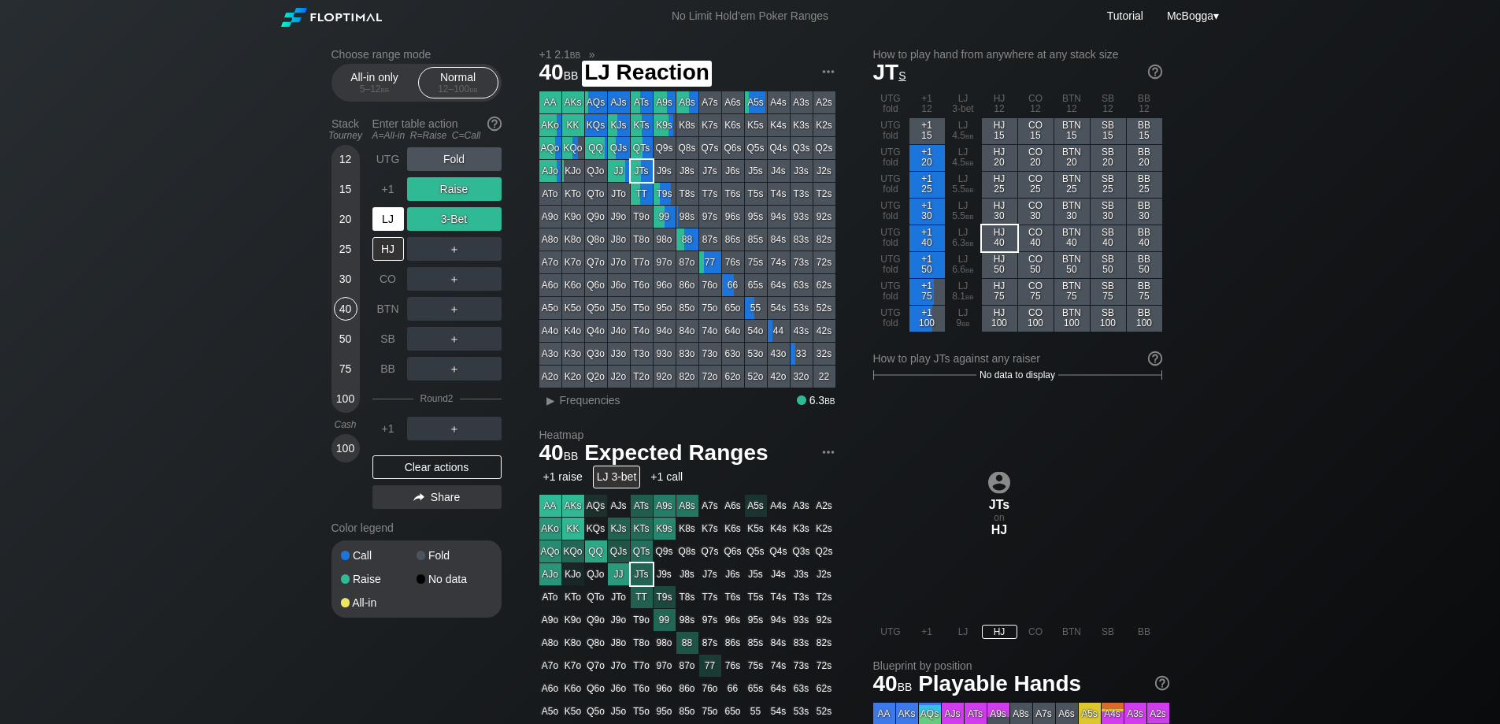
click at [394, 212] on div "LJ" at bounding box center [389, 219] width 32 height 24
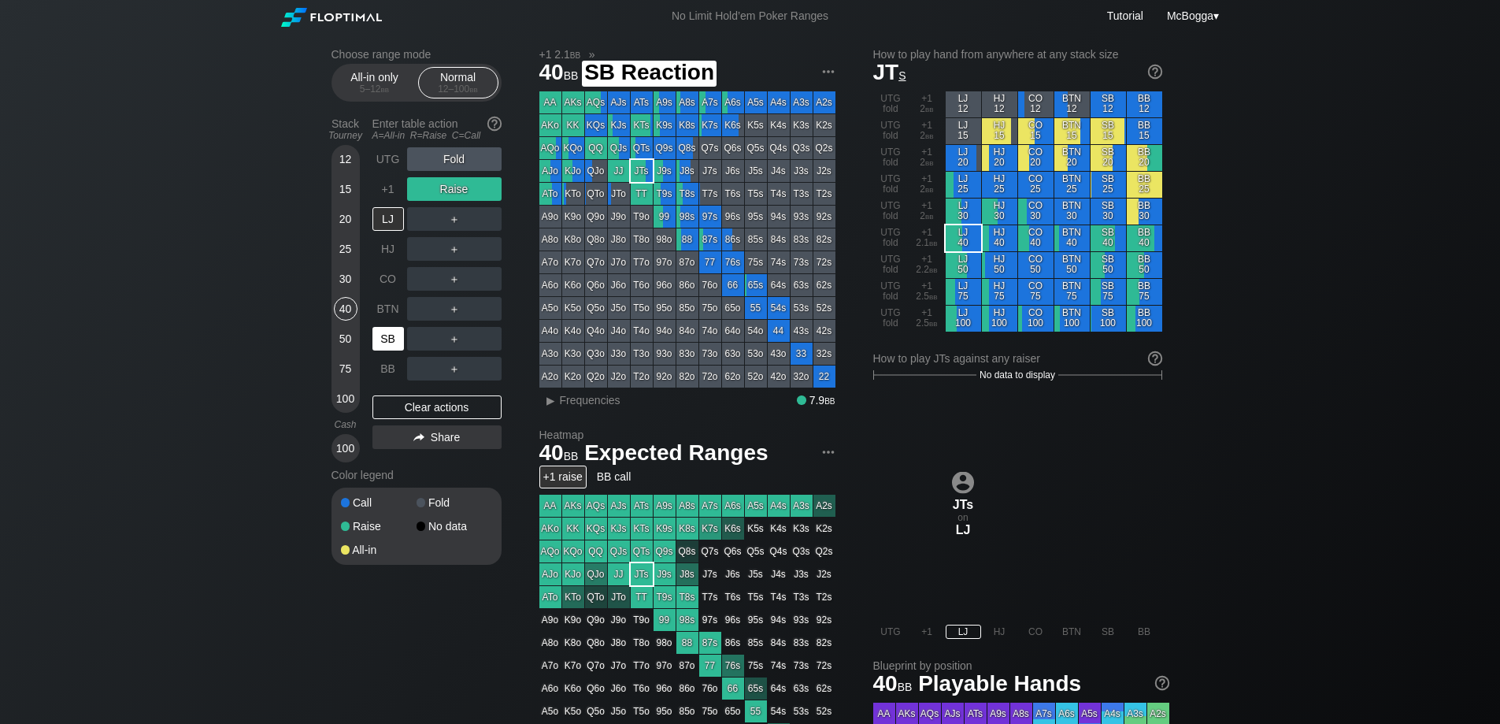
click at [394, 344] on div "SB" at bounding box center [389, 339] width 32 height 24
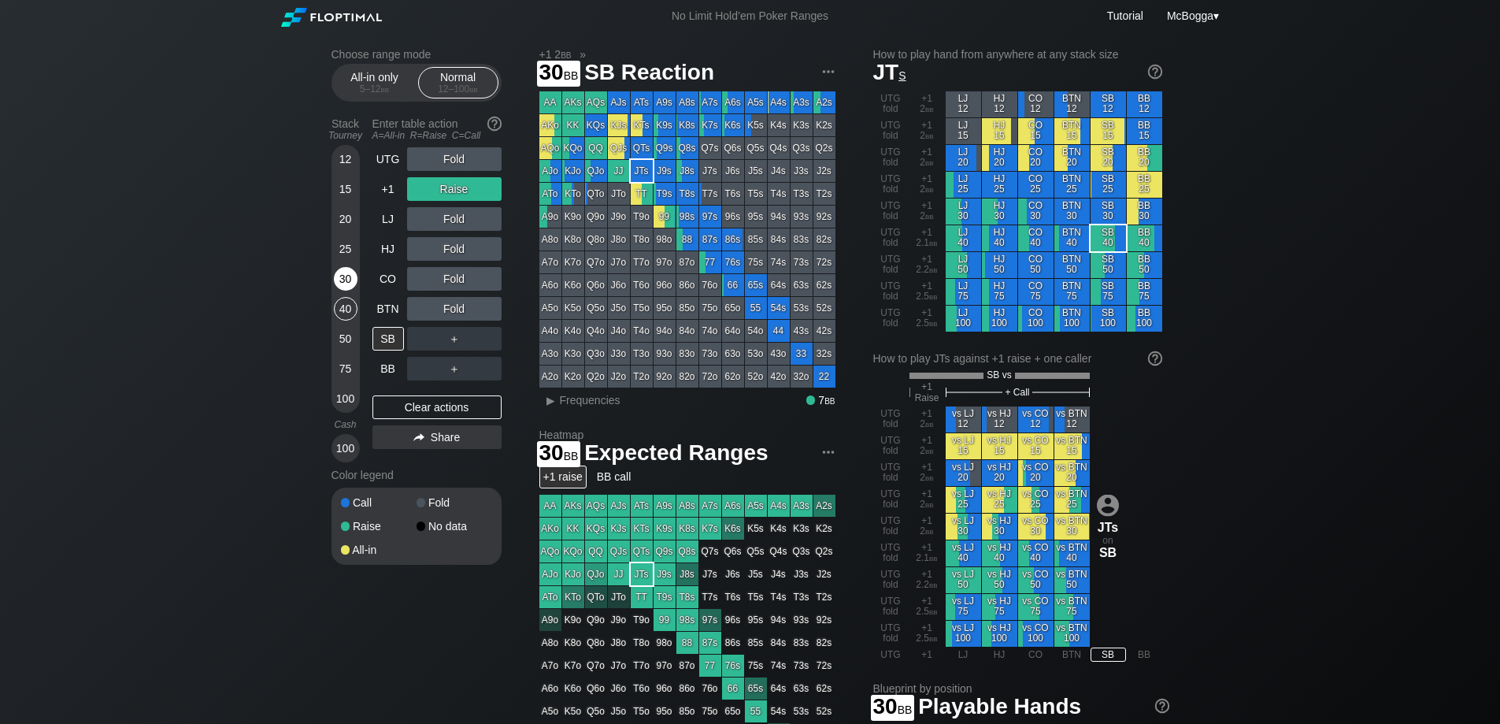
click at [340, 274] on div "30" at bounding box center [346, 279] width 24 height 24
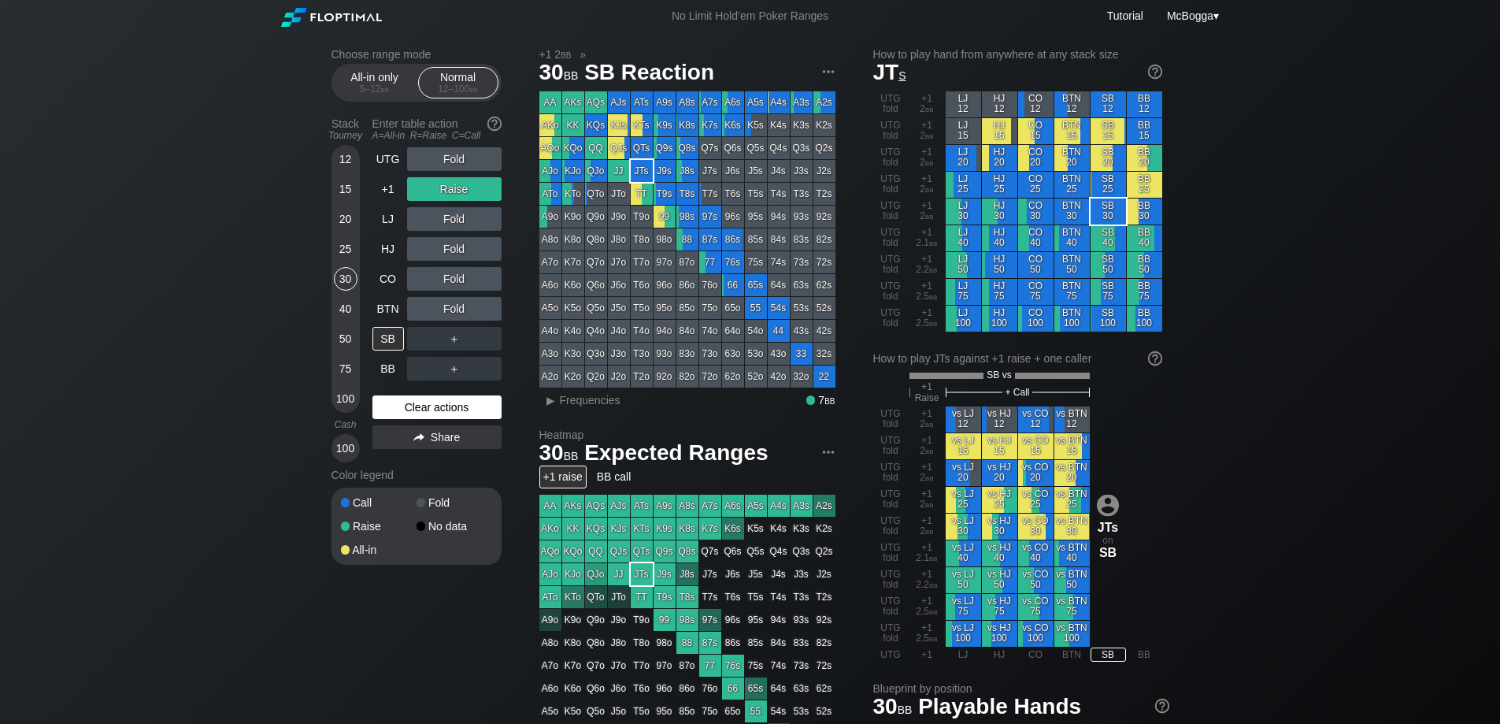
click at [448, 410] on div "Clear actions" at bounding box center [437, 407] width 129 height 24
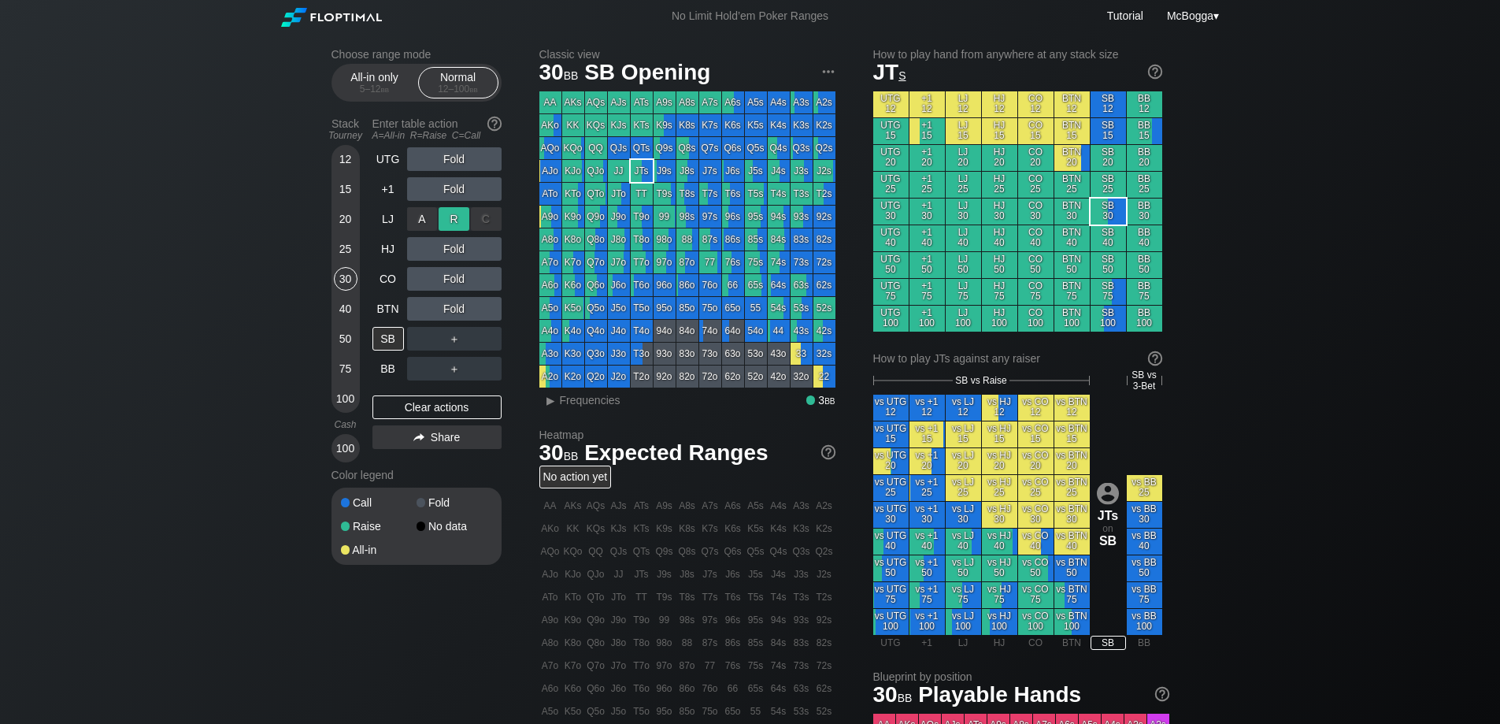
click at [456, 215] on div "R ✕" at bounding box center [454, 219] width 31 height 24
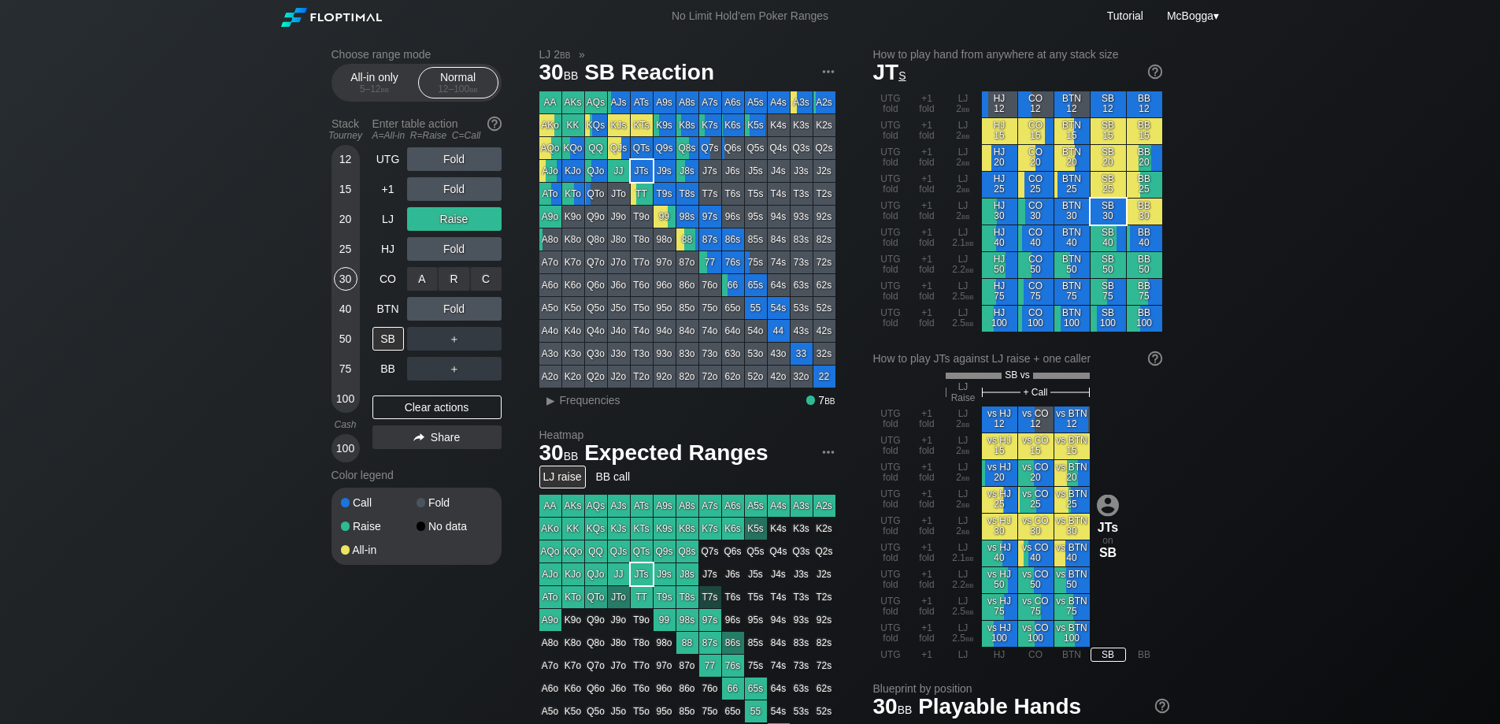
click at [458, 276] on div "R ✕" at bounding box center [454, 279] width 31 height 24
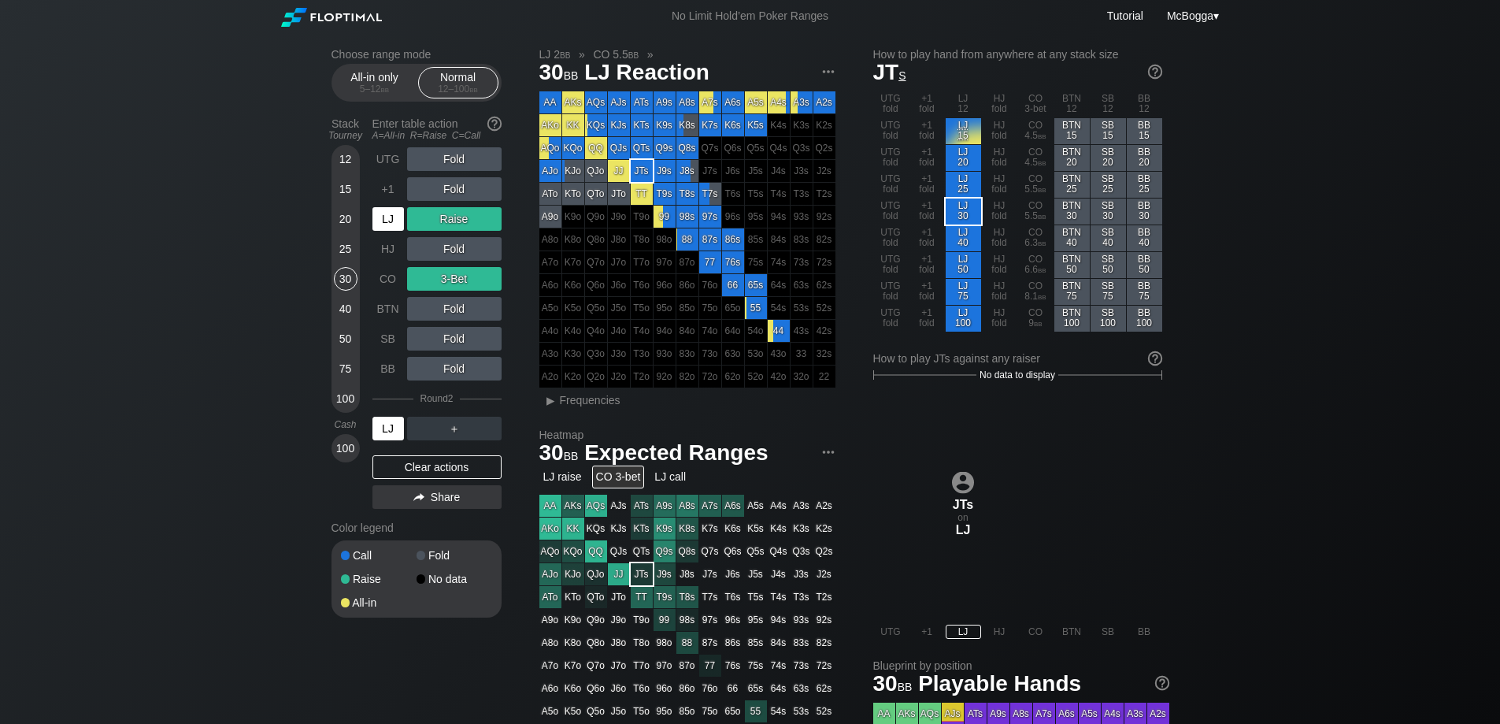
click at [389, 430] on div "LJ" at bounding box center [389, 429] width 32 height 24
click at [474, 465] on div "Clear actions" at bounding box center [437, 467] width 129 height 24
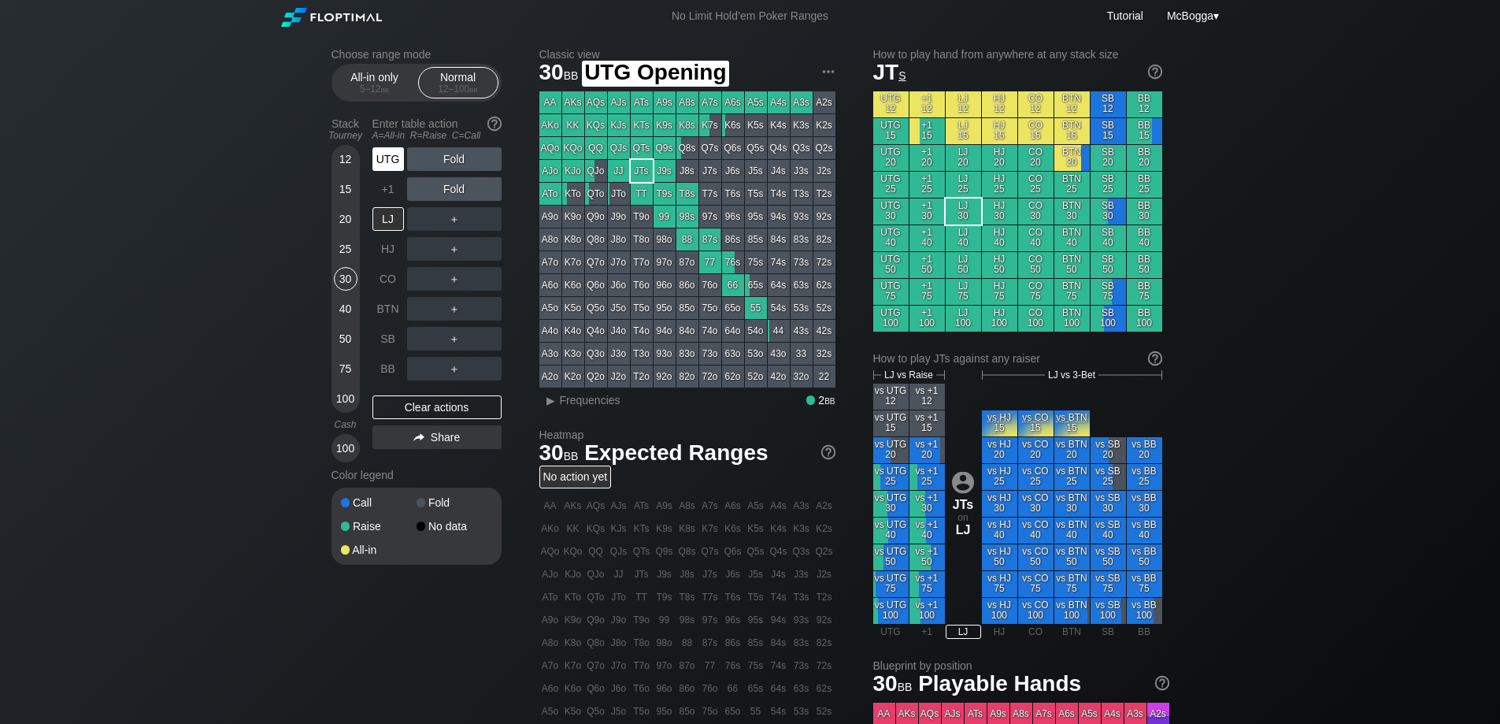
click at [392, 159] on div "UTG" at bounding box center [389, 159] width 32 height 24
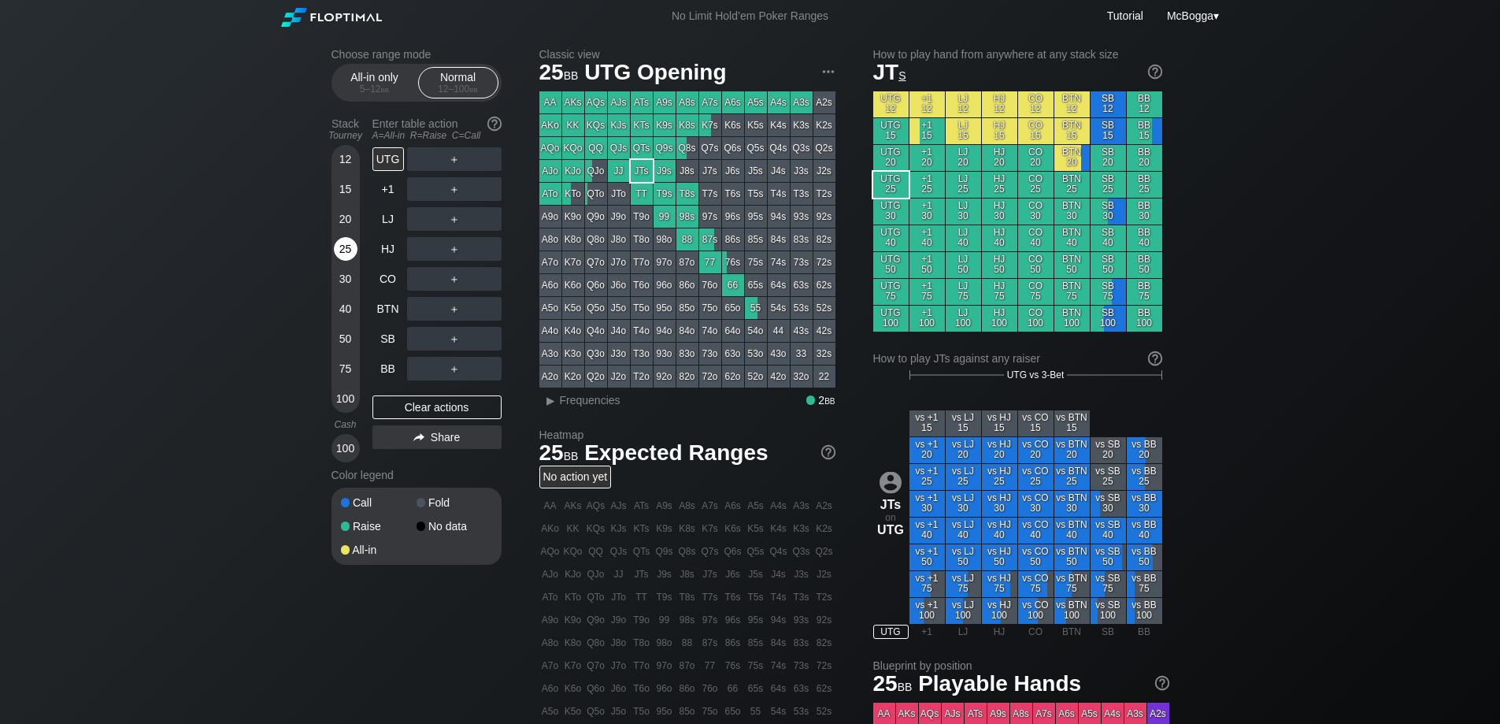
click at [340, 247] on div "25" at bounding box center [346, 249] width 24 height 24
click at [339, 217] on div "20" at bounding box center [346, 219] width 24 height 24
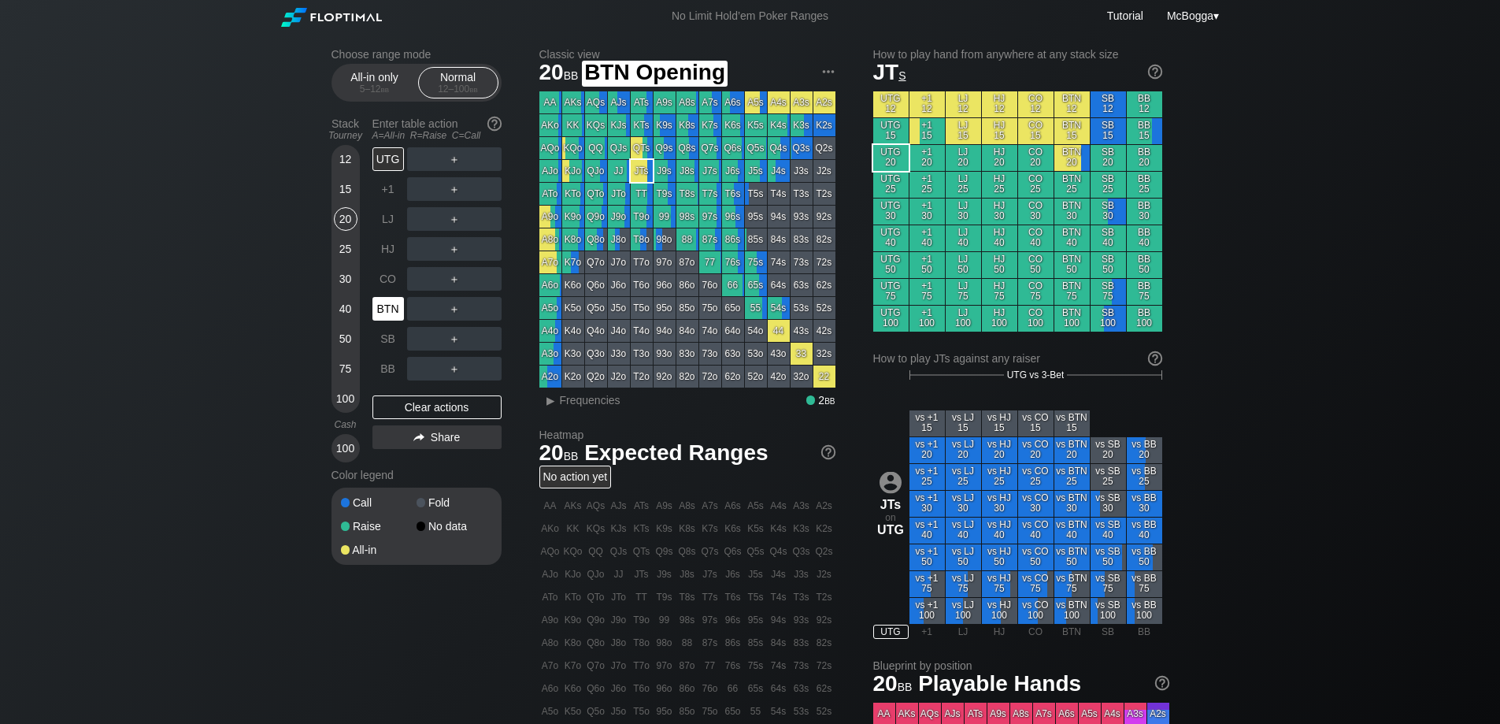
click at [381, 306] on div "BTN" at bounding box center [389, 309] width 32 height 24
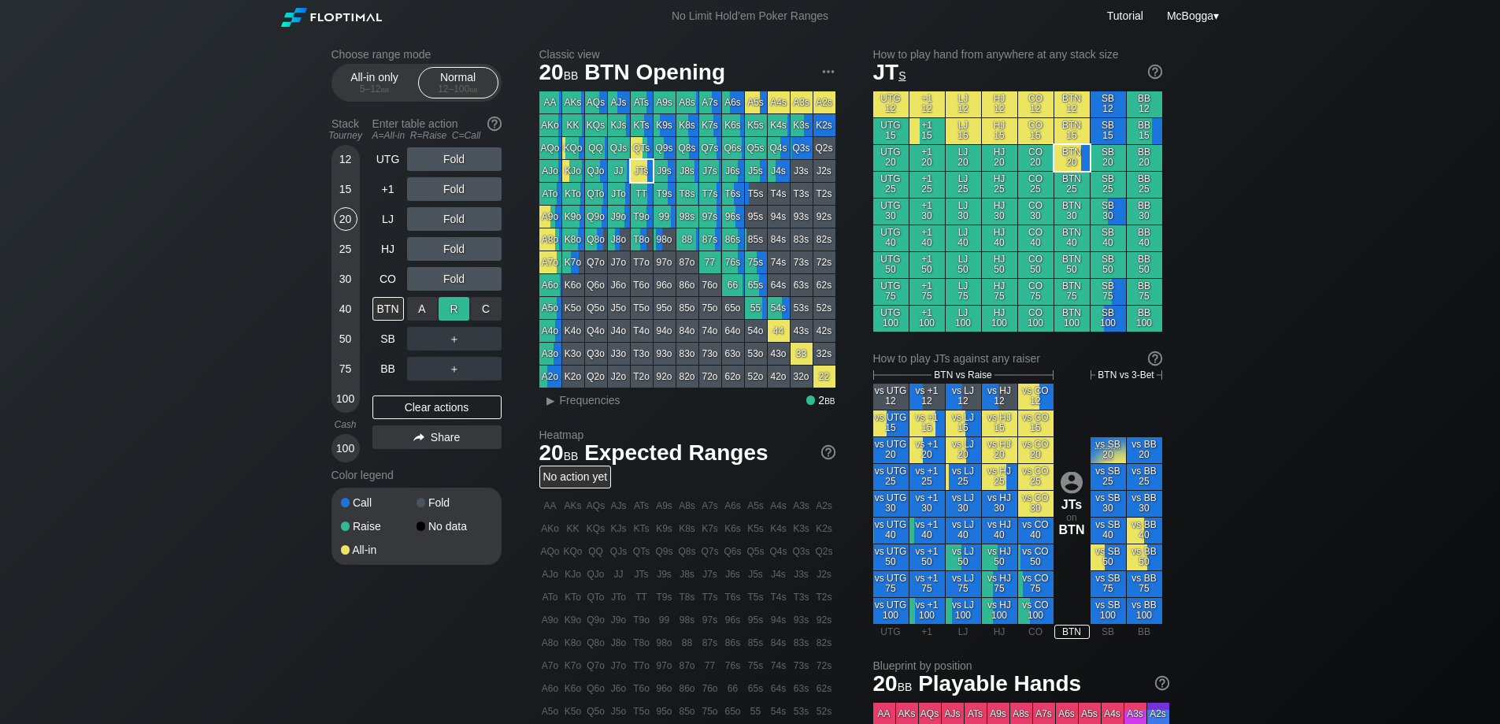
click at [456, 311] on div "R ✕" at bounding box center [454, 309] width 31 height 24
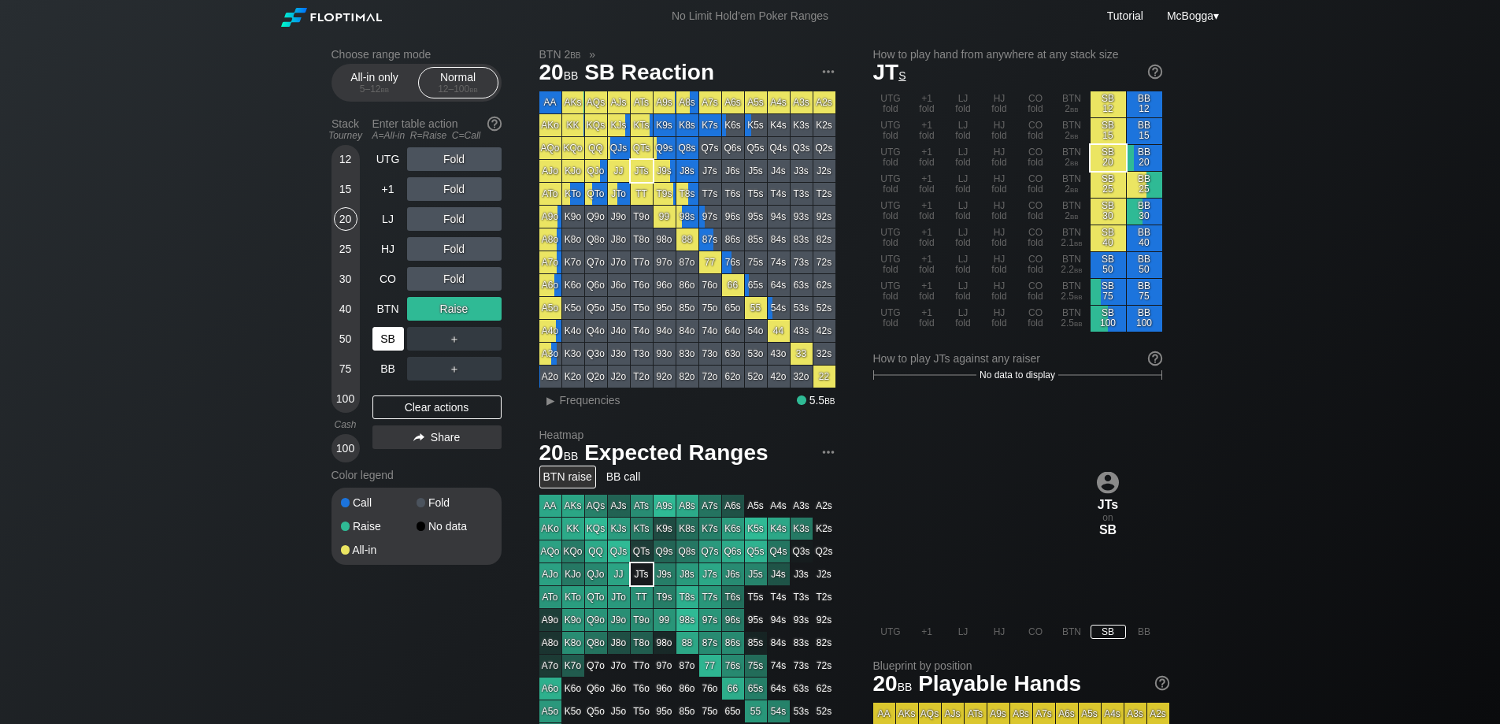
click at [389, 340] on div "SB" at bounding box center [389, 339] width 32 height 24
click at [397, 318] on div "BTN" at bounding box center [389, 309] width 32 height 24
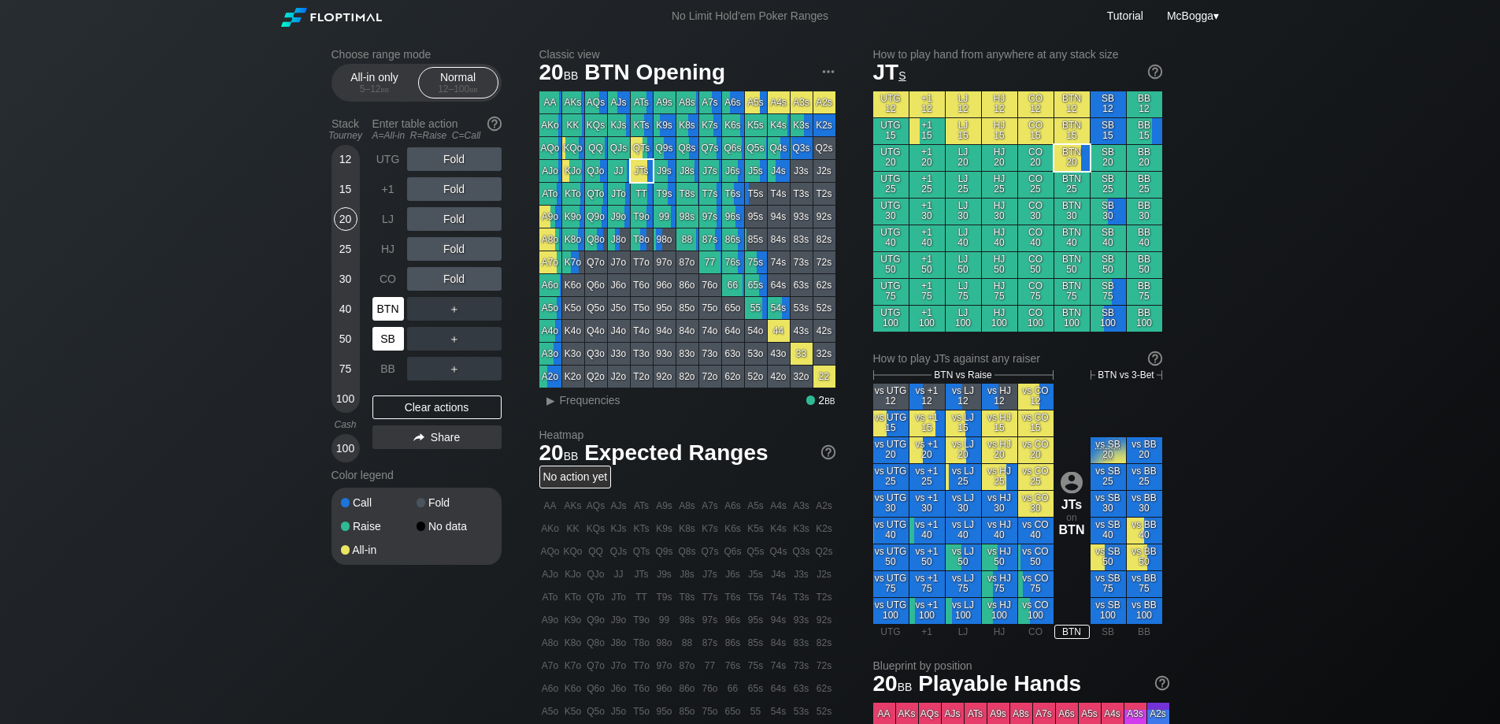
click at [398, 343] on div "SB" at bounding box center [389, 339] width 32 height 24
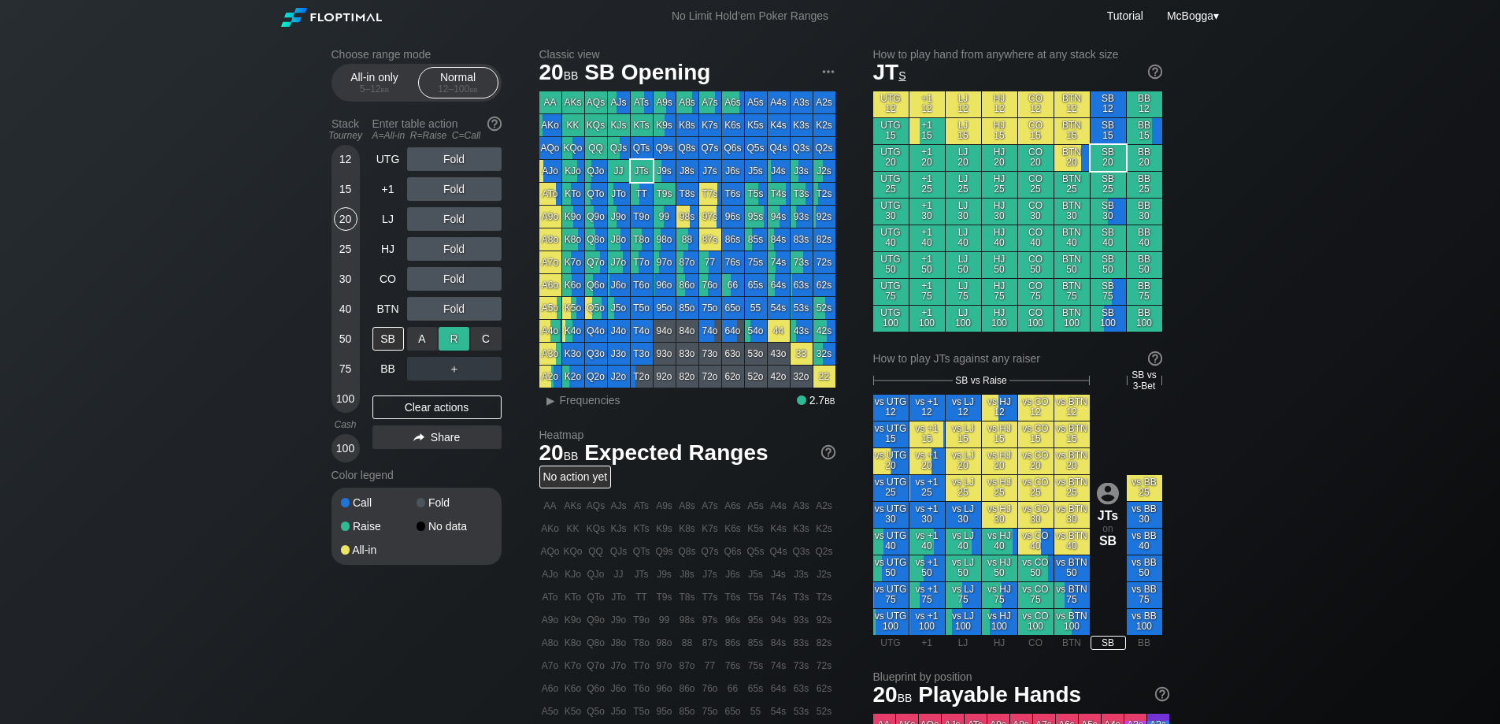
click at [452, 339] on div "R ✕" at bounding box center [454, 339] width 31 height 24
